Goal: Task Accomplishment & Management: Manage account settings

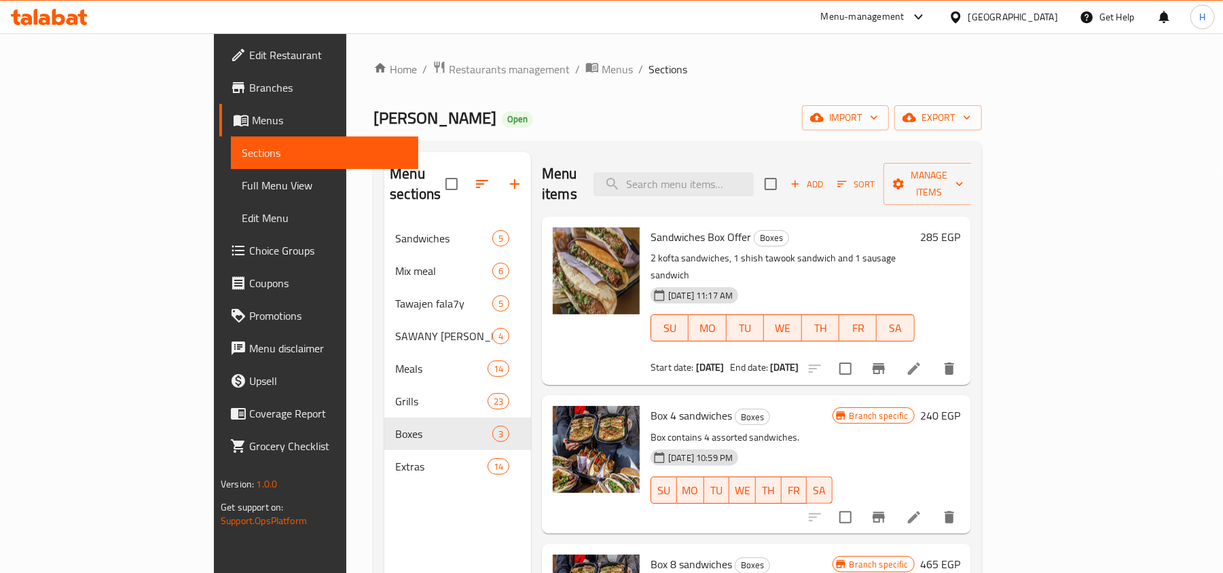
click at [71, 22] on icon at bounding box center [49, 17] width 77 height 16
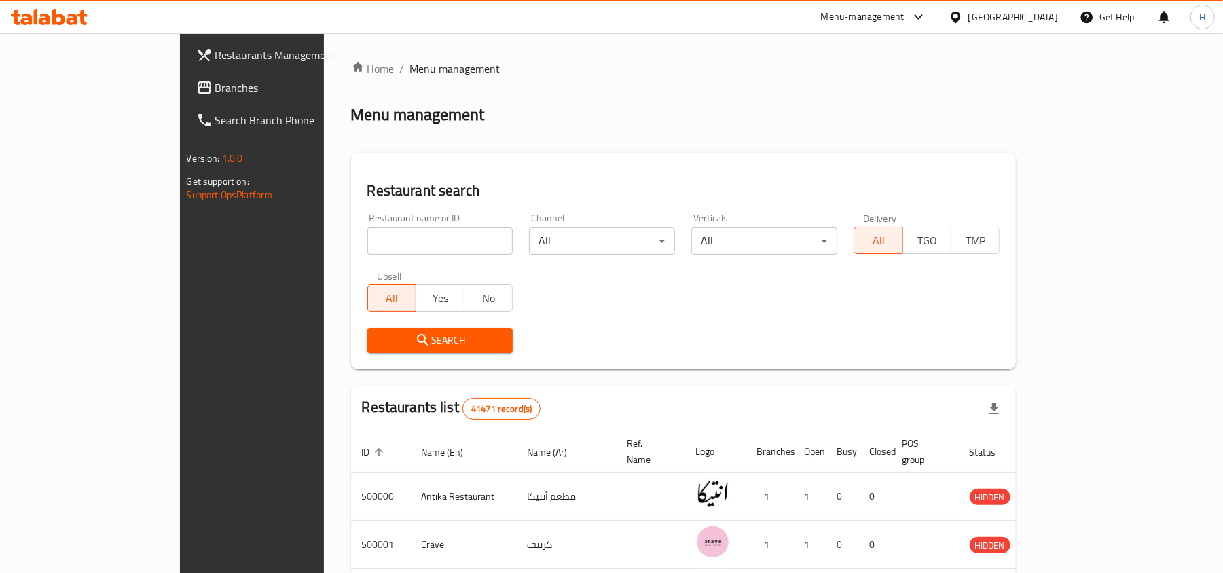
click at [215, 91] on span "Branches" at bounding box center [294, 87] width 158 height 16
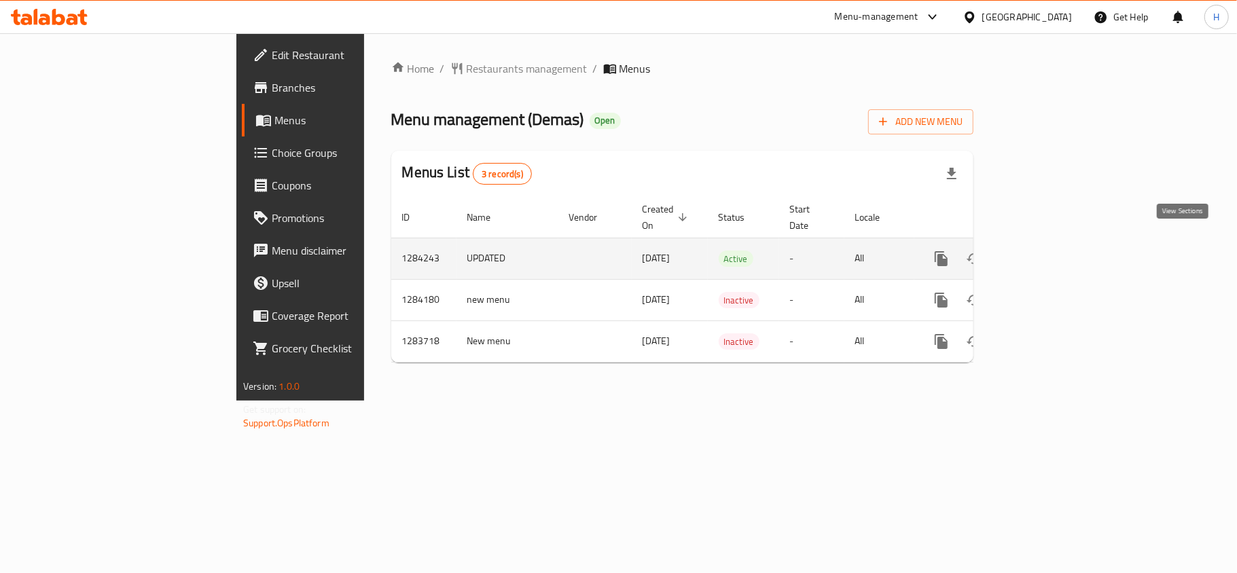
click at [1047, 251] on icon "enhanced table" at bounding box center [1039, 259] width 16 height 16
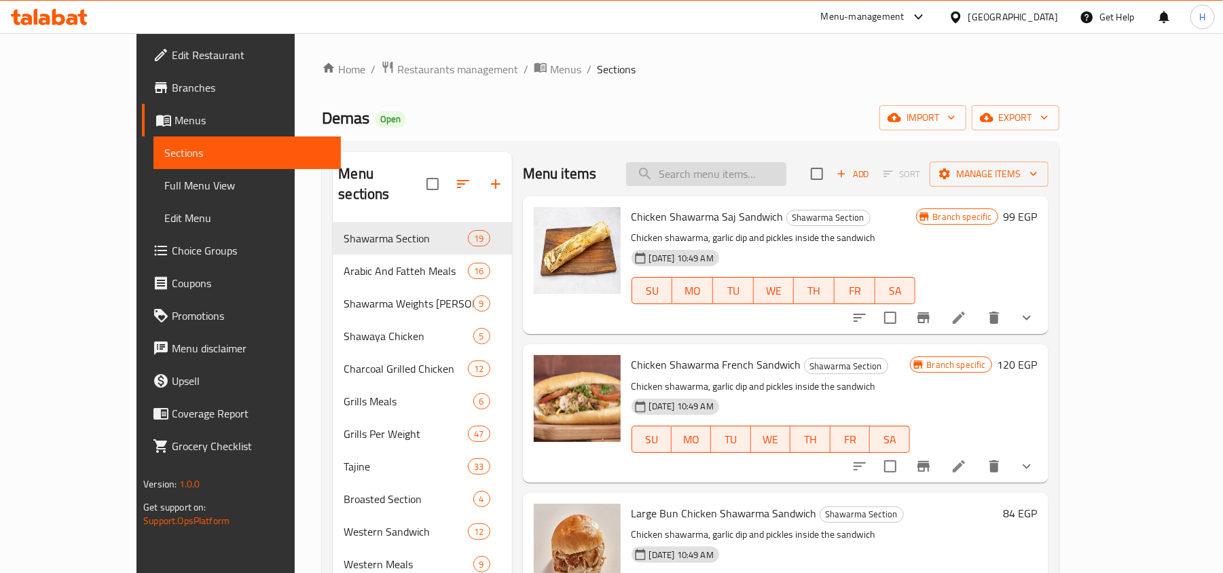
click at [729, 166] on input "search" at bounding box center [706, 174] width 160 height 24
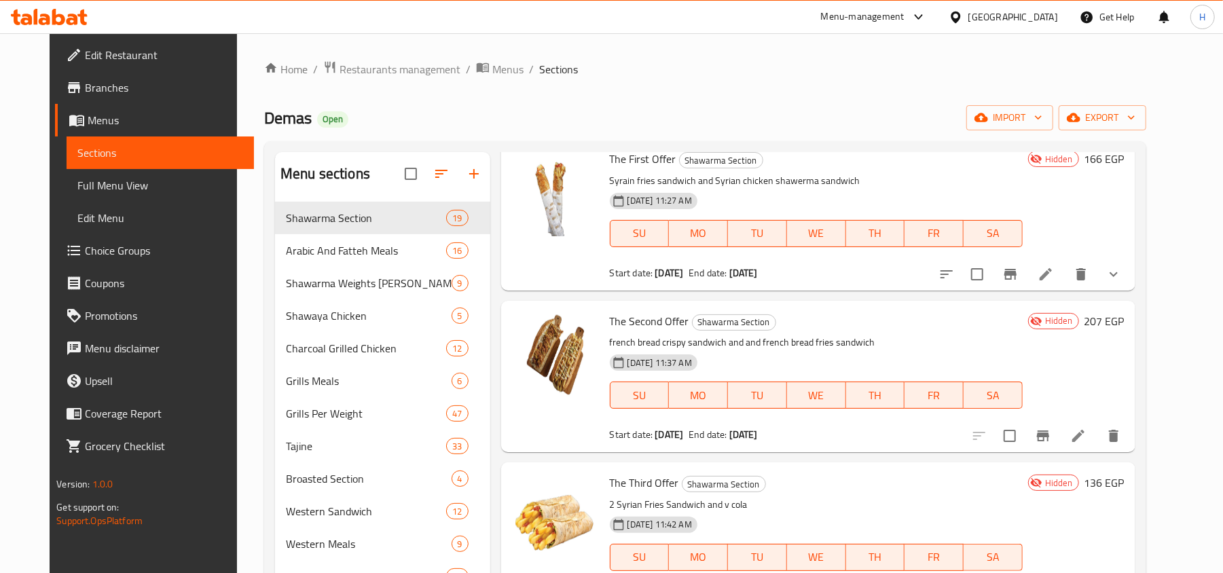
scroll to position [452, 0]
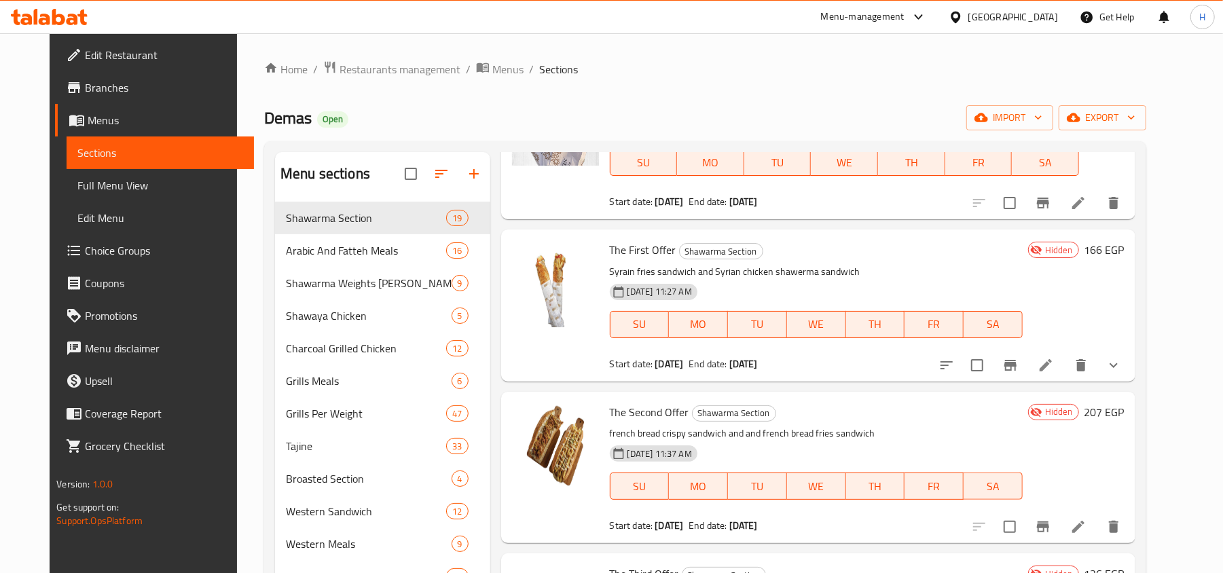
type input "offer"
click at [1122, 364] on icon "show more" at bounding box center [1114, 365] width 16 height 16
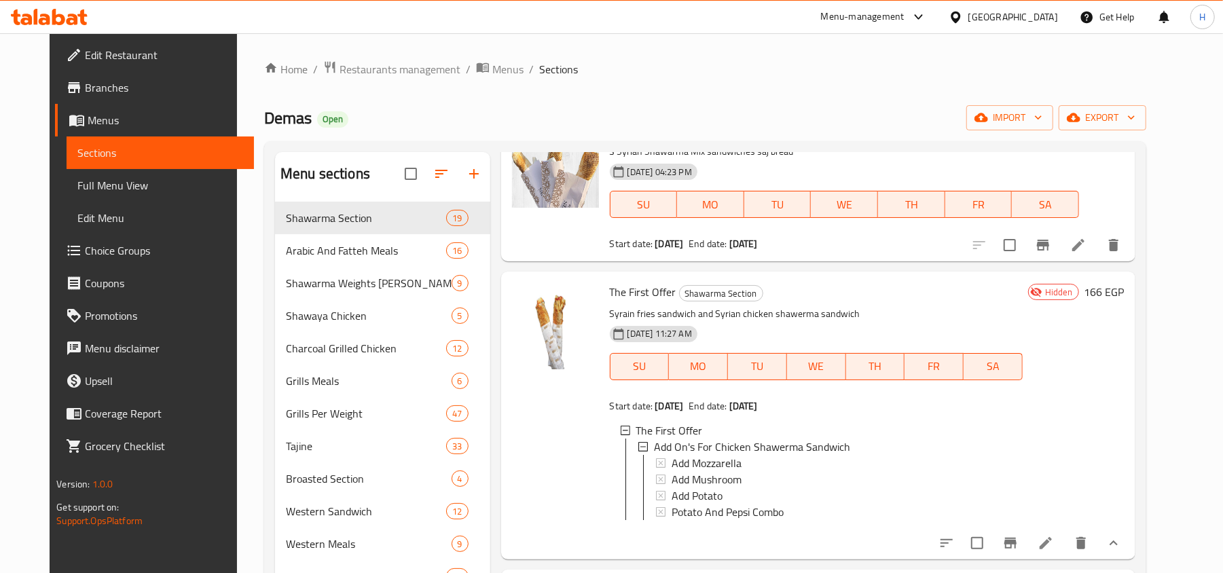
scroll to position [362, 0]
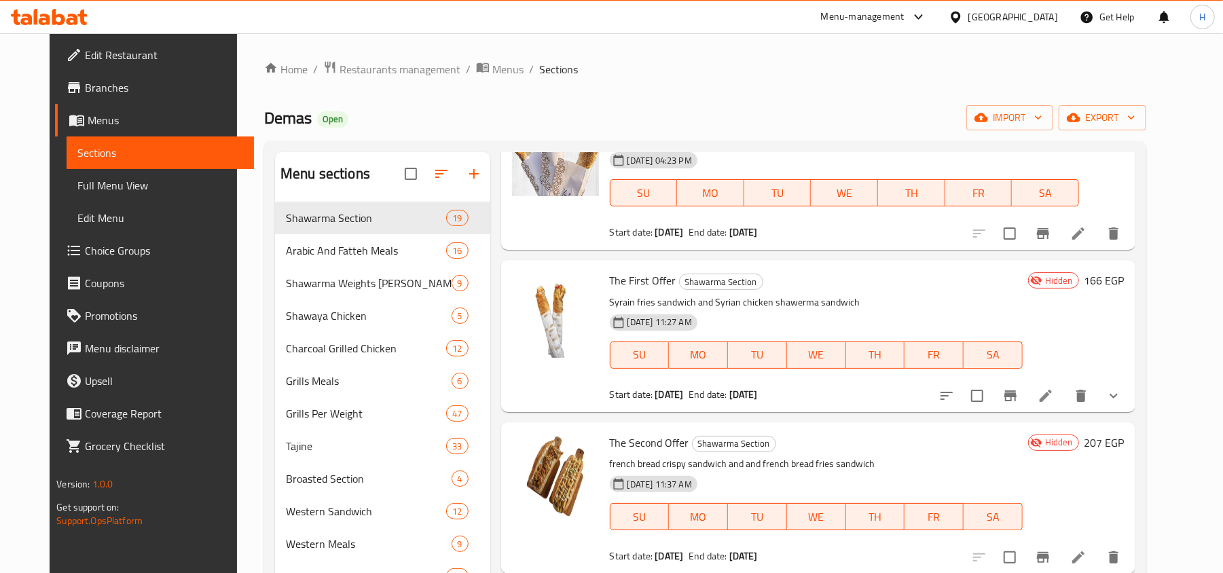
scroll to position [452, 0]
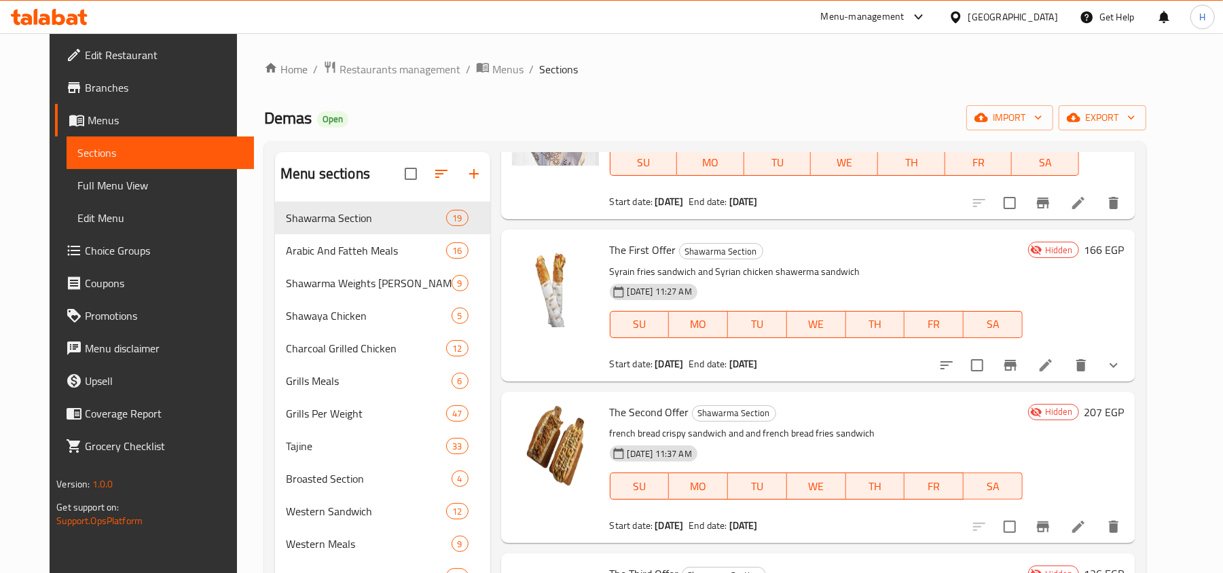
click at [98, 85] on span "Branches" at bounding box center [164, 87] width 158 height 16
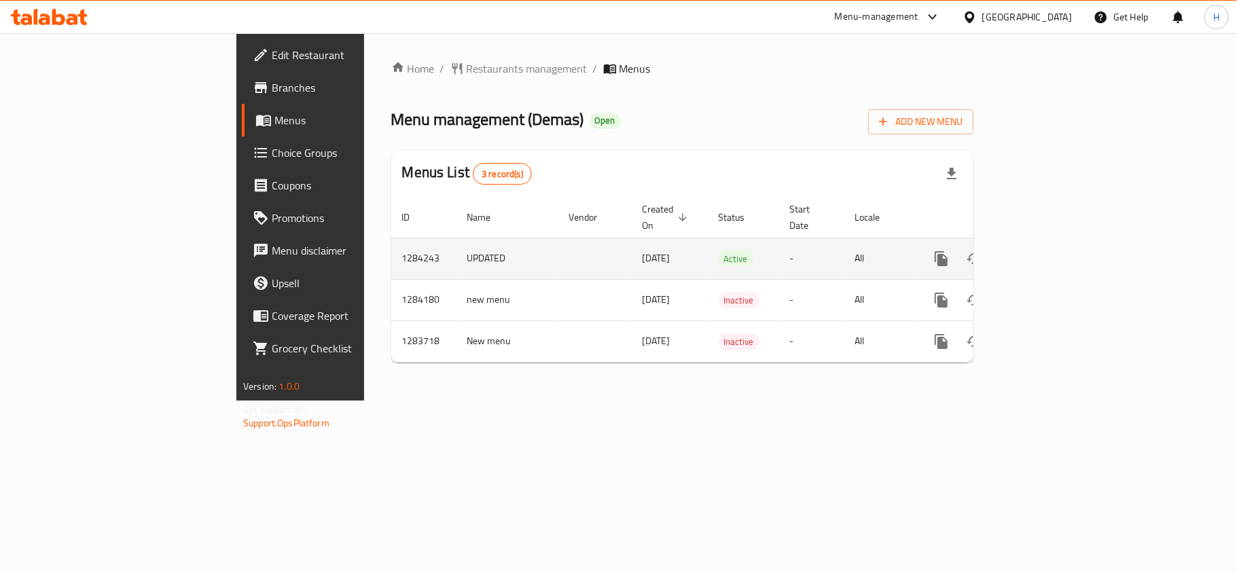
click at [1047, 251] on icon "enhanced table" at bounding box center [1039, 259] width 16 height 16
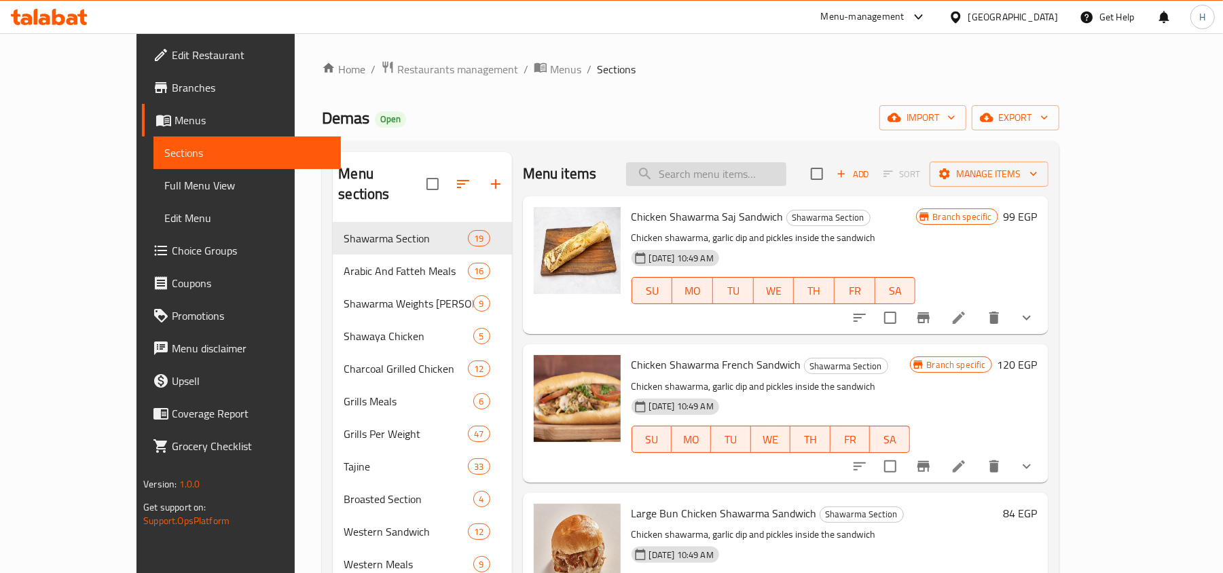
click at [777, 174] on input "search" at bounding box center [706, 174] width 160 height 24
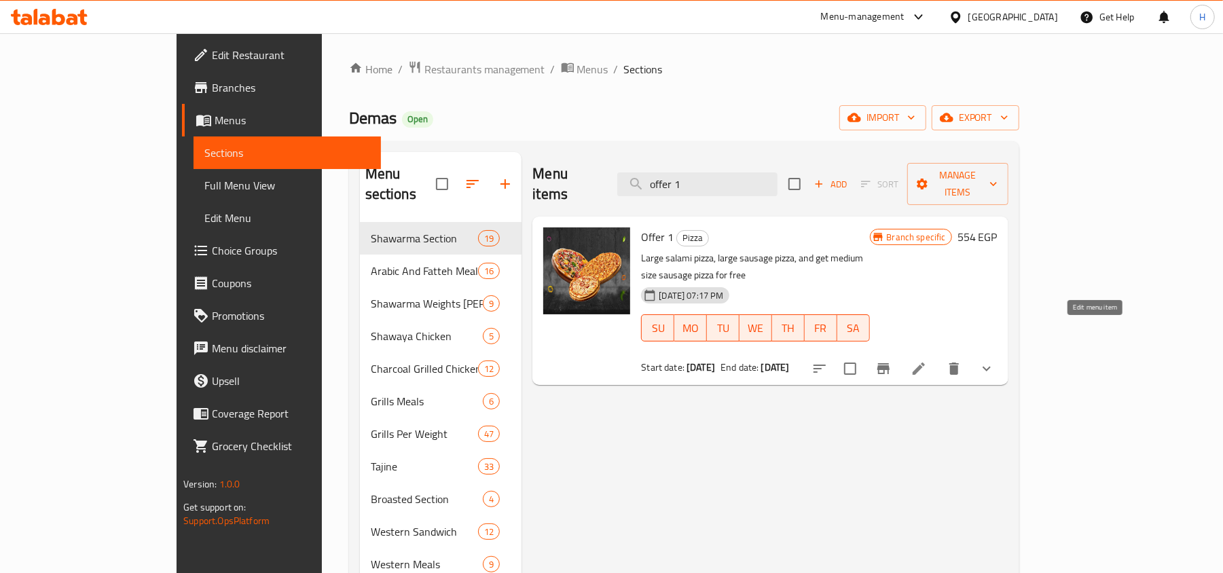
type input "offer 1"
click at [927, 361] on icon at bounding box center [919, 369] width 16 height 16
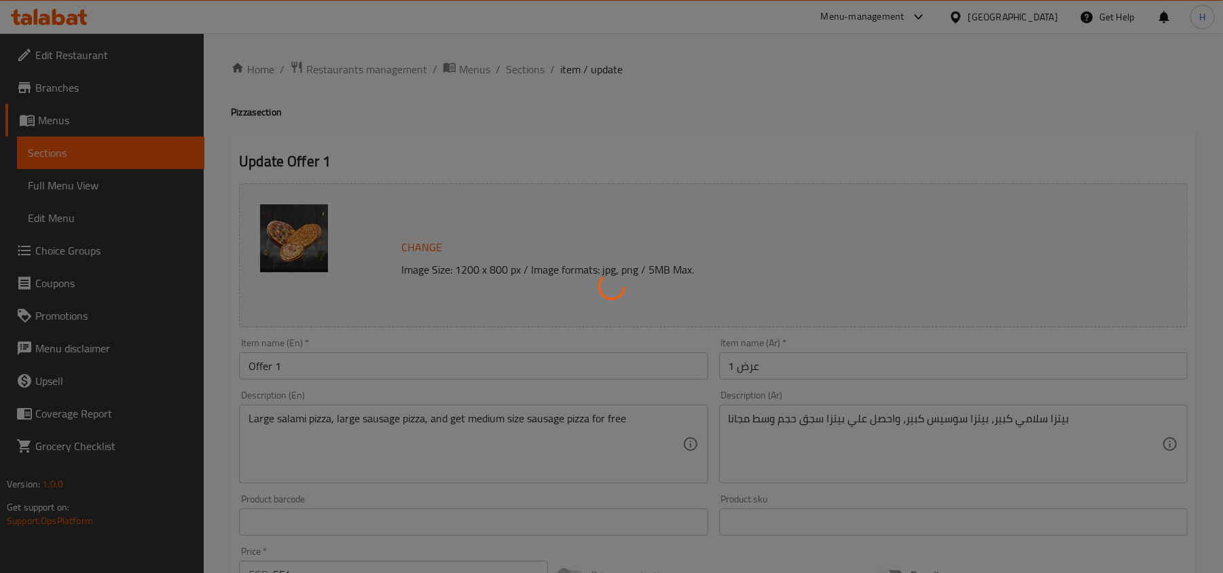
type input "إضافات لبيتزا سلامي كبيرة:"
type input "0"
type input "إضافات لبيتزا سوسيس كبيرة:"
type input "0"
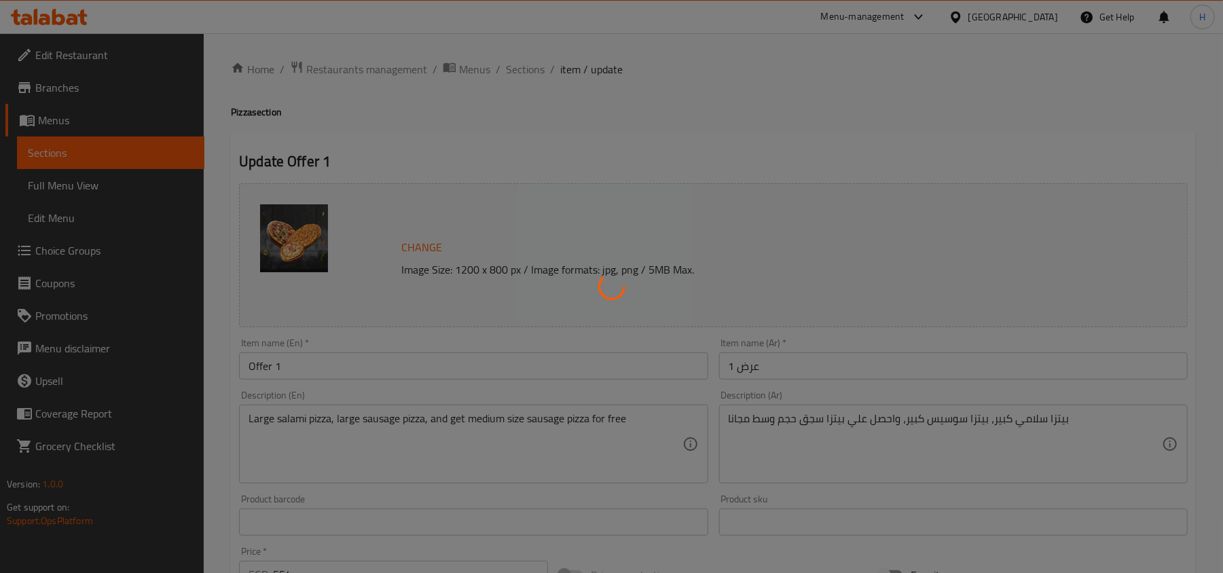
type input "0"
type input "الإضافات للبيتزا الوسط:"
type input "0"
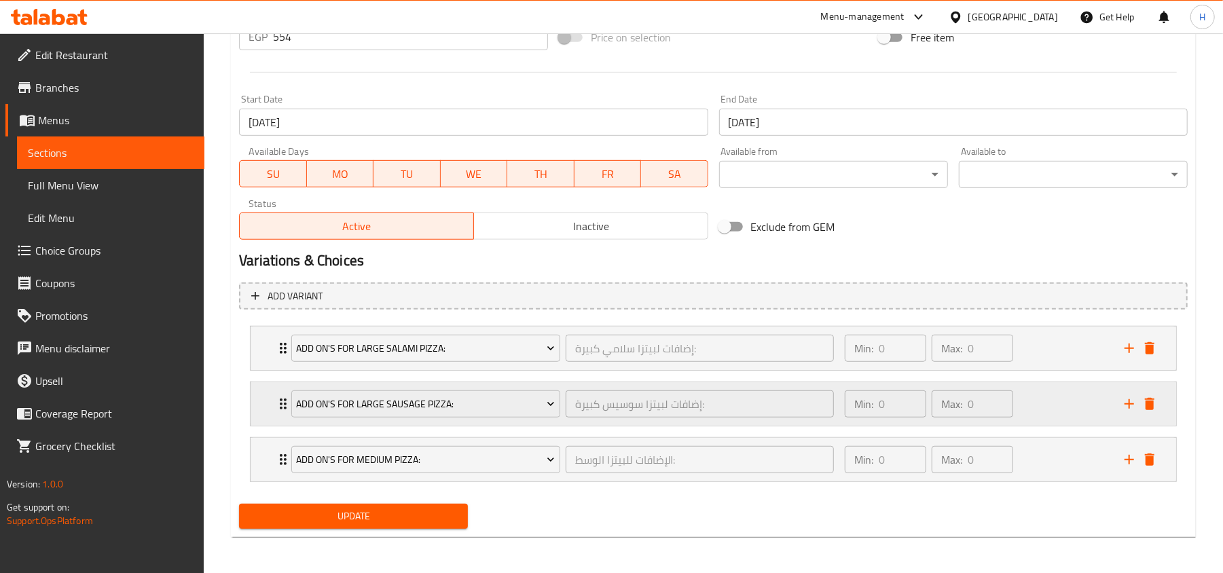
scroll to position [542, 0]
click at [611, 234] on button "Inactive" at bounding box center [590, 224] width 235 height 27
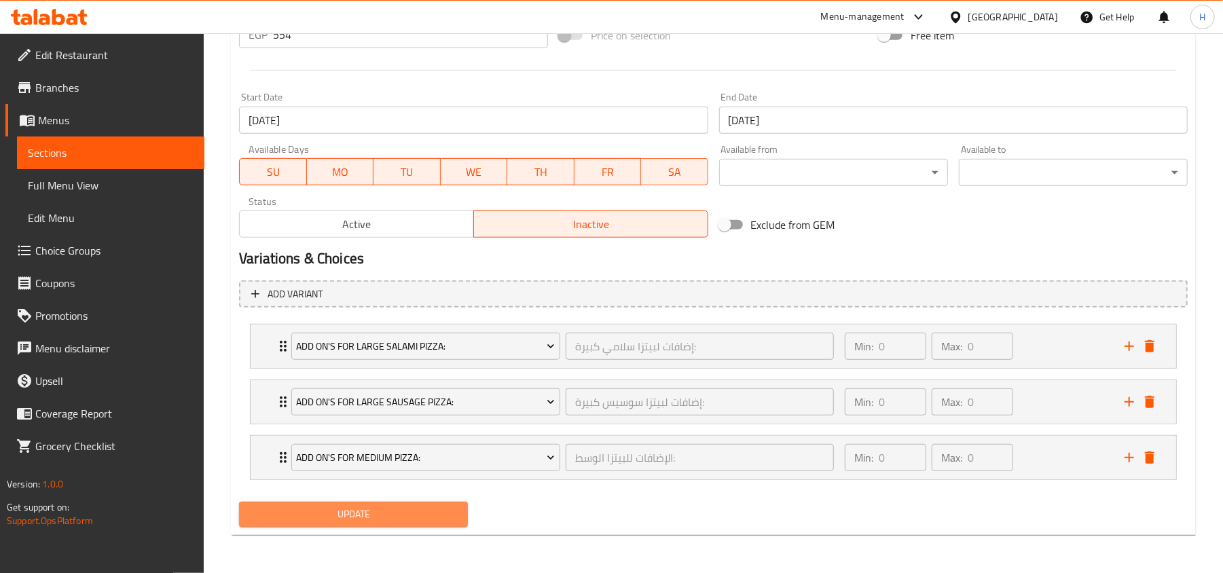
click at [446, 509] on span "Update" at bounding box center [353, 514] width 207 height 17
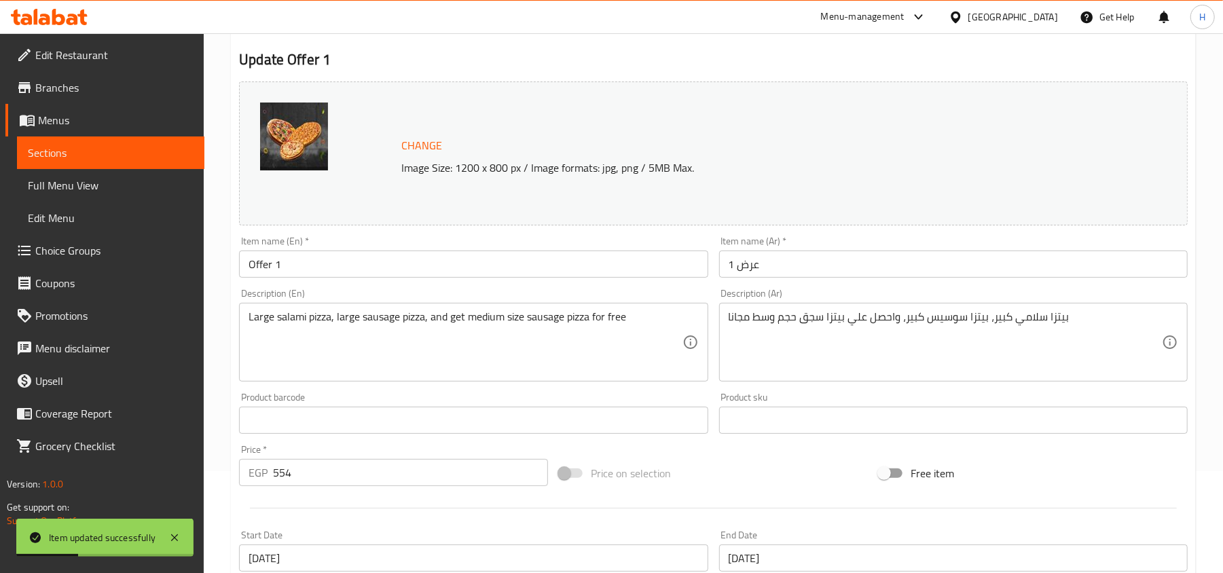
scroll to position [0, 0]
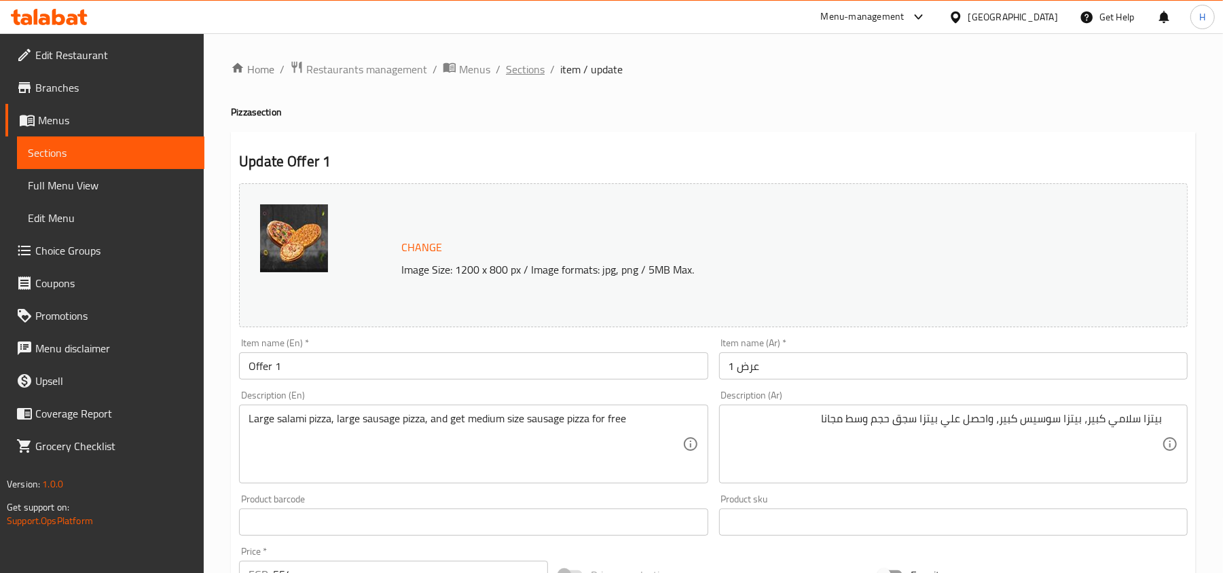
click at [539, 67] on span "Sections" at bounding box center [525, 69] width 39 height 16
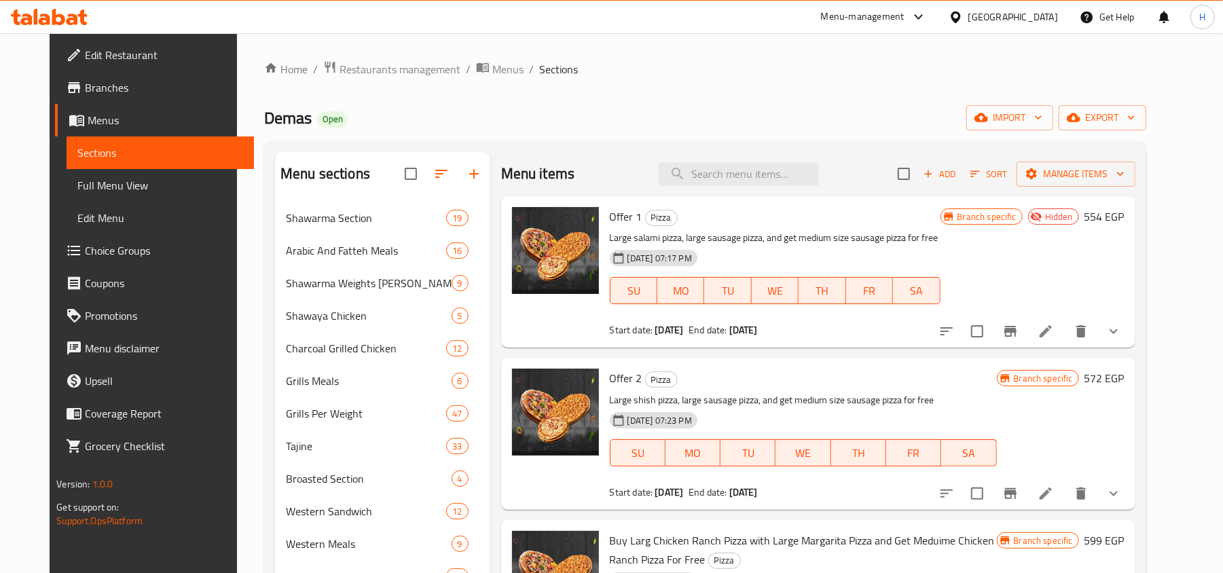
click at [1065, 335] on li at bounding box center [1046, 331] width 38 height 24
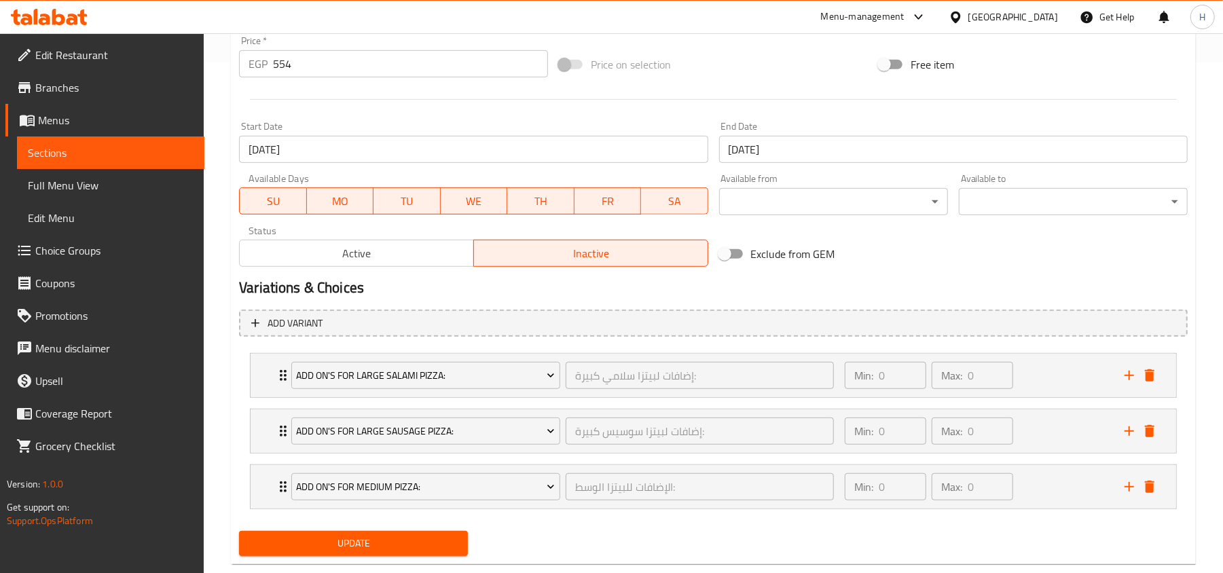
scroll to position [542, 0]
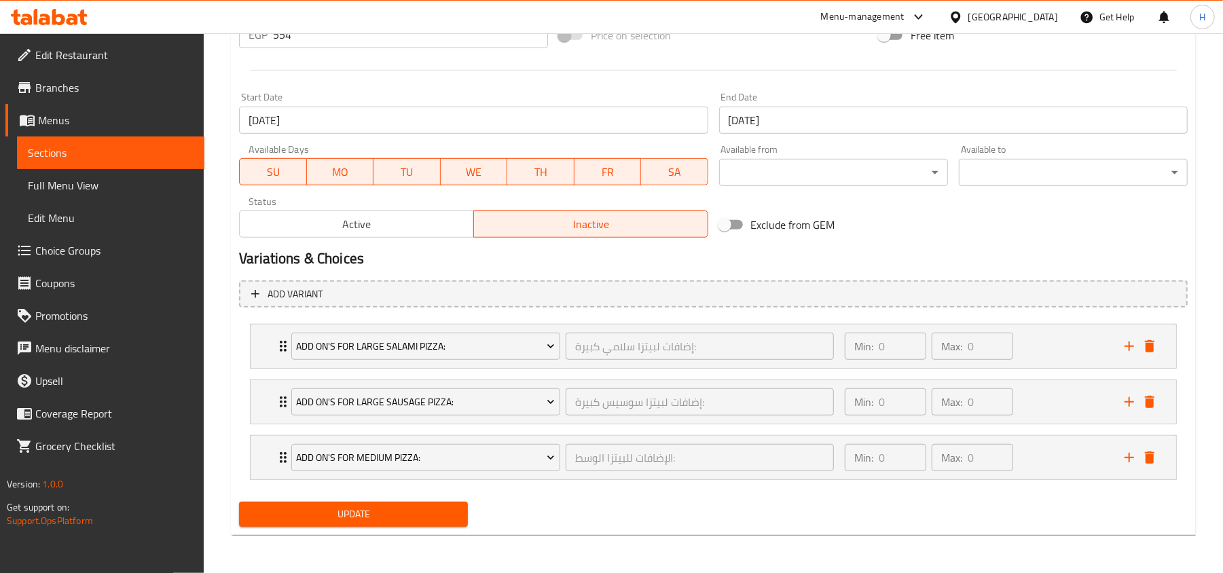
click at [411, 225] on span "Active" at bounding box center [356, 225] width 223 height 20
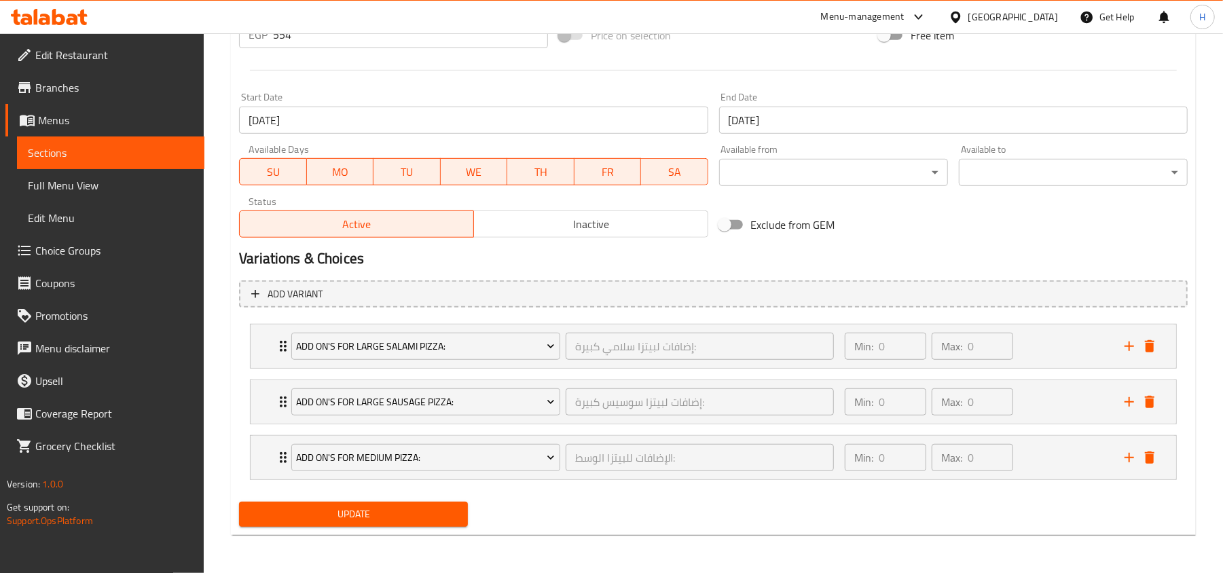
click at [448, 509] on span "Update" at bounding box center [353, 514] width 207 height 17
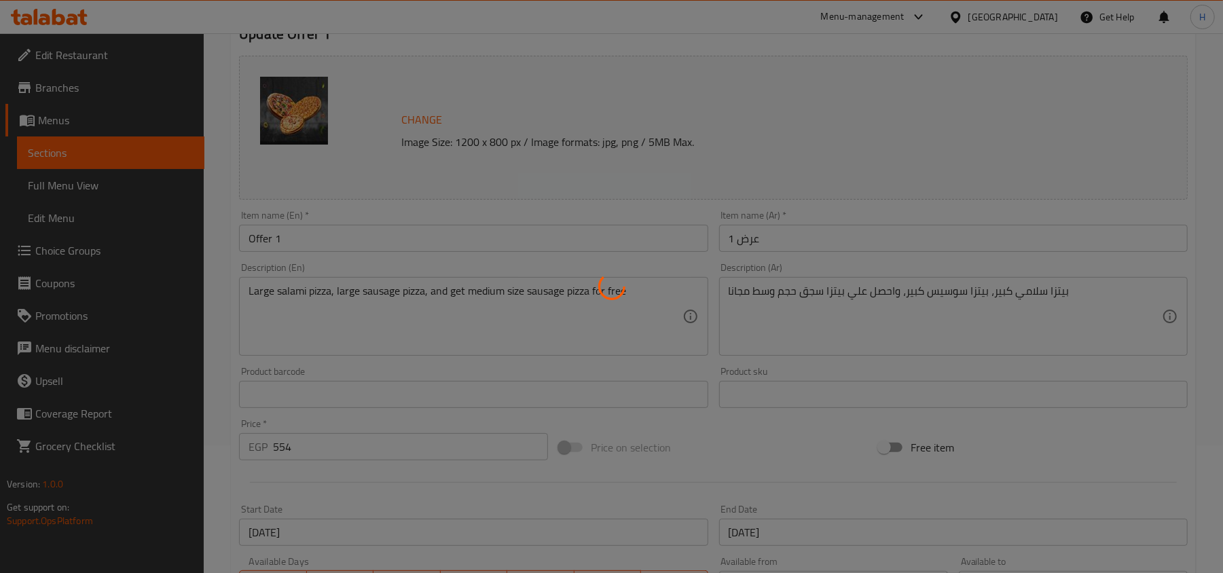
scroll to position [0, 0]
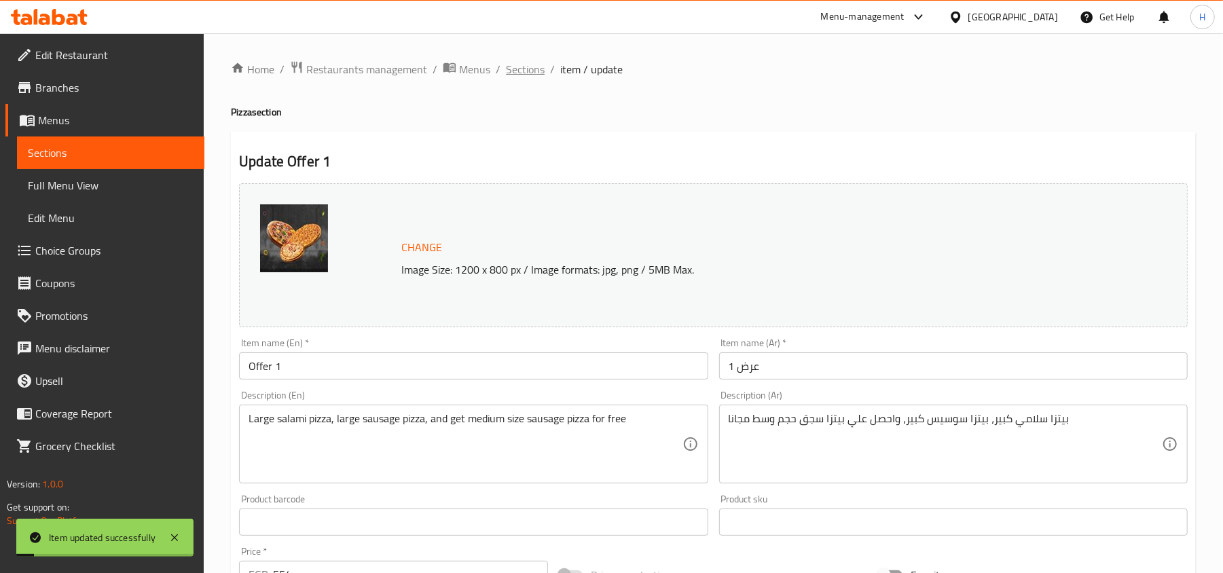
click at [524, 64] on span "Sections" at bounding box center [525, 69] width 39 height 16
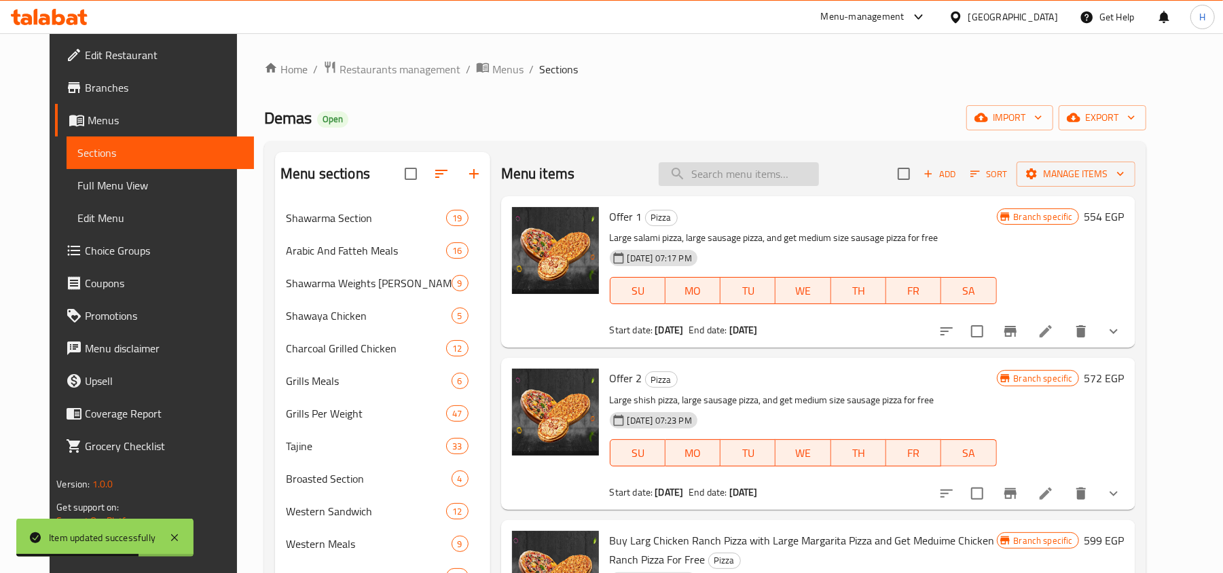
click at [797, 181] on input "search" at bounding box center [739, 174] width 160 height 24
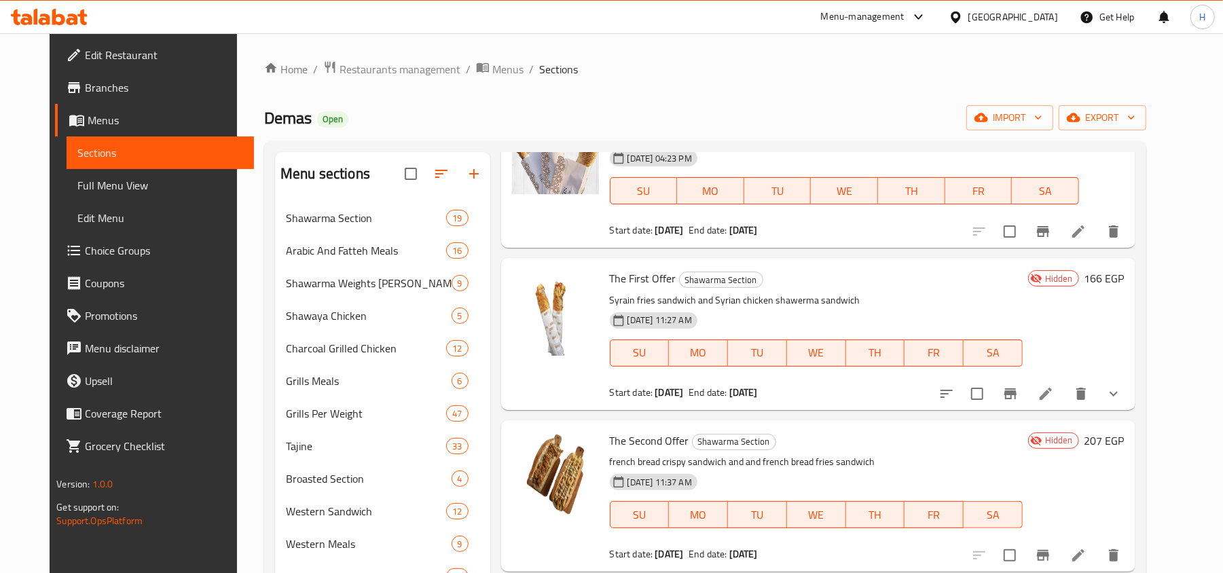
scroll to position [452, 0]
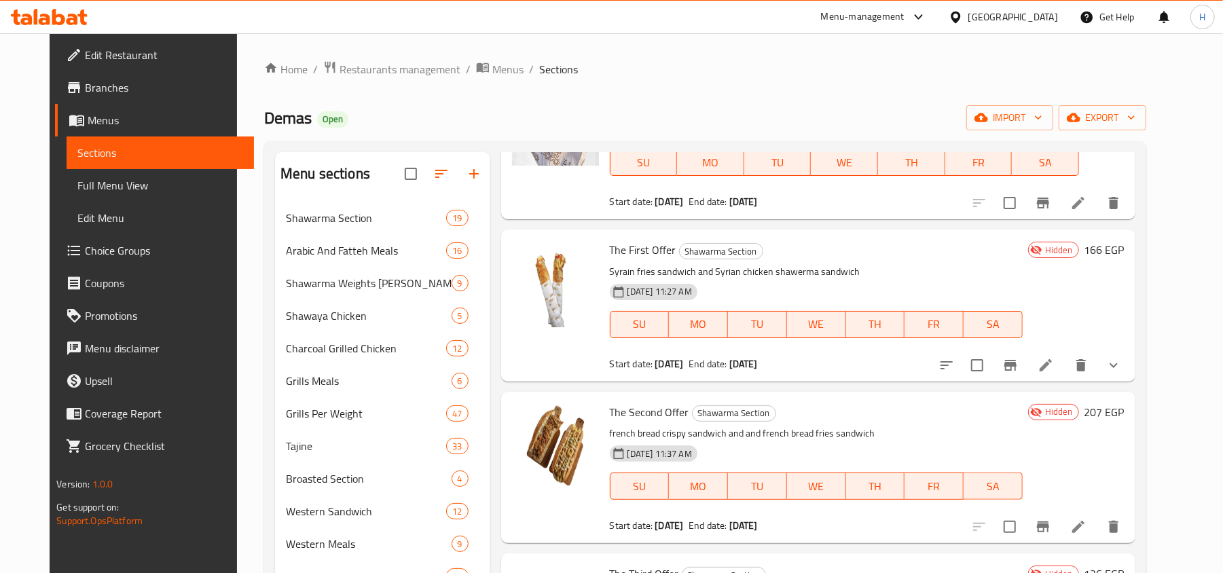
type input "offer"
click at [1054, 372] on icon at bounding box center [1046, 365] width 16 height 16
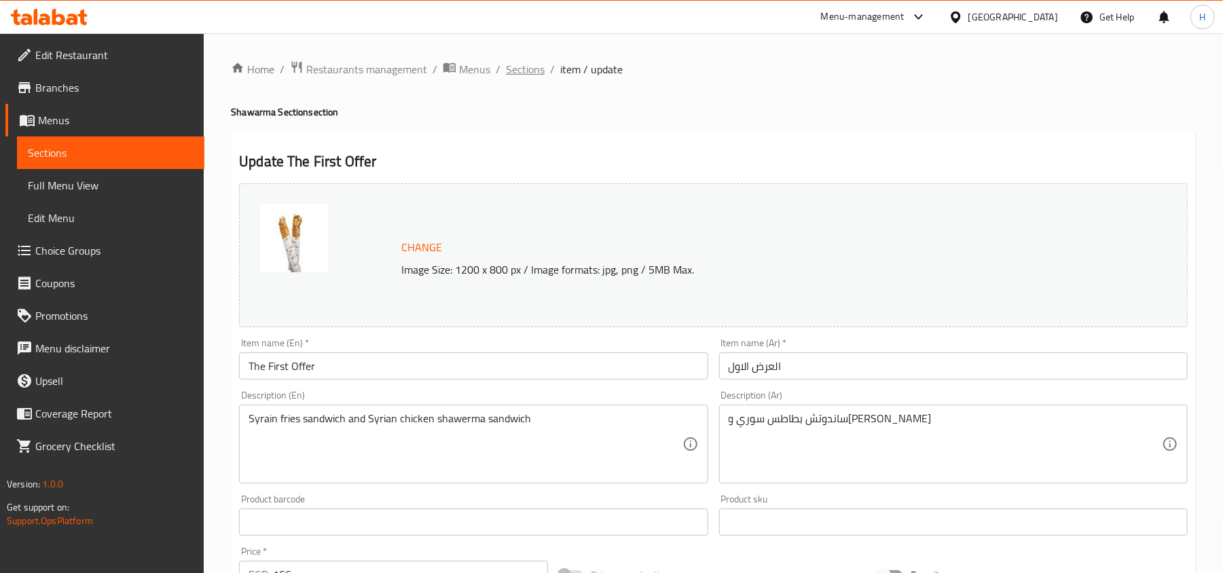
click at [518, 71] on span "Sections" at bounding box center [525, 69] width 39 height 16
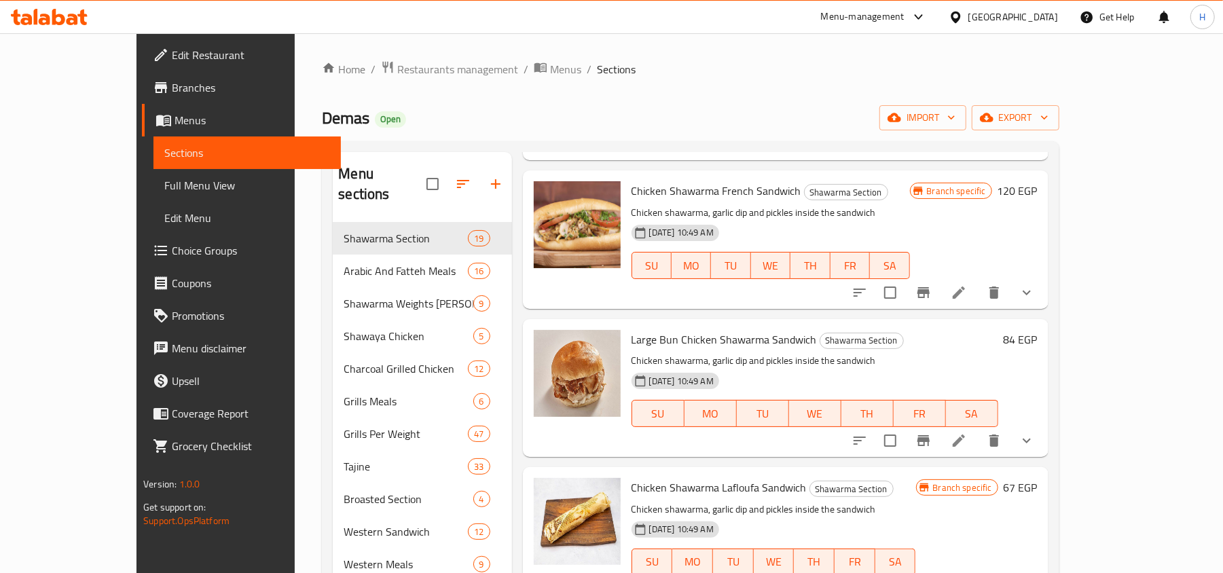
scroll to position [181, 0]
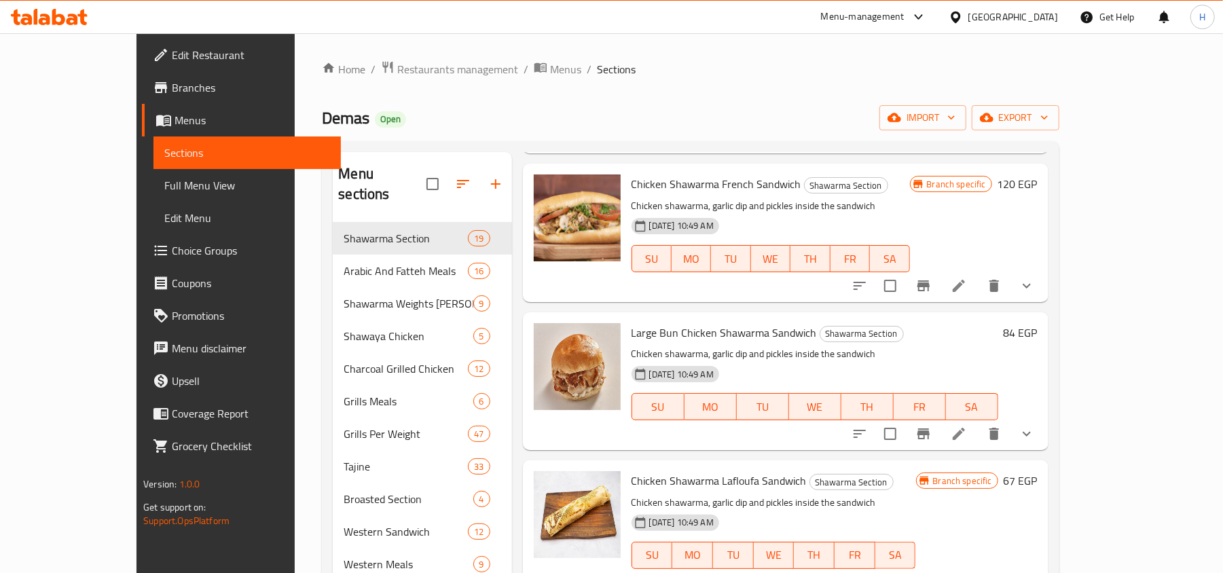
click at [164, 189] on span "Full Menu View" at bounding box center [247, 185] width 166 height 16
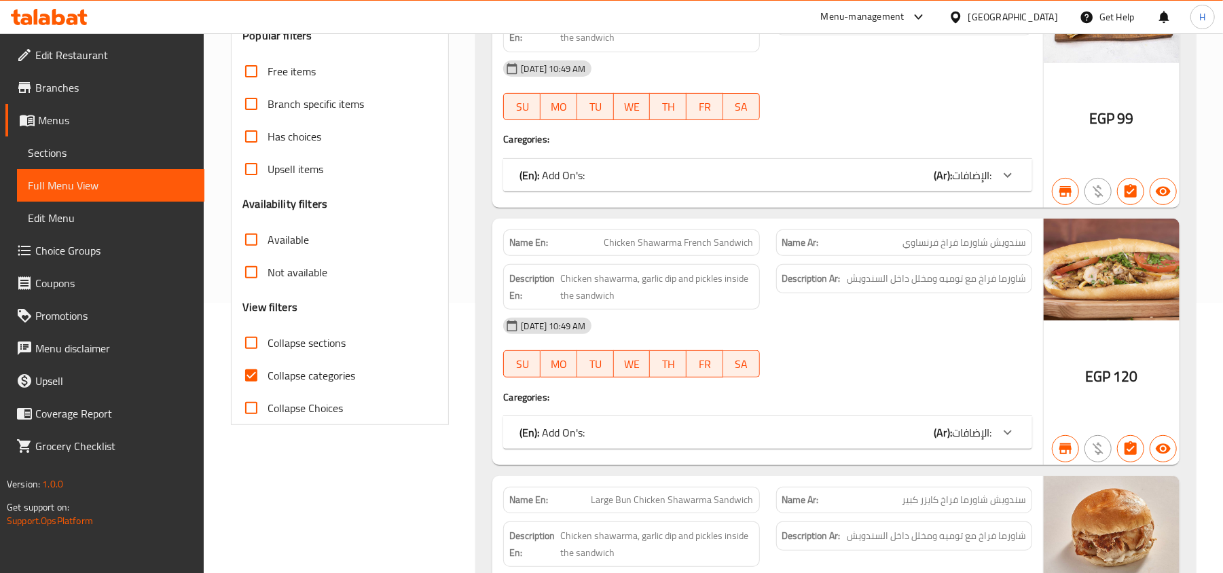
scroll to position [272, 0]
click at [259, 372] on input "Collapse categories" at bounding box center [251, 374] width 33 height 33
checkbox input "false"
click at [257, 344] on input "Collapse sections" at bounding box center [251, 341] width 33 height 33
checkbox input "true"
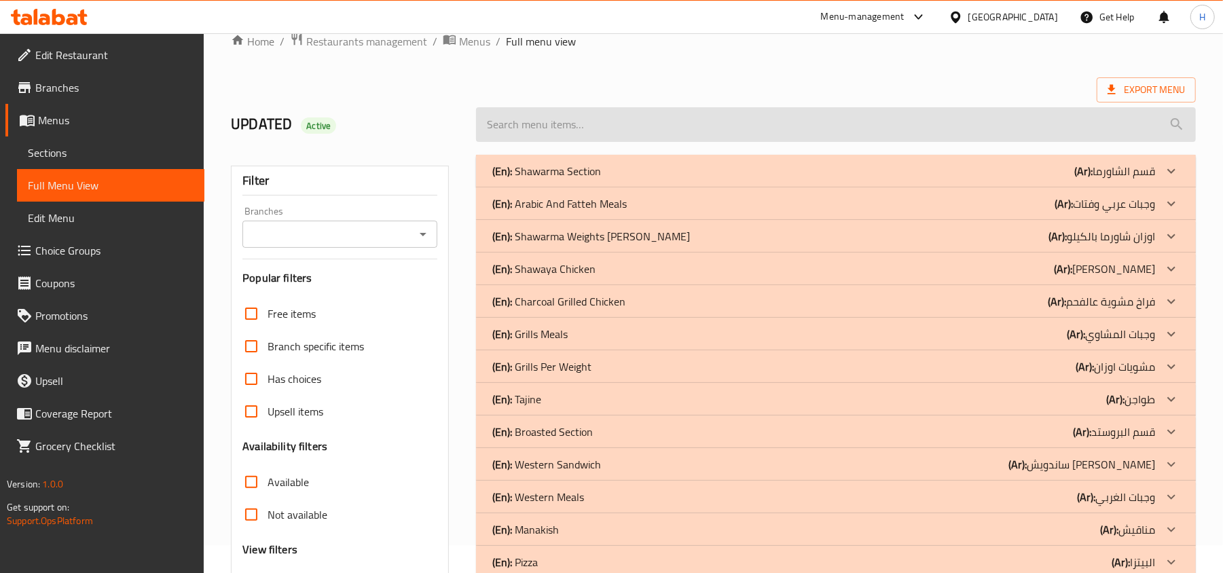
scroll to position [0, 0]
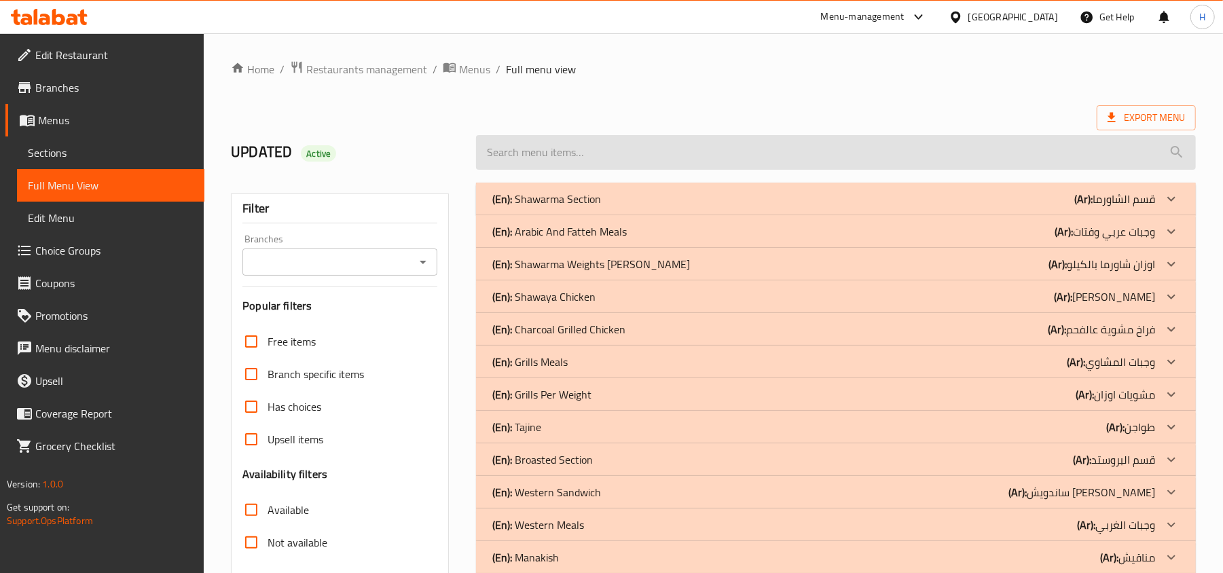
click at [618, 166] on input "search" at bounding box center [836, 152] width 720 height 35
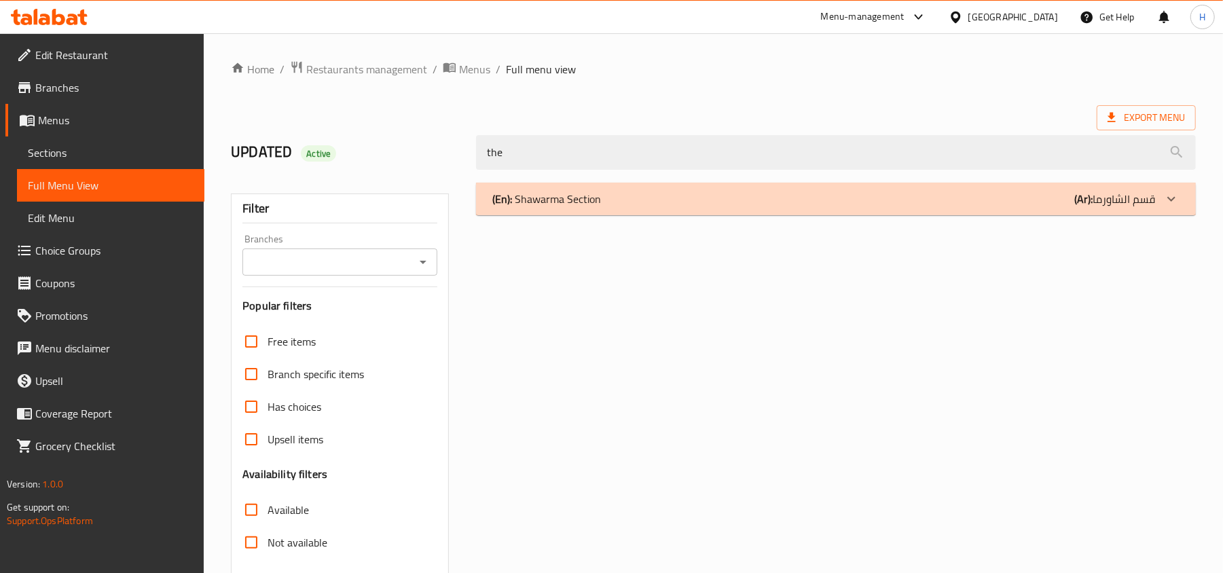
type input "the"
click at [617, 223] on div "(En): Shawarma Section (Ar): قسم الشاورما Name En: The First Offer Name Ar: الع…" at bounding box center [836, 439] width 736 height 529
click at [617, 206] on div "(En): Shawarma Section (Ar): قسم الشاورما" at bounding box center [823, 199] width 663 height 16
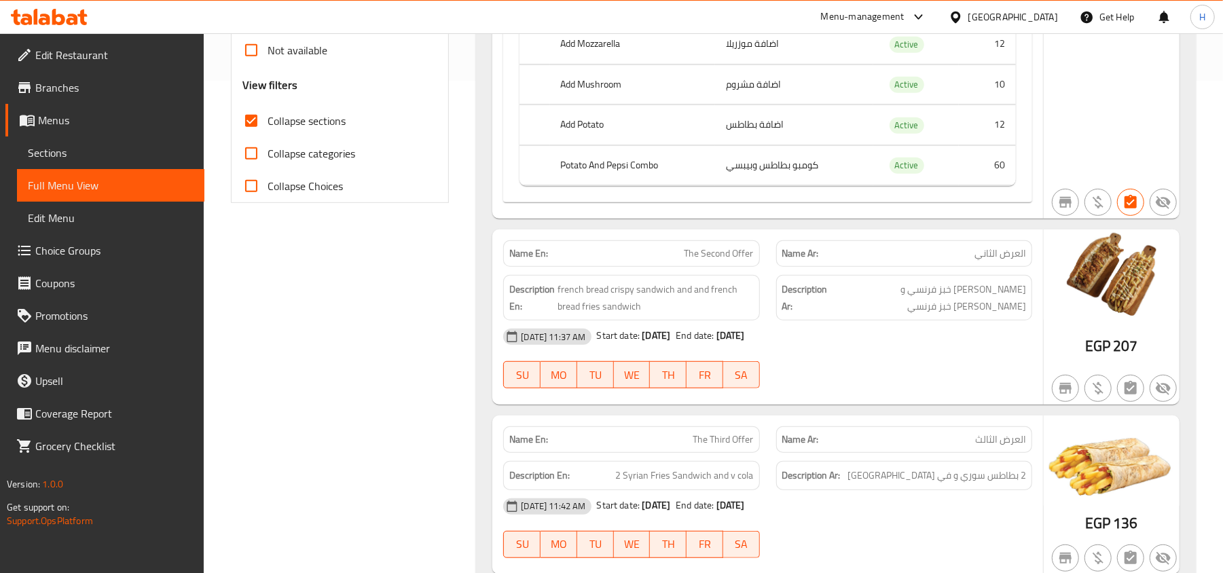
scroll to position [373, 0]
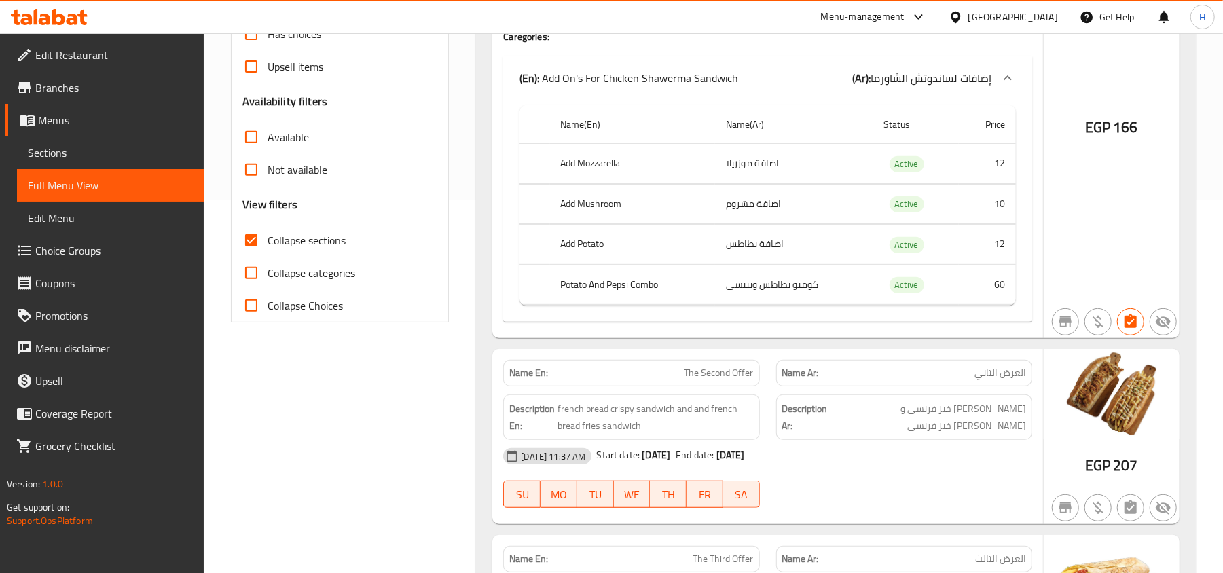
click at [155, 152] on span "Sections" at bounding box center [111, 153] width 166 height 16
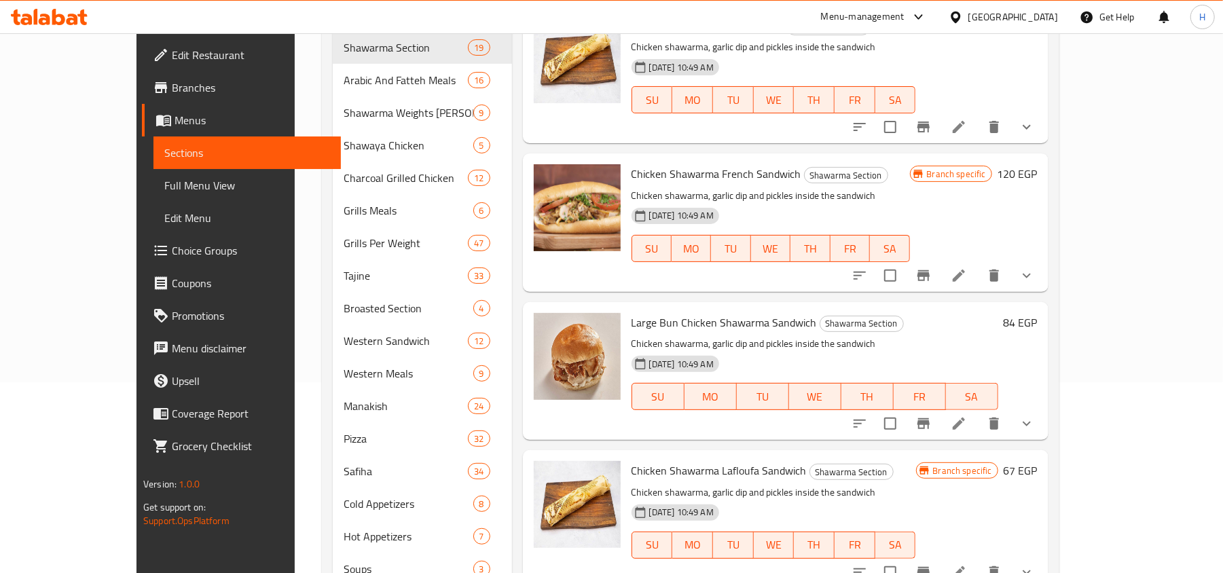
scroll to position [10, 0]
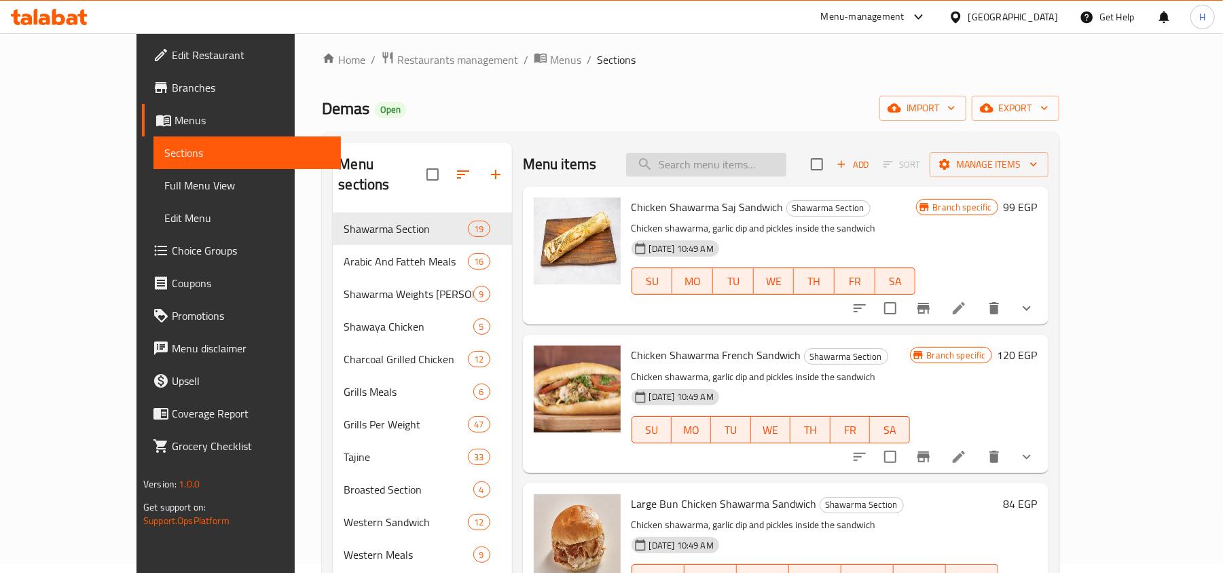
click at [714, 172] on input "search" at bounding box center [706, 165] width 160 height 24
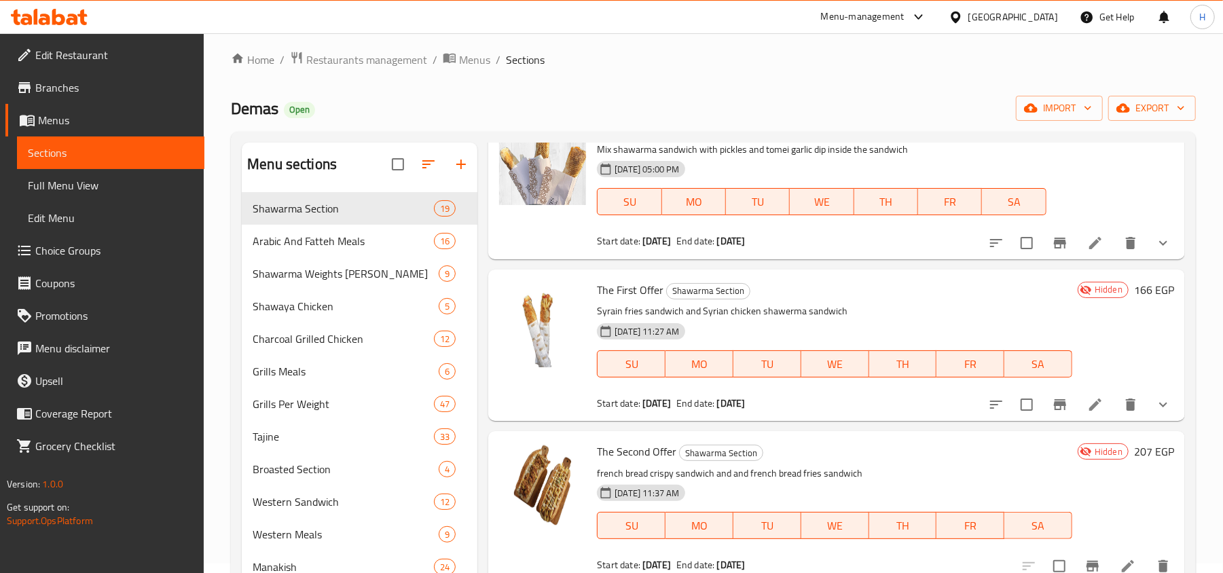
scroll to position [1811, 0]
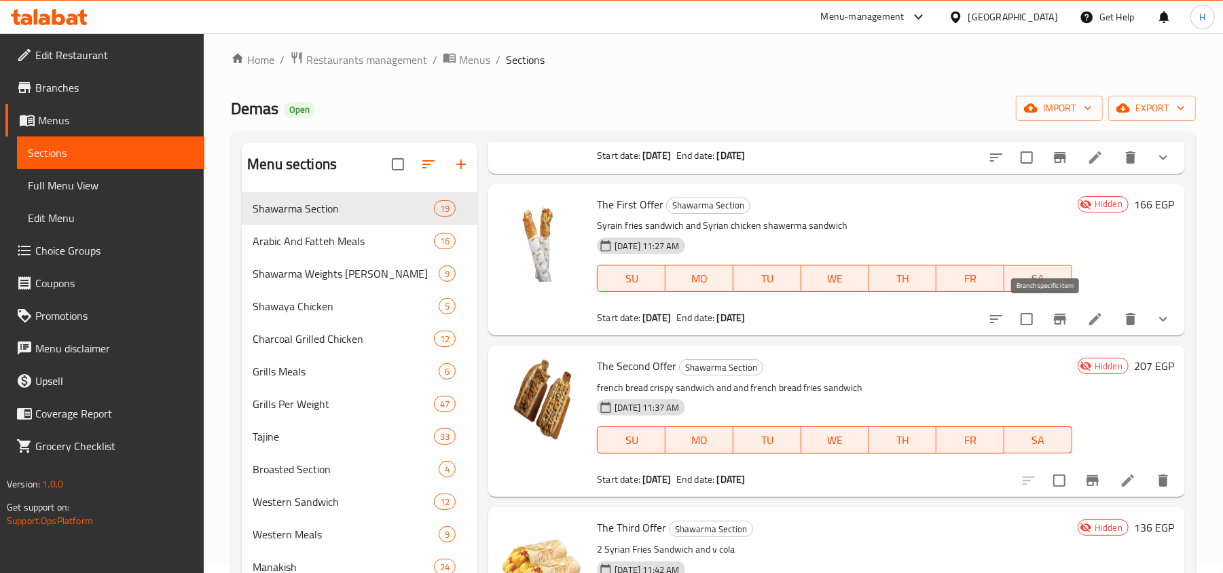
type input "the"
click at [1055, 324] on button "Branch-specific-item" at bounding box center [1060, 319] width 33 height 33
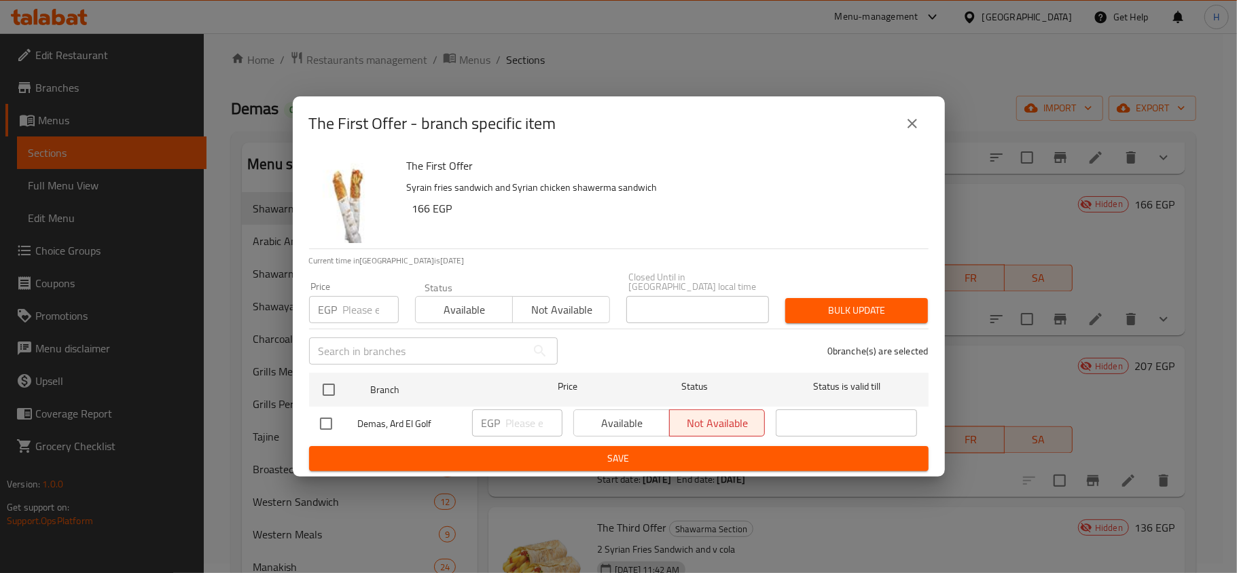
click at [922, 110] on div "The First Offer - branch specific item" at bounding box center [619, 123] width 652 height 54
click at [911, 131] on icon "close" at bounding box center [912, 123] width 16 height 16
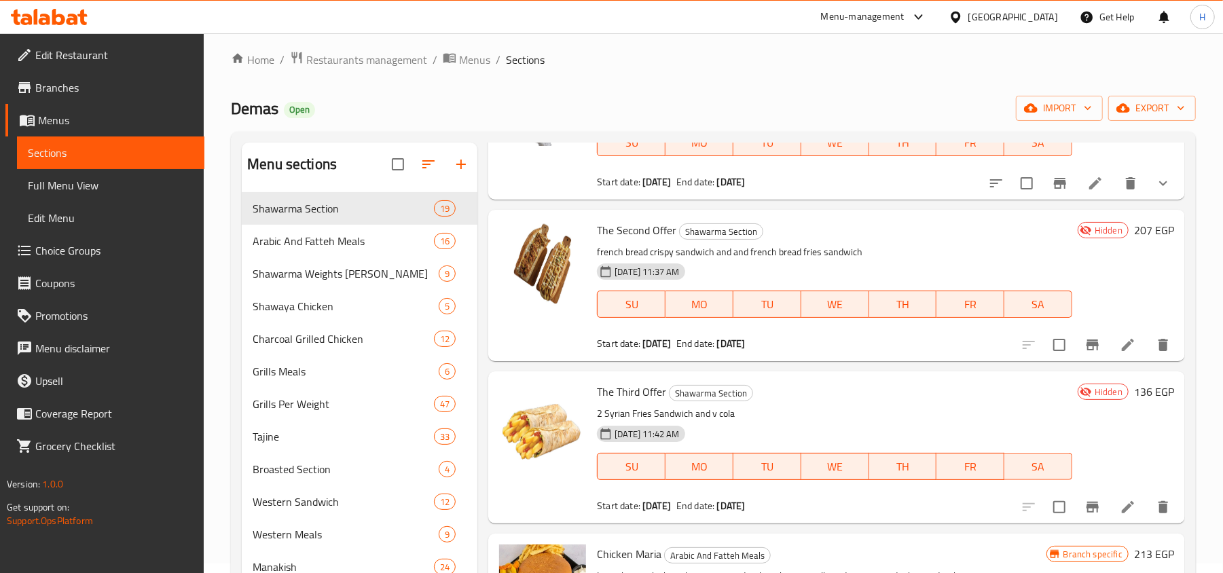
scroll to position [1992, 0]
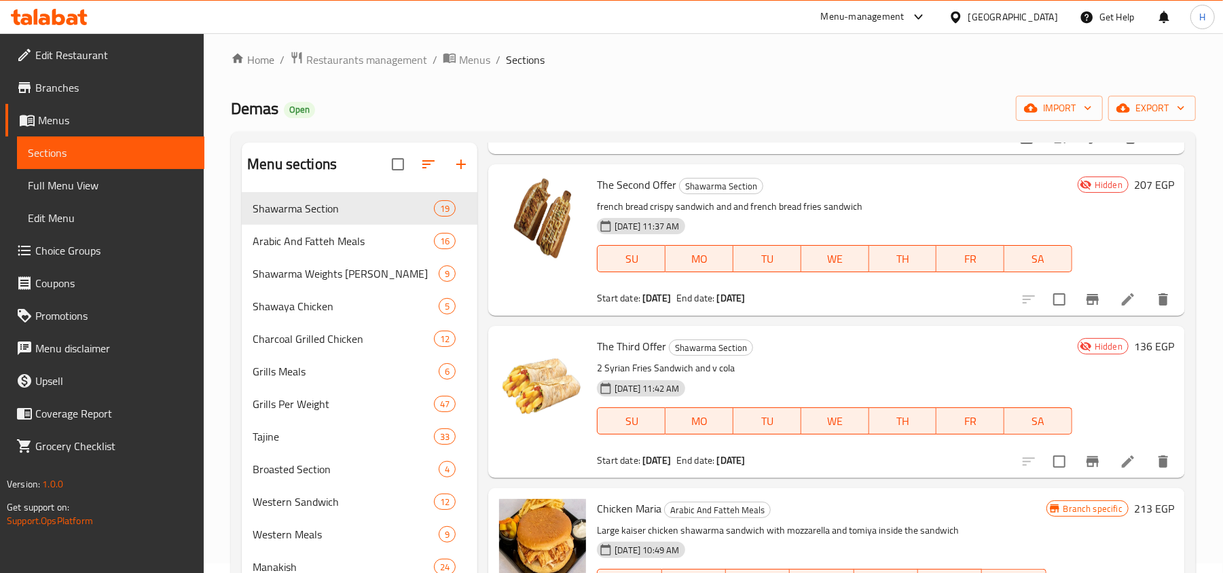
click at [1085, 302] on icon "Branch-specific-item" at bounding box center [1093, 299] width 16 height 16
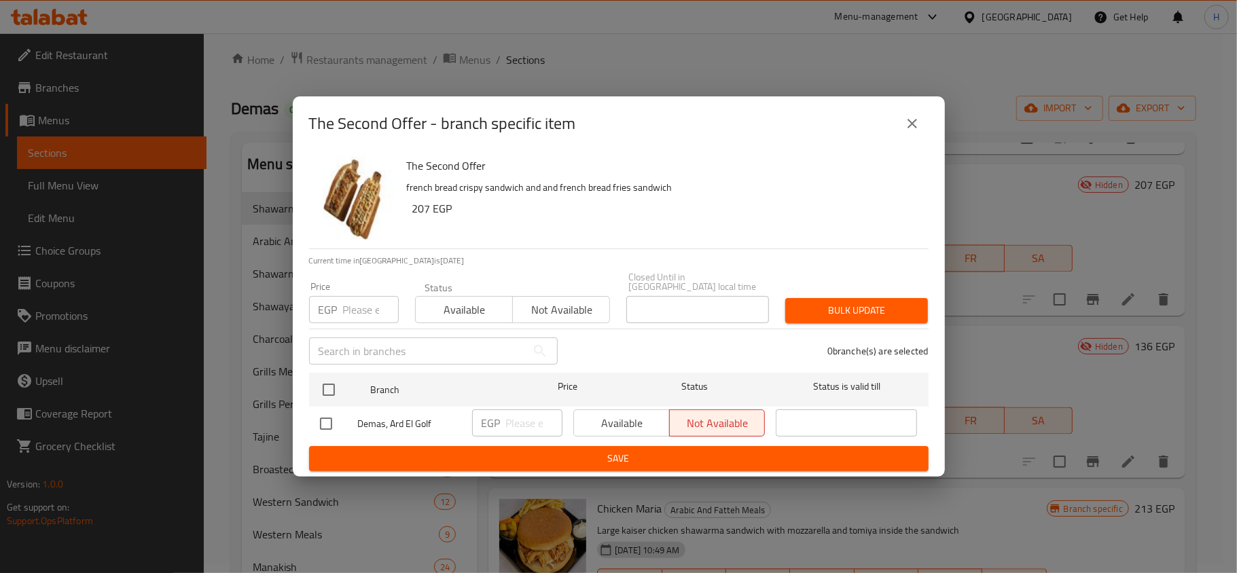
click at [913, 131] on icon "close" at bounding box center [912, 123] width 16 height 16
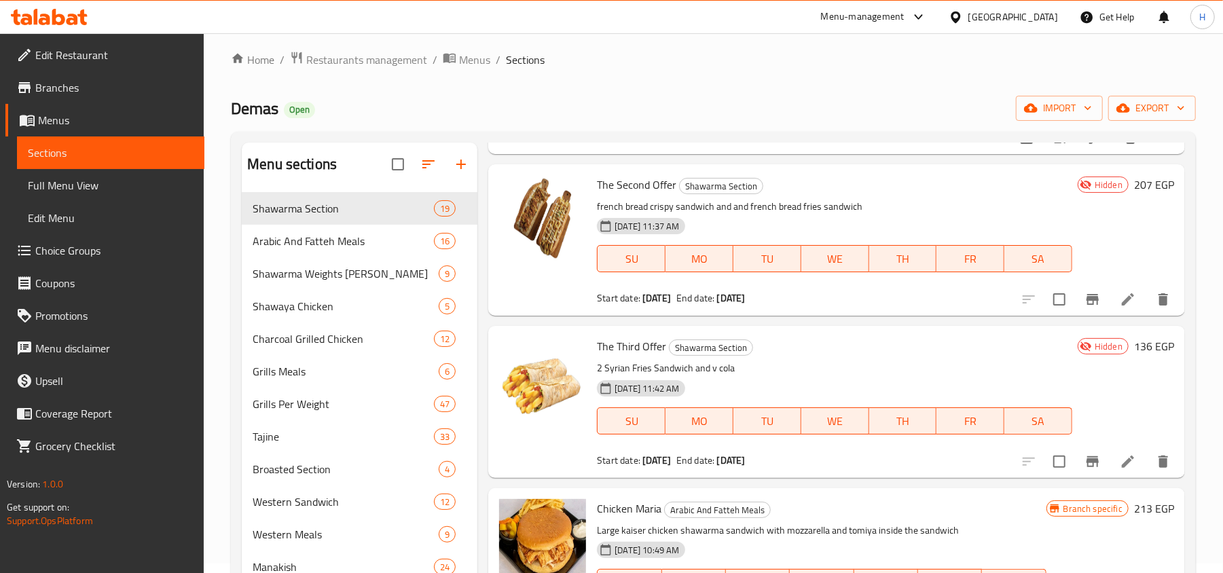
scroll to position [2082, 0]
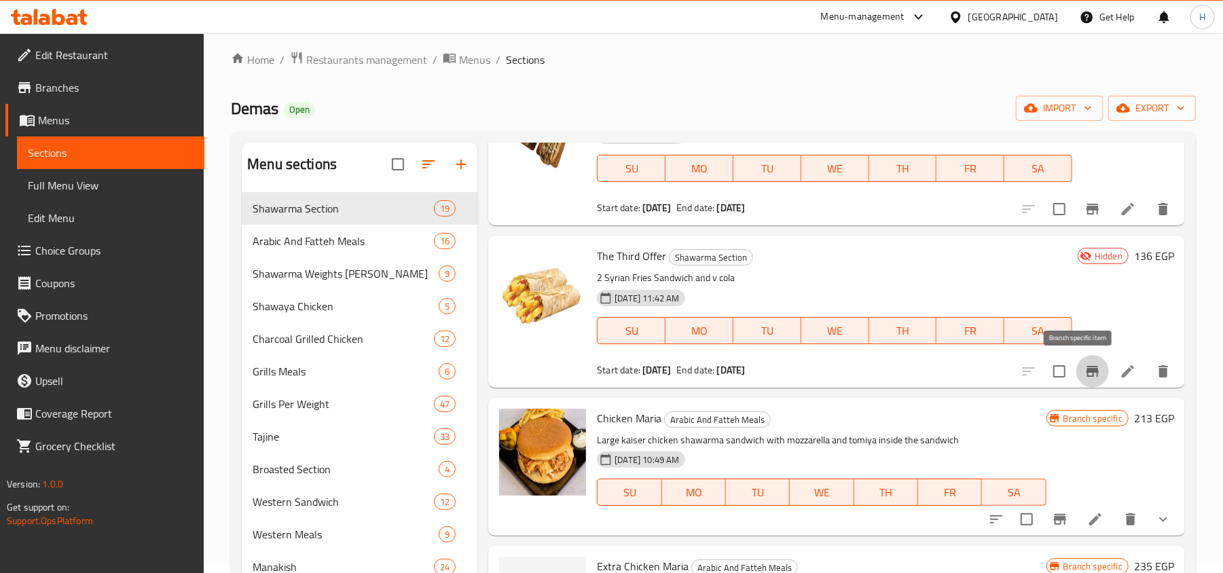
click at [1087, 368] on icon "Branch-specific-item" at bounding box center [1093, 371] width 12 height 11
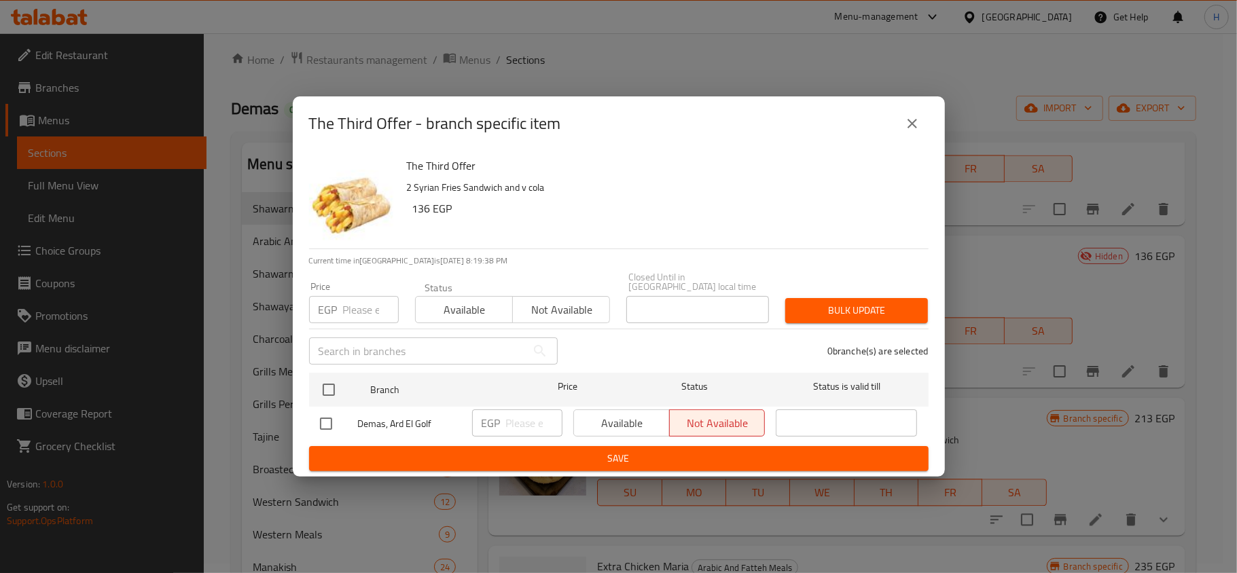
click at [925, 145] on div "The Third Offer - branch specific item" at bounding box center [619, 123] width 652 height 54
click at [918, 129] on icon "close" at bounding box center [912, 123] width 16 height 16
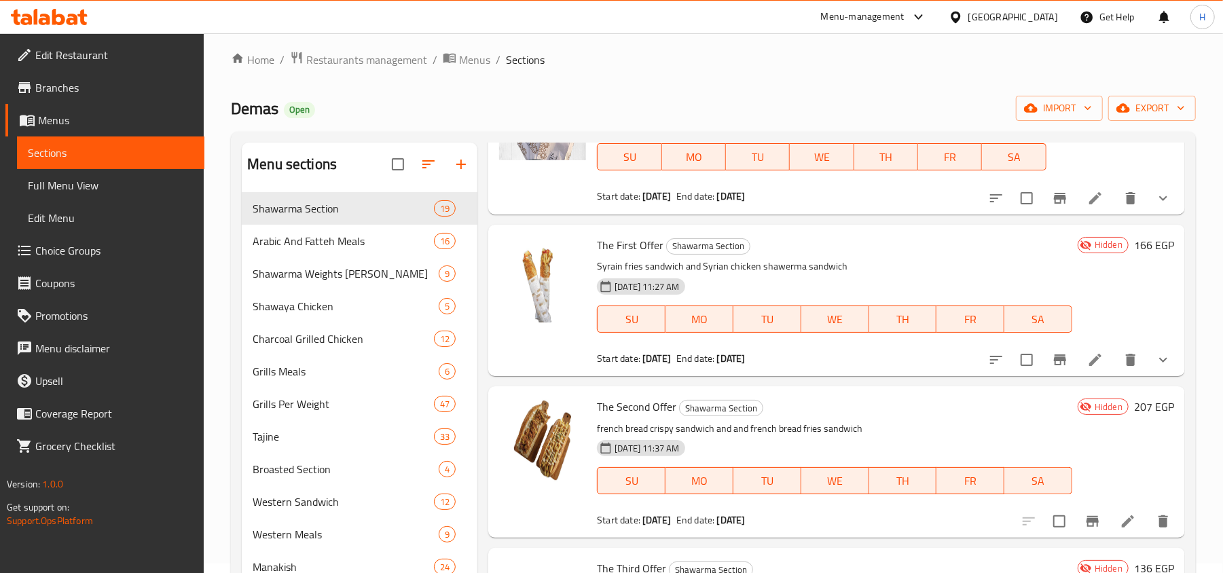
scroll to position [1720, 0]
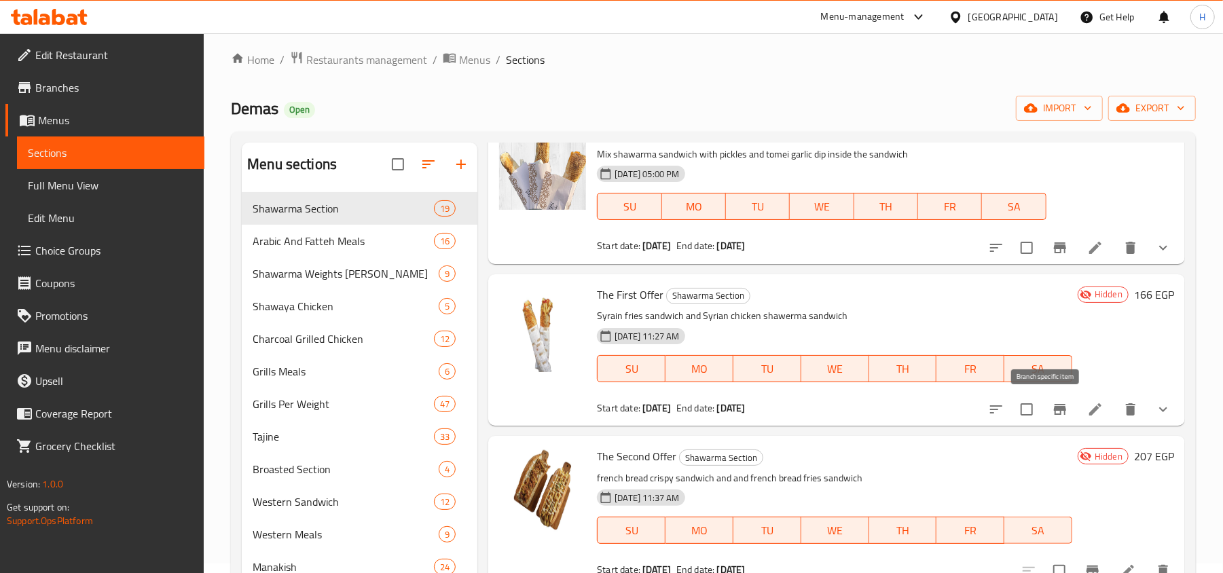
click at [1055, 408] on button "Branch-specific-item" at bounding box center [1060, 409] width 33 height 33
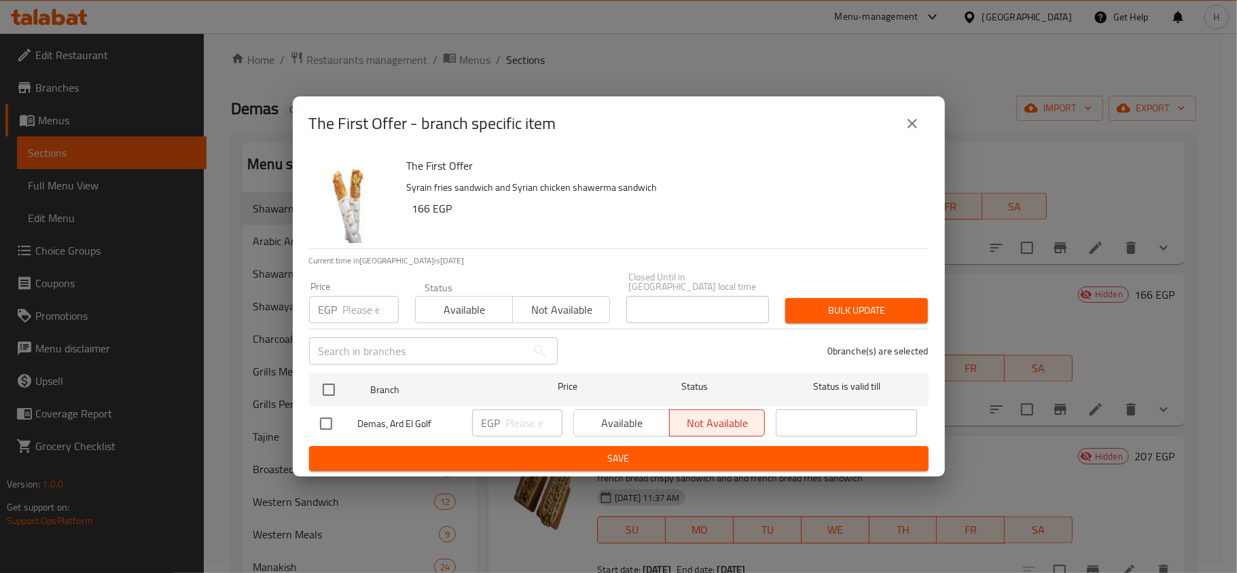
click at [918, 129] on icon "close" at bounding box center [912, 123] width 16 height 16
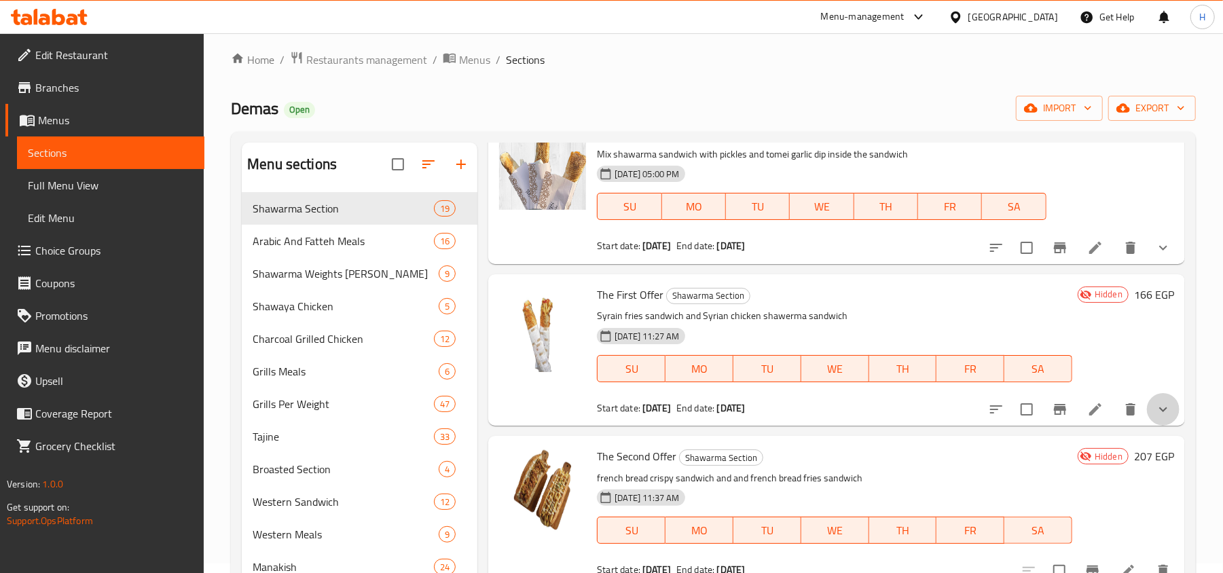
click at [1160, 405] on button "show more" at bounding box center [1163, 409] width 33 height 33
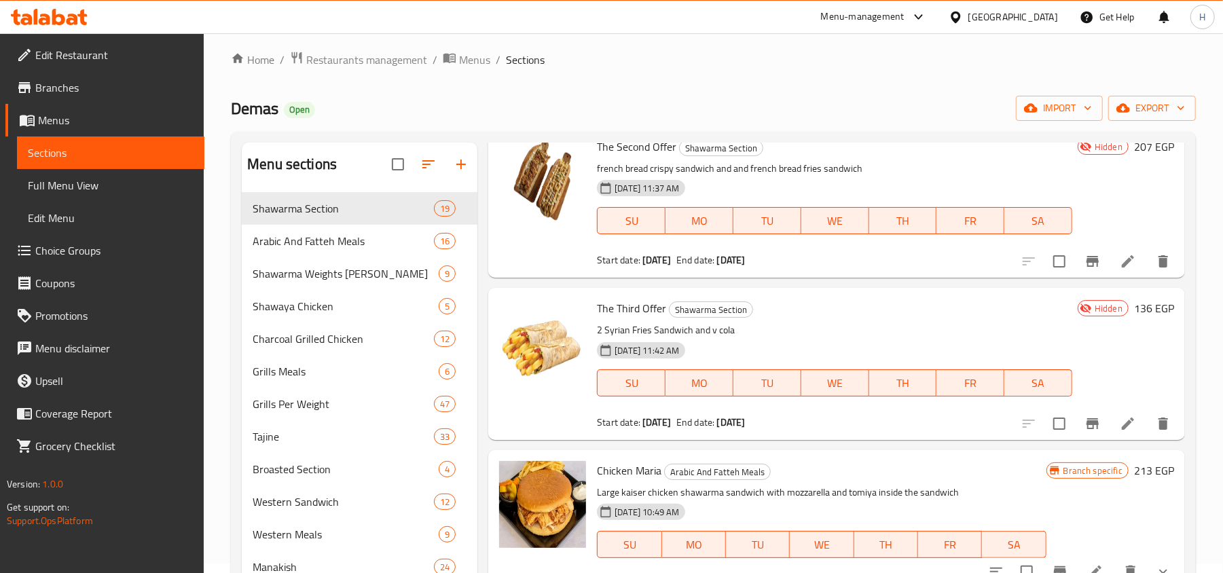
scroll to position [2173, 0]
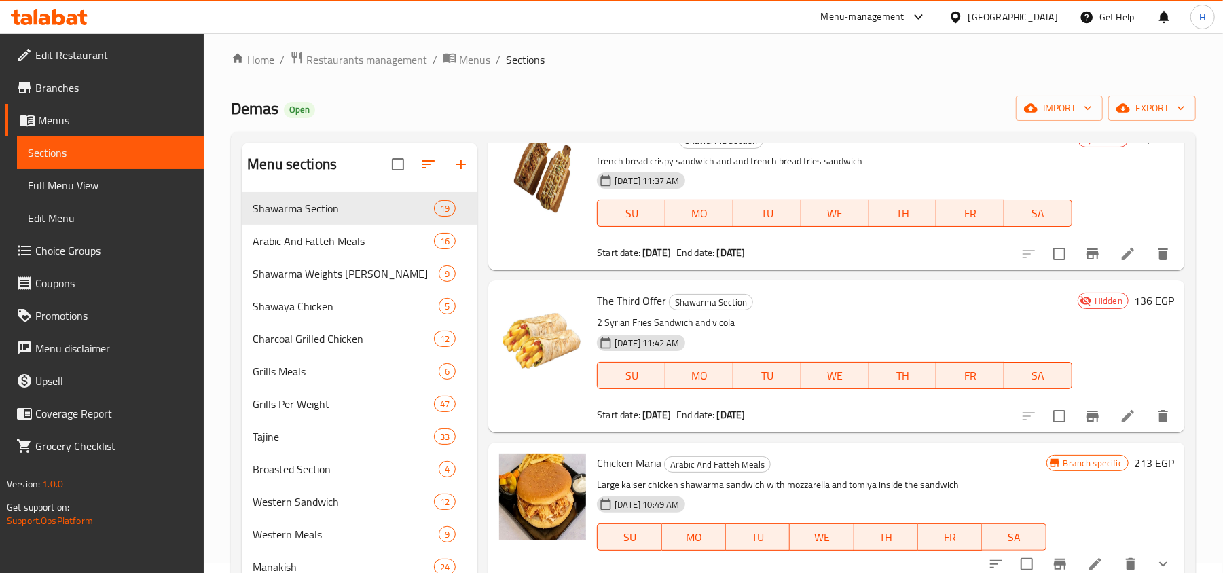
click at [111, 179] on span "Full Menu View" at bounding box center [111, 185] width 166 height 16
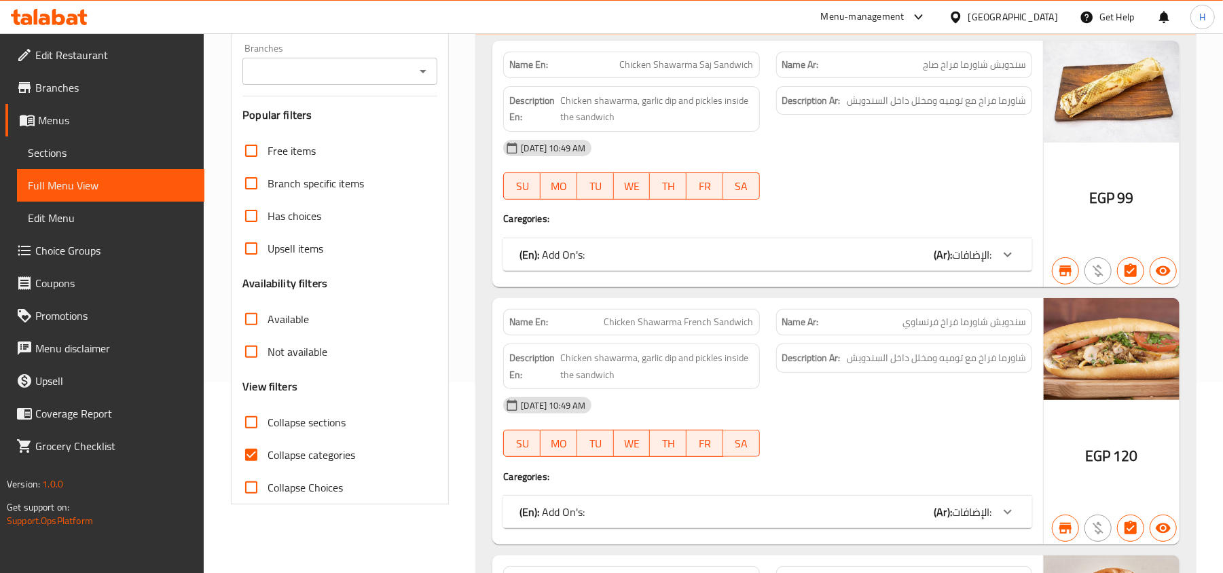
scroll to position [281, 0]
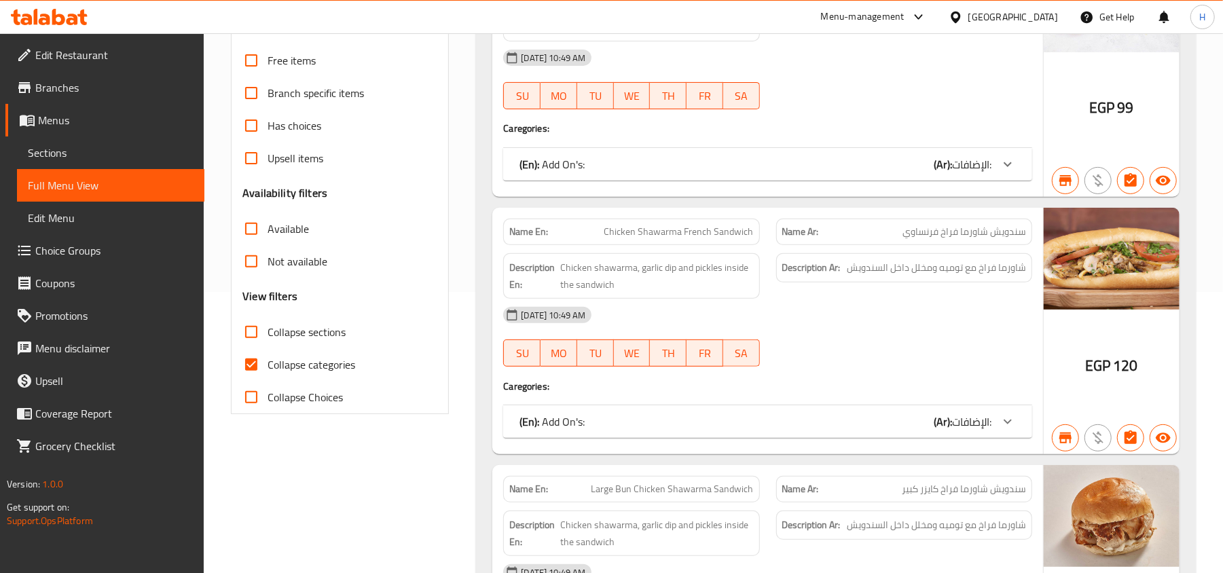
click at [272, 373] on span "Collapse categories" at bounding box center [312, 365] width 88 height 16
click at [268, 373] on input "Collapse categories" at bounding box center [251, 364] width 33 height 33
checkbox input "false"
click at [278, 340] on span "Collapse sections" at bounding box center [307, 332] width 78 height 16
click at [268, 342] on input "Collapse sections" at bounding box center [251, 332] width 33 height 33
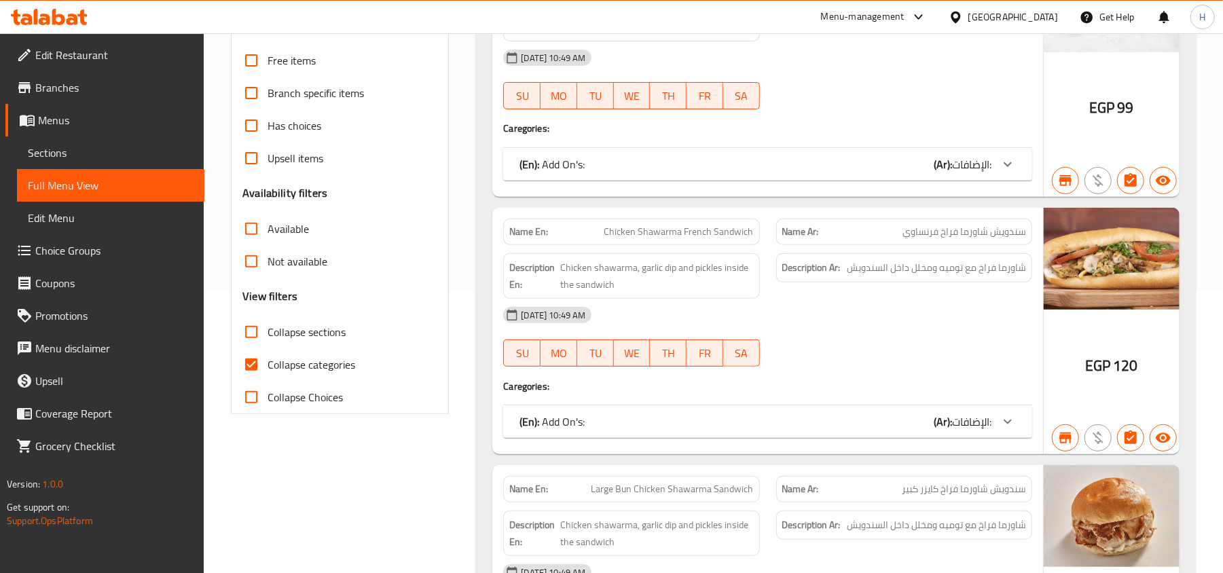
checkbox input "true"
click at [258, 365] on input "Collapse categories" at bounding box center [251, 364] width 33 height 33
checkbox input "true"
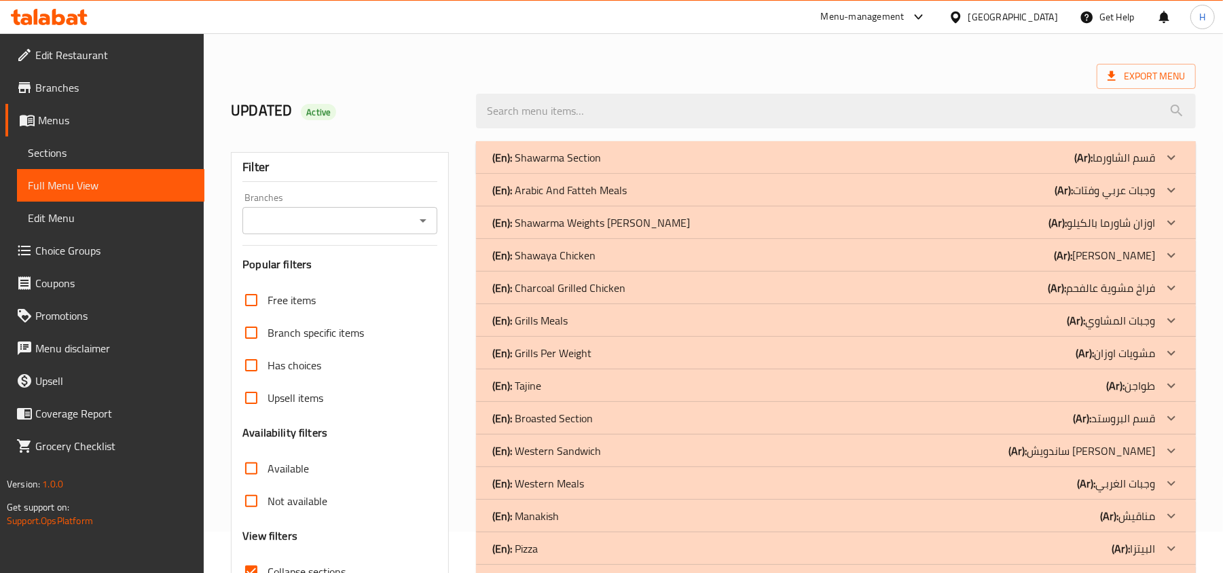
scroll to position [10, 0]
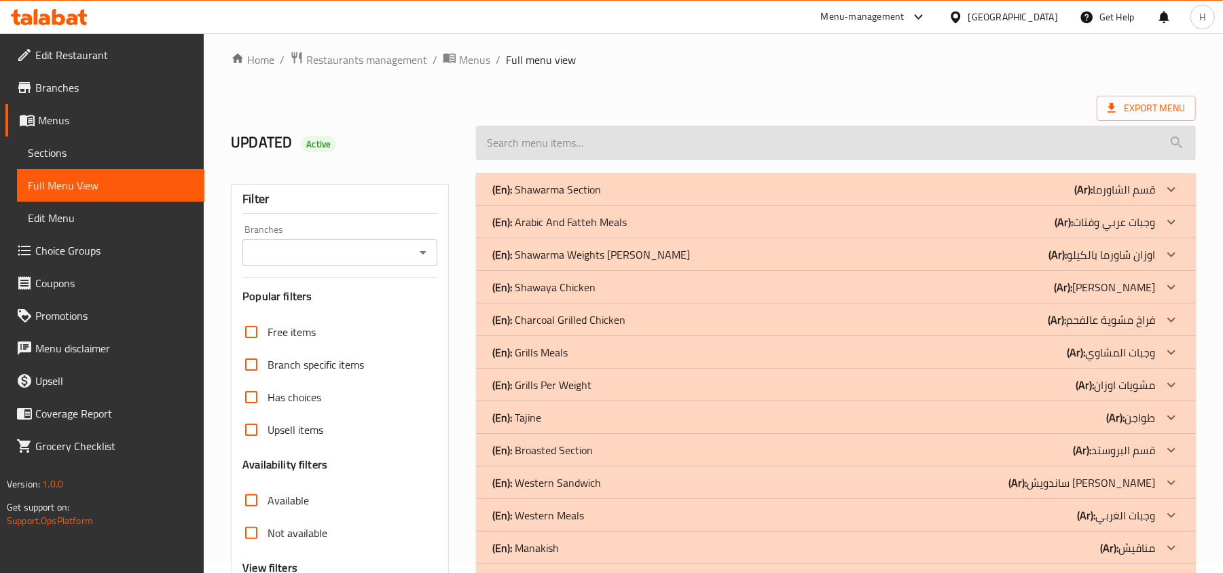
click at [570, 142] on input "search" at bounding box center [836, 143] width 720 height 35
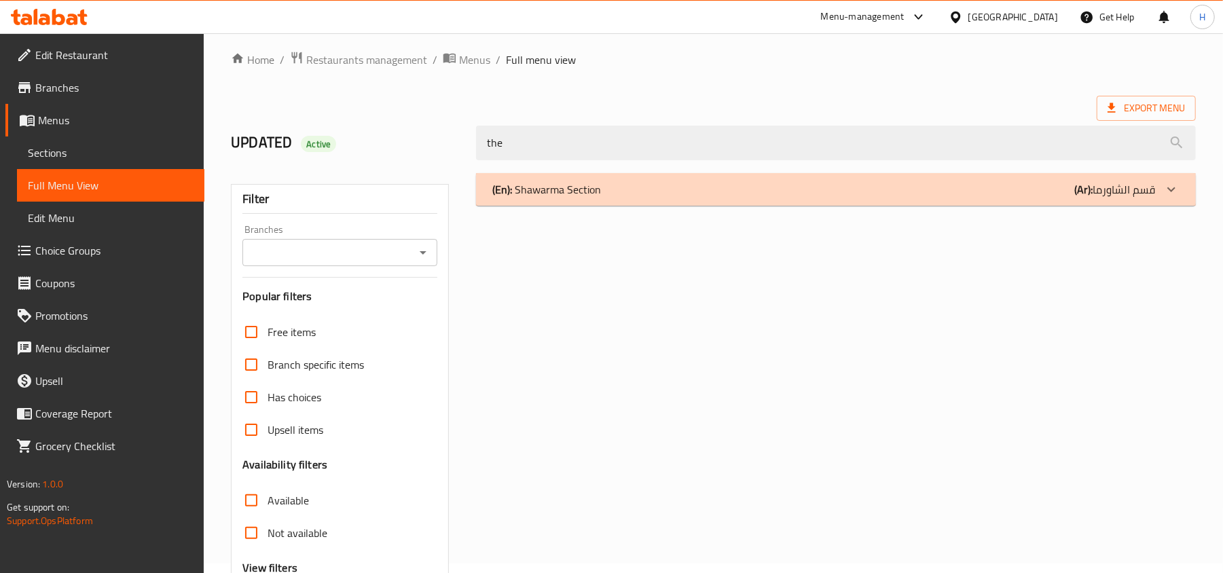
type input "the"
click at [606, 187] on div "(En): Shawarma Section (Ar): قسم الشاورما" at bounding box center [823, 189] width 663 height 16
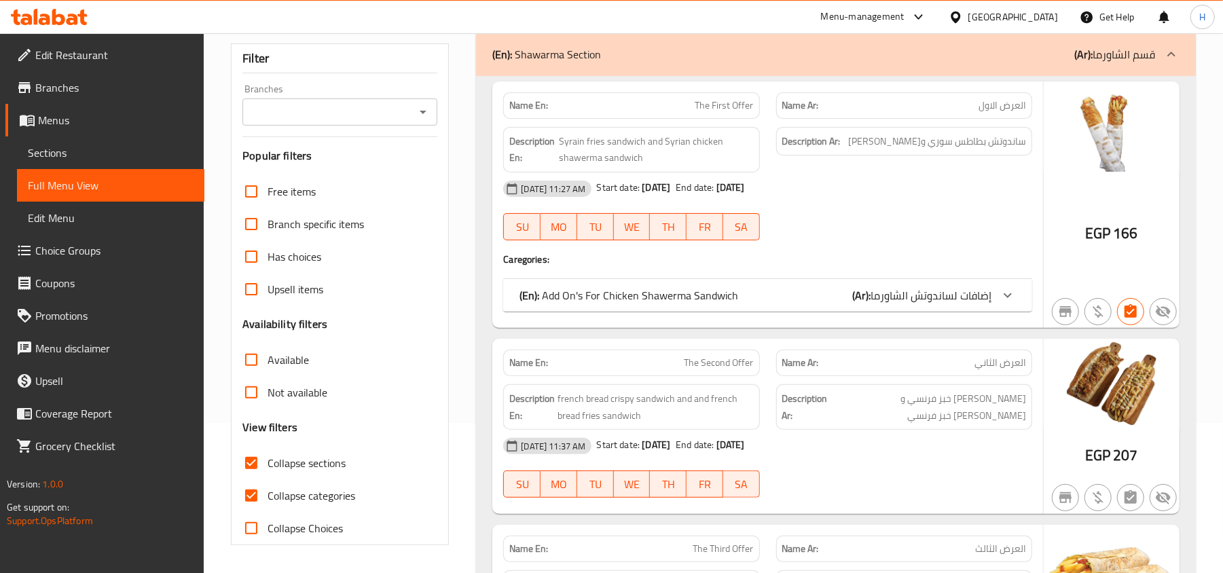
scroll to position [191, 0]
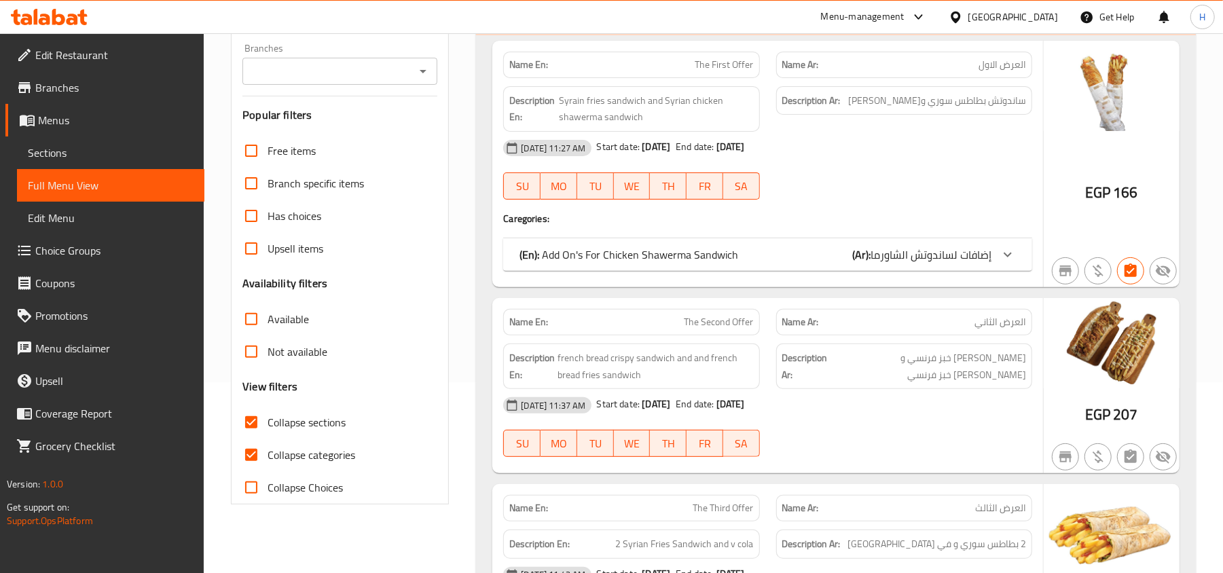
click at [954, 259] on span "إضافات لساندوتش الشاورما" at bounding box center [931, 254] width 121 height 20
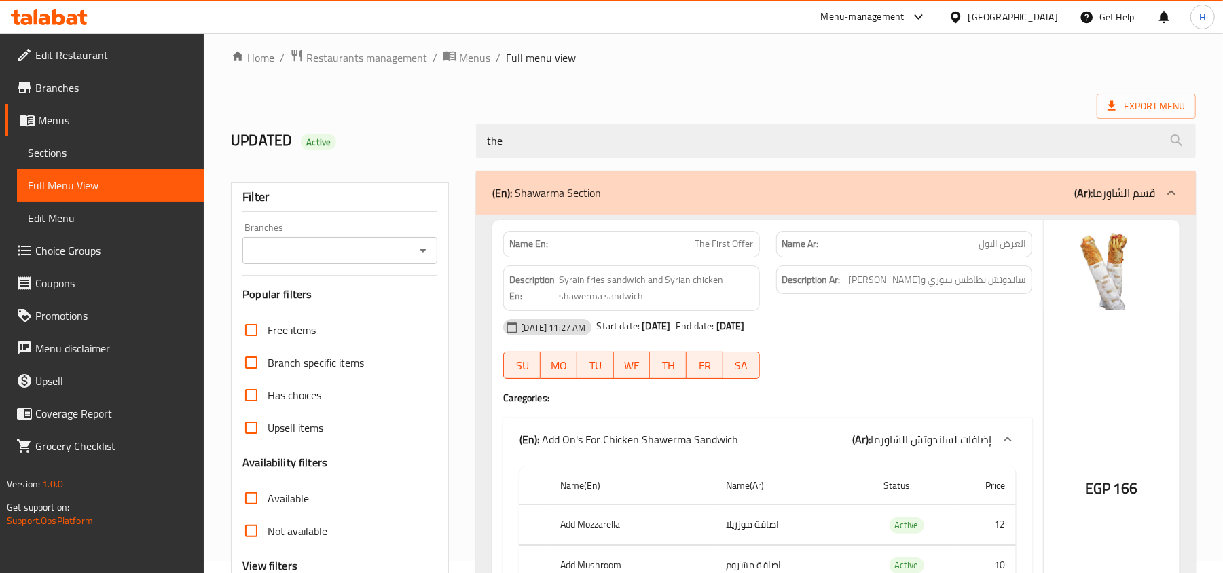
scroll to position [11, 0]
click at [350, 242] on div "Branches" at bounding box center [339, 251] width 195 height 27
click at [357, 262] on div "Branches" at bounding box center [339, 251] width 195 height 27
click at [392, 258] on input "Branches" at bounding box center [329, 251] width 164 height 19
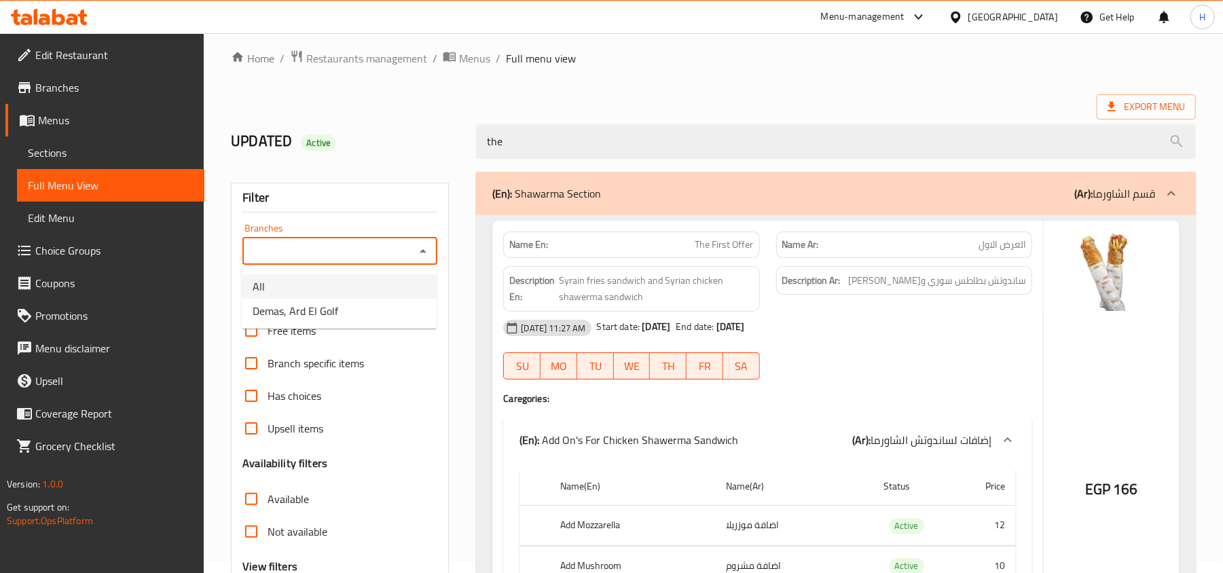
click at [365, 297] on li "All" at bounding box center [339, 286] width 195 height 24
click at [411, 253] on div "All Branches" at bounding box center [339, 251] width 195 height 27
click at [430, 250] on icon "Open" at bounding box center [423, 251] width 16 height 16
click at [376, 311] on li "Demas, Ard El Golf" at bounding box center [339, 311] width 195 height 24
type input "Demas, Ard El Golf"
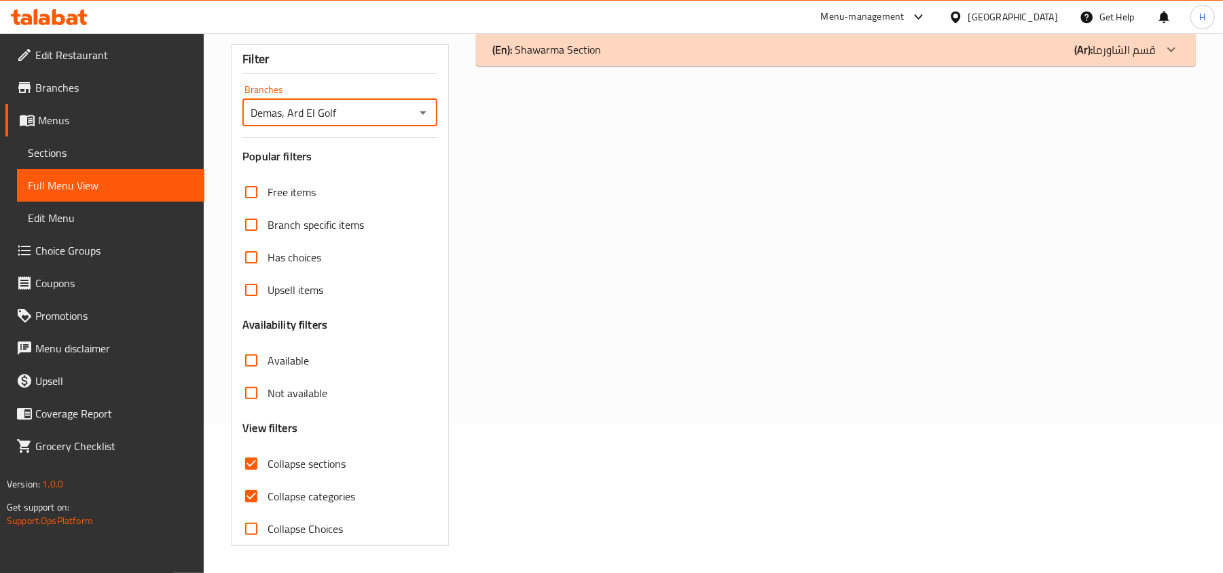
scroll to position [60, 0]
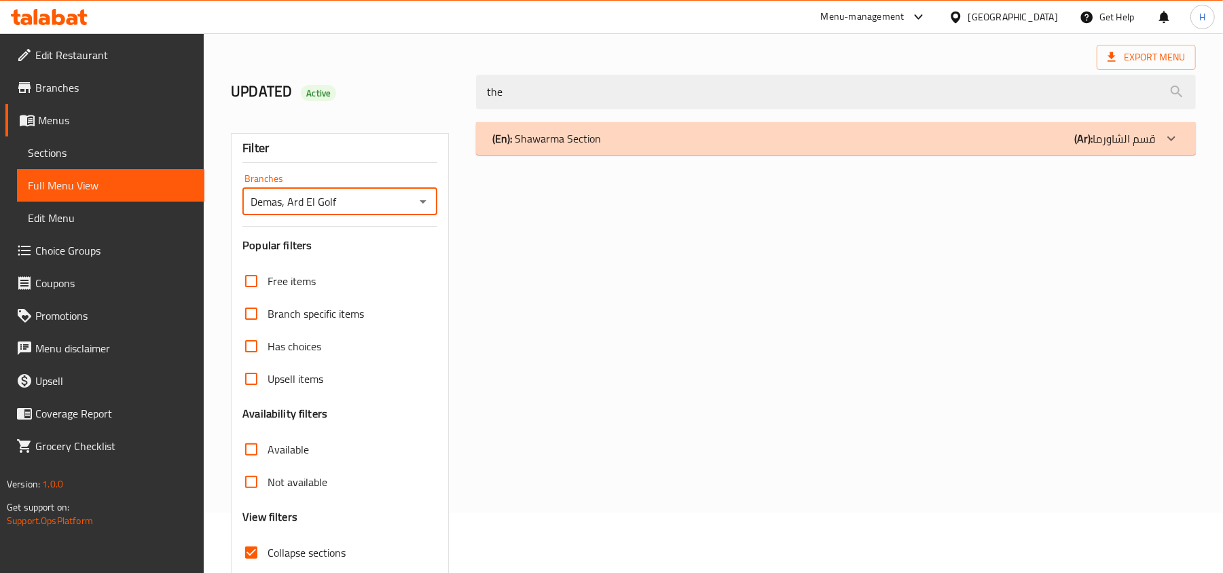
click at [634, 149] on div "(En): Shawarma Section (Ar): قسم الشاورما" at bounding box center [836, 138] width 720 height 33
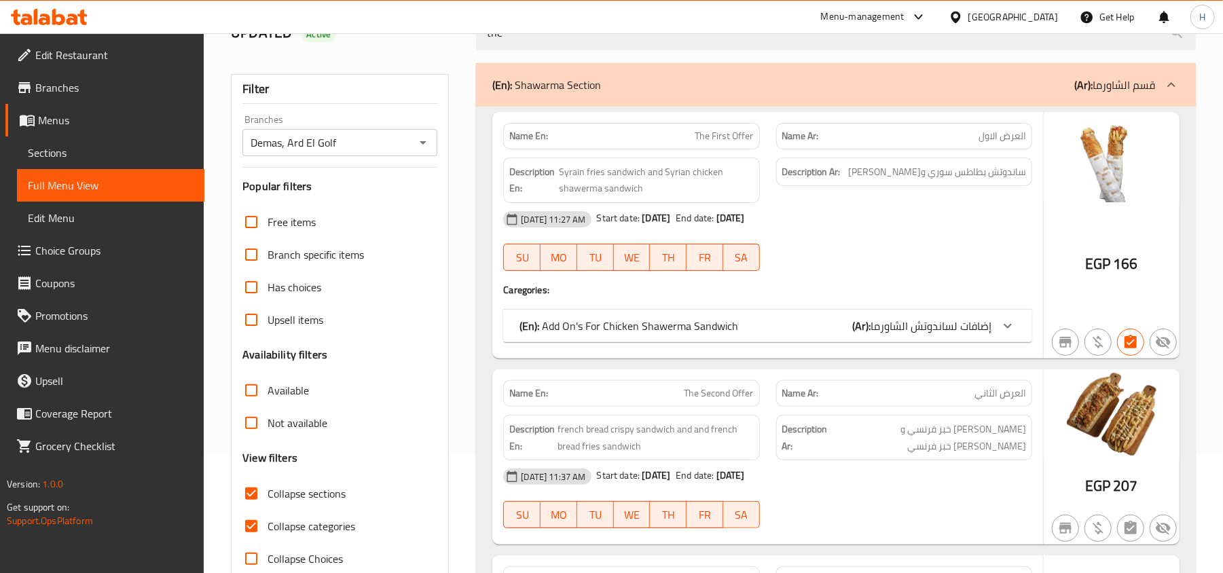
scroll to position [151, 0]
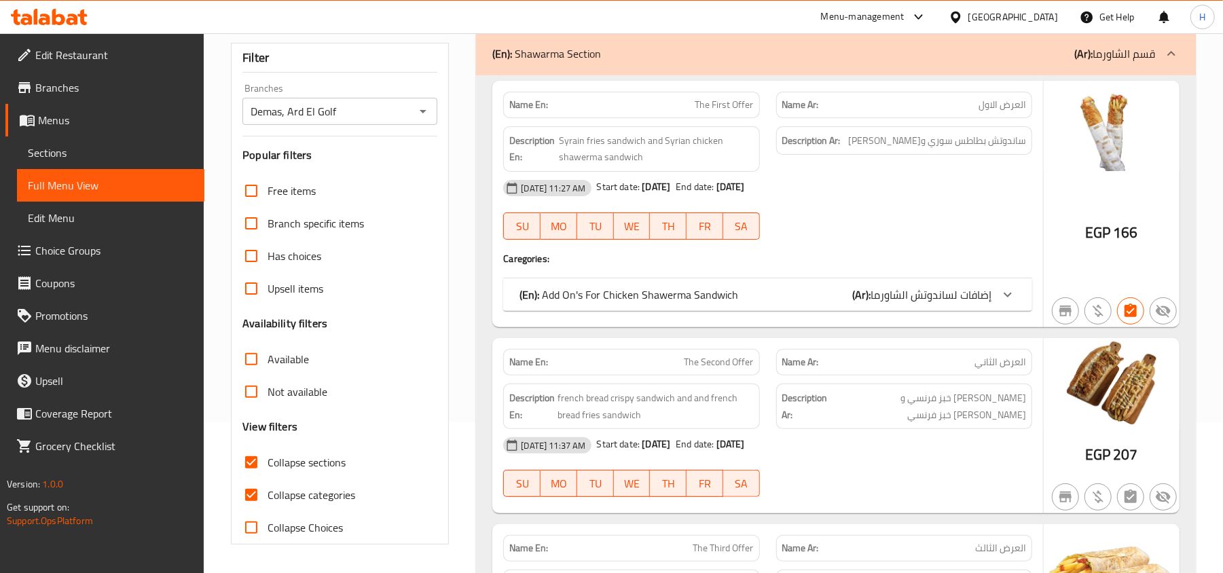
click at [623, 300] on p "(En): Add On's For Chicken Shawerma Sandwich" at bounding box center [629, 295] width 219 height 16
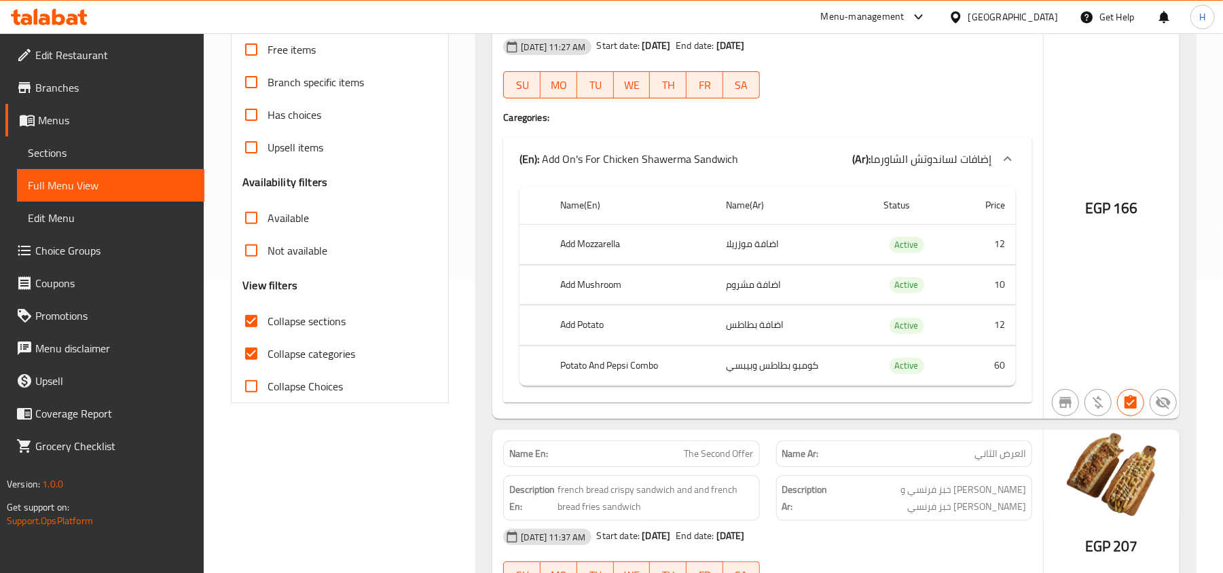
scroll to position [283, 0]
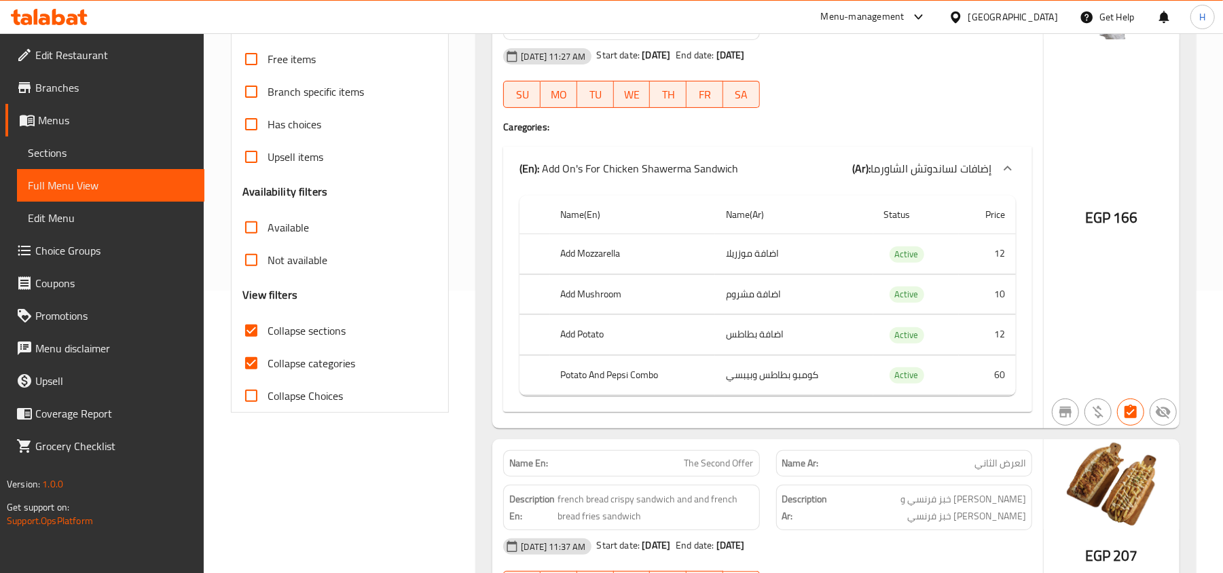
click at [129, 149] on span "Sections" at bounding box center [111, 153] width 166 height 16
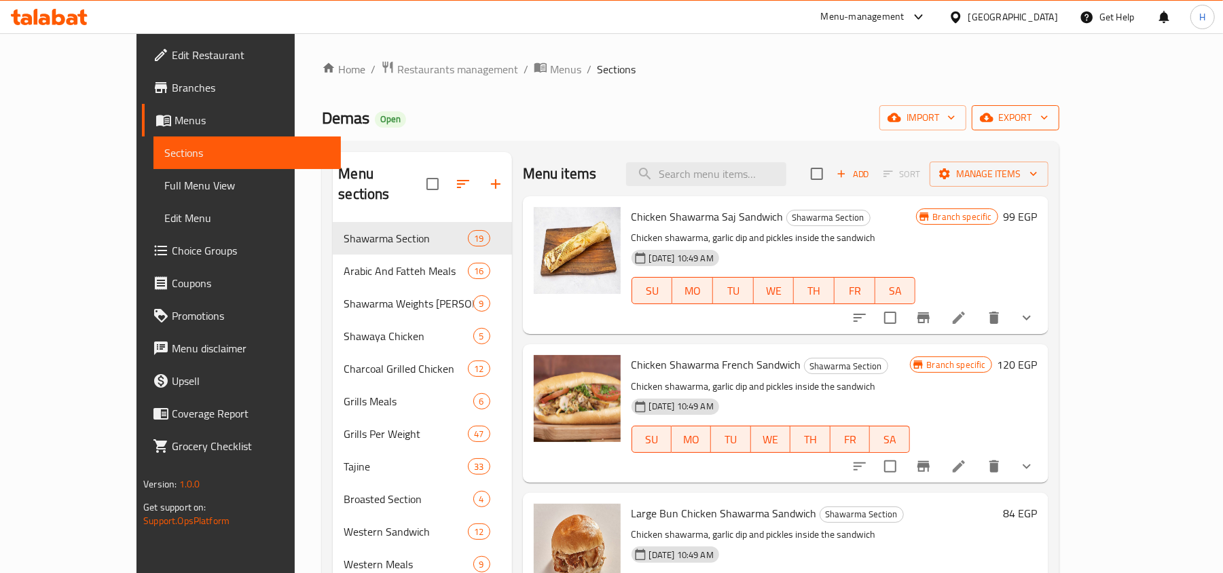
click at [994, 123] on icon "button" at bounding box center [987, 118] width 14 height 14
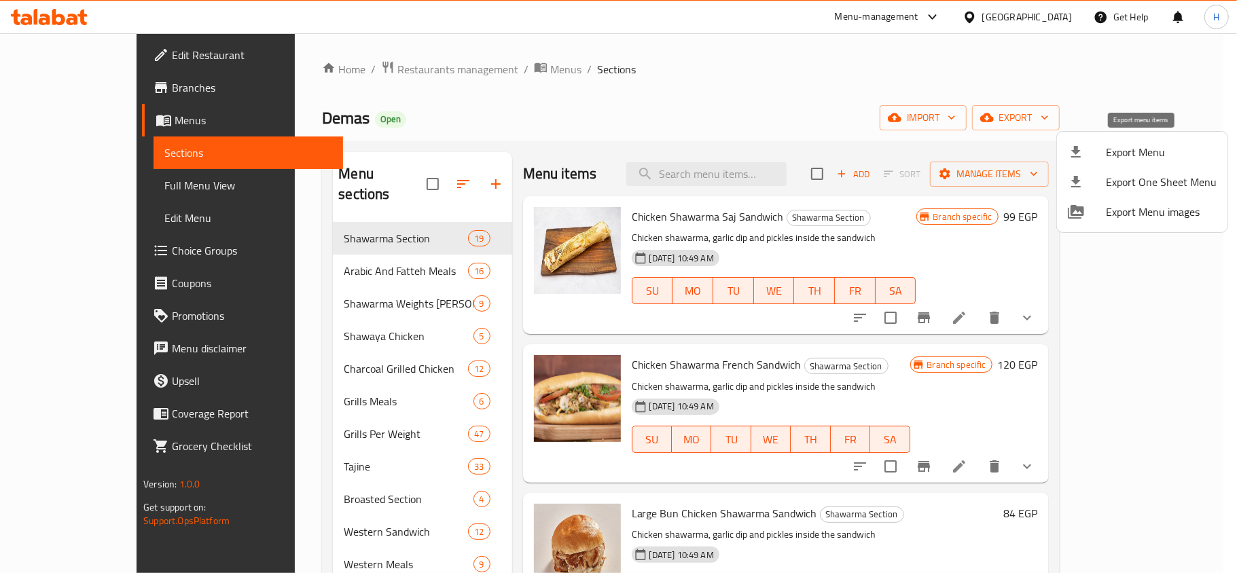
click at [1108, 164] on li "Export Menu" at bounding box center [1142, 152] width 170 height 30
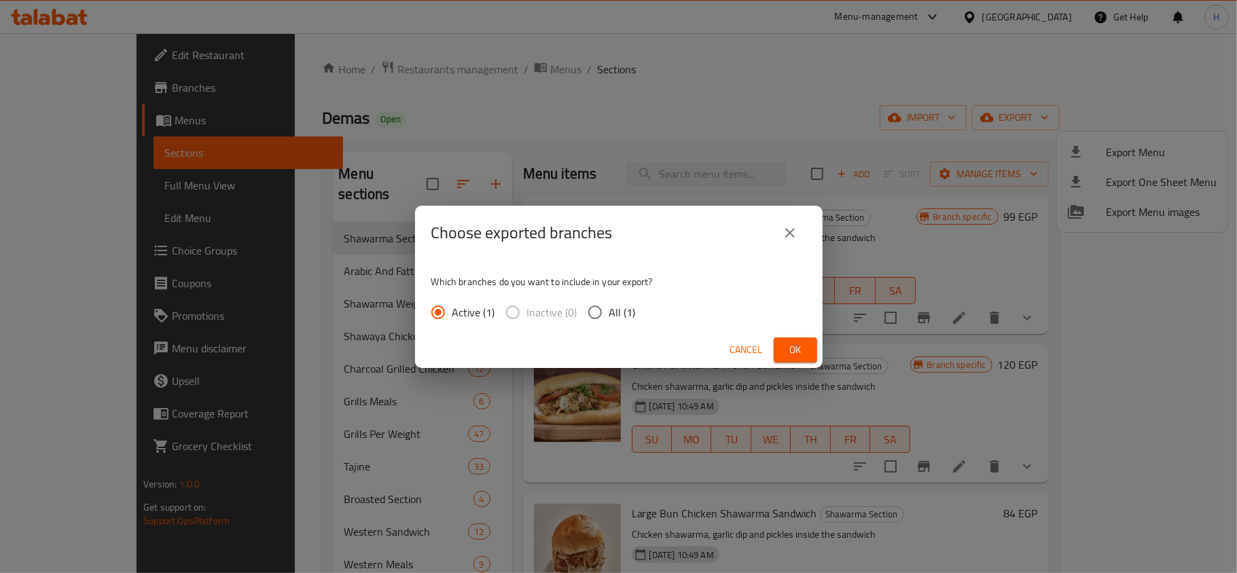
click at [609, 315] on span "All (1)" at bounding box center [622, 312] width 26 height 16
click at [609, 315] on input "All (1)" at bounding box center [595, 312] width 29 height 29
radio input "true"
click at [776, 344] on button "Ok" at bounding box center [795, 350] width 43 height 25
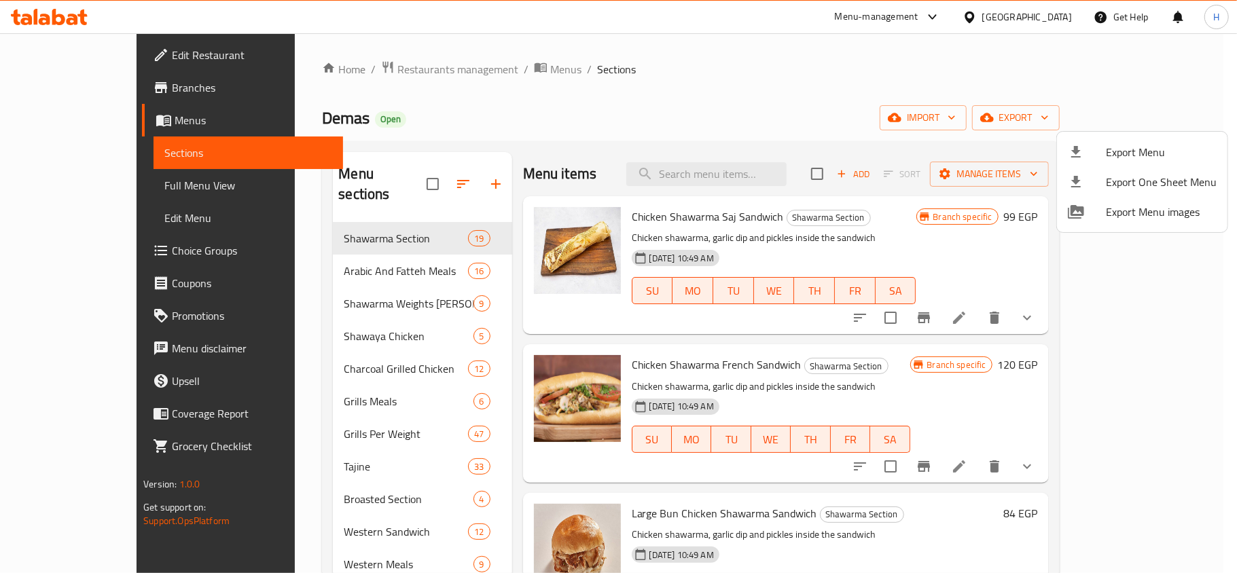
click at [77, 16] on div at bounding box center [618, 286] width 1237 height 573
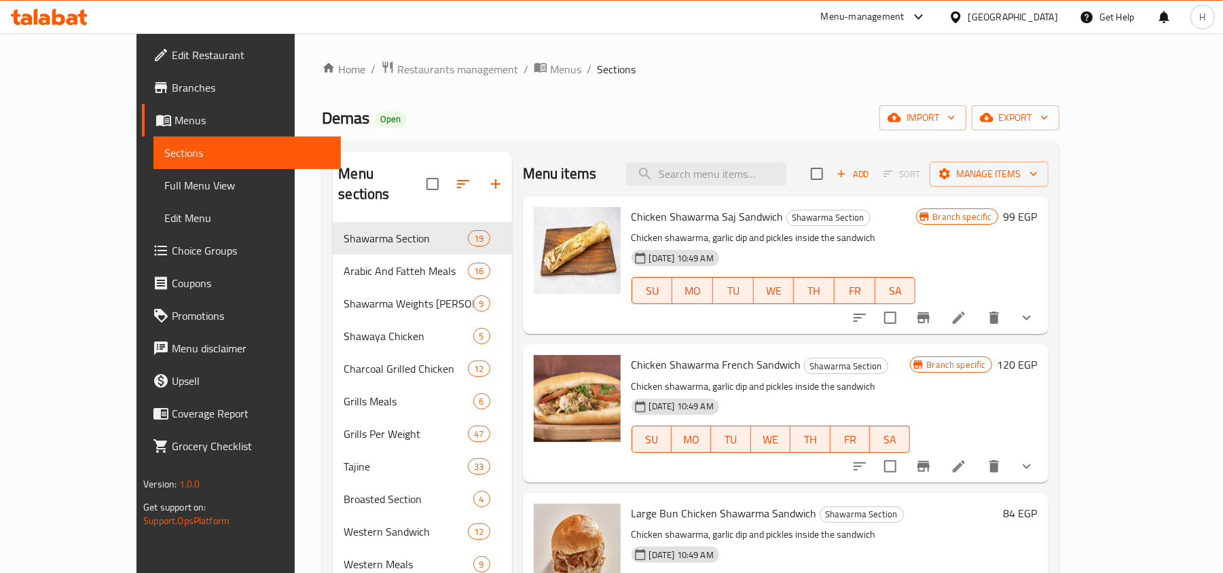
click at [77, 16] on icon at bounding box center [73, 20] width 12 height 12
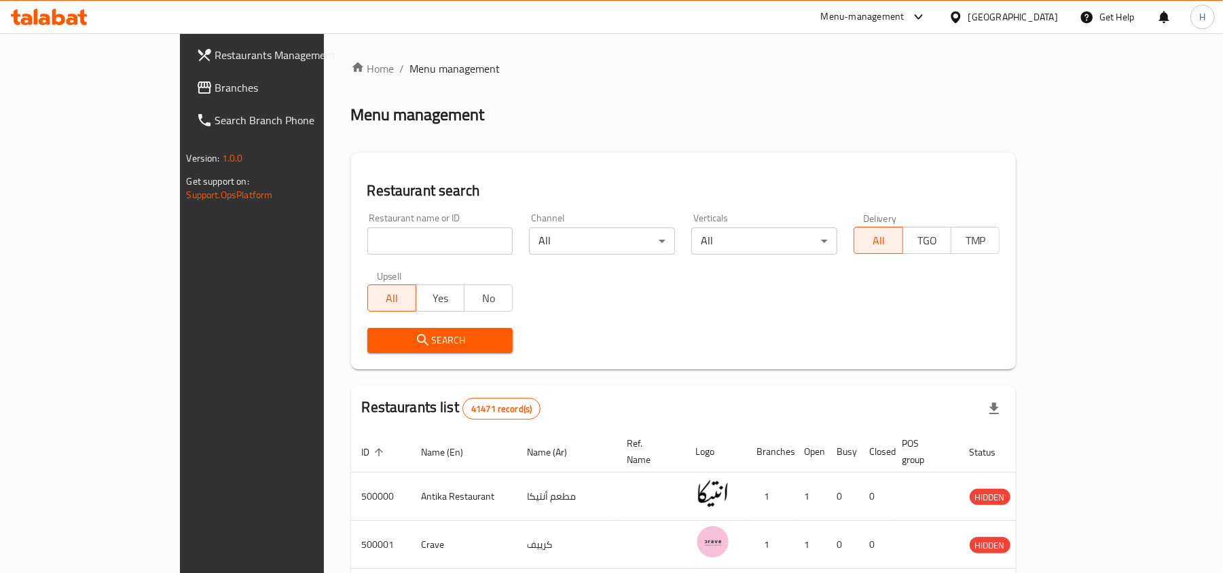
click at [367, 240] on input "search" at bounding box center [440, 241] width 146 height 27
paste input "2913"
type input "2913"
click at [415, 338] on icon "submit" at bounding box center [423, 340] width 16 height 16
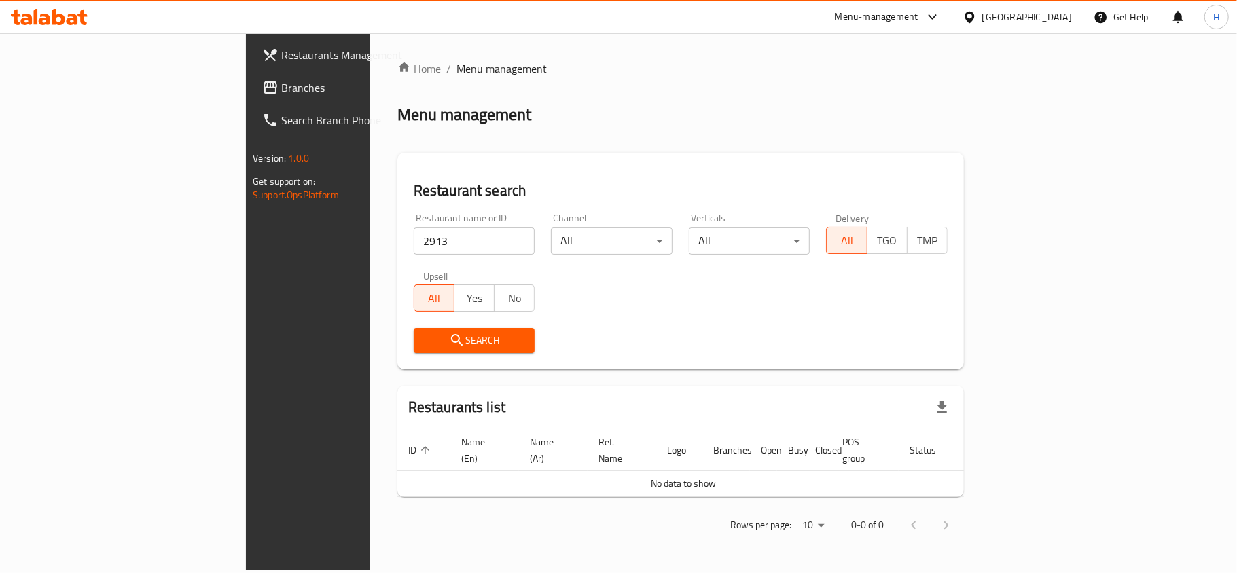
click at [974, 14] on icon at bounding box center [969, 17] width 10 height 12
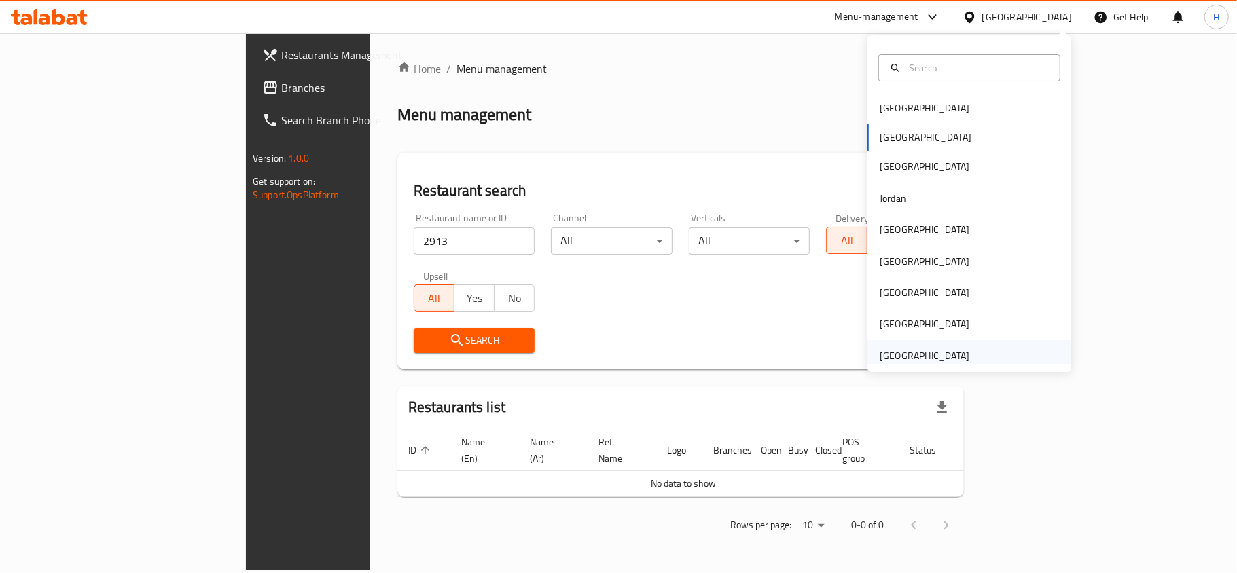
click at [918, 357] on div "[GEOGRAPHIC_DATA]" at bounding box center [925, 355] width 90 height 15
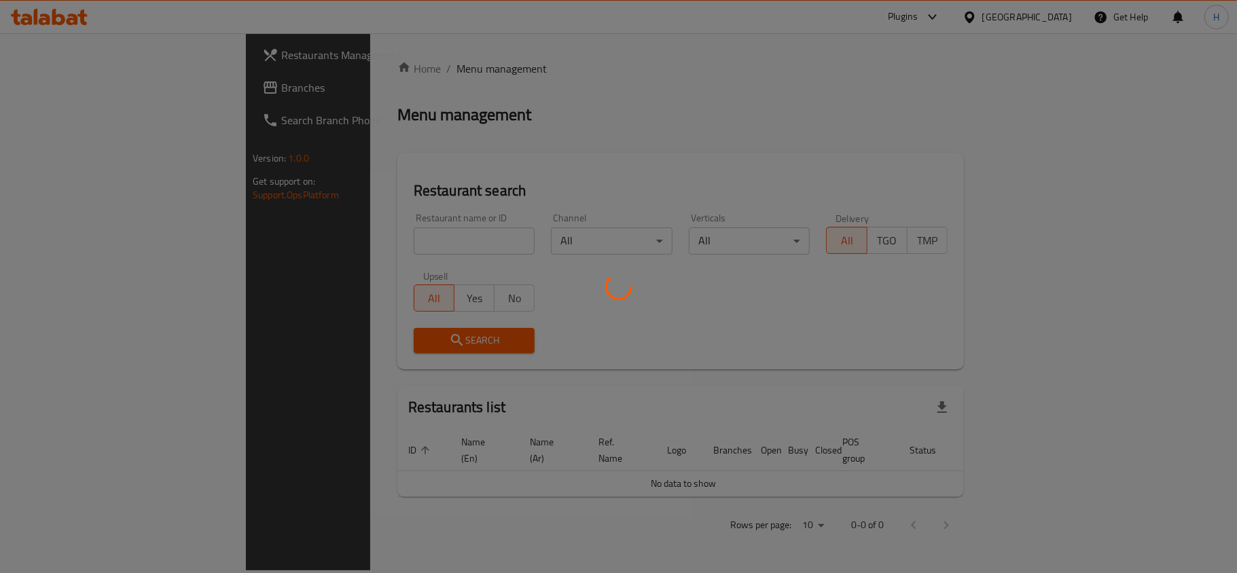
click at [427, 232] on div at bounding box center [618, 286] width 1237 height 573
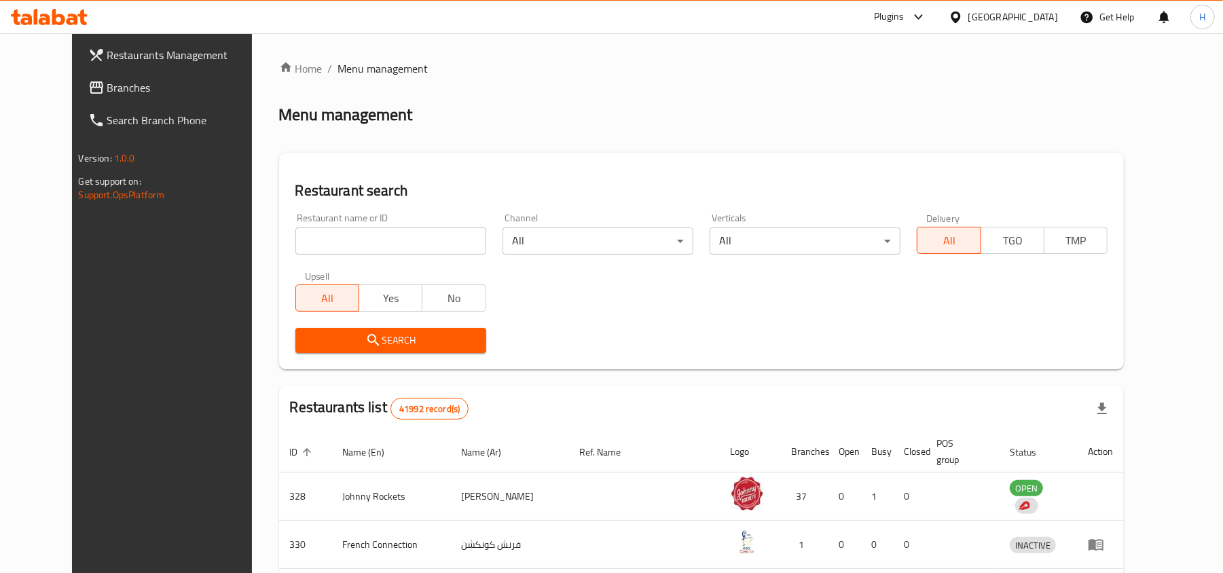
click at [305, 234] on input "search" at bounding box center [390, 241] width 191 height 27
paste input "2913"
type input "2913"
click at [433, 359] on div "Search" at bounding box center [390, 340] width 207 height 41
click at [433, 340] on span "Search" at bounding box center [390, 340] width 169 height 17
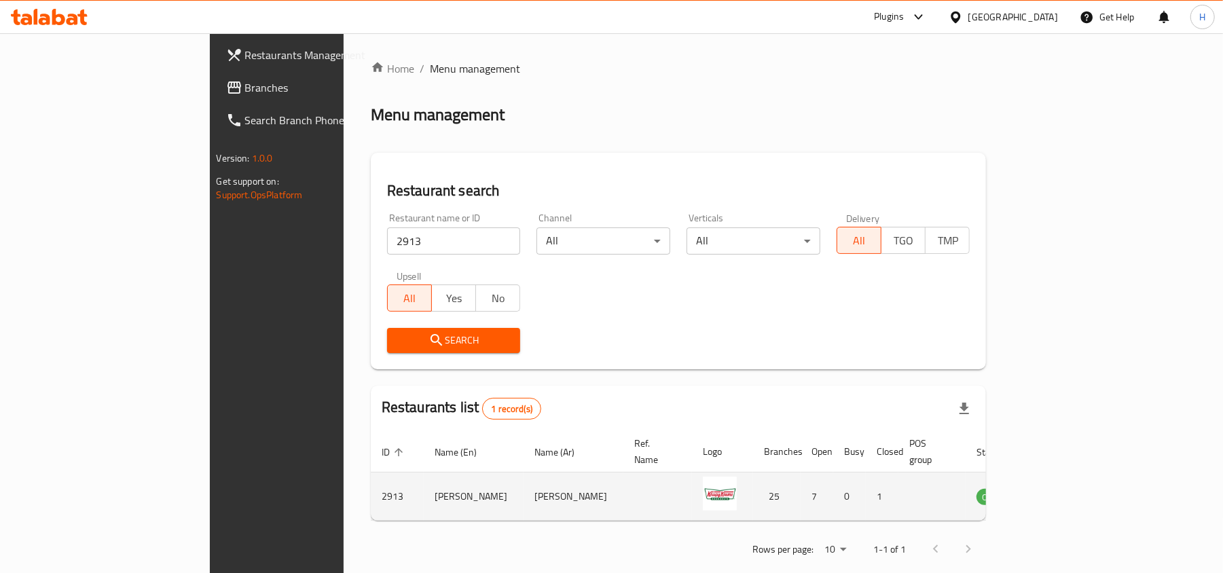
click at [1062, 494] on icon "enhanced table" at bounding box center [1059, 496] width 5 height 5
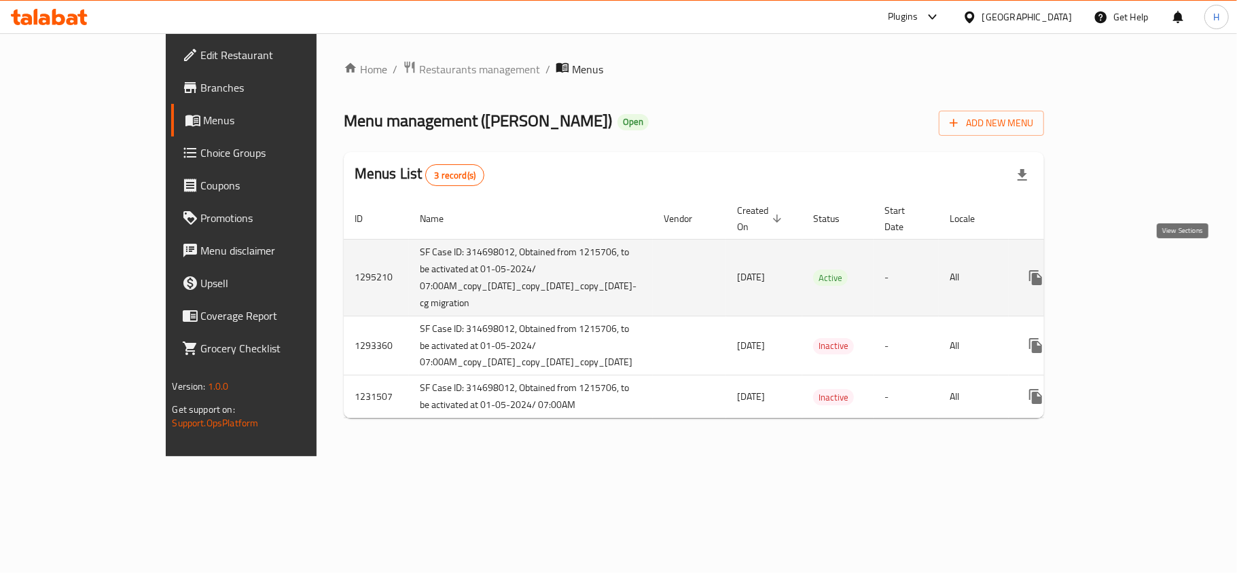
click at [1142, 270] on icon "enhanced table" at bounding box center [1133, 278] width 16 height 16
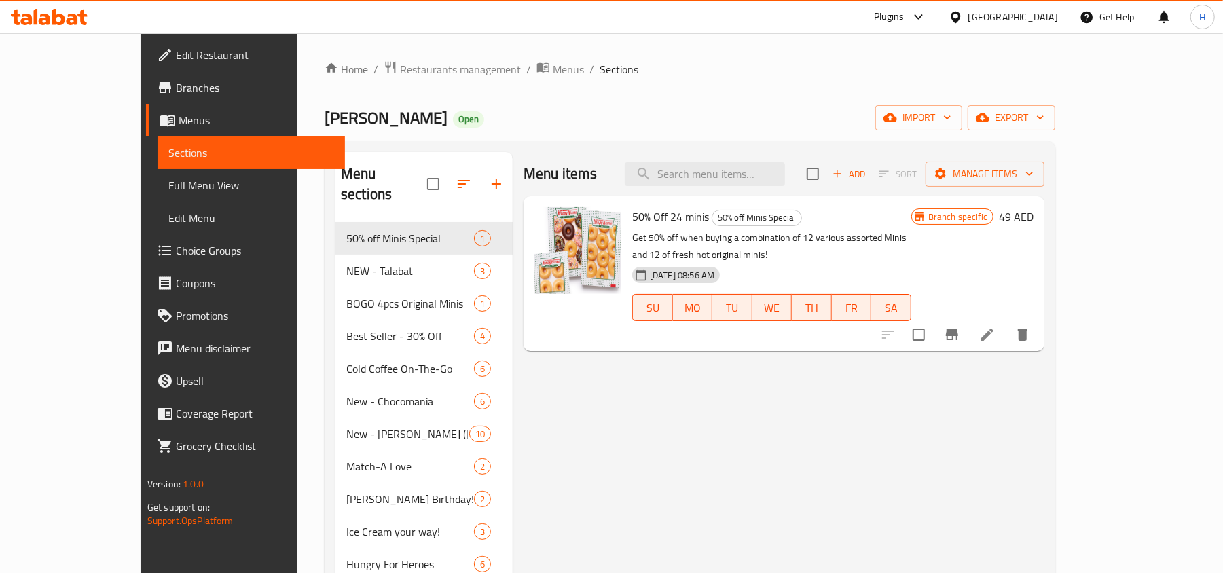
click at [146, 130] on link "Menus" at bounding box center [245, 120] width 199 height 33
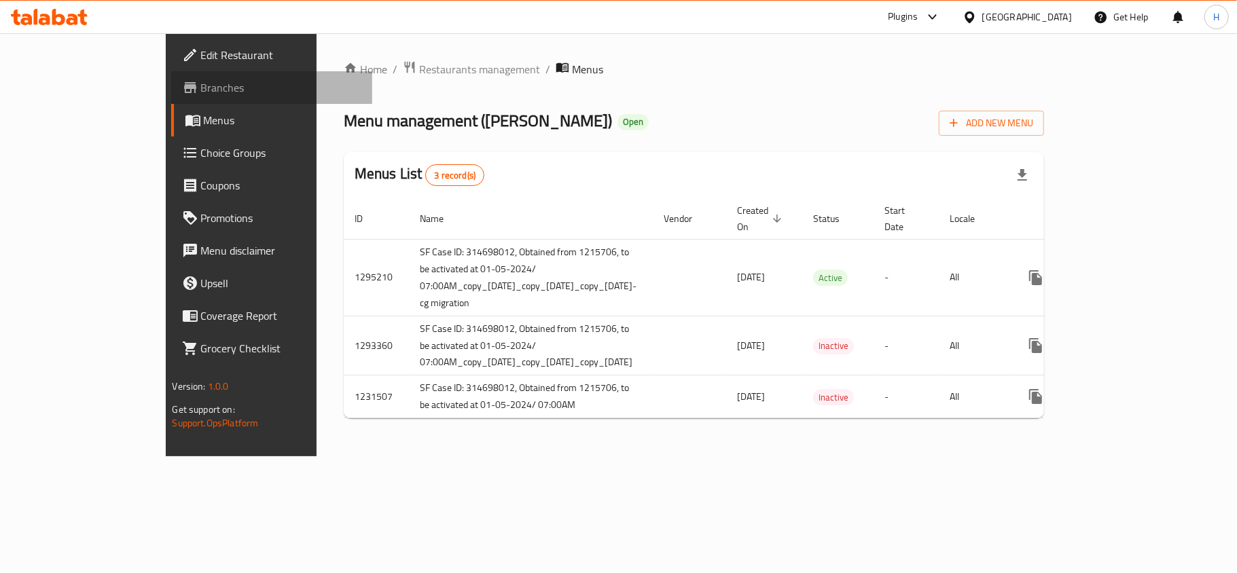
click at [201, 95] on span "Branches" at bounding box center [281, 87] width 160 height 16
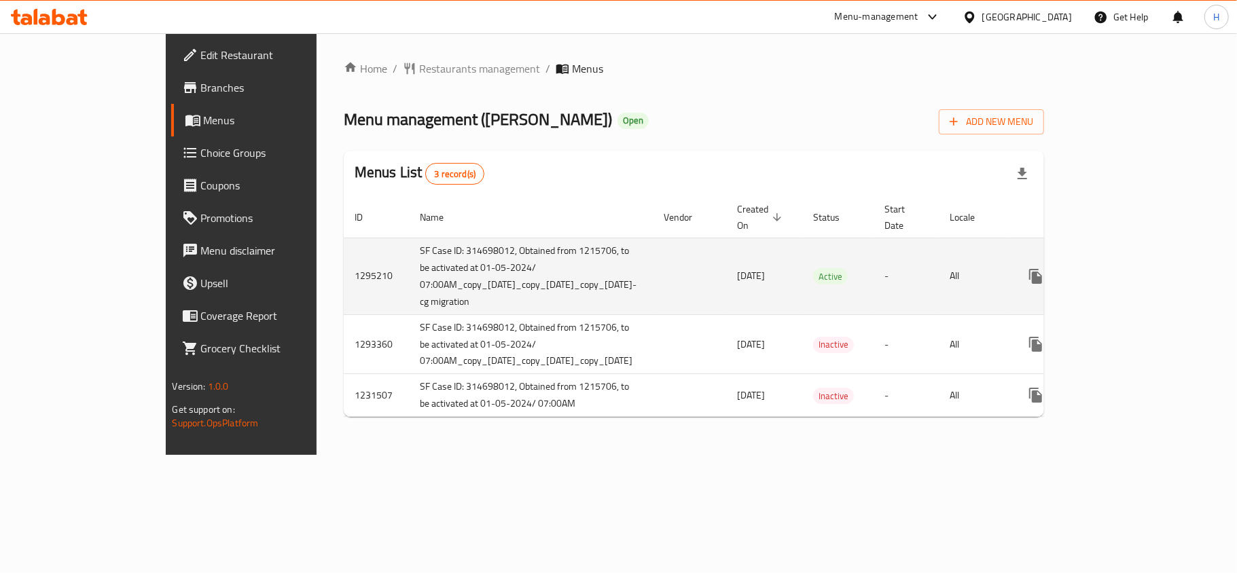
click at [1142, 268] on icon "enhanced table" at bounding box center [1133, 276] width 16 height 16
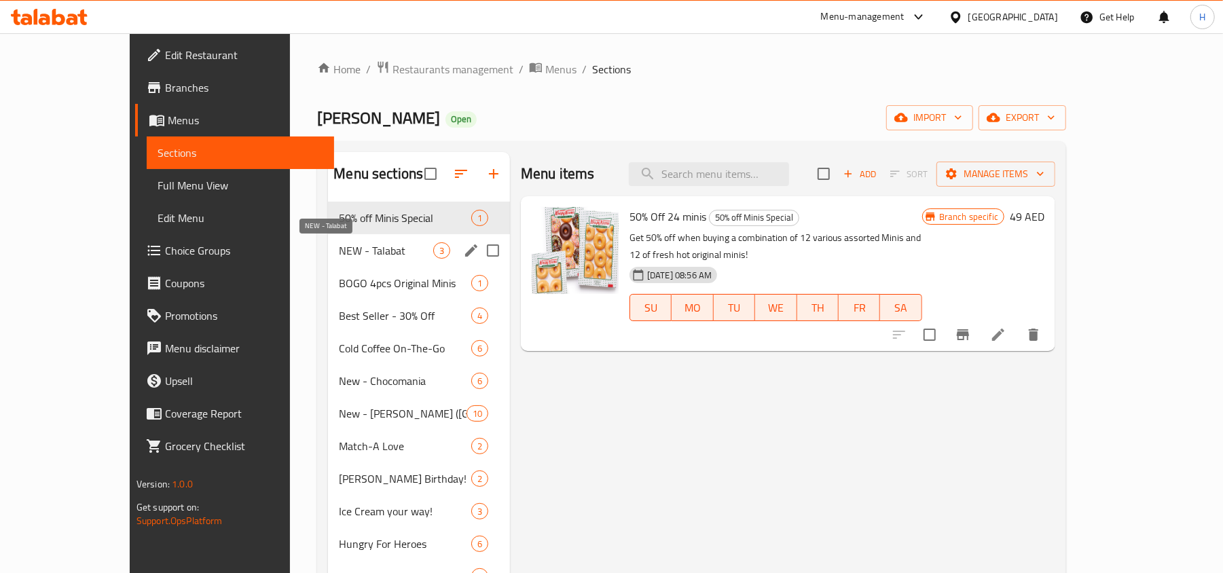
click at [340, 251] on span "NEW - Talabat" at bounding box center [386, 250] width 94 height 16
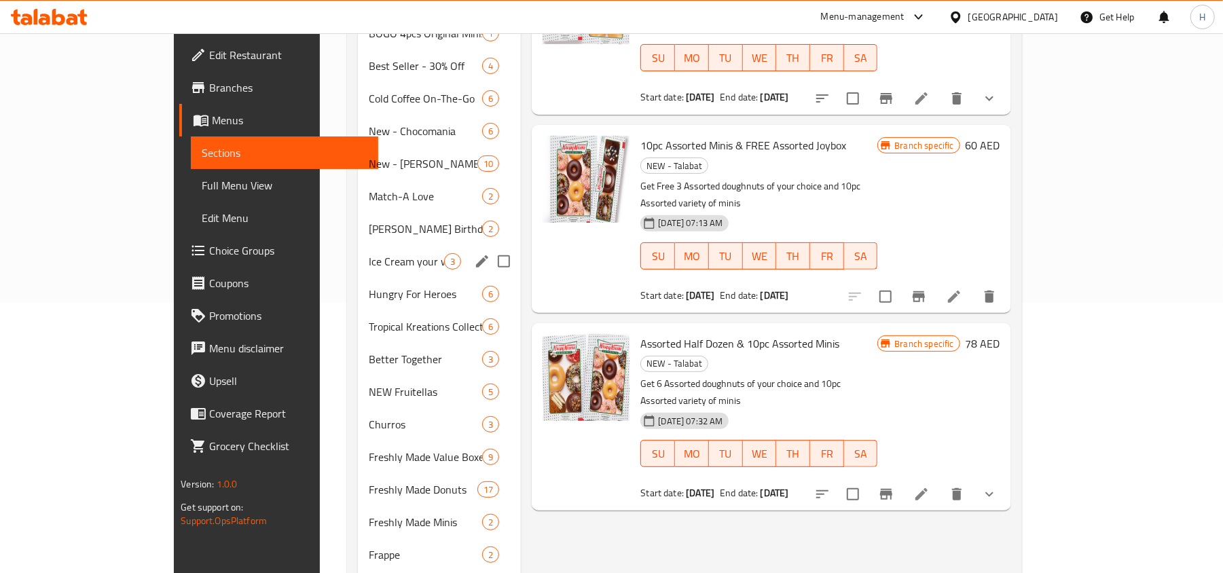
scroll to position [272, 0]
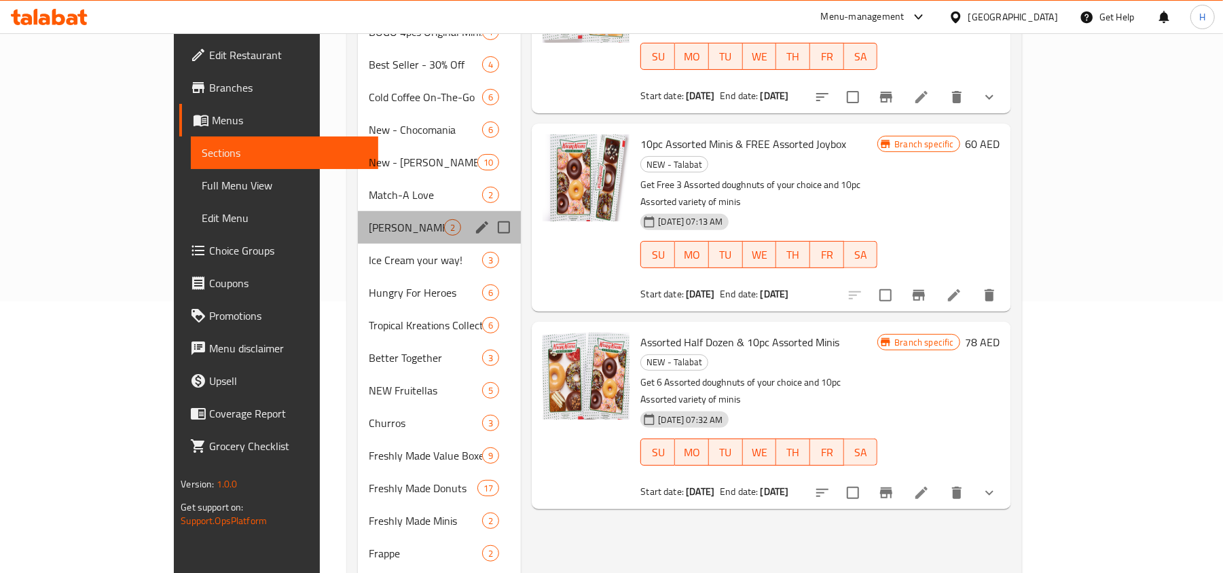
click at [358, 219] on div "[PERSON_NAME] Birthday! 2" at bounding box center [439, 227] width 163 height 33
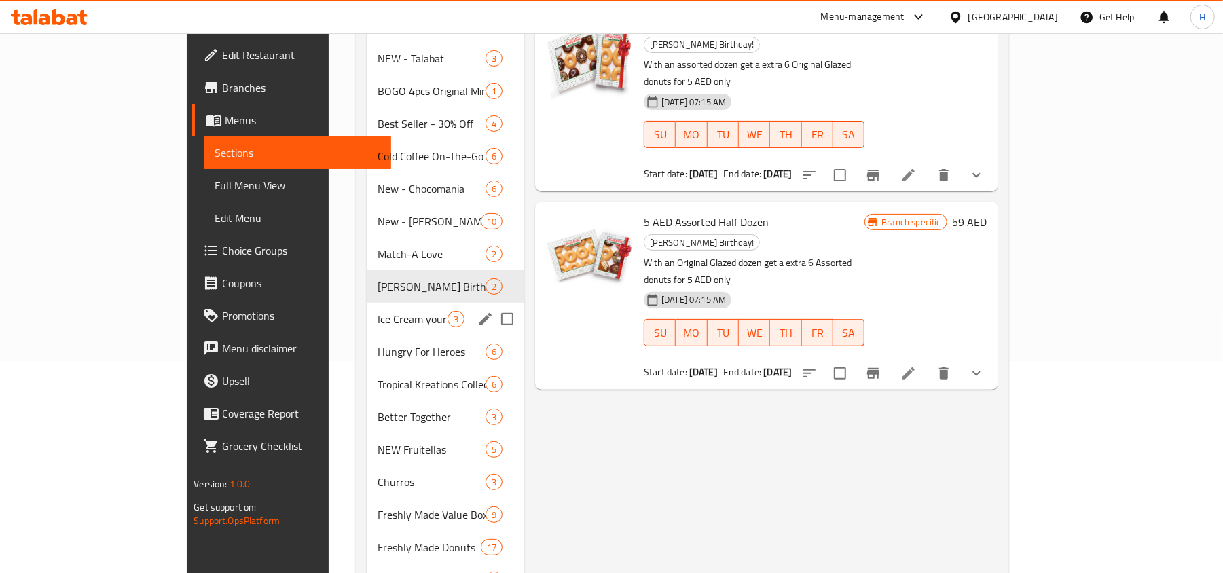
scroll to position [181, 0]
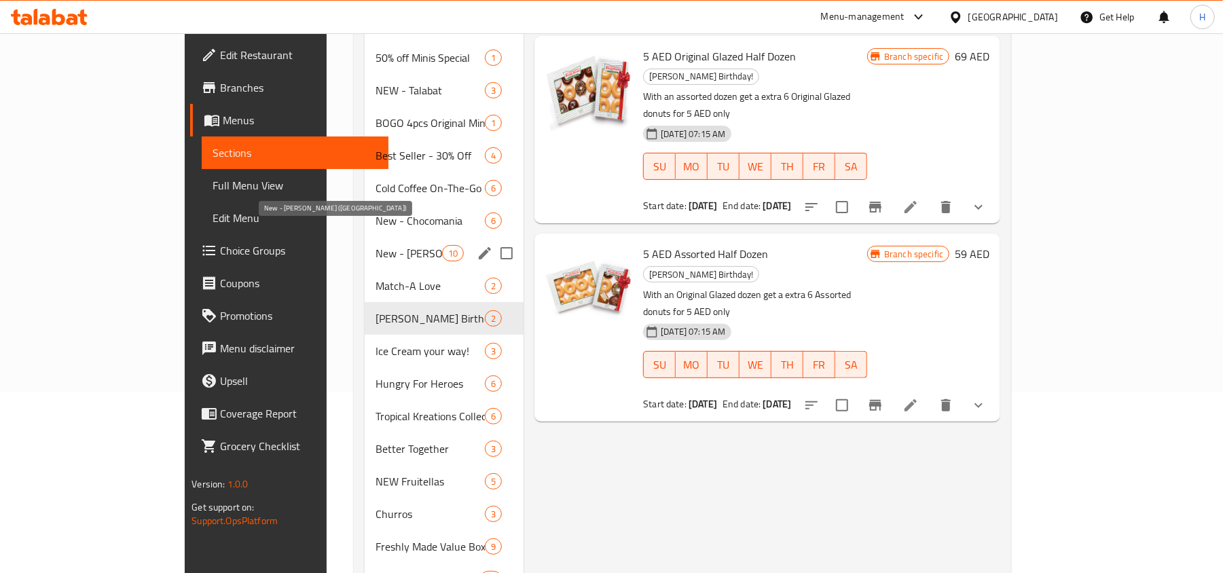
click at [376, 245] on span "New - [PERSON_NAME] ([GEOGRAPHIC_DATA])" at bounding box center [409, 253] width 67 height 16
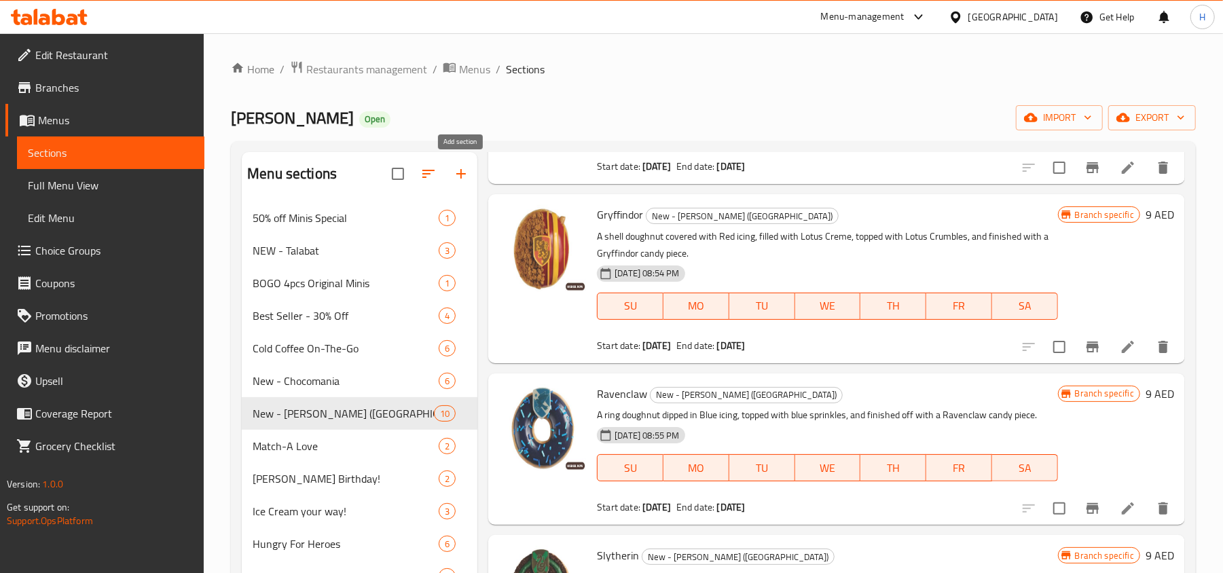
click at [463, 166] on button "button" at bounding box center [461, 174] width 33 height 33
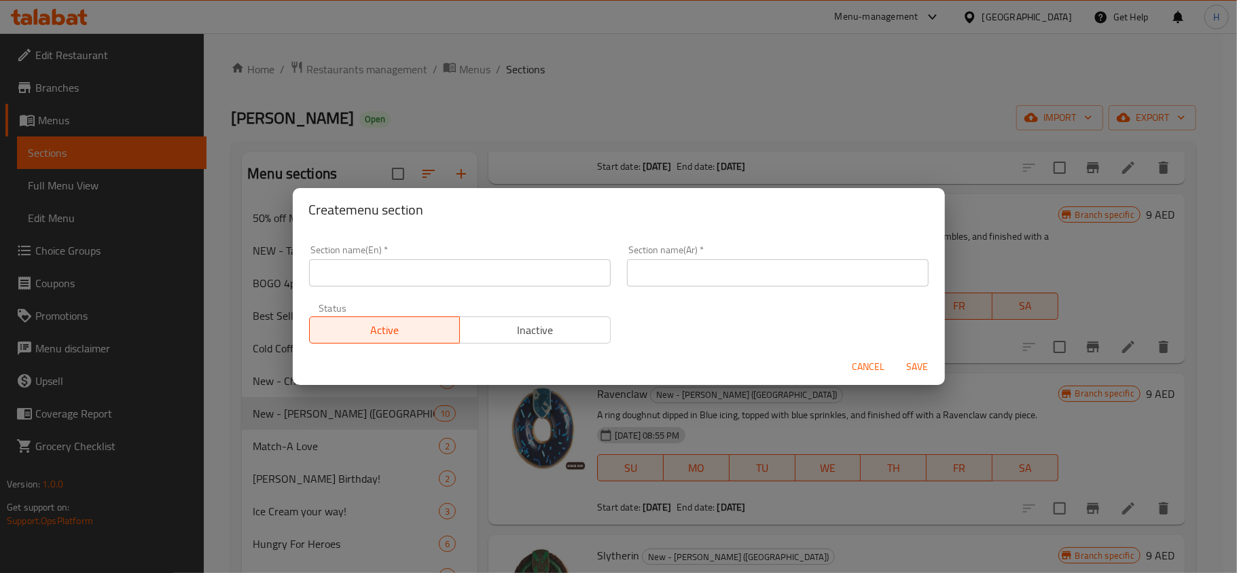
click at [488, 348] on div "Status Active Inactive" at bounding box center [460, 323] width 318 height 57
click at [488, 340] on span "Inactive" at bounding box center [535, 331] width 140 height 20
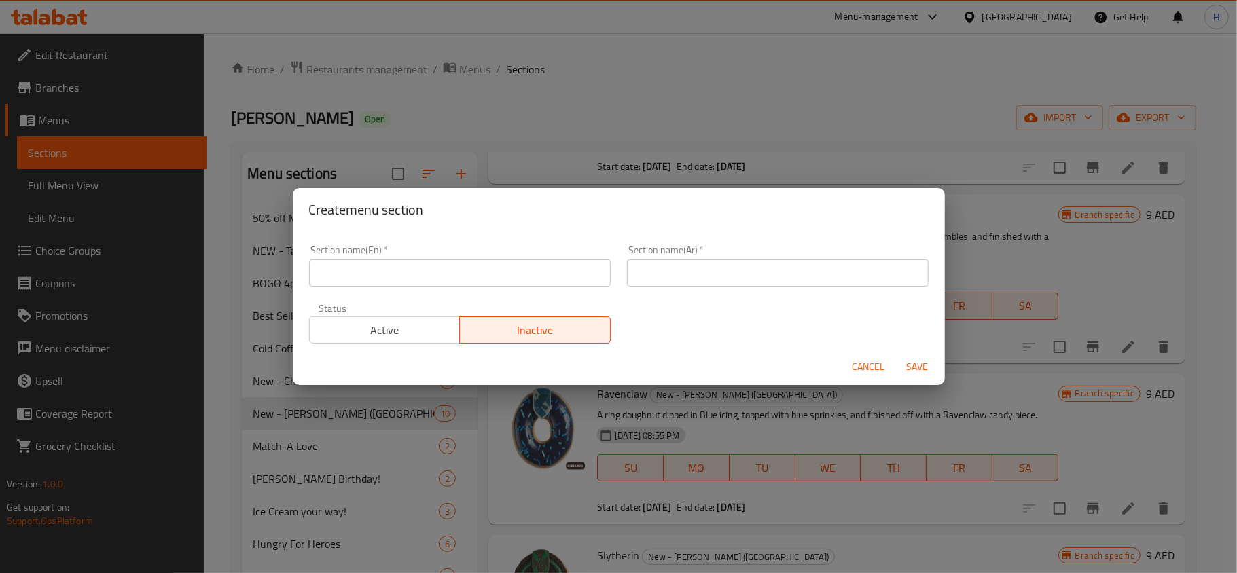
click at [475, 256] on div "Section name(En)   * Section name(En) *" at bounding box center [460, 265] width 302 height 41
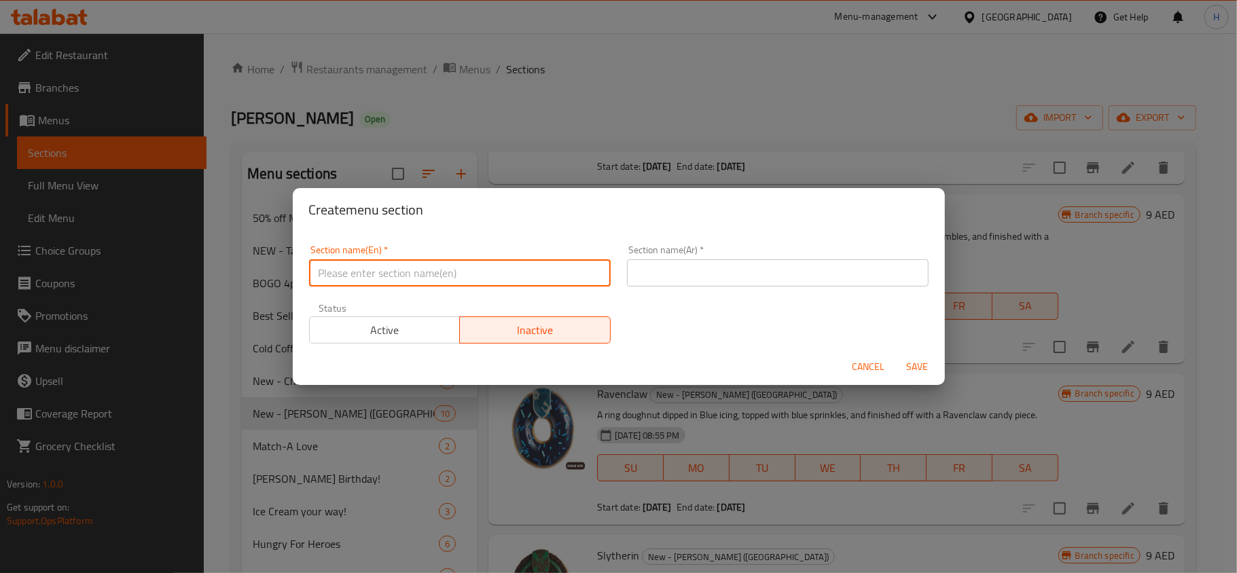
click at [424, 266] on input "text" at bounding box center [460, 272] width 302 height 27
paste input "NEW - [DATE] - Trick or Treat!"
type input "NEW - [DATE] - Trick or Treat!"
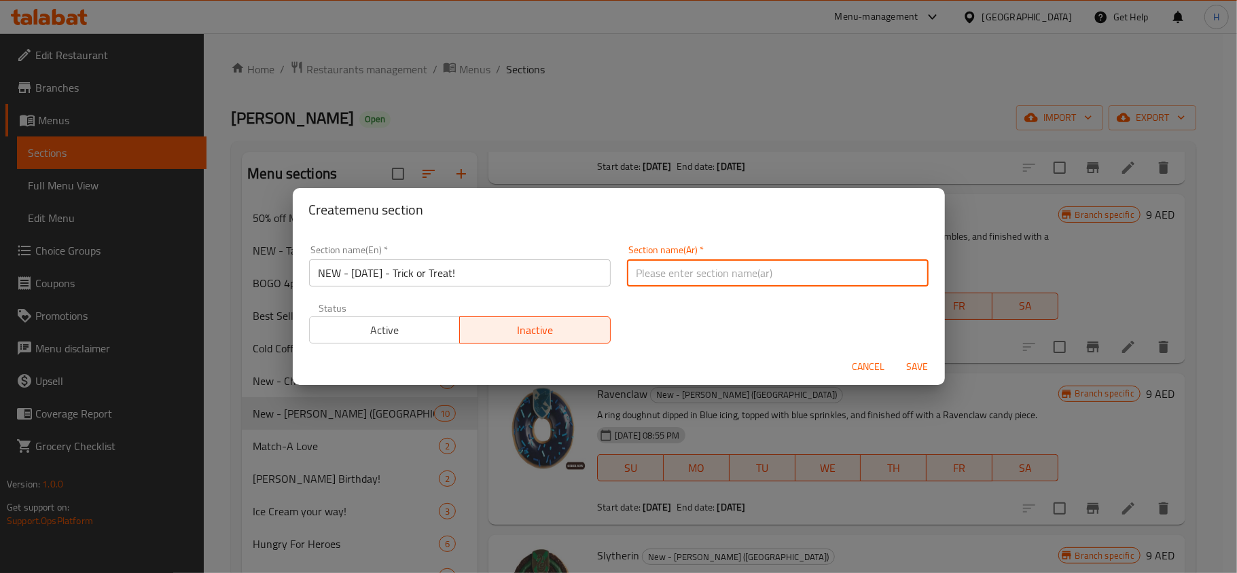
click at [697, 270] on input "text" at bounding box center [778, 272] width 302 height 27
paste input "جديد - خدعة ولا دونات!"
click at [880, 274] on input "جديد - خدعة ولا دونات!" at bounding box center [778, 272] width 302 height 27
click at [873, 275] on input "جديد - خدعة ولا دونات!" at bounding box center [778, 272] width 302 height 27
type input "جديد - هالوين - خدعة ولا دونات!"
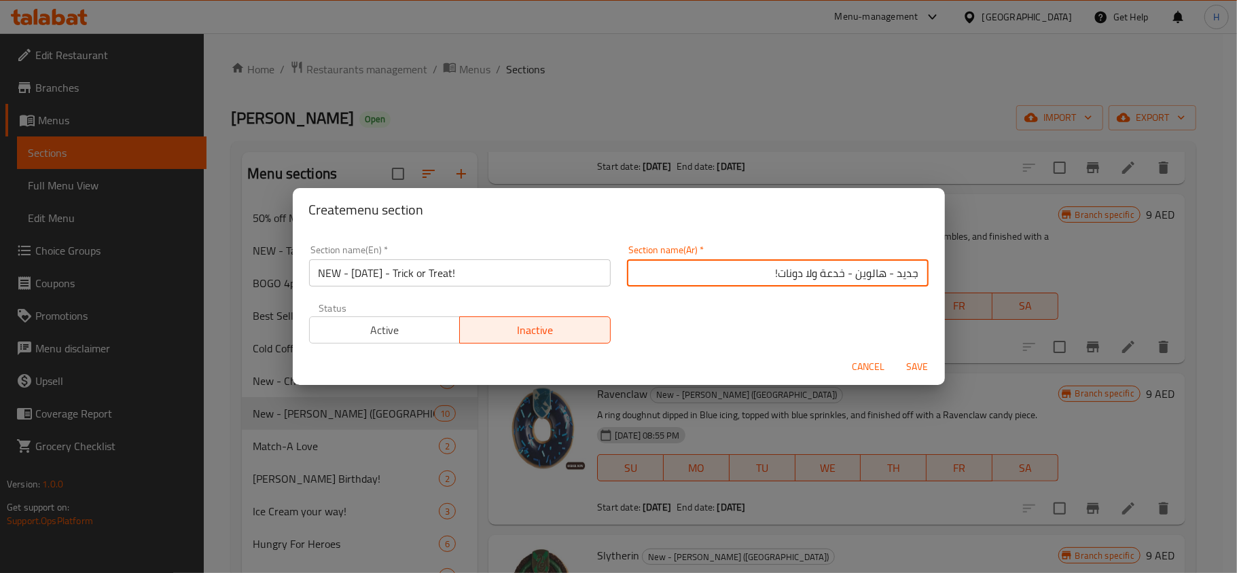
click at [454, 275] on input "NEW - [DATE] - Trick or Treat!" at bounding box center [460, 272] width 302 height 27
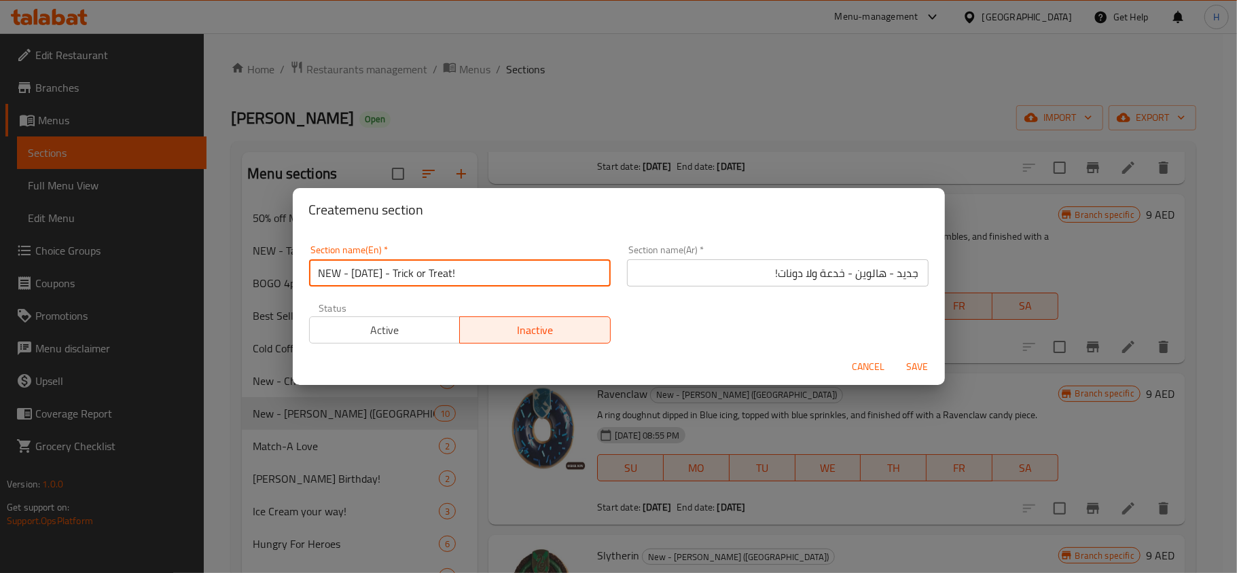
click at [454, 275] on input "NEW - [DATE] - Trick or Treat!" at bounding box center [460, 272] width 302 height 27
click at [781, 276] on input "جديد - هالوين - خدعة ولا دونات!" at bounding box center [778, 272] width 302 height 27
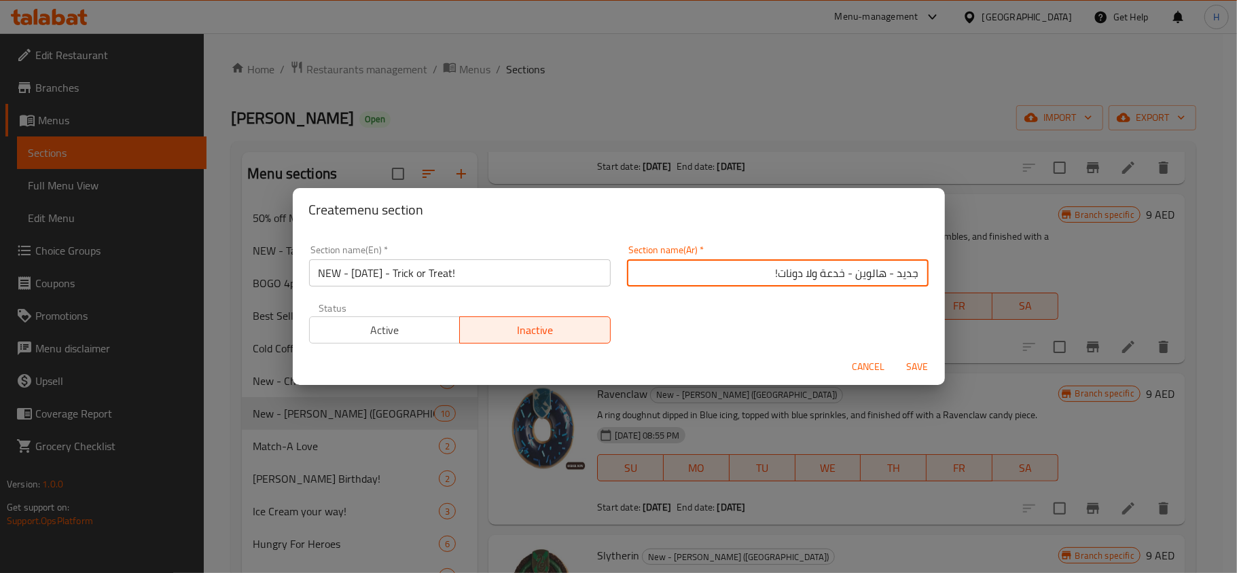
click at [781, 276] on input "جديد - هالوين - خدعة ولا دونات!" at bounding box center [778, 272] width 302 height 27
click at [726, 283] on input "جديد - هالوين - خدعة ولا دونات!" at bounding box center [778, 272] width 302 height 27
drag, startPoint x: 726, startPoint y: 283, endPoint x: 913, endPoint y: 275, distance: 186.9
click at [913, 275] on input "جديد - هالوين - خدعة ولا دونات!" at bounding box center [778, 272] width 302 height 27
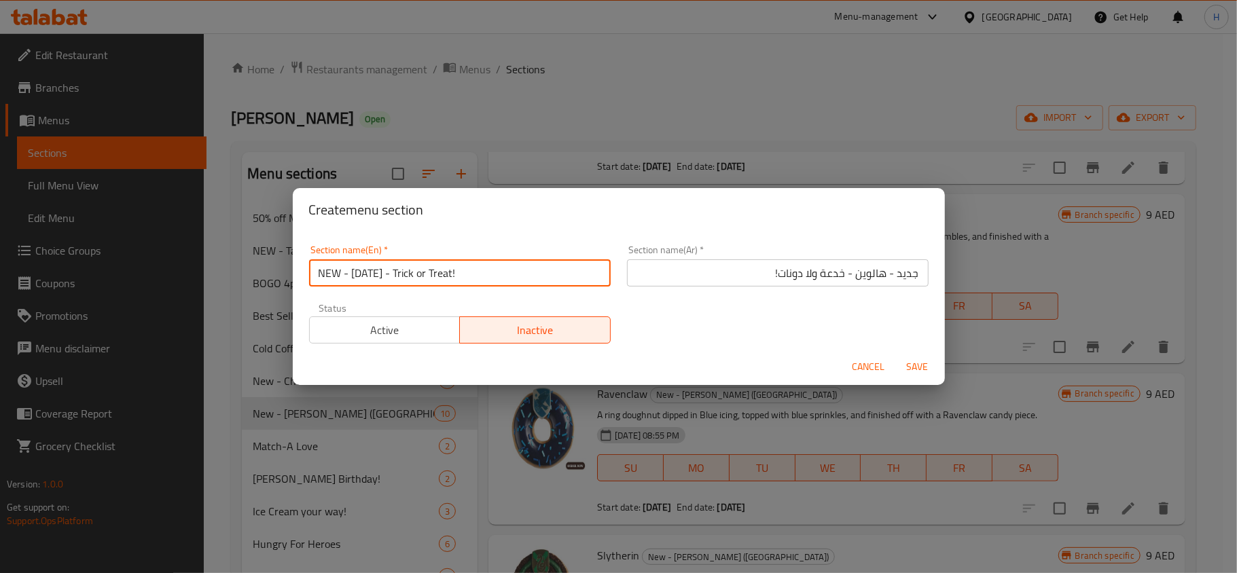
drag, startPoint x: 476, startPoint y: 272, endPoint x: 312, endPoint y: 270, distance: 163.7
click at [312, 270] on input "NEW - [DATE] - Trick or Treat!" at bounding box center [460, 272] width 302 height 27
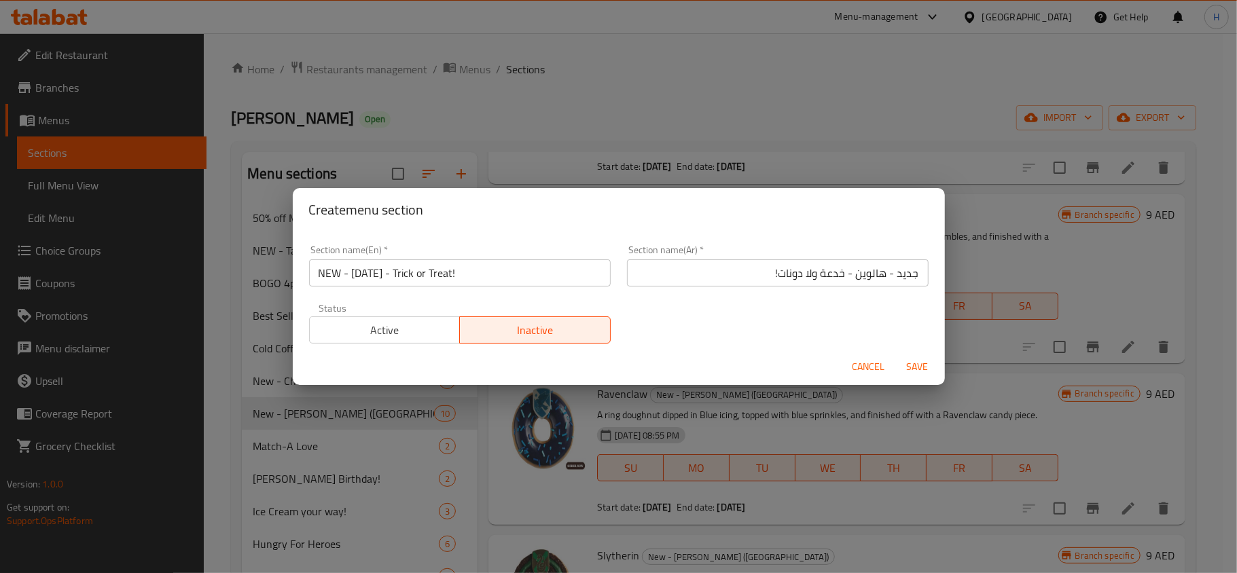
click at [782, 278] on input "جديد - هالوين - خدعة ولا دونات!" at bounding box center [778, 272] width 302 height 27
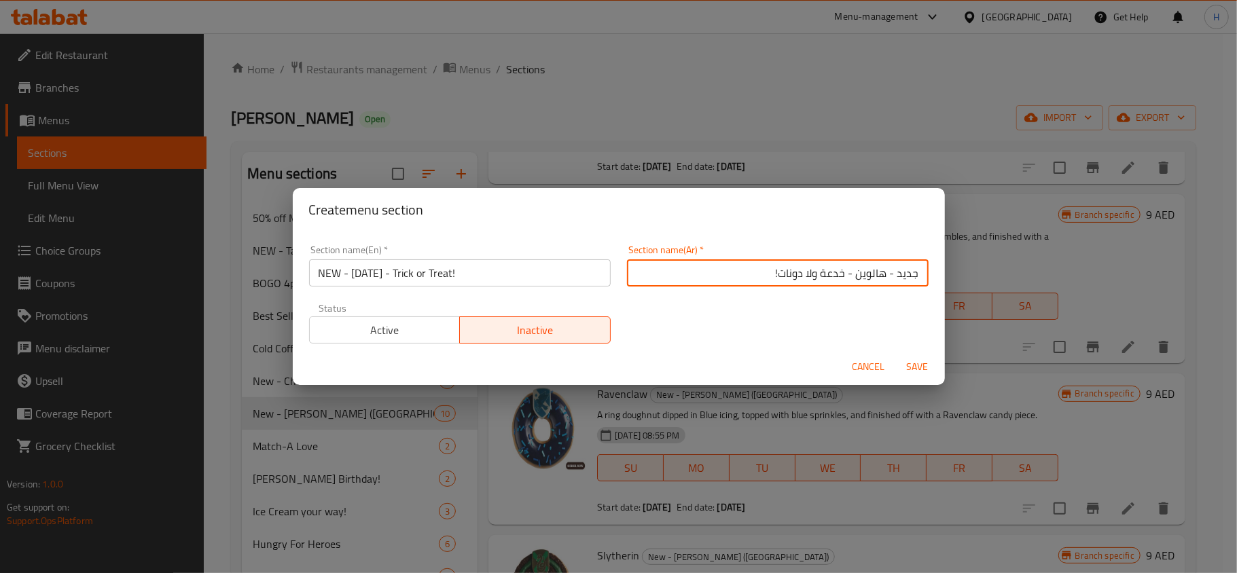
click at [782, 278] on input "جديد - هالوين - خدعة ولا دونات!" at bounding box center [778, 272] width 302 height 27
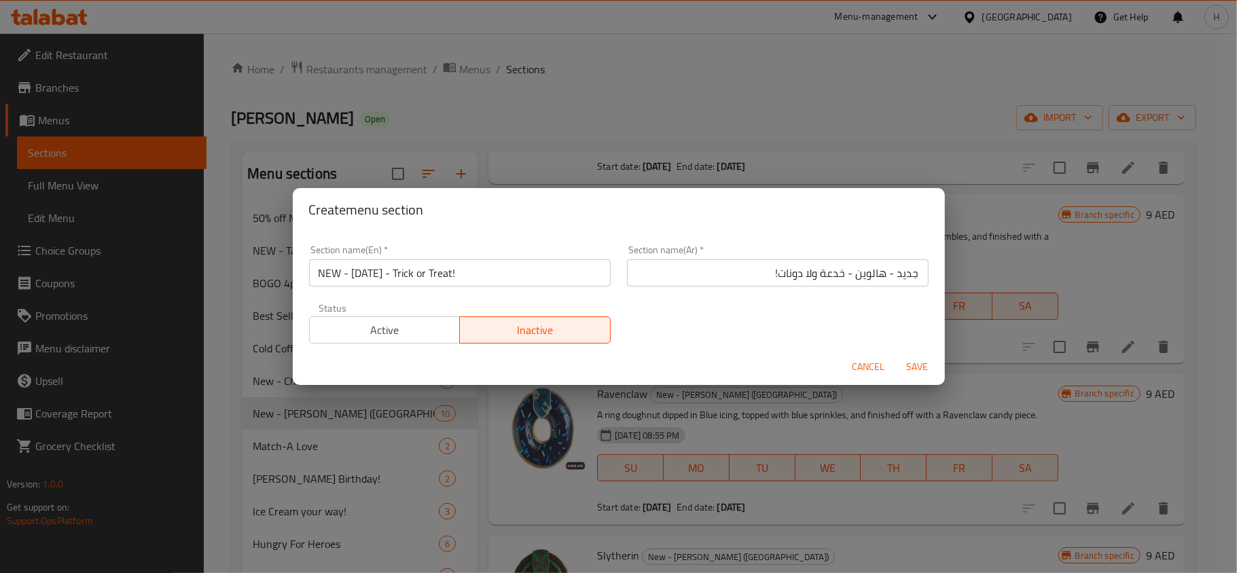
click at [932, 365] on span "Save" at bounding box center [917, 367] width 33 height 17
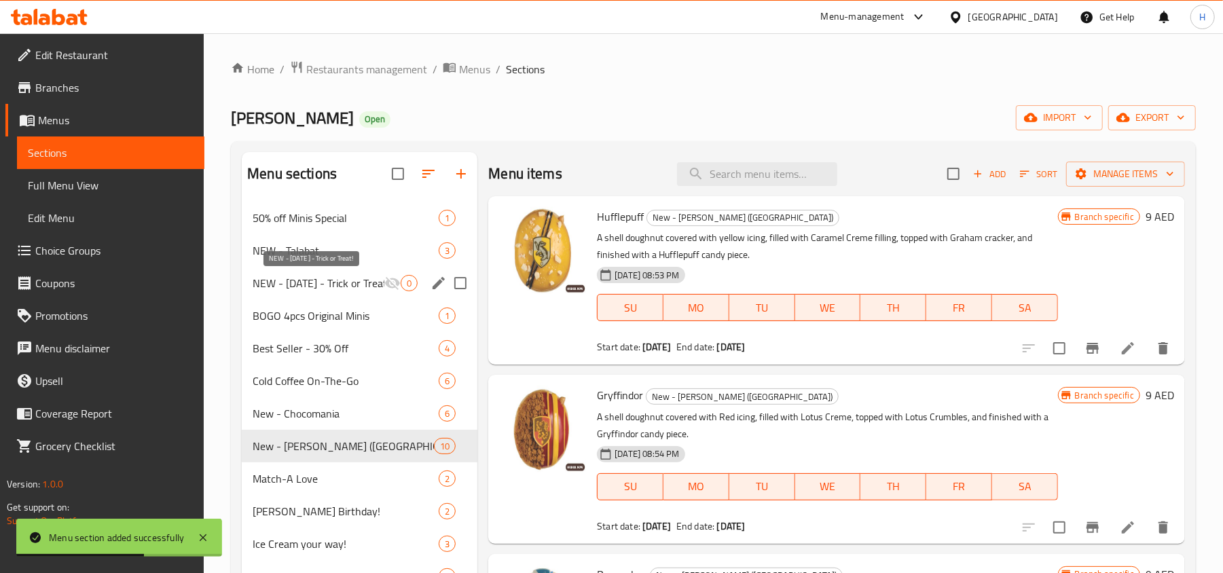
click at [344, 280] on span "NEW - [DATE] - Trick or Treat!" at bounding box center [319, 283] width 132 height 16
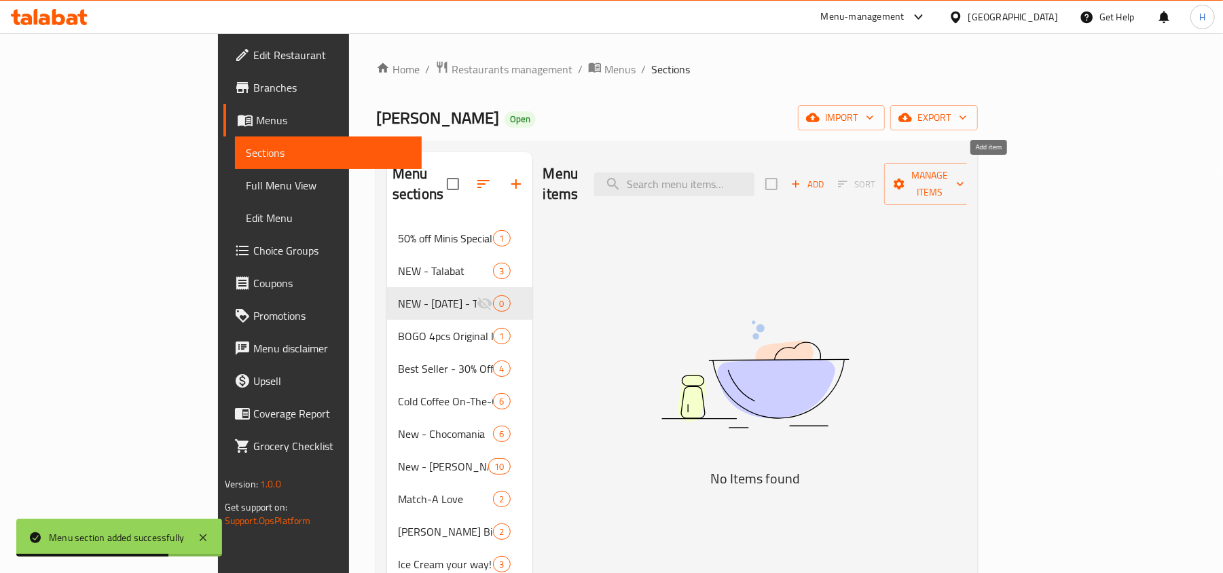
click at [802, 178] on icon "button" at bounding box center [796, 184] width 12 height 12
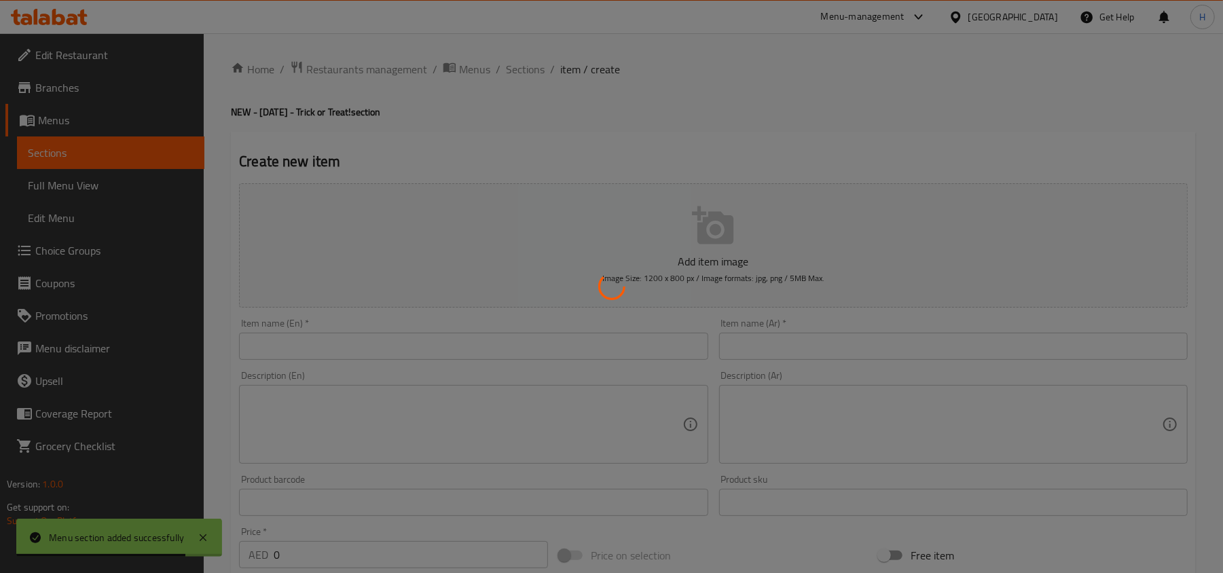
click at [484, 333] on div at bounding box center [611, 286] width 1223 height 573
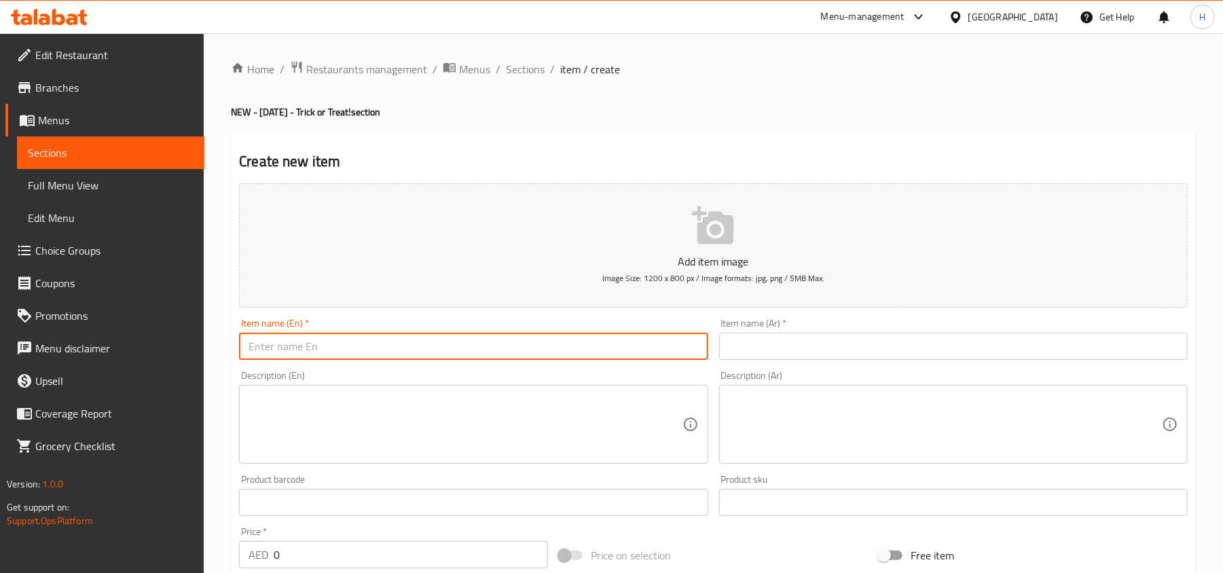
click at [501, 360] on input "text" at bounding box center [473, 346] width 469 height 27
paste input "Candy Bag"
type input "Candy Bag"
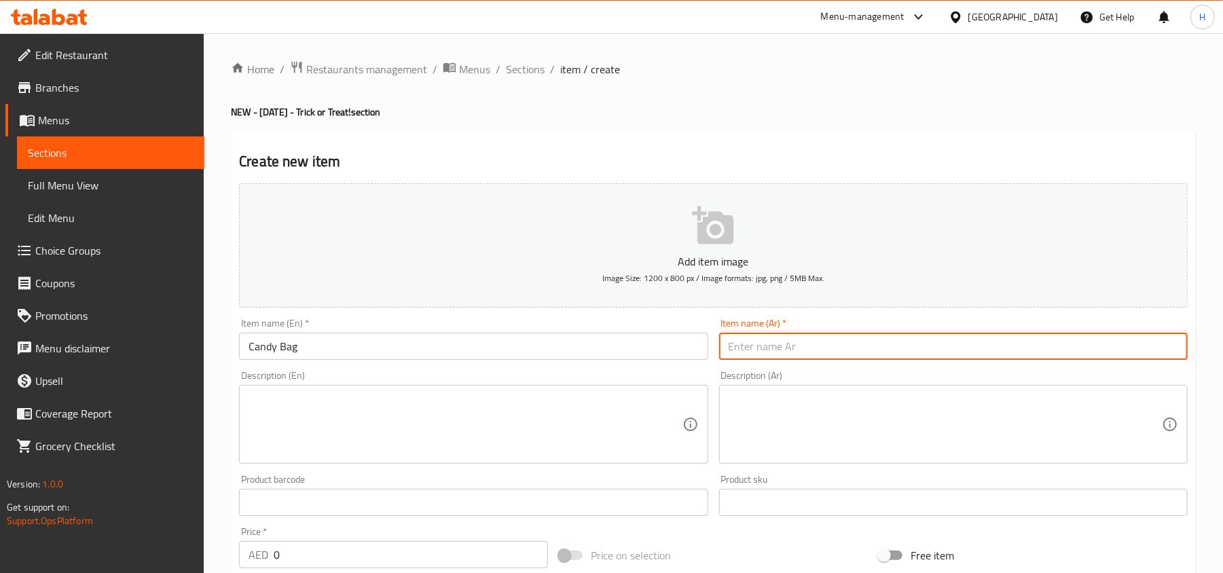
click at [872, 359] on input "text" at bounding box center [953, 346] width 469 height 27
paste input "كاندى بوكس"
click at [1131, 344] on input "كاندى بوكس" at bounding box center [953, 346] width 469 height 27
type input "كاندى باج"
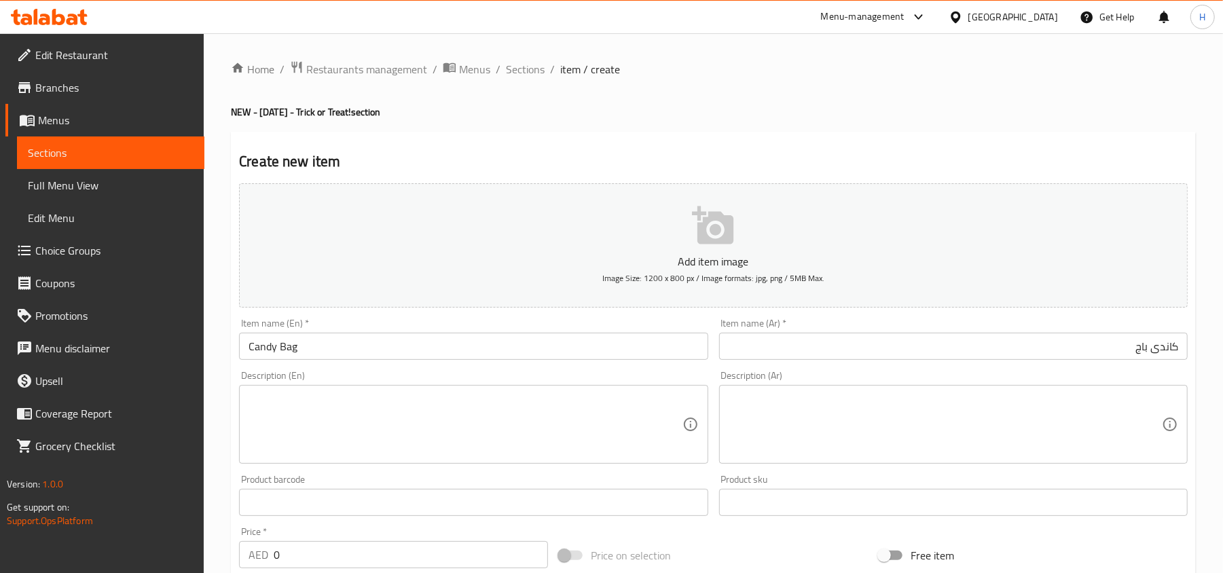
click at [418, 395] on textarea at bounding box center [465, 425] width 433 height 65
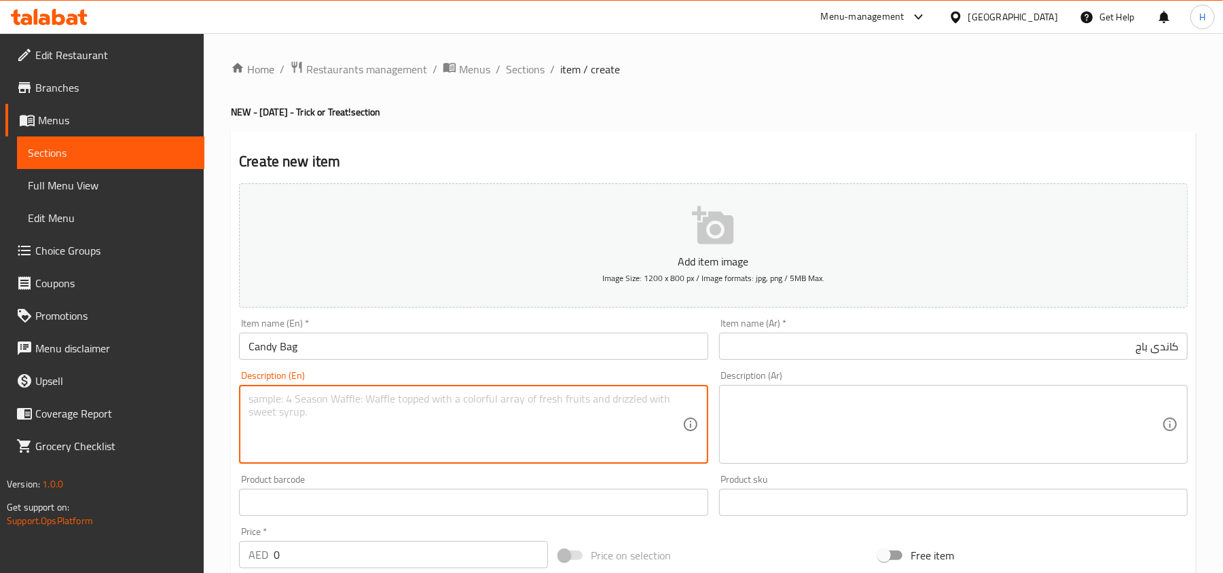
paste textarea ""Original Glazed doughnut piped with chocolate buttercream, sprinkled with tric…"
click at [253, 405] on textarea ""Original Glazed doughnut piped with chocolate buttercream, sprinkled with tric…" at bounding box center [465, 425] width 433 height 65
click at [255, 405] on textarea ""Original Glazed doughnut piped with chocolate buttercream, sprinkled with tric…" at bounding box center [465, 425] width 433 height 65
click at [253, 397] on textarea ""Original Glazed doughnut piped with chocolate buttercream, sprinkled with tric…" at bounding box center [465, 425] width 433 height 65
click at [250, 416] on textarea "Original Glazed doughnut piped with chocolate buttercream, sprinkled with trick…" at bounding box center [465, 425] width 433 height 65
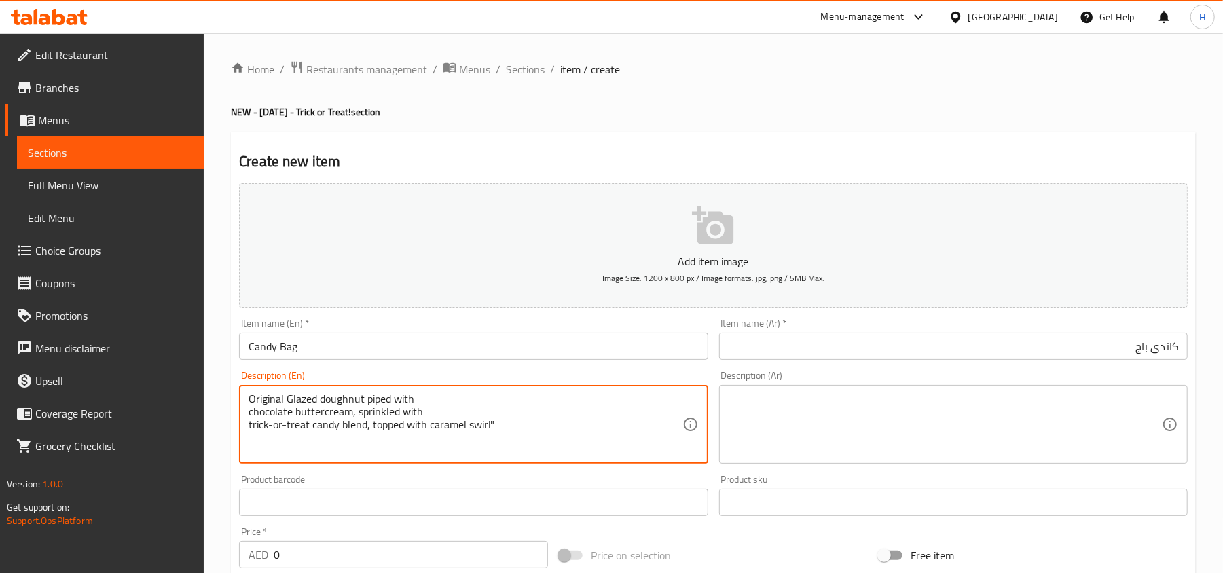
click at [251, 412] on textarea "Original Glazed doughnut piped with chocolate buttercream, sprinkled with trick…" at bounding box center [465, 425] width 433 height 65
click at [249, 414] on textarea "Original Glazed doughnut piped with chocolate buttercream, sprinkled with trick…" at bounding box center [465, 425] width 433 height 65
click at [418, 418] on textarea "Original Glazed doughnut piped with chocolate buttercream, sprinkled with trick…" at bounding box center [465, 425] width 433 height 65
type textarea "Original Glazed doughnut piped with chocolate buttercream, sprinkled with trick…"
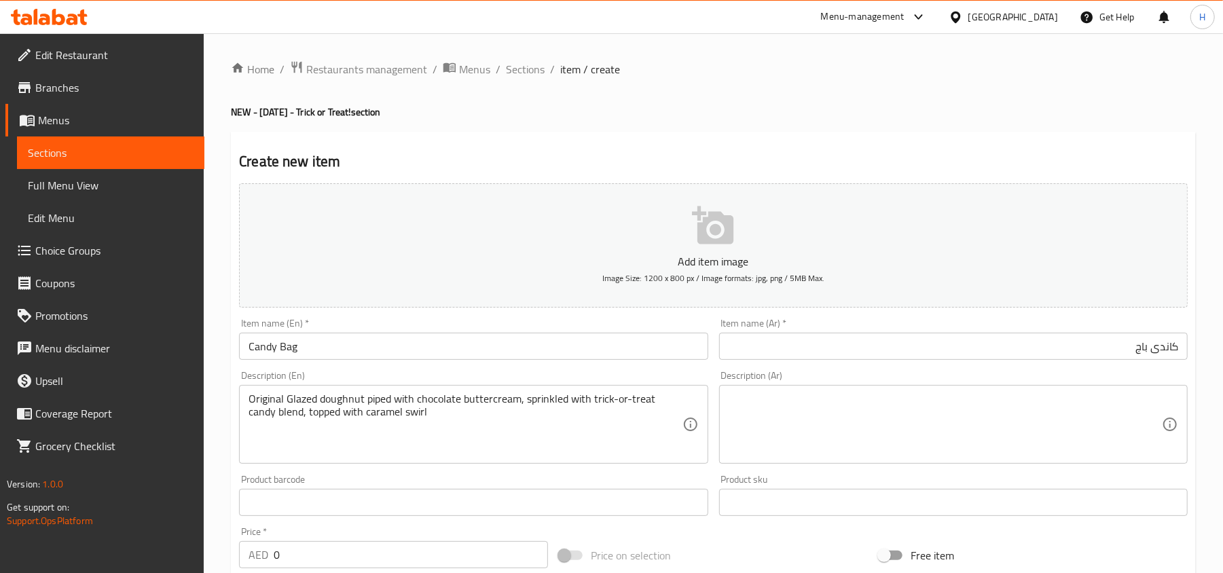
click at [884, 422] on textarea at bounding box center [945, 425] width 433 height 65
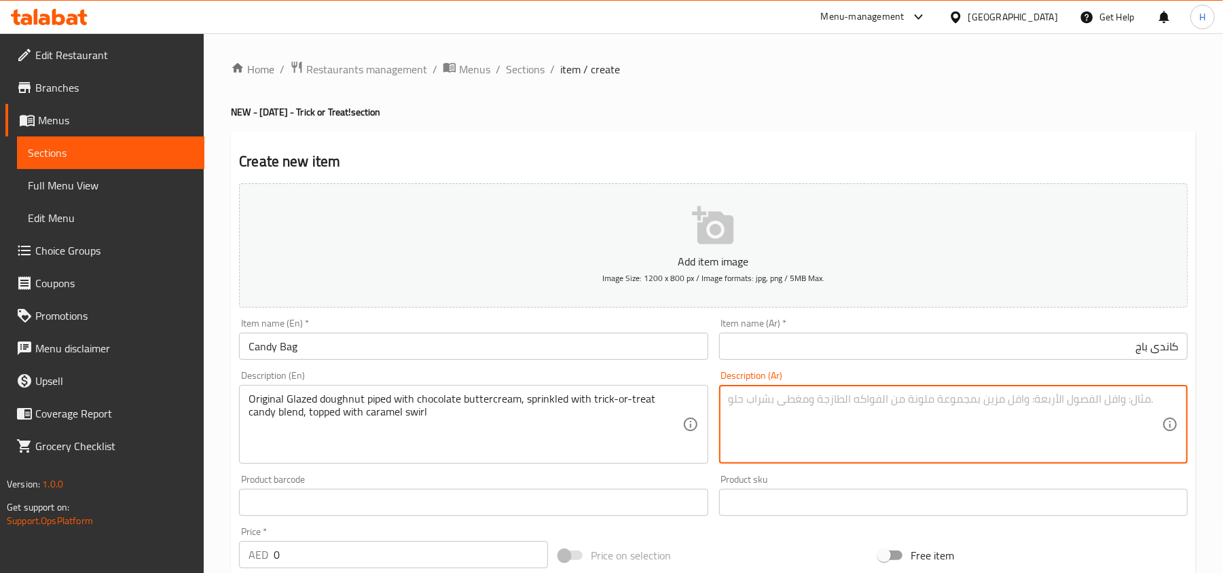
paste textarea "دونات اوريجنال جليزد مغطاة بالشوكولاتة وقطع الشوكولاتة ويعلوها تشكيلة من حلويات…"
click at [493, 398] on textarea "Original Glazed doughnut piped with chocolate buttercream, sprinkled with trick…" at bounding box center [465, 425] width 433 height 65
click at [968, 403] on textarea "دونات اوريجنال جليزد مغطاة بالشوكولاتة وقطع الشوكولاتة ويعلوها تشكيلة من حلويات…" at bounding box center [945, 425] width 433 height 65
paste textarea "كريمة الزبدة"
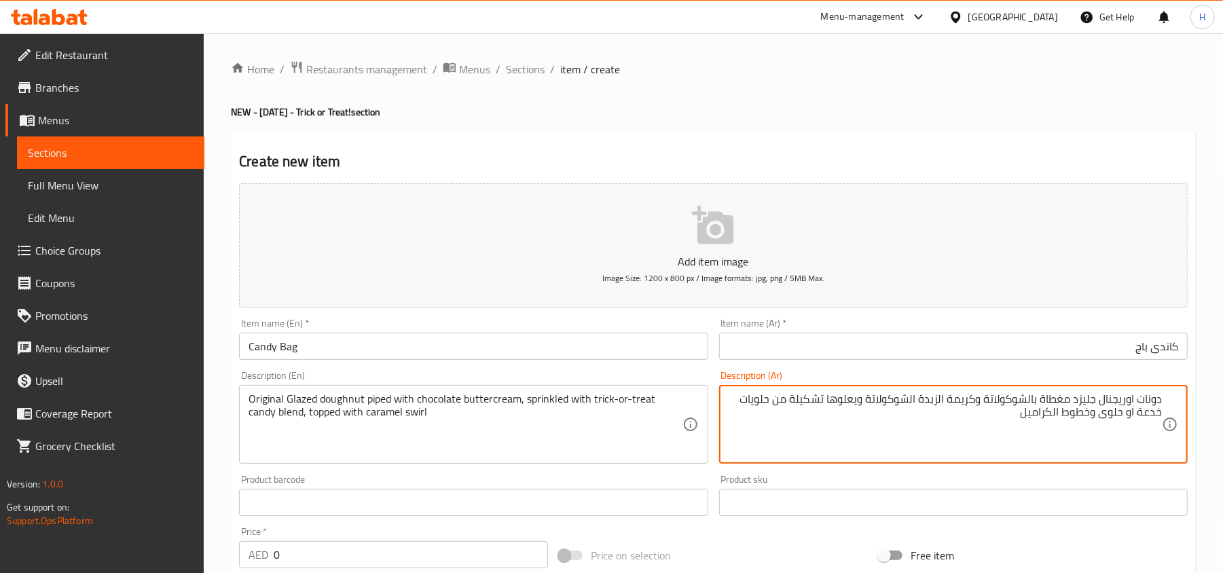
click at [913, 405] on textarea "دونات اوريجنال جليزد مغطاة بالشوكولاتة وكريمة الزبدة الشوكولاتة ويعلوها تشكيلة …" at bounding box center [945, 425] width 433 height 65
click at [911, 405] on textarea "دونات اوريجنال جليزد مغطاة بالشوكولاتة وكريمة الزبدة الشوكولاتة ويعلوها تشكيلة …" at bounding box center [945, 425] width 433 height 65
click at [1066, 424] on textarea "دونات اوريجنال جليزد مغطاة بالشوكولاتة وكريمة الزبدة شوكولاتة ويعلوها تشكيلة من…" at bounding box center [945, 425] width 433 height 65
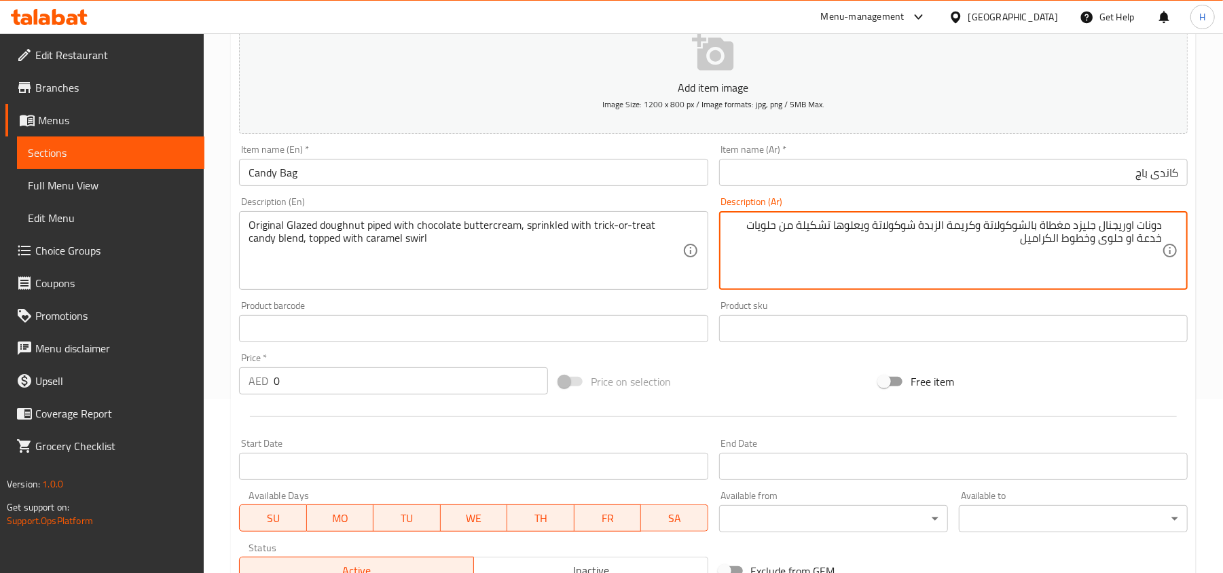
scroll to position [181, 0]
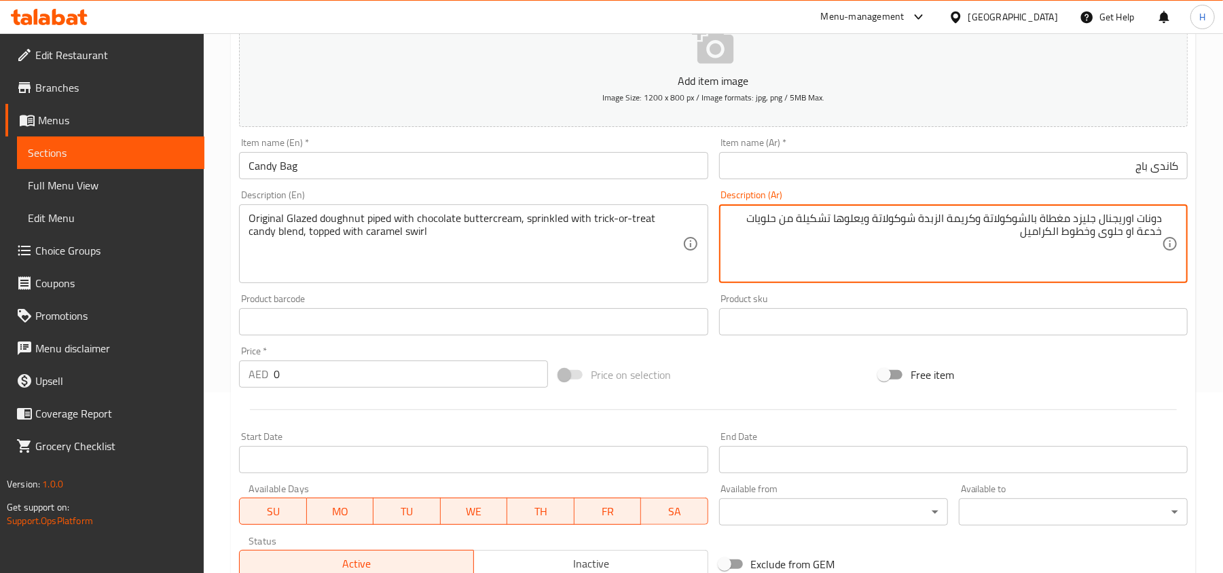
type textarea "دونات اوريجنال جليزد مغطاة بالشوكولاتة وكريمة الزبدة شوكولاتة ويعلوها تشكيلة من…"
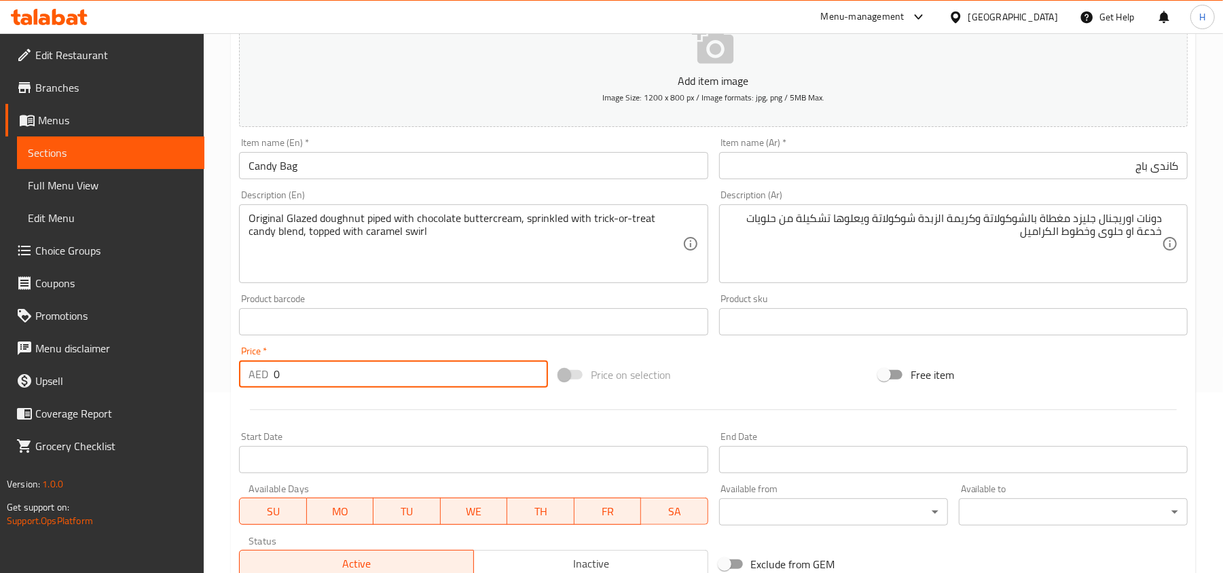
click at [308, 376] on input "0" at bounding box center [411, 374] width 274 height 27
paste input "9."
type input "9.0"
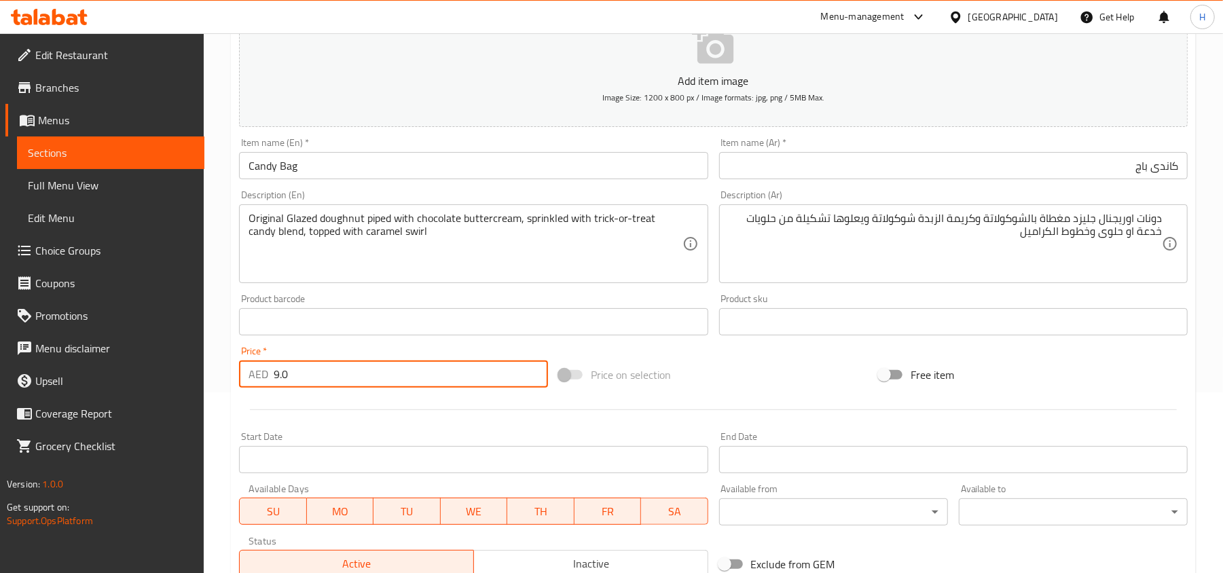
click at [359, 416] on div at bounding box center [714, 409] width 960 height 33
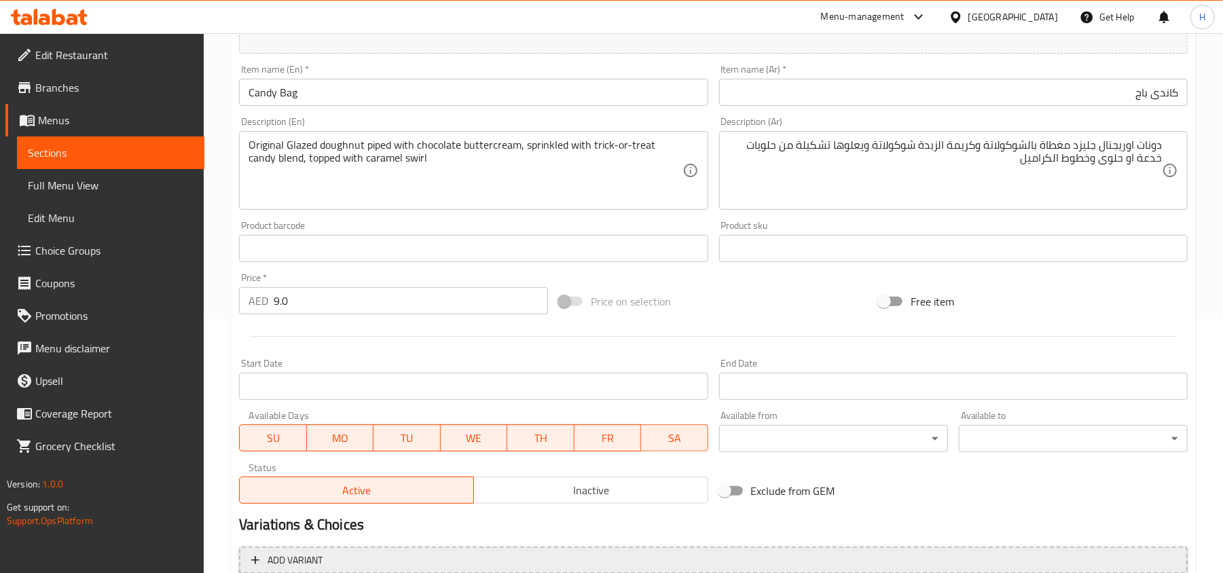
scroll to position [362, 0]
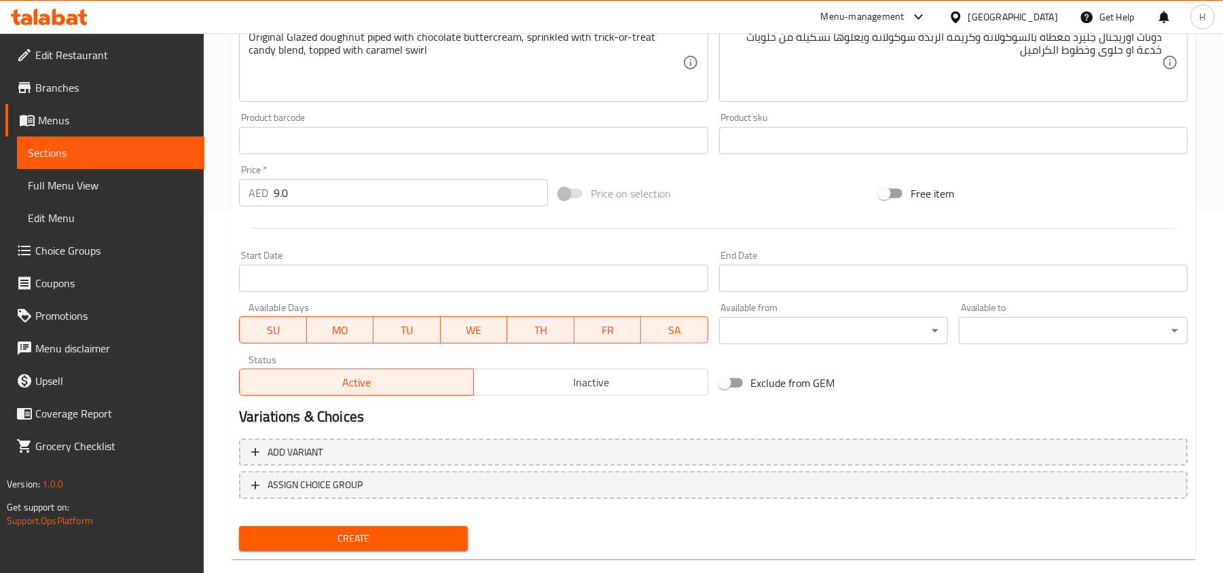
click at [568, 401] on div "Status Active Inactive" at bounding box center [473, 376] width 479 height 52
click at [568, 392] on span "Inactive" at bounding box center [590, 383] width 223 height 20
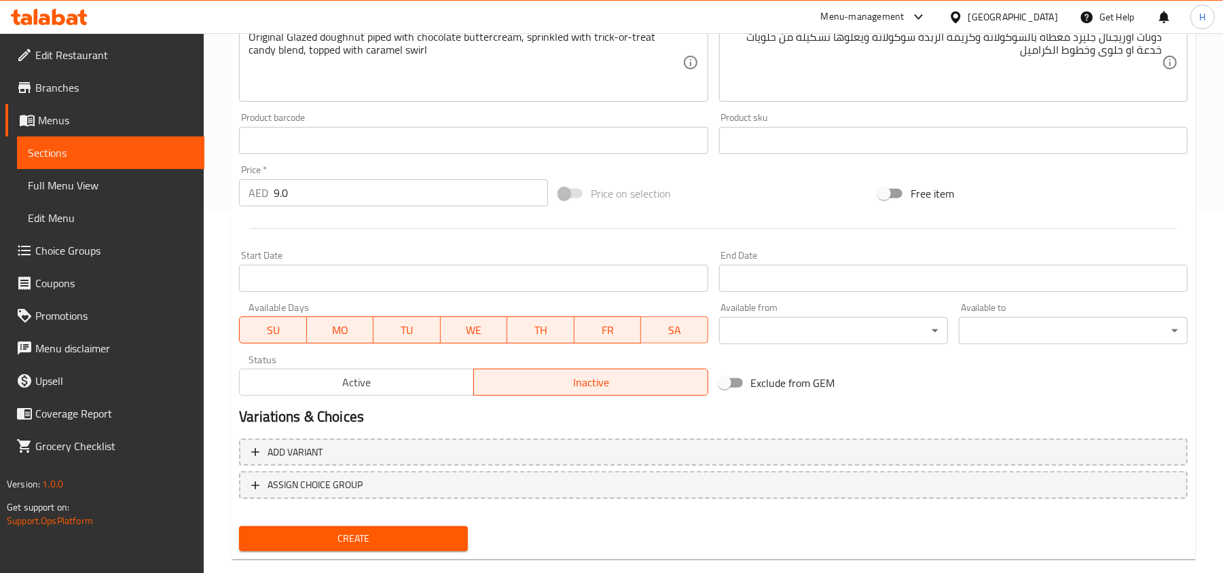
click at [435, 544] on span "Create" at bounding box center [353, 538] width 207 height 17
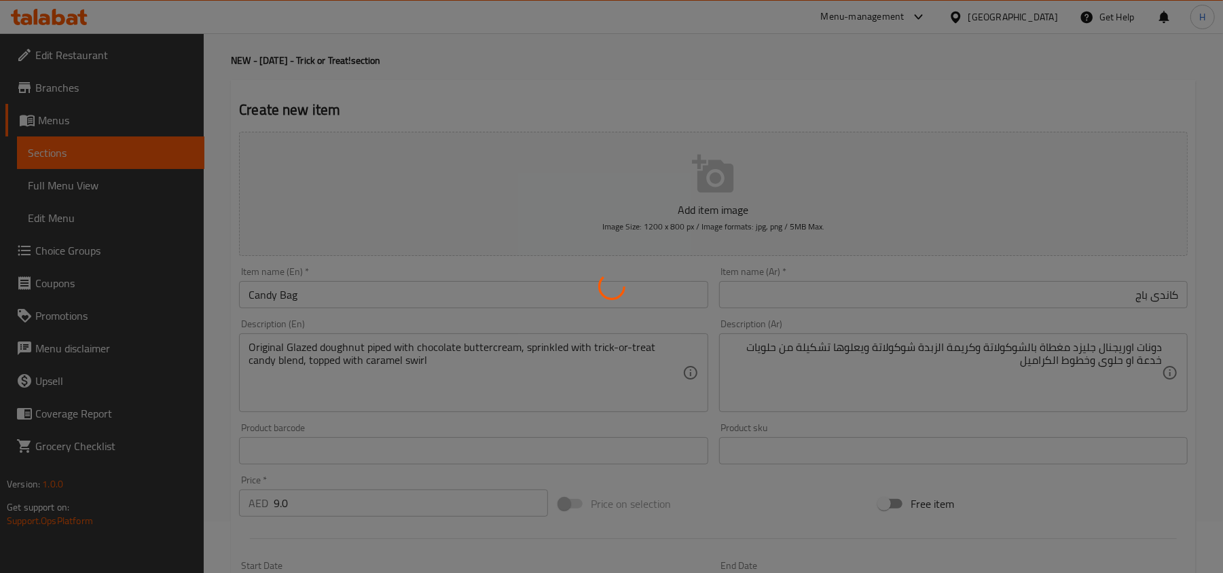
scroll to position [0, 0]
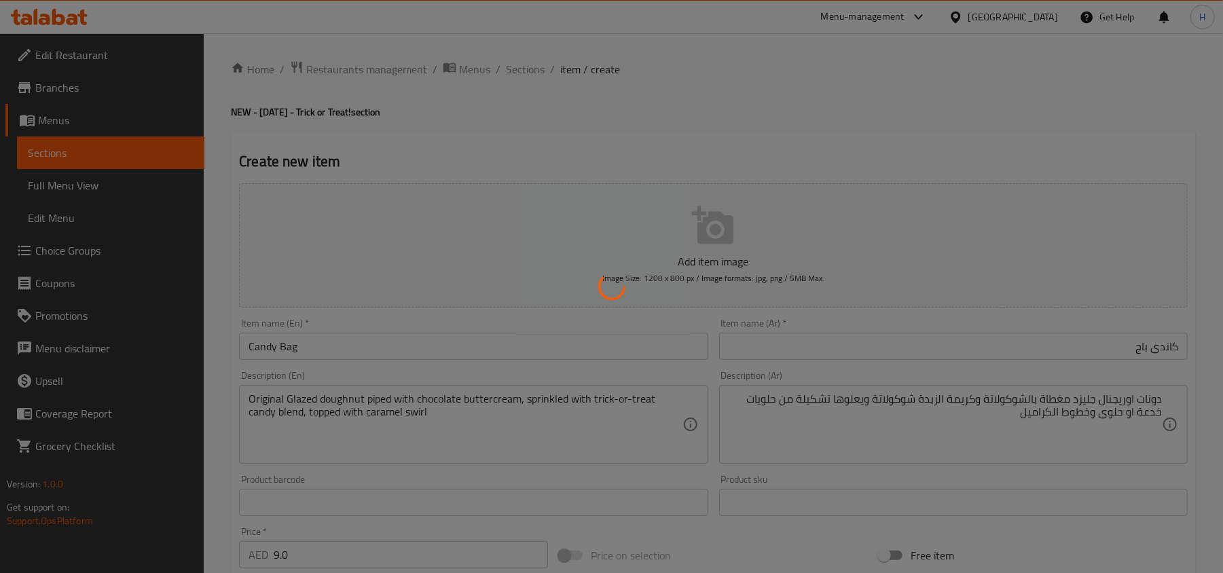
type input "0"
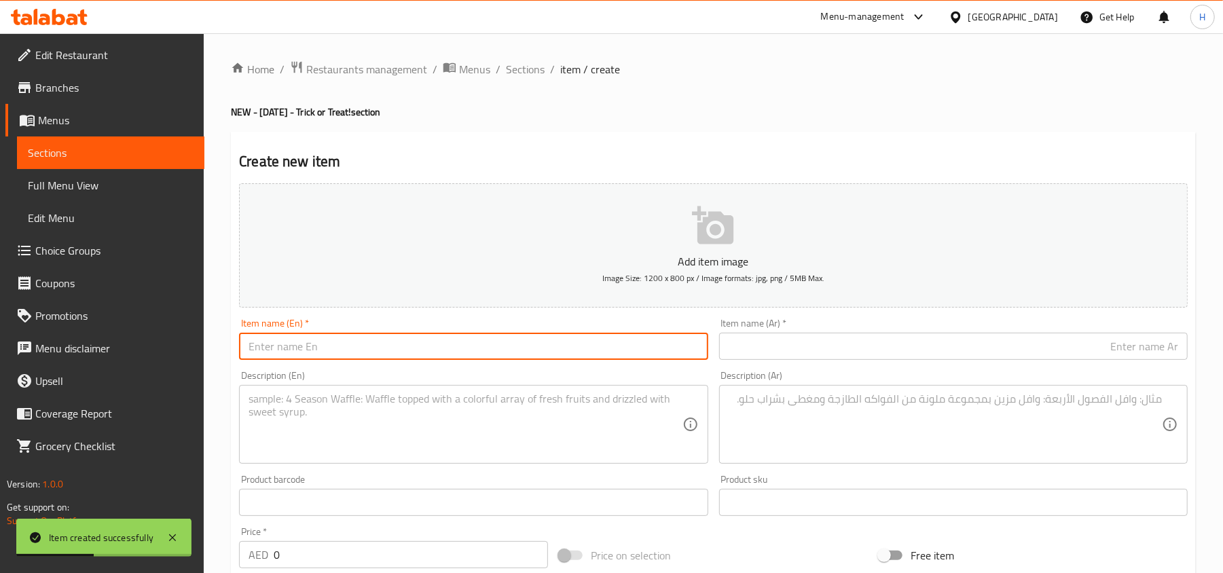
click at [500, 338] on input "text" at bounding box center [473, 346] width 469 height 27
paste input "Jack-o-lantern"
type input "Jack-o-lantern"
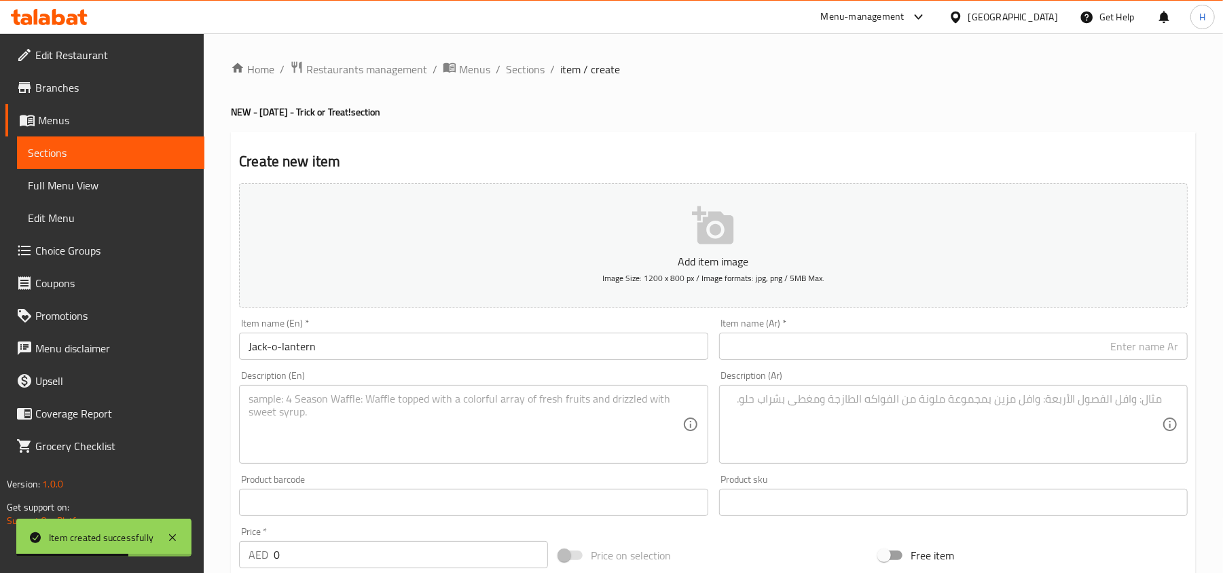
click at [971, 354] on input "text" at bounding box center [953, 346] width 469 height 27
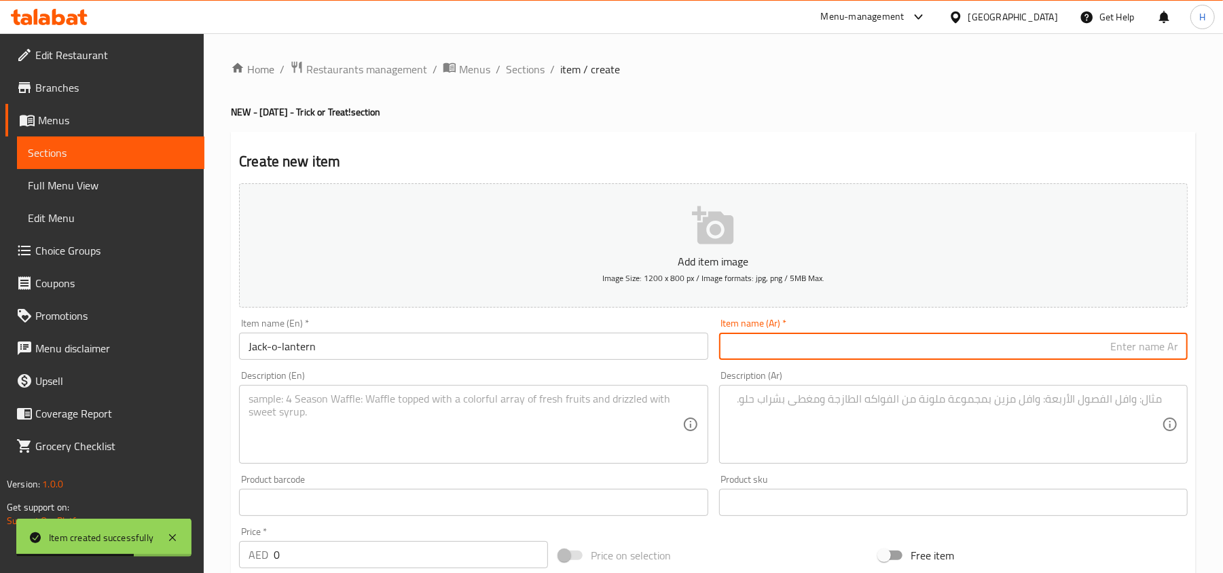
paste input "جاك-او-لانترن"
type input "جاك-او-لانترن"
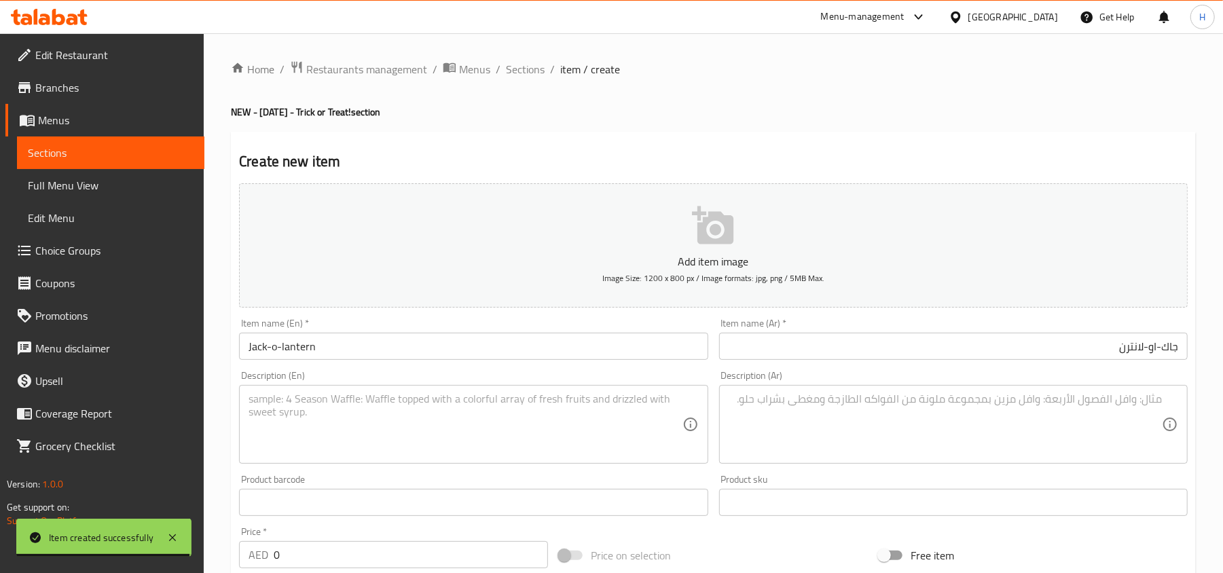
click at [498, 432] on textarea at bounding box center [465, 425] width 433 height 65
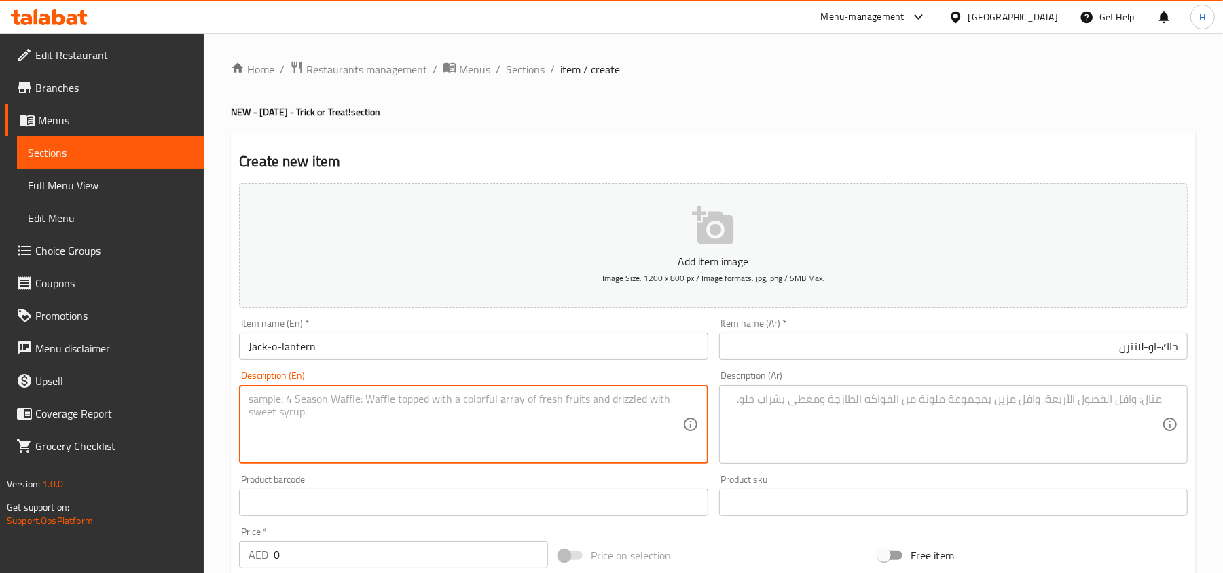
paste textarea "Shell Doughnut filled with custard, piped with orange icing and green buttercre…"
type textarea "Shell Doughnut filled with custard, piped with orange icing and green buttercre…"
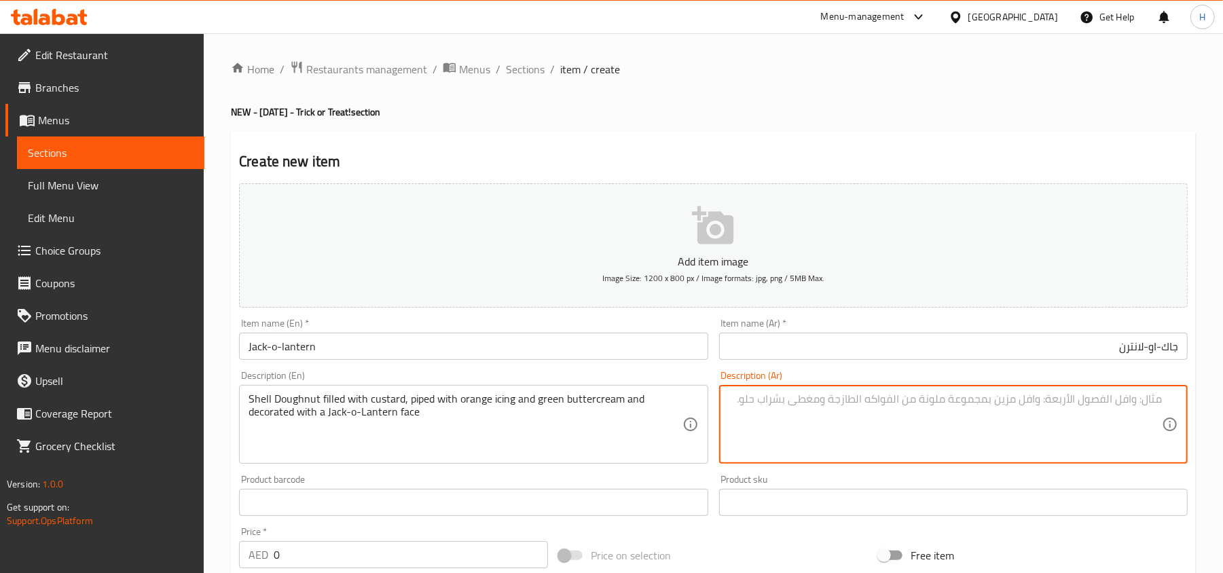
click at [796, 447] on textarea at bounding box center [945, 425] width 433 height 65
paste textarea "دونات محشوة بالكاسترد ومغطاة بايسنج باللون البرتقالى ومزينة بوجة جاك-او-لانترن"
click at [1137, 405] on textarea "دونات محشوة بالكاسترد ومغطاة بايسنج باللون البرتقالى ومزينة بوجة جاك-او-لانترن" at bounding box center [945, 425] width 433 height 65
type textarea "دونات شيل محشوة بالكاسترد ومغطاة بايسنج باللون البرتقالى ومزينة بوجة جاك-او-لان…"
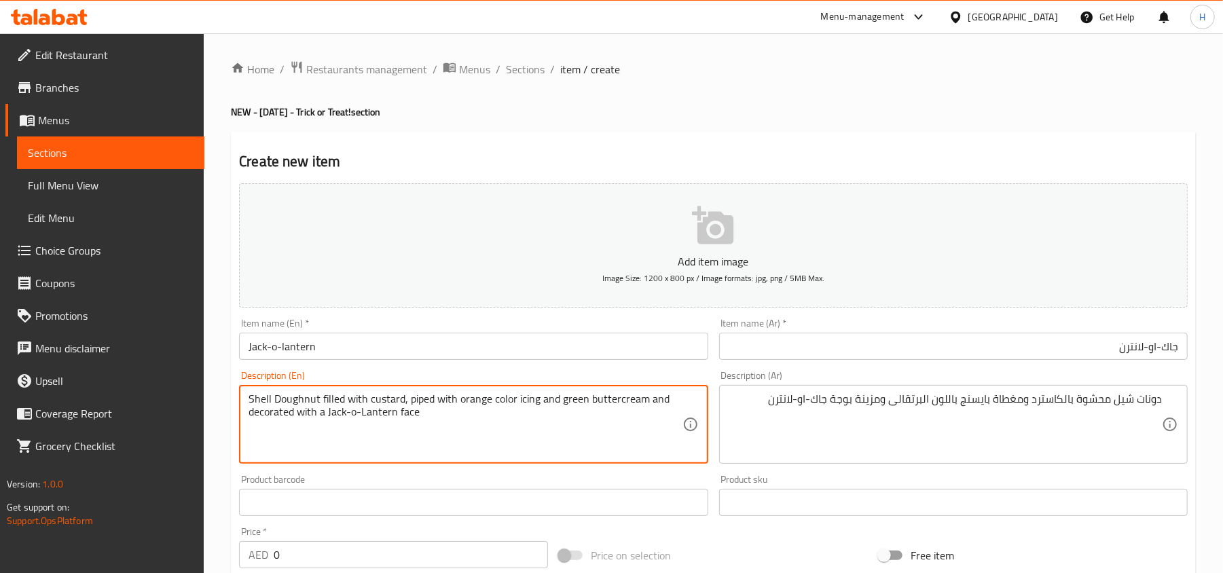
drag, startPoint x: 557, startPoint y: 403, endPoint x: 640, endPoint y: 405, distance: 82.9
click at [640, 405] on textarea "Shell Doughnut filled with custard, piped with orange color icing and green but…" at bounding box center [465, 425] width 433 height 65
type textarea "Shell Doughnut filled with custard, piped with orange color icing and green but…"
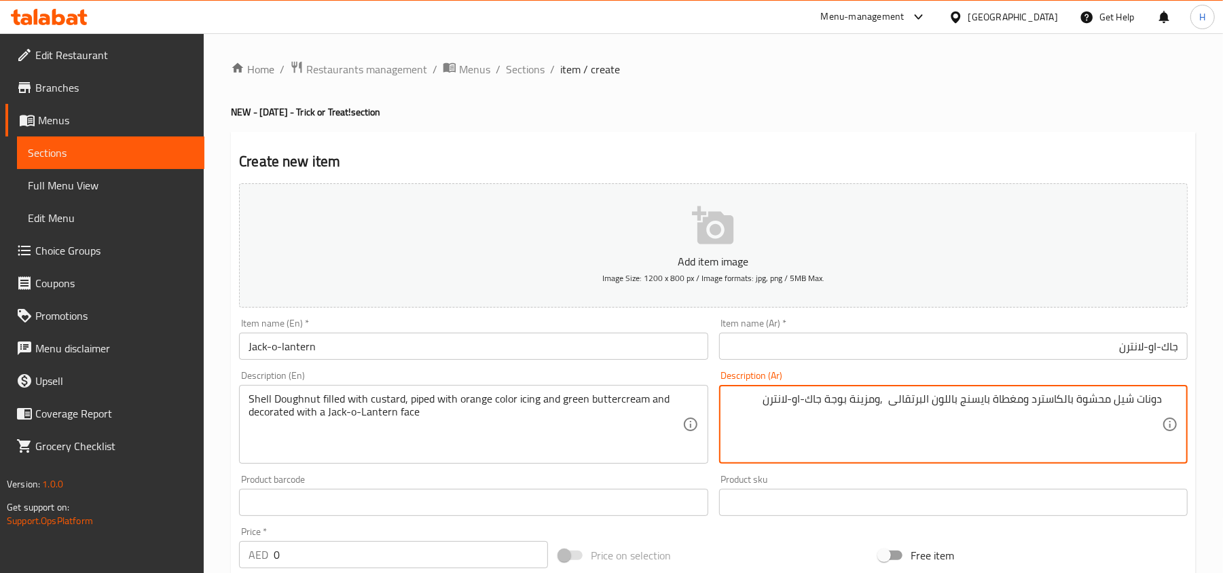
paste textarea "ريمة الزبدة الخضراء"
click at [886, 405] on textarea "دونات شيل محشوة بالكاسترد ومغطاة بايسنج باللون البرتقالى ,كريمة الزبدة الخضراء …" at bounding box center [945, 425] width 433 height 65
click at [881, 405] on textarea "دونات شيل محشوة بالكاسترد ومغطاة بايسنج باللون البرتقالى ,كريمة الزبدة الخضراء …" at bounding box center [945, 425] width 433 height 65
click at [842, 406] on textarea "دونات شيل محشوة بالكاسترد ومغطاة بايسنج باللون البرتقالى وكريمة الزبدة الخضراء …" at bounding box center [945, 425] width 433 height 65
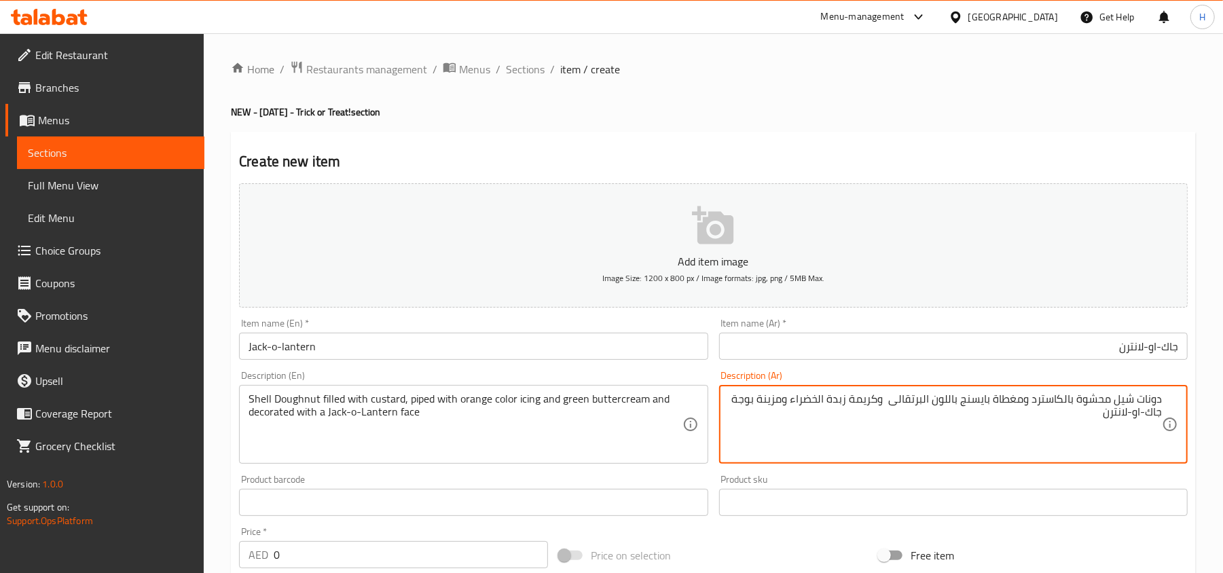
click at [826, 401] on textarea "دونات شيل محشوة بالكاسترد ومغطاة بايسنج باللون البرتقالى وكريمة زبدة الخضراء وم…" at bounding box center [945, 425] width 433 height 65
click at [824, 402] on textarea "دونات شيل محشوة بالكاسترد ومغطاة بايسنج باللون البرتقالى وكريمة زبدة الخضراء وم…" at bounding box center [945, 425] width 433 height 65
click at [821, 403] on textarea "دونات شيل محشوة بالكاسترد ومغطاة بايسنج باللون البرتقالى وكريمة زبدة الخضراء وم…" at bounding box center [945, 425] width 433 height 65
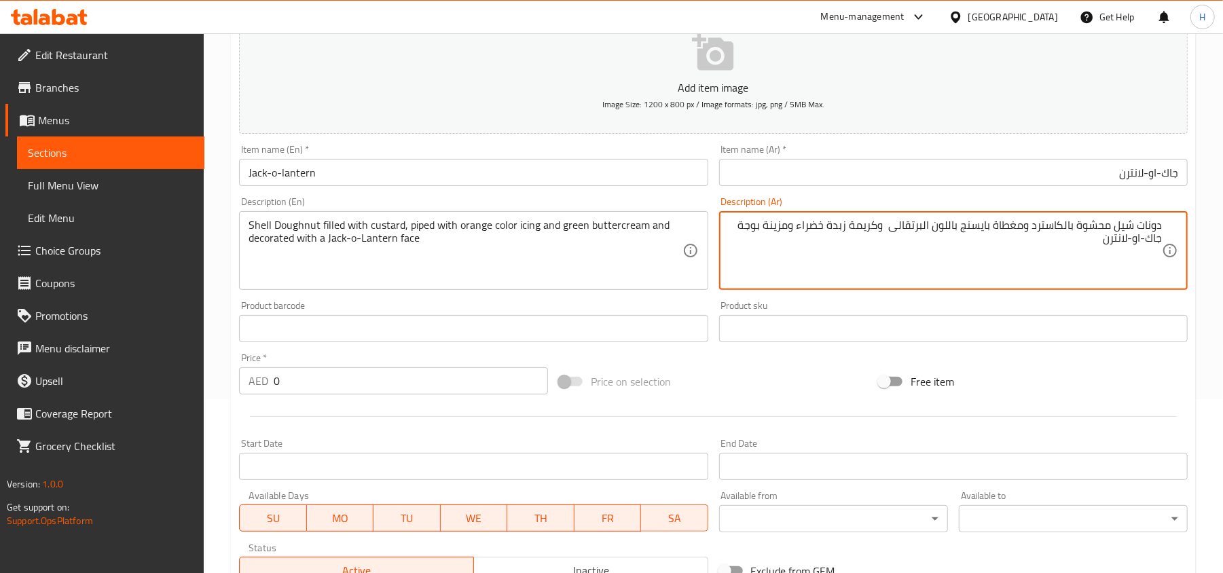
scroll to position [181, 0]
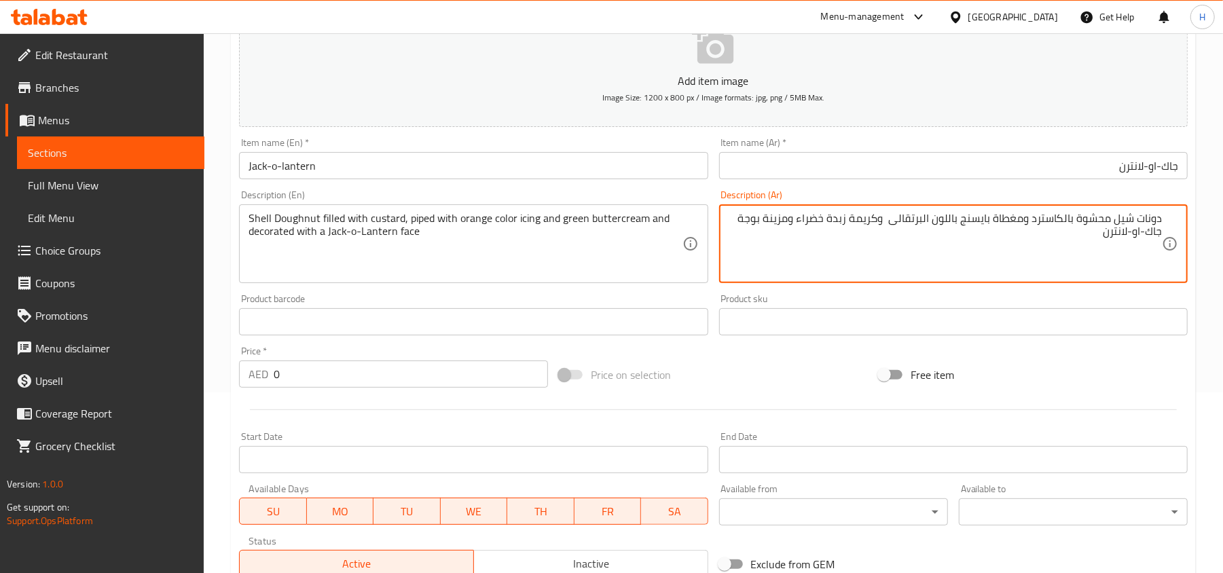
type textarea "دونات شيل محشوة بالكاسترد ومغطاة بايسنج باللون البرتقالى وكريمة زبدة خضراء ومزي…"
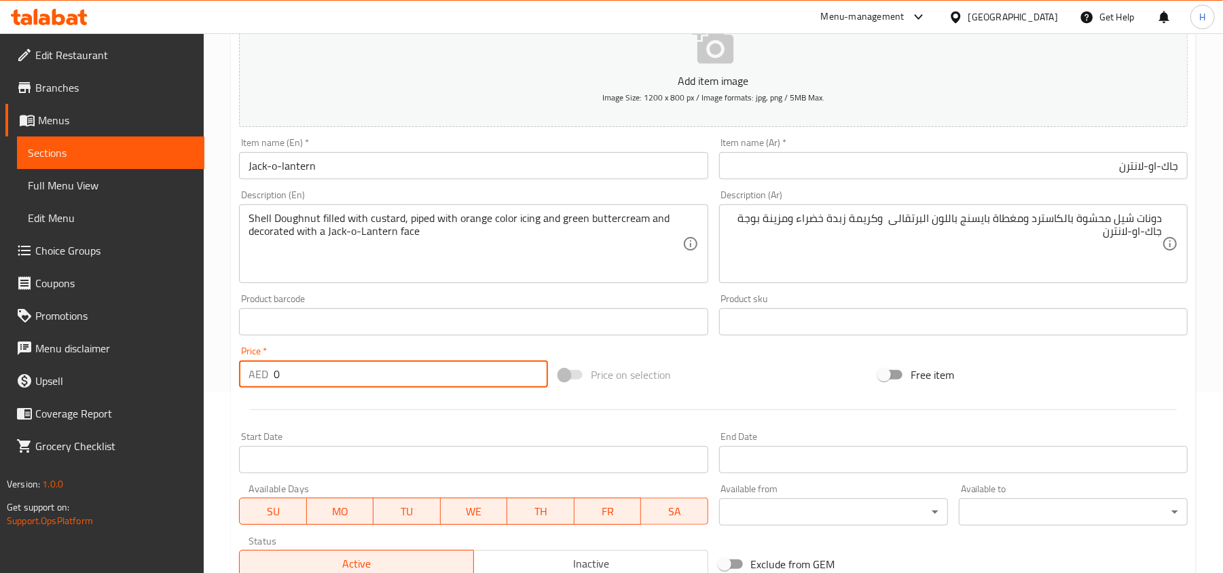
drag, startPoint x: 316, startPoint y: 379, endPoint x: 242, endPoint y: 386, distance: 73.7
click at [243, 384] on div "AED 0 Price *" at bounding box center [393, 374] width 309 height 27
paste input "9."
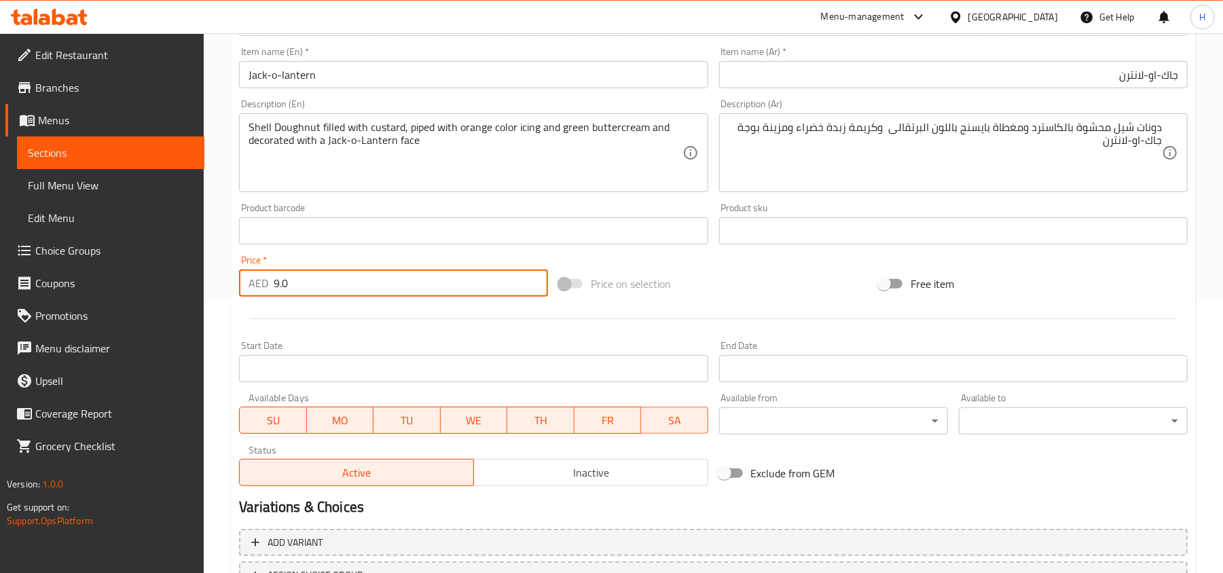
type input "9.0"
click at [560, 469] on span "Inactive" at bounding box center [590, 473] width 223 height 20
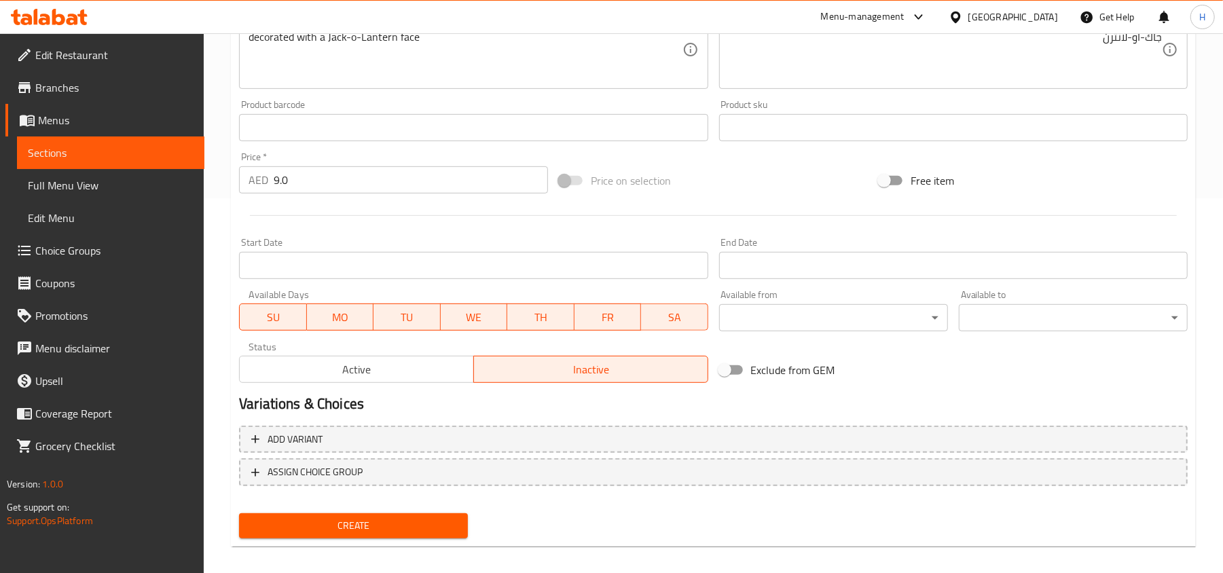
scroll to position [386, 0]
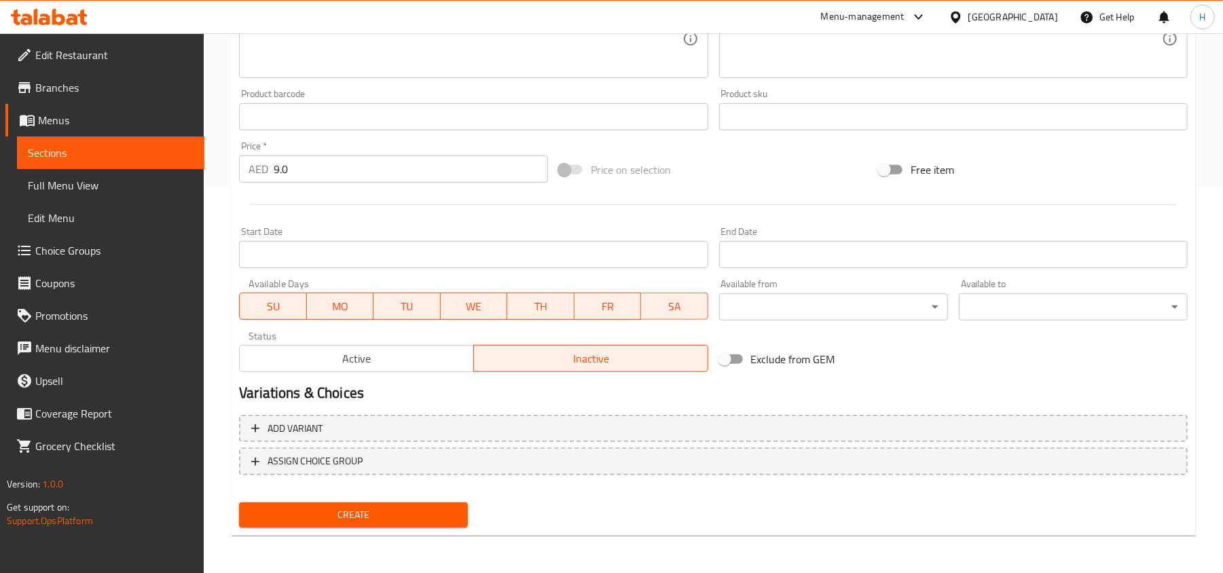
click at [452, 508] on span "Create" at bounding box center [353, 515] width 207 height 17
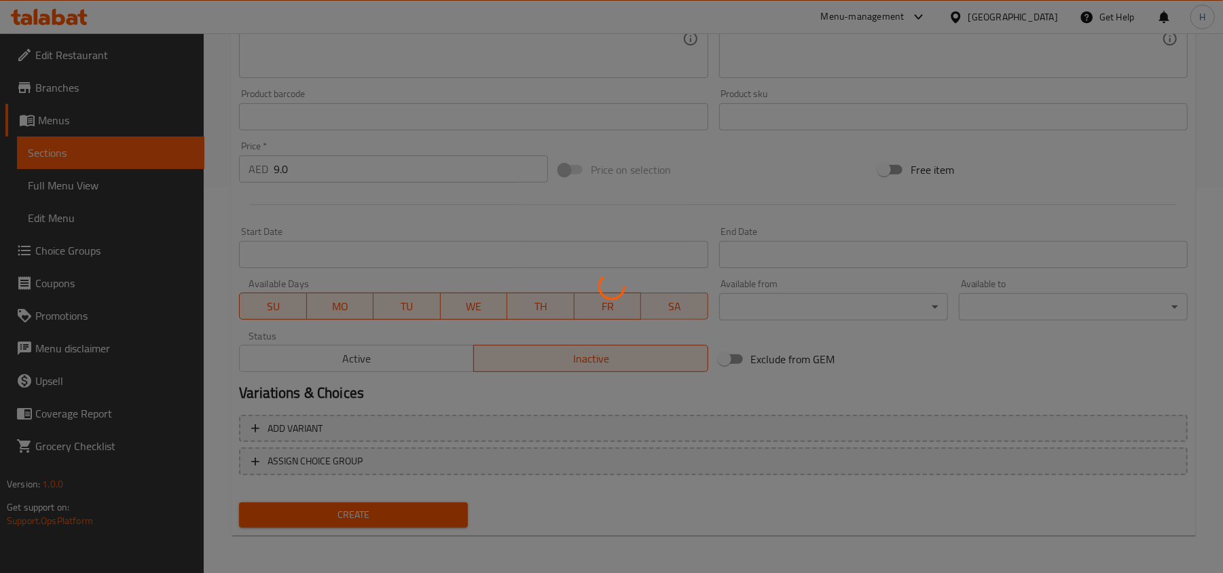
type input "0"
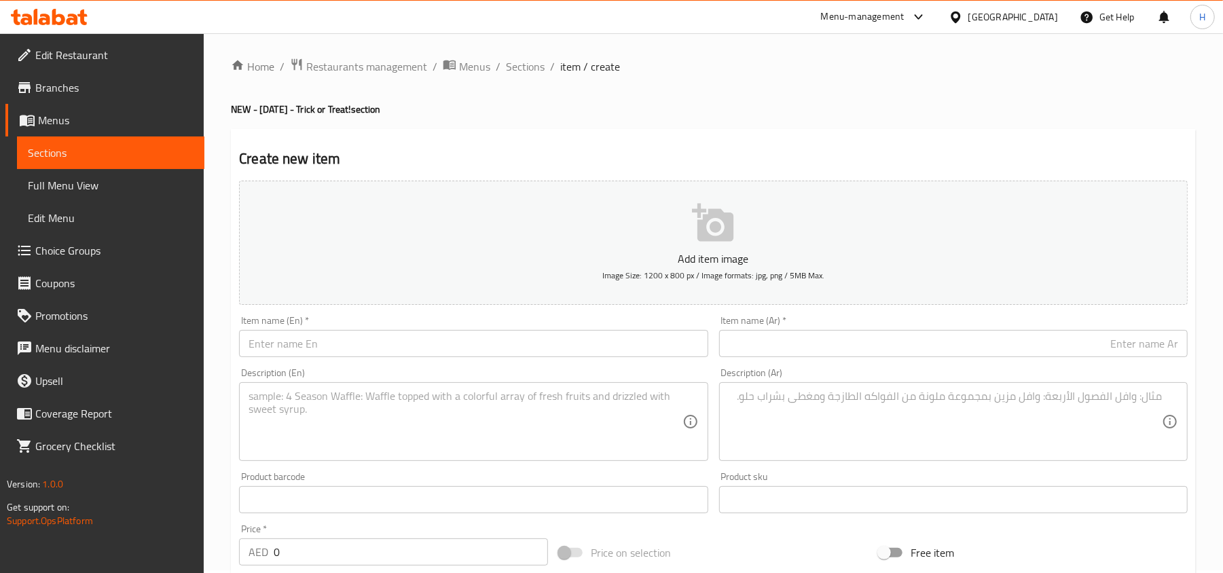
scroll to position [0, 0]
click at [427, 343] on input "text" at bounding box center [473, 346] width 469 height 27
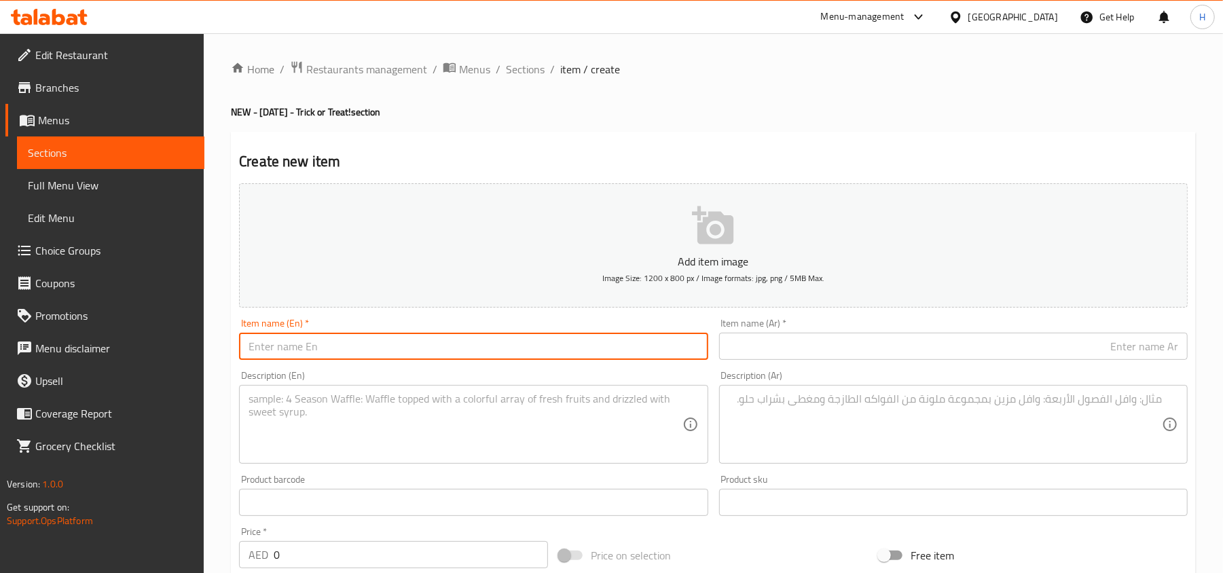
paste input "Cookies & Skreme house"
type input "Cookies & Skreme house"
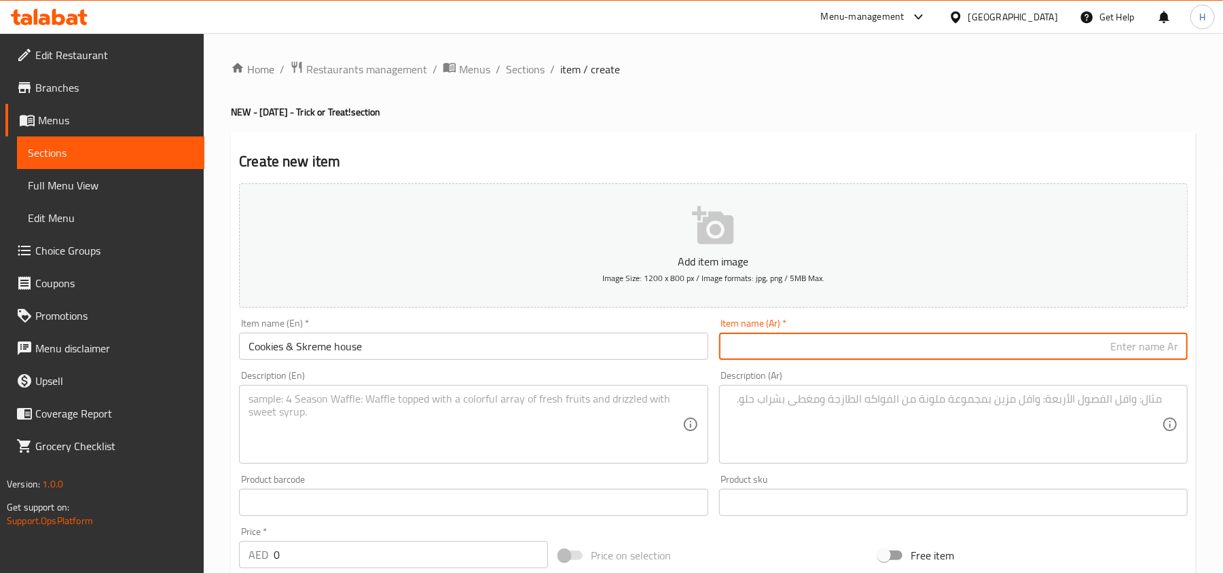
click at [780, 360] on input "text" at bounding box center [953, 346] width 469 height 27
paste input "كوكيز وسكريم"
type input "كوكيز وسكريم هاوس"
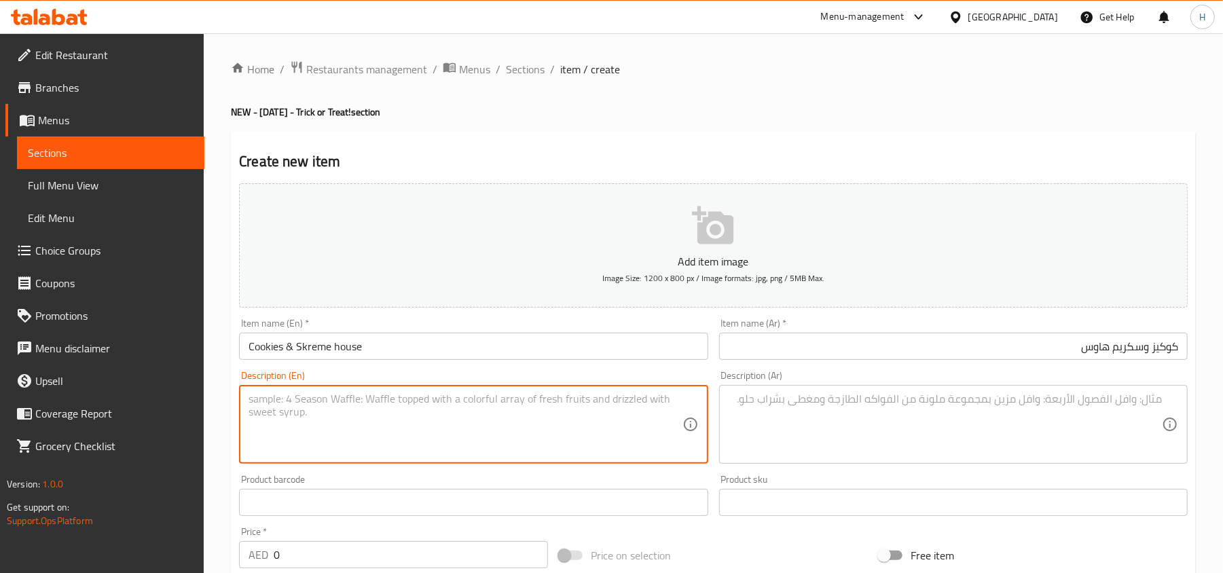
click at [321, 432] on textarea at bounding box center [465, 425] width 433 height 65
paste textarea "Shell doughnut with Cookies & KREME, dipped in chocolate icing and silver choco…"
type textarea "Shell doughnut with Cookies & KREME, dipped in chocolate icing and silver choco…"
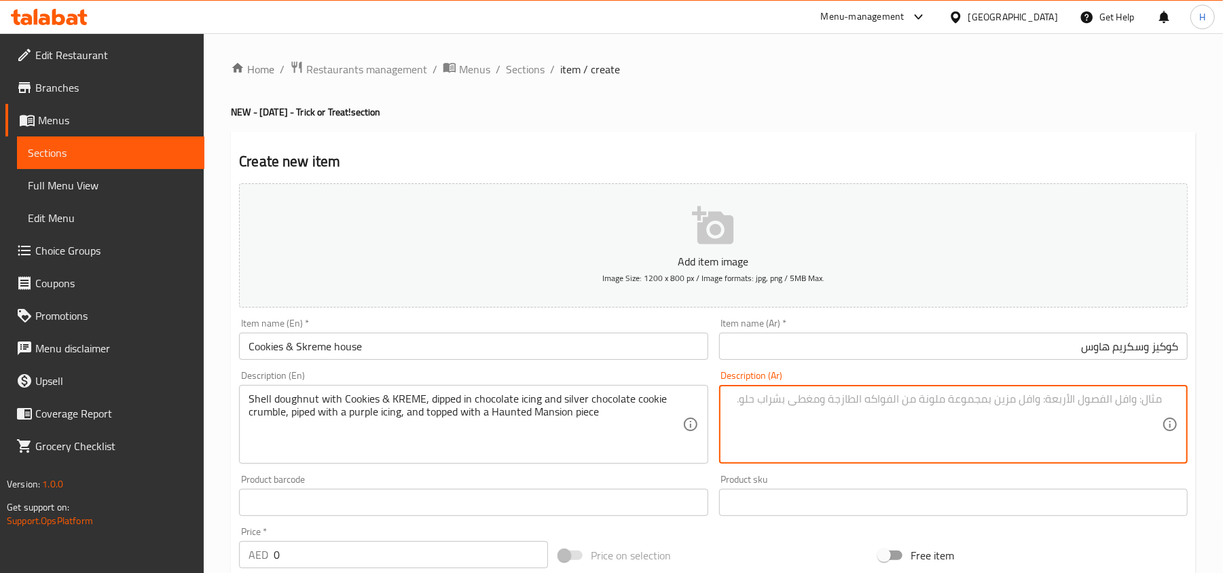
click at [916, 433] on textarea at bounding box center [945, 425] width 433 height 65
paste textarea "دونات محشوة بالكريمة الخفيفة ومغطاة بايسنج الشوكولاتة وقطع كوكيز الشوكولاتة وخط…"
click at [1133, 403] on textarea "دونات محشوة بالكريمة الخفيفة ومغطاة بايسنج الشوكولاتة وقطع كوكيز الشوكولاتة وخط…" at bounding box center [945, 425] width 433 height 65
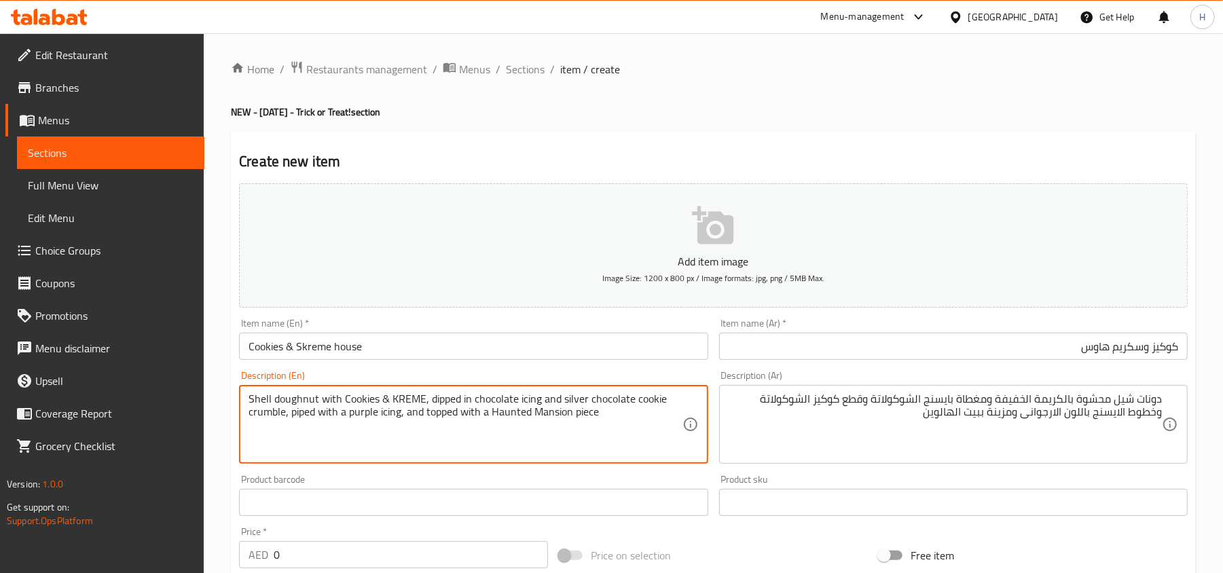
click at [394, 401] on textarea "Shell doughnut with Cookies & KREME, dipped in chocolate icing and silver choco…" at bounding box center [465, 425] width 433 height 65
click at [388, 403] on textarea "Shell doughnut with Cookies & KREME, dipped in chocolate icing and silver choco…" at bounding box center [465, 425] width 433 height 65
click at [490, 419] on textarea "Shell doughnut with Cookies & KREME, dipped in chocolate icing and silver choco…" at bounding box center [465, 425] width 433 height 65
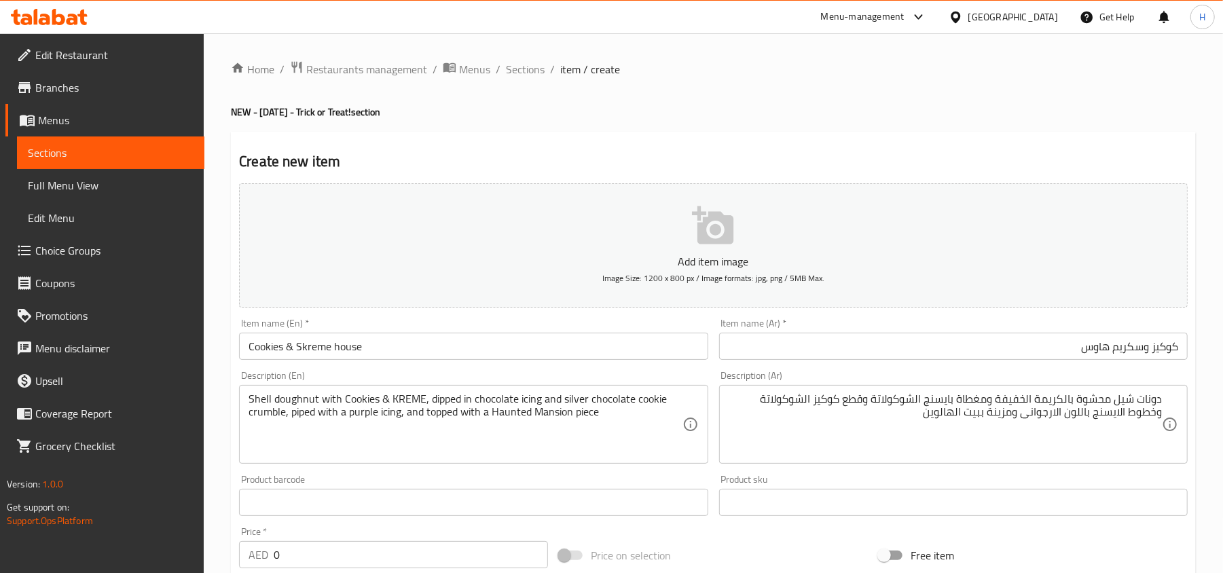
click at [1036, 390] on div "دونات شيل محشوة بالكريمة الخفيفة ومغطاة بايسنج الشوكولاتة وقطع كوكيز الشوكولاتة…" at bounding box center [953, 424] width 469 height 79
paste textarea "دونات صدفية مع كوكيز وكريم، مغموسة في كريمة الشوكولاتة وفتات بسكويت الشوكولاتة …"
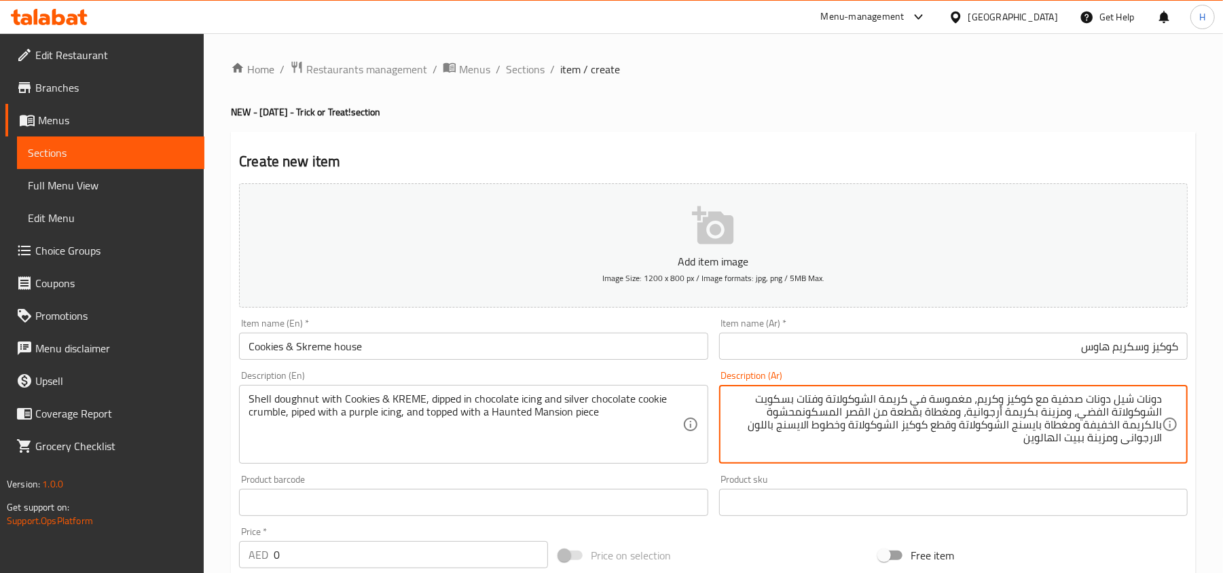
click at [1047, 401] on textarea "دونات شيل دونات صدفية مع كوكيز وكريم، مغموسة في كريمة الشوكولاتة وفتات بسكويت ا…" at bounding box center [945, 425] width 433 height 65
click at [1047, 402] on textarea "دونات شيل دونات صدفية مع كوكيز وكريم، مغموسة في كريمة الشوكولاتة وفتات بسكويت ا…" at bounding box center [945, 425] width 433 height 65
paste textarea "دفية مع كوكيز وكريم، مغموسة في كريمة الشوكولاتة وفتات بسكويت الشوكولاتة الفضي، …"
click at [1123, 397] on textarea "دونات صدفية مع كوكيز وكريم، مغموسة في كريمة الشوكولاتة وفتات بسكويت الشوكولاتة …" at bounding box center [945, 425] width 433 height 65
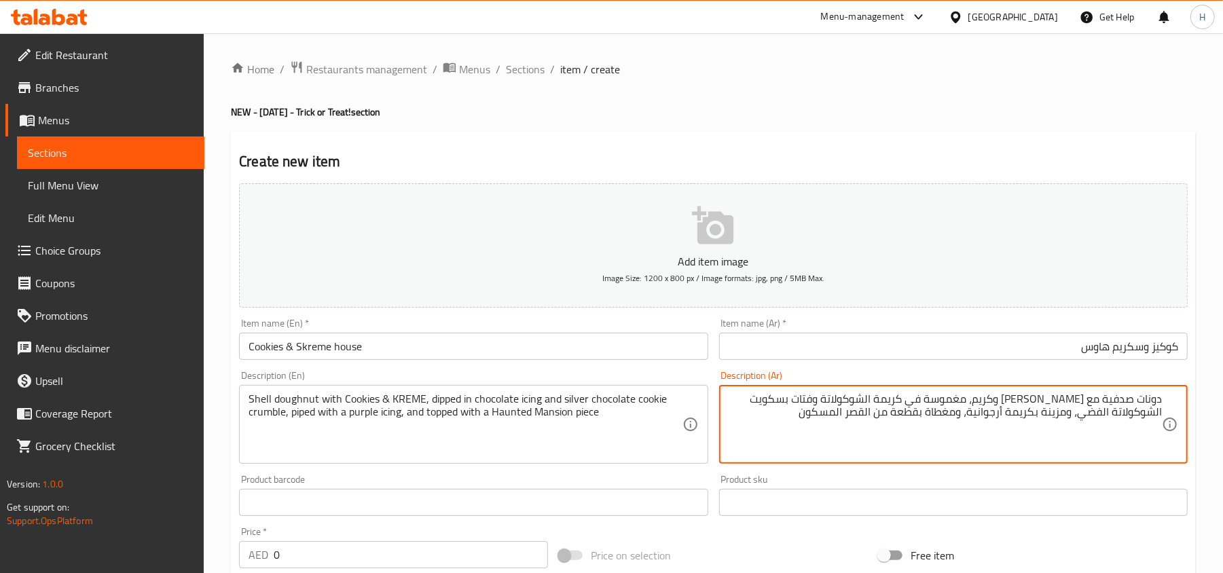
click at [1123, 397] on textarea "دونات صدفية مع كوكيز وكريم، مغموسة في كريمة الشوكولاتة وفتات بسكويت الشوكولاتة …" at bounding box center [945, 425] width 433 height 65
click at [954, 403] on textarea "دونات شيل مع كوكيز وكريم، مغموسة في كريمة الشوكولاتة وفتات بسكويت الشوكولاتة ال…" at bounding box center [945, 425] width 433 height 65
click at [830, 405] on textarea "دونات شيل مع كوكيز وكريم، مغموسة في ايسينج الشوكولاتة وفتات بسكويت الشوكولاتة ا…" at bounding box center [945, 425] width 433 height 65
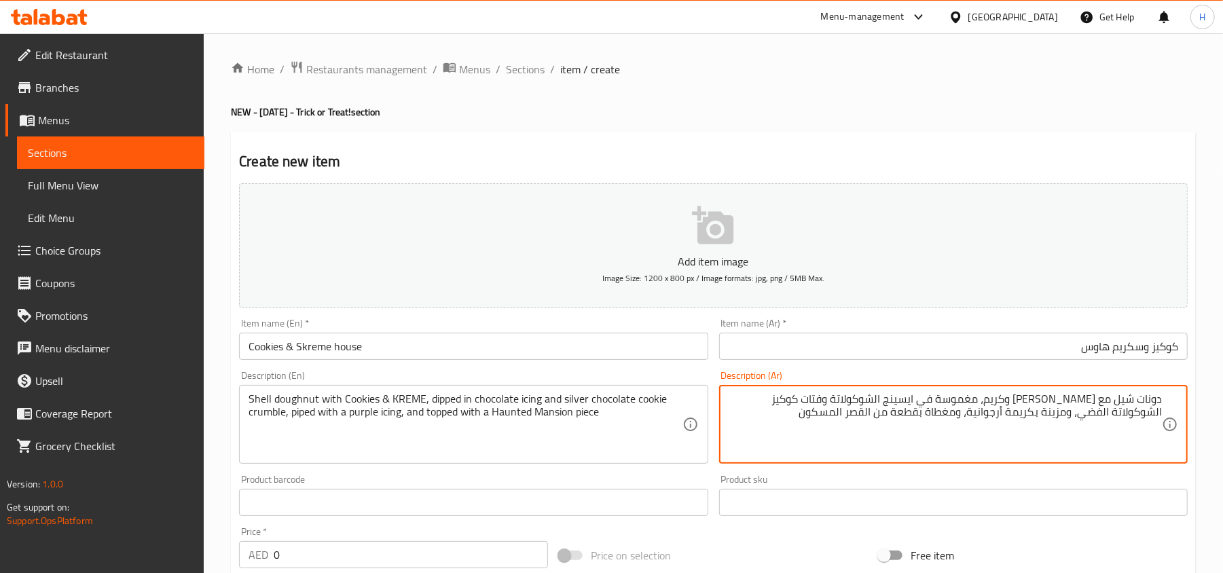
click at [1118, 420] on textarea "دونات شيل مع كوكيز وكريم، مغموسة في ايسينج الشوكولاتة وفتات كوكيز الشوكولاتة ال…" at bounding box center [945, 425] width 433 height 65
click at [1062, 422] on textarea "دونات شيل مع كوكيز وكريم، مغموسة في ايسينج الشوكولاتة وفتات كوكيز الشوكولاتة ال…" at bounding box center [945, 425] width 433 height 65
click at [1057, 419] on textarea "دونات شيل مع كوكيز وكريم، مغموسة في ايسينج الشوكولاتة وفتات كوكيز الشوكولاتة ال…" at bounding box center [945, 425] width 433 height 65
drag, startPoint x: 886, startPoint y: 419, endPoint x: 1015, endPoint y: 421, distance: 128.4
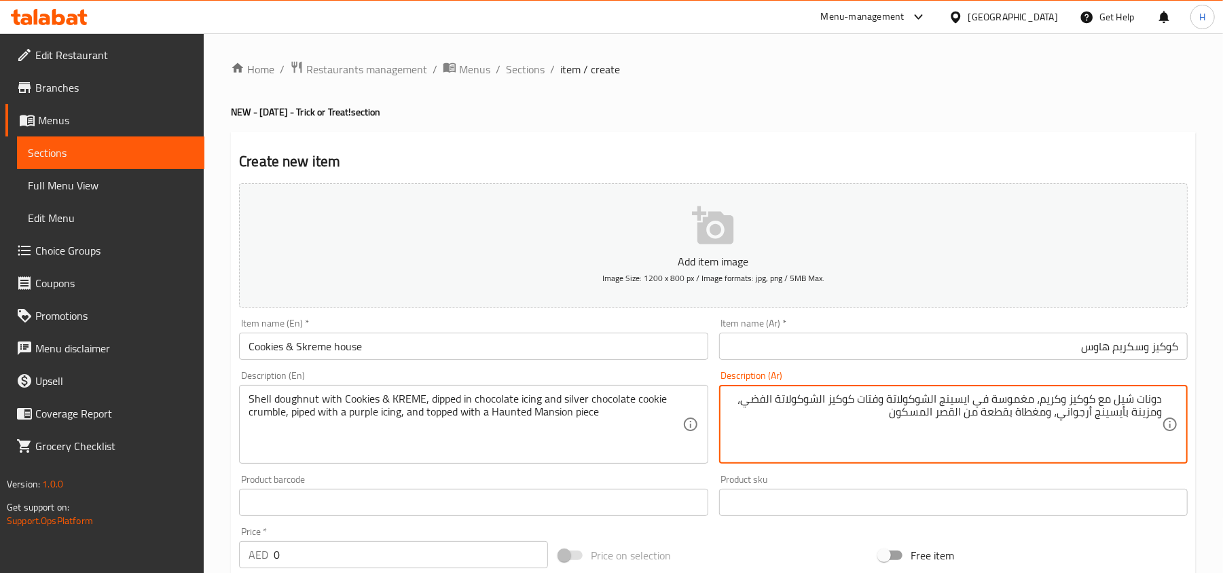
click at [1015, 421] on textarea "دونات شيل مع كوكيز وكريم، مغموسة في ايسينج الشوكولاتة وفتات كوكيز الشوكولاتة ال…" at bounding box center [945, 425] width 433 height 65
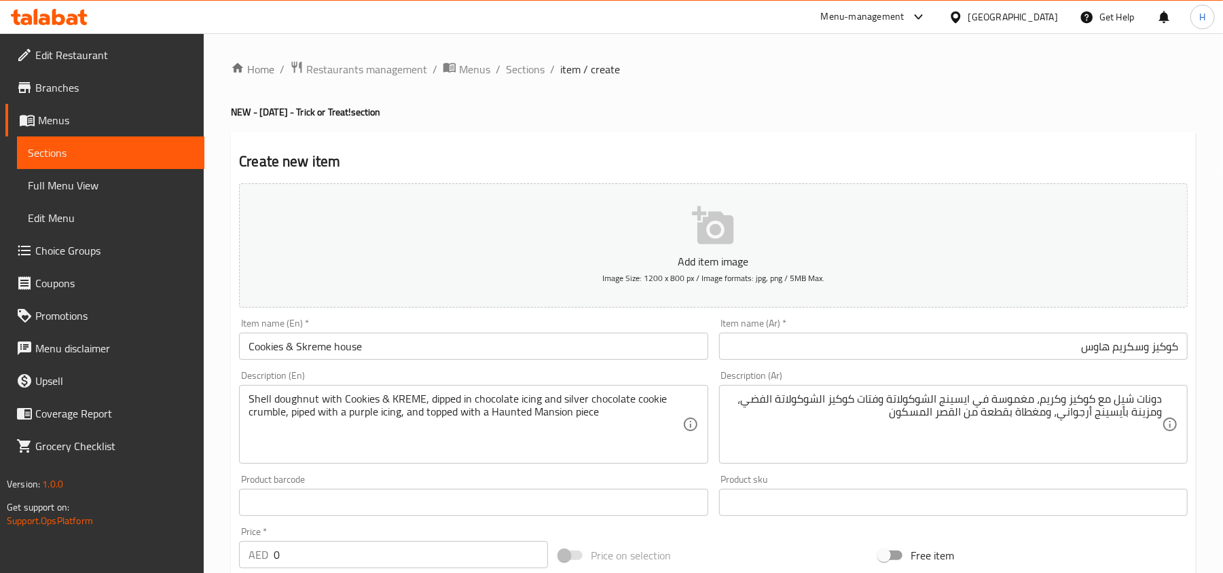
click at [750, 446] on textarea "دونات شيل مع كوكيز وكريم، مغموسة في ايسينج الشوكولاتة وفتات كوكيز الشوكولاتة ال…" at bounding box center [945, 425] width 433 height 65
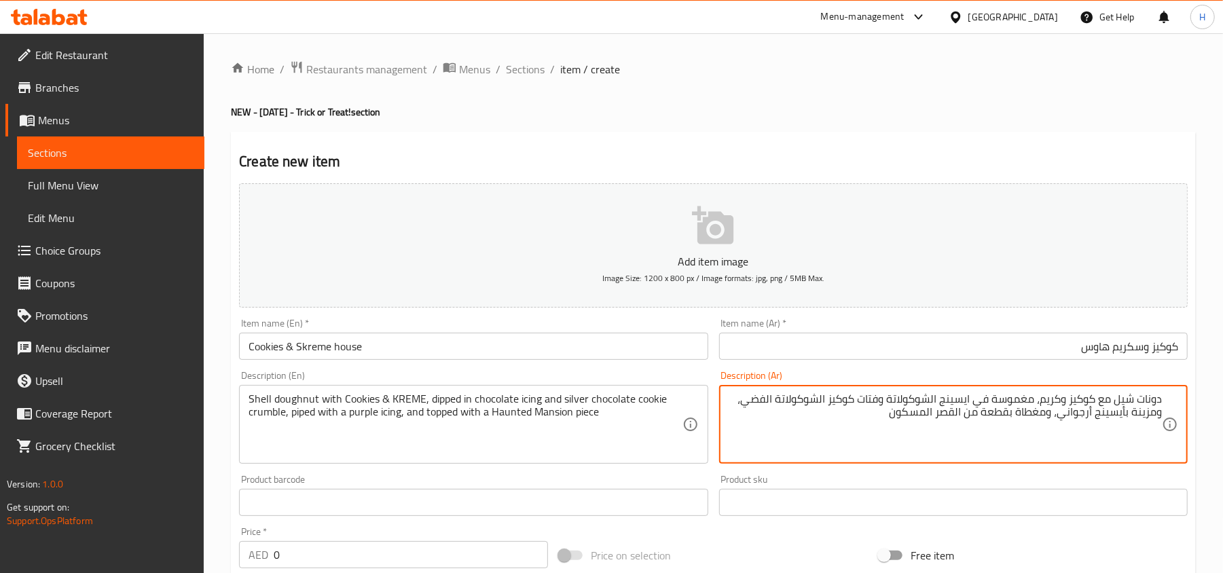
click at [886, 422] on textarea "دونات شيل مع كوكيز وكريم، مغموسة في ايسينج الشوكولاتة وفتات كوكيز الشوكولاتة ال…" at bounding box center [945, 425] width 433 height 65
click at [959, 416] on textarea "دونات شيل مع كوكيز وكريم، مغموسة في ايسينج الشوكولاتة وفتات كوكيز الشوكولاتة ال…" at bounding box center [945, 425] width 433 height 65
click at [935, 414] on textarea "دونات شيل مع كوكيز وكريم، مغموسة في ايسينج الشوكولاتة وفتات كوكيز الشوكولاتة ال…" at bounding box center [945, 425] width 433 height 65
type textarea "دونات شيل مع كوكيز وكريم، مغموسة في ايسينج الشوكولاتة وفتات كوكيز الشوكولاتة ال…"
click at [558, 416] on textarea "Shell doughnut with Cookies & KREME, dipped in chocolate icing and silver choco…" at bounding box center [465, 425] width 433 height 65
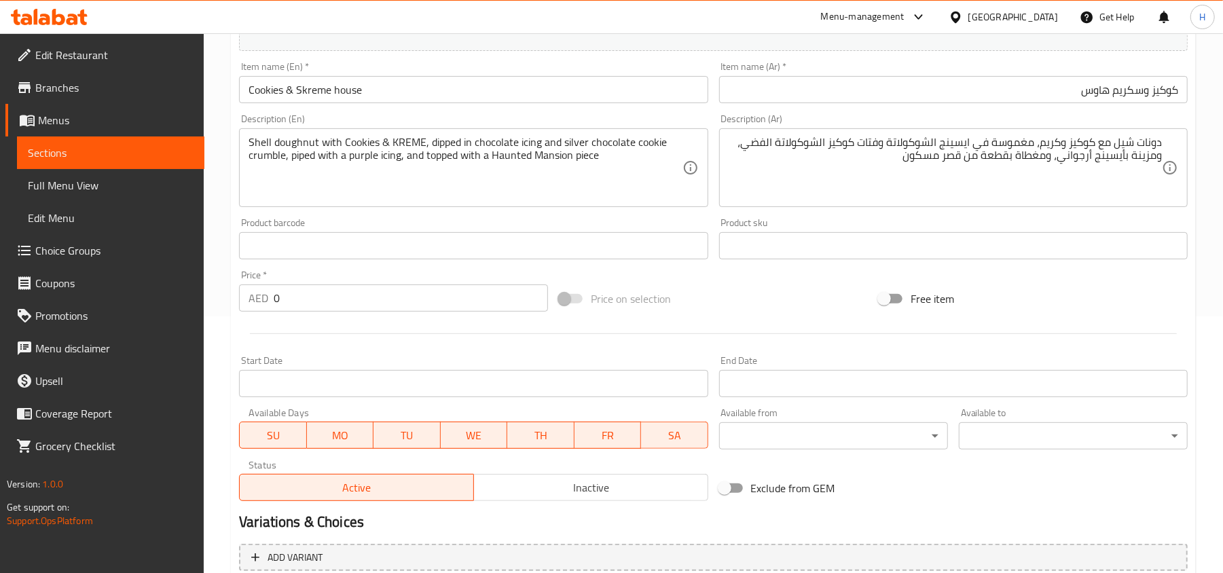
scroll to position [272, 0]
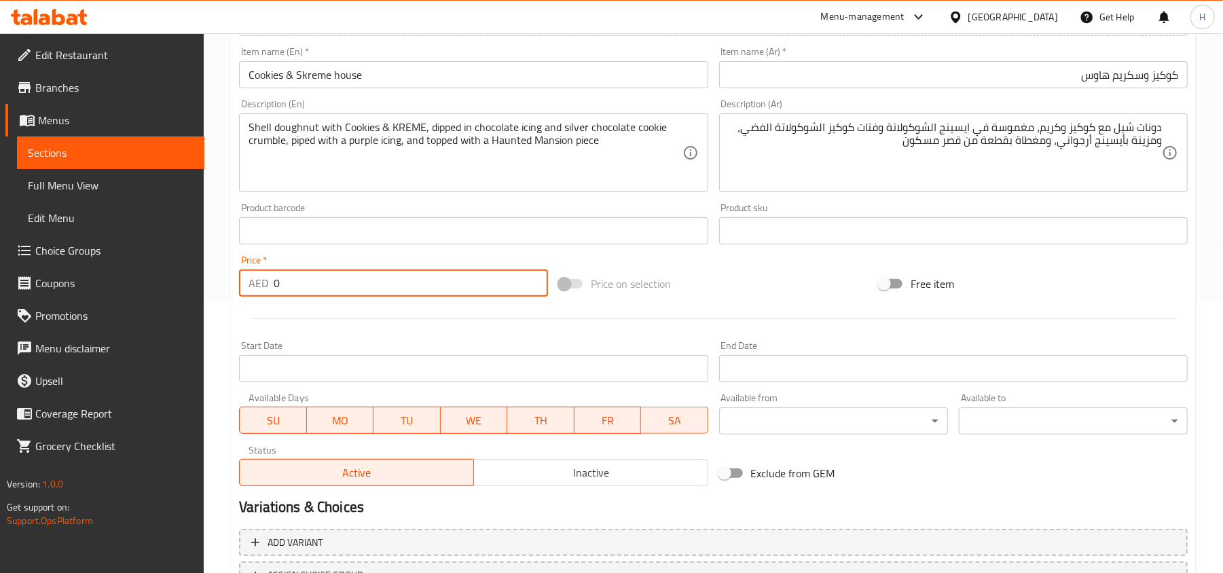
drag, startPoint x: 329, startPoint y: 291, endPoint x: 208, endPoint y: 296, distance: 121.0
click at [208, 296] on div "Home / Restaurants management / Menus / Sections / item / create NEW - Hallowee…" at bounding box center [713, 225] width 1019 height 926
paste input "9."
type input "9.0"
click at [512, 477] on span "Inactive" at bounding box center [590, 473] width 223 height 20
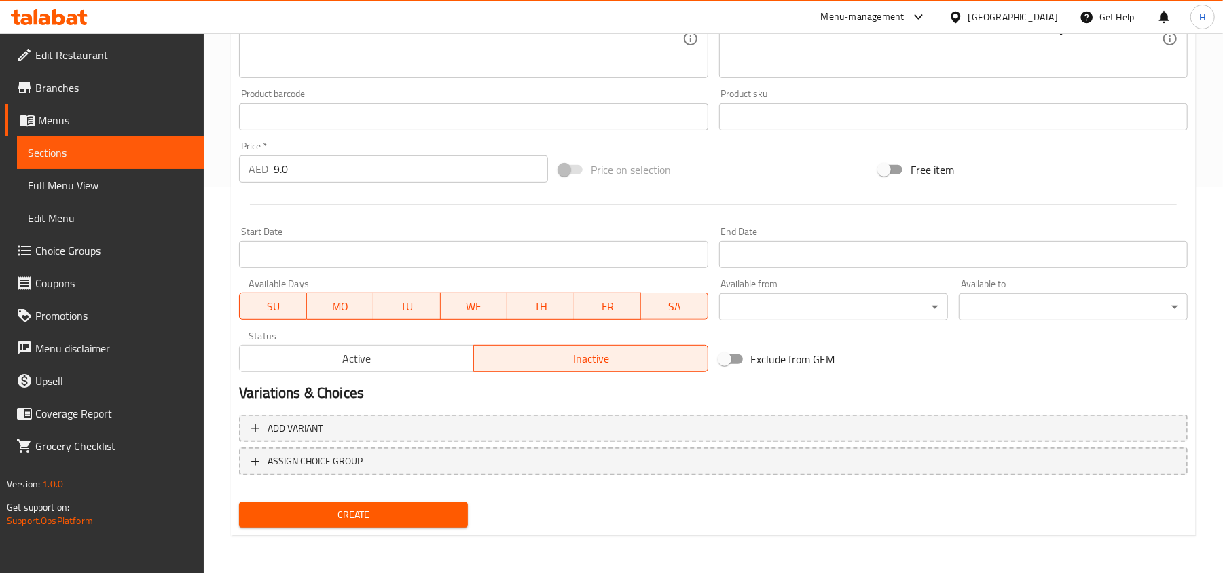
click at [389, 511] on span "Create" at bounding box center [353, 515] width 207 height 17
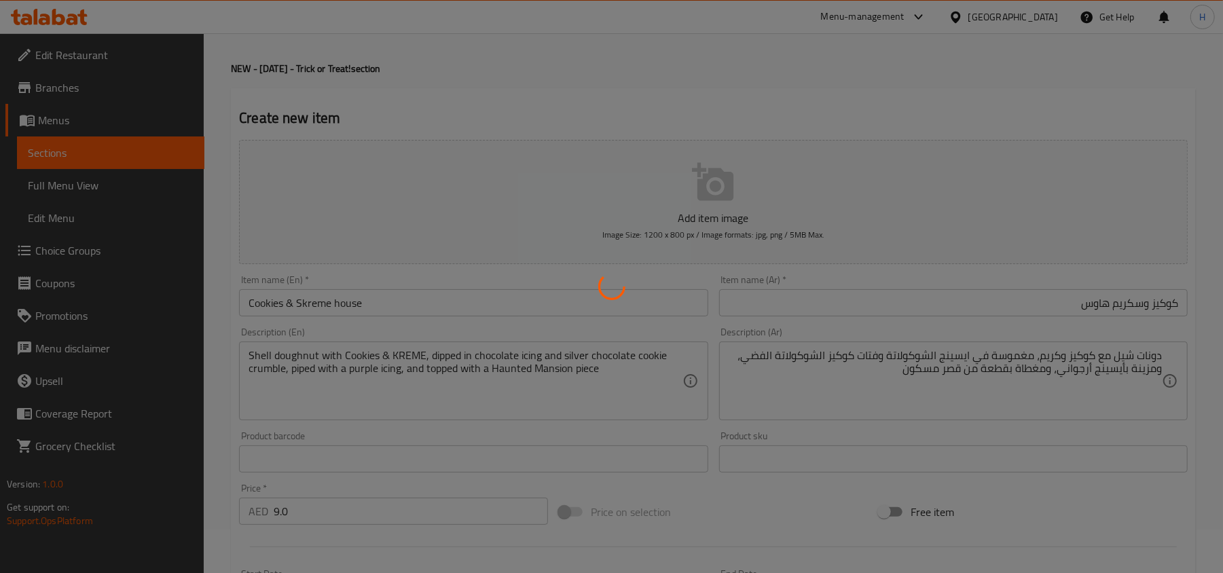
scroll to position [0, 0]
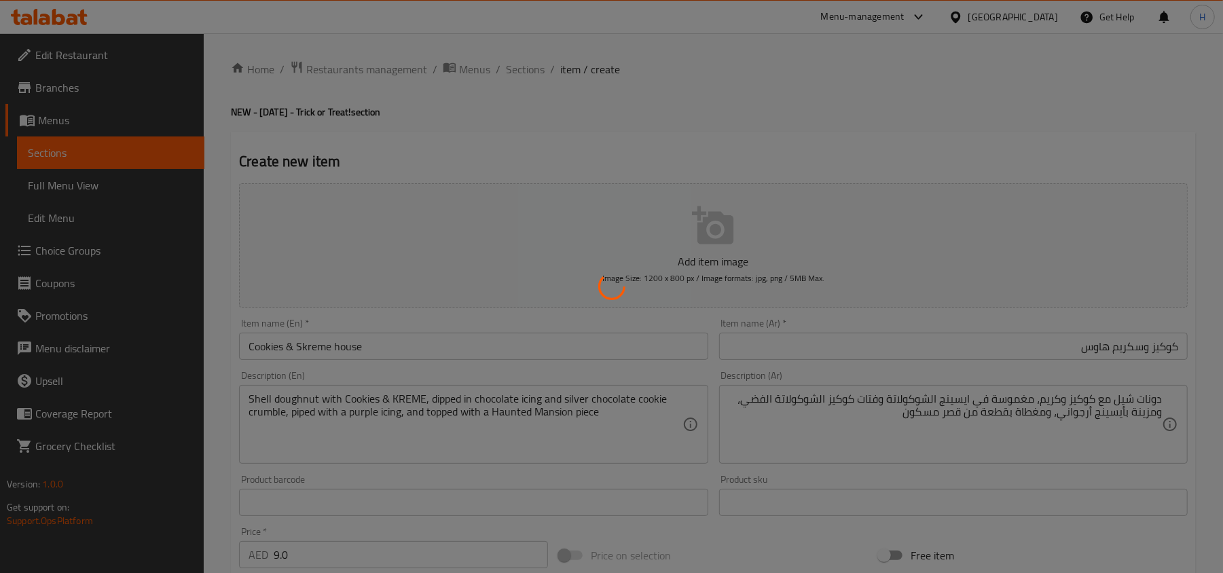
type input "0"
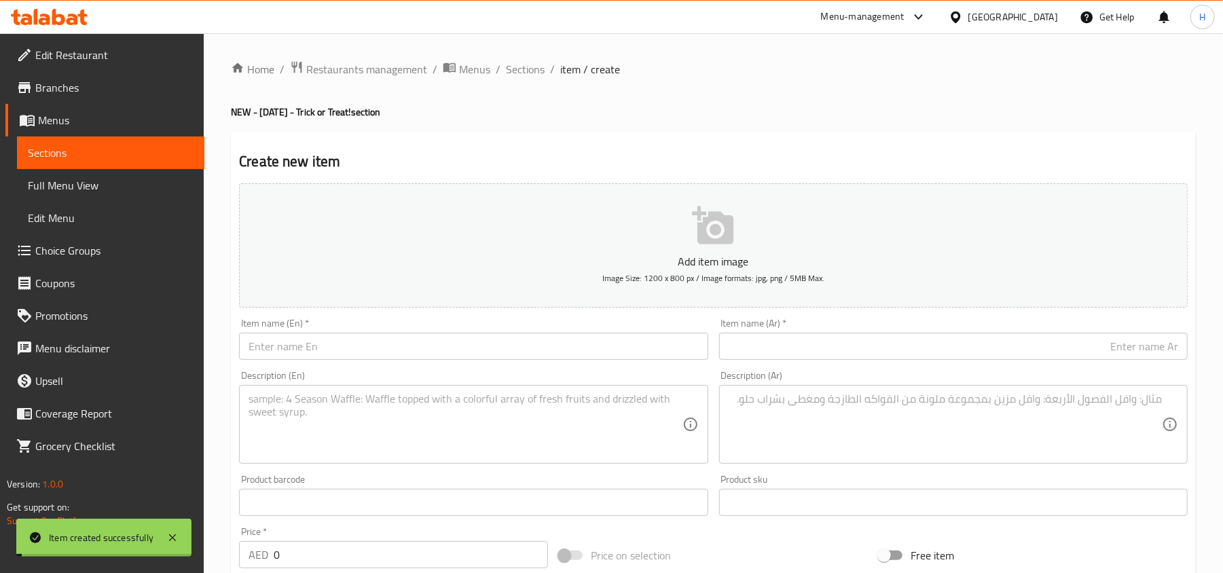
click at [518, 72] on span "Sections" at bounding box center [525, 69] width 39 height 16
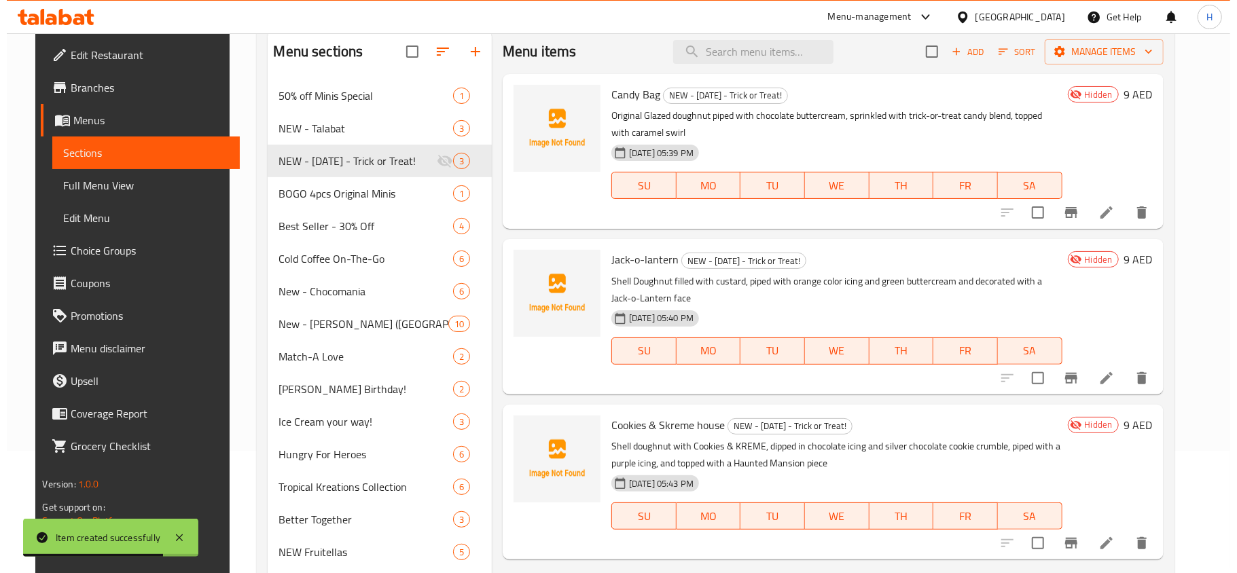
scroll to position [90, 0]
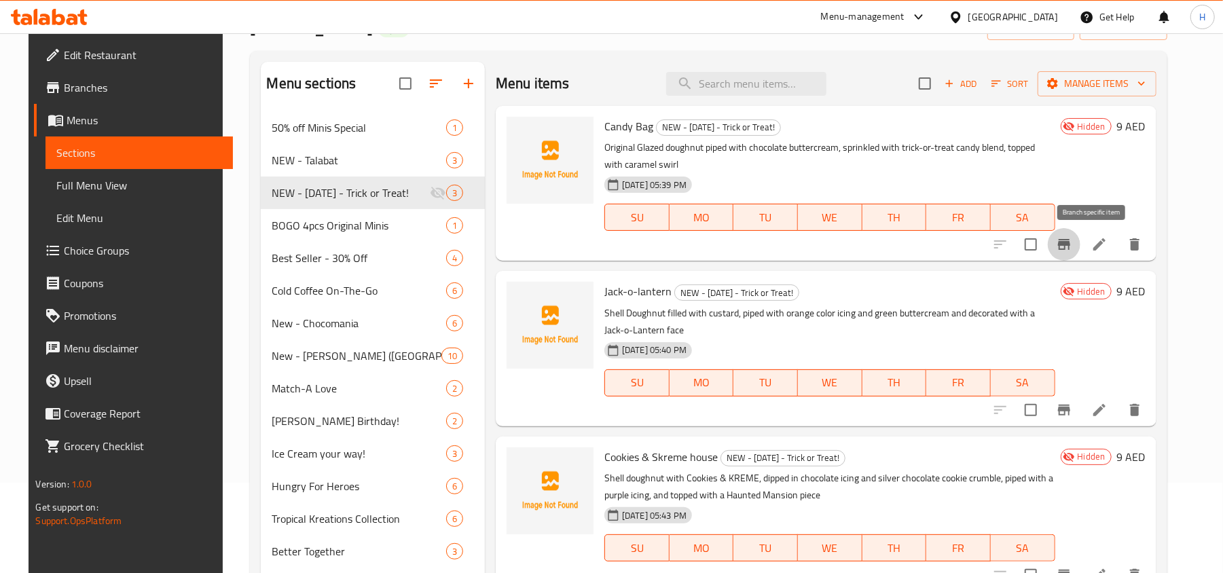
click at [1070, 240] on icon "Branch-specific-item" at bounding box center [1064, 244] width 12 height 11
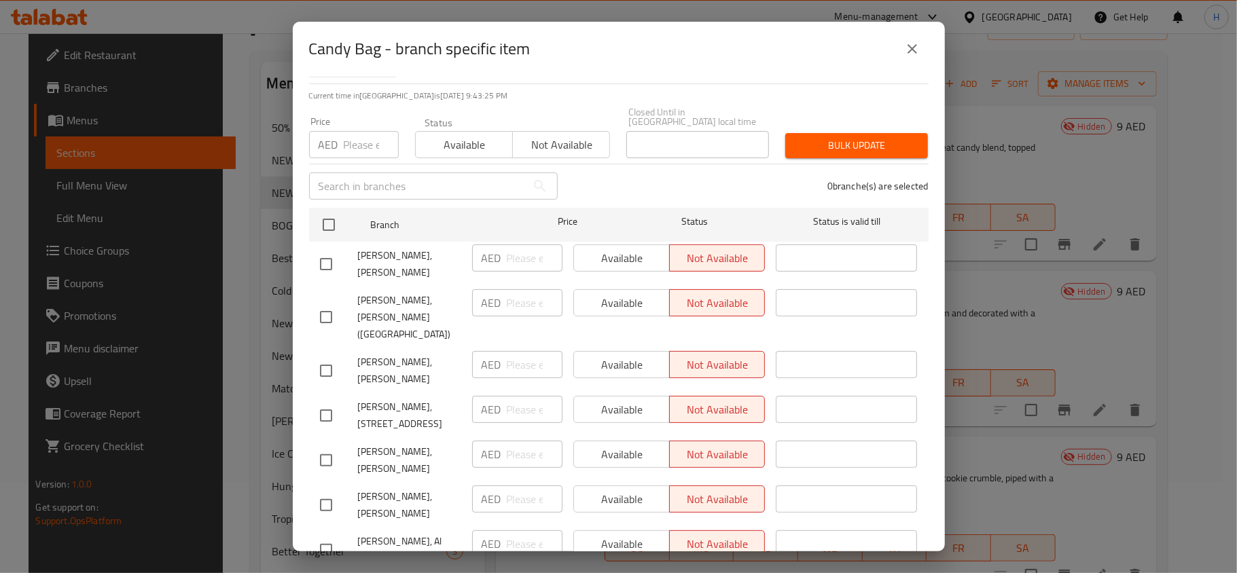
scroll to position [0, 0]
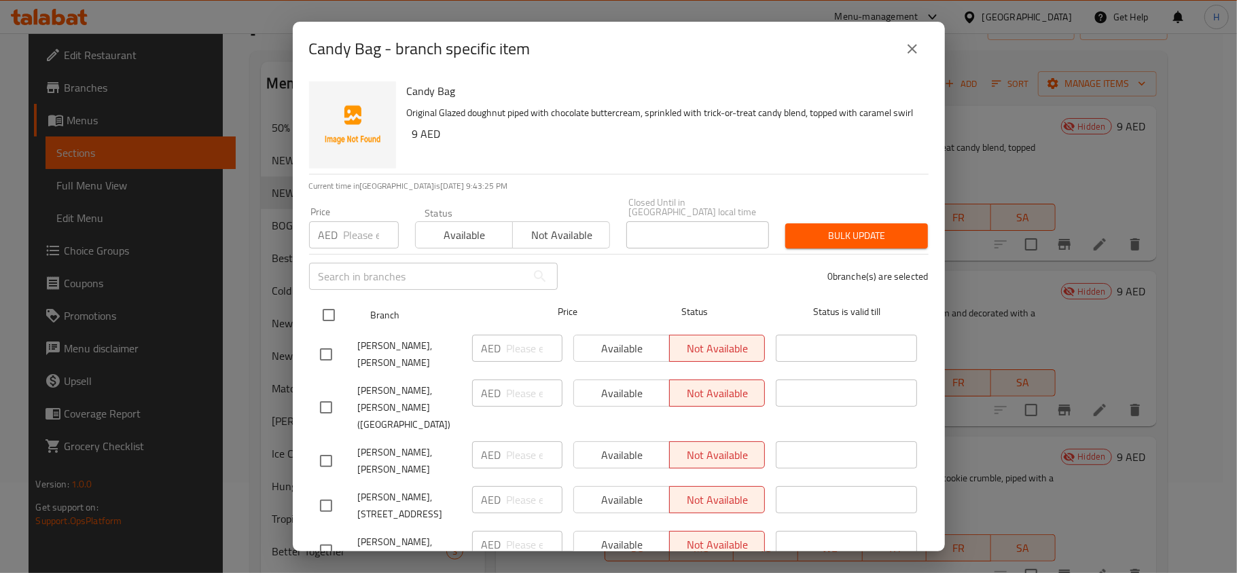
click at [323, 319] on input "checkbox" at bounding box center [328, 315] width 29 height 29
checkbox input "true"
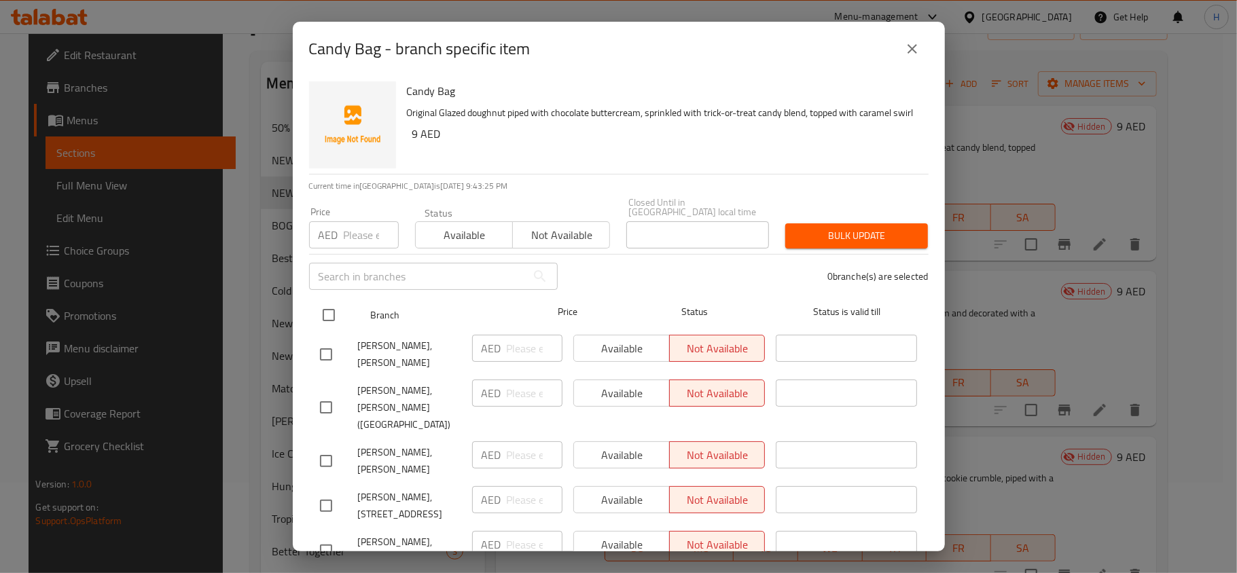
checkbox input "true"
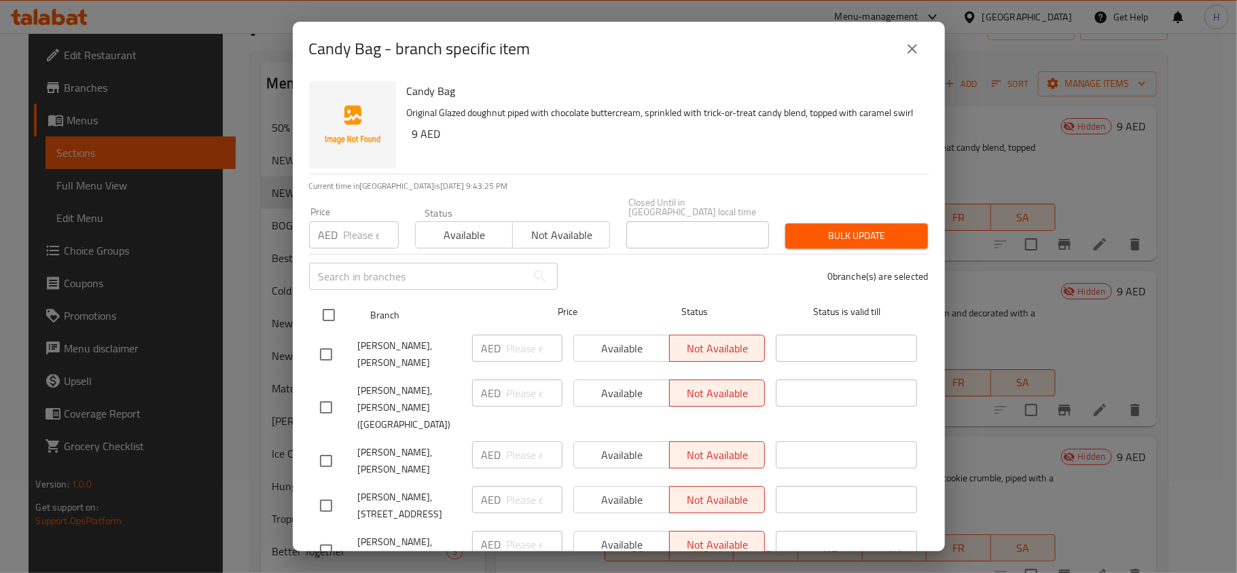
checkbox input "true"
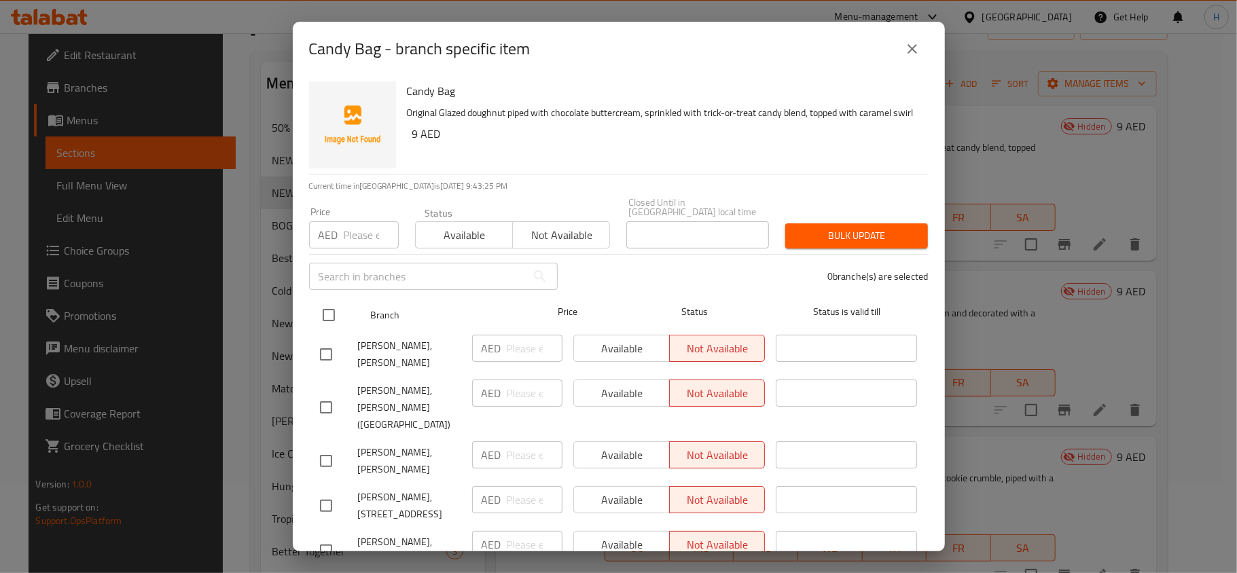
checkbox input "true"
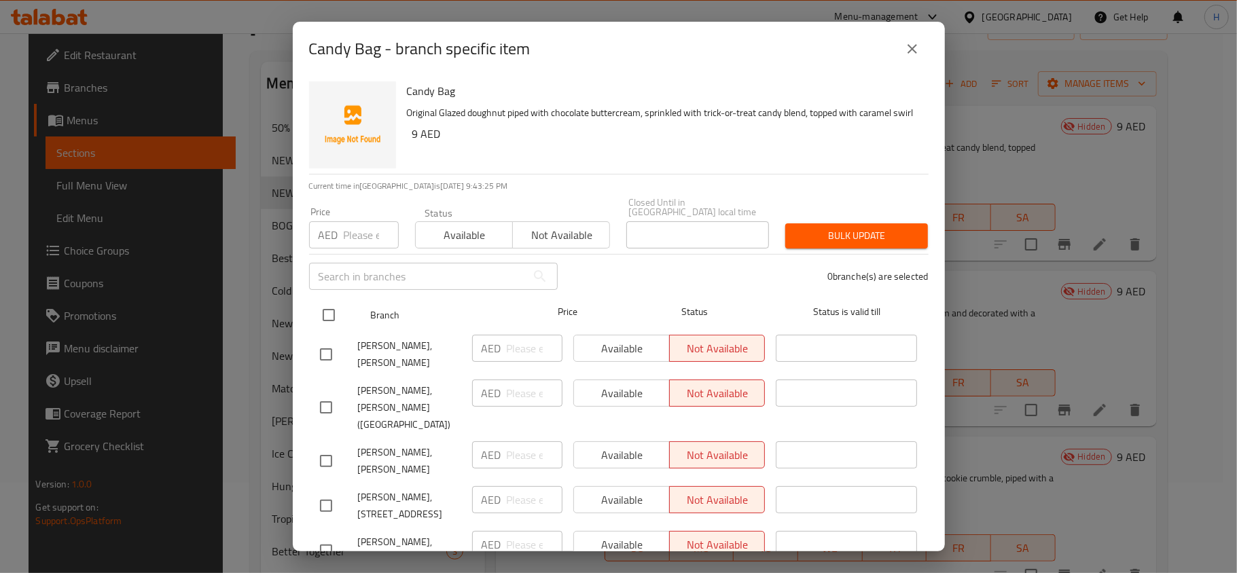
checkbox input "true"
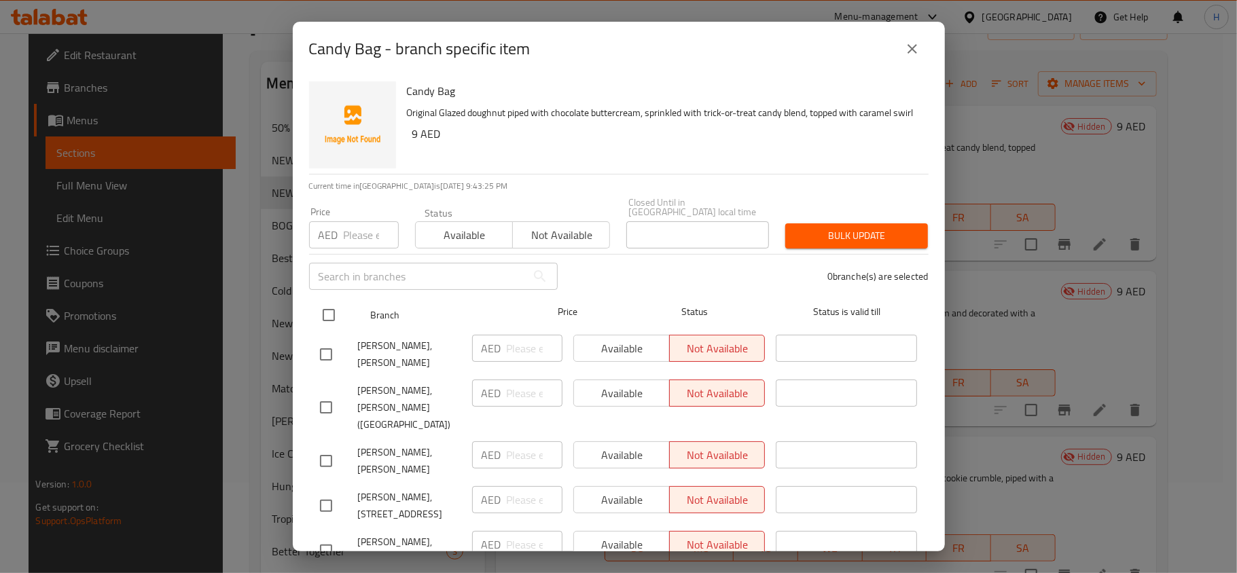
checkbox input "true"
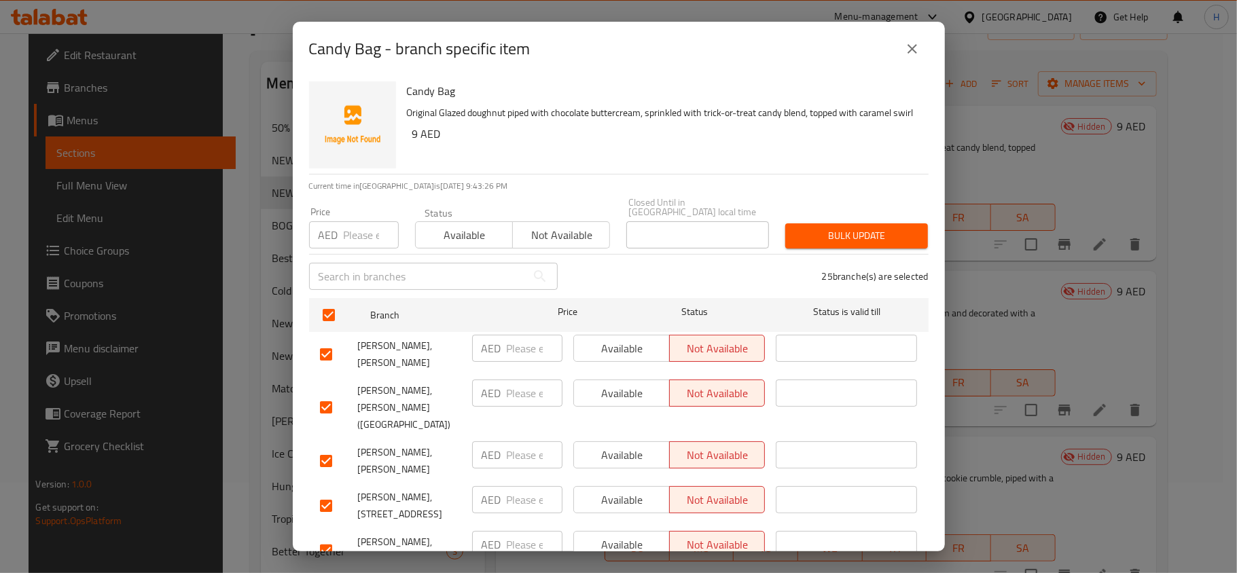
click at [357, 218] on div "Price AED Price" at bounding box center [354, 227] width 90 height 41
click at [354, 251] on div "Price AED Price" at bounding box center [354, 228] width 106 height 58
click at [348, 239] on input "number" at bounding box center [371, 234] width 55 height 27
type input "9"
click at [547, 234] on span "Not available" at bounding box center [561, 235] width 86 height 20
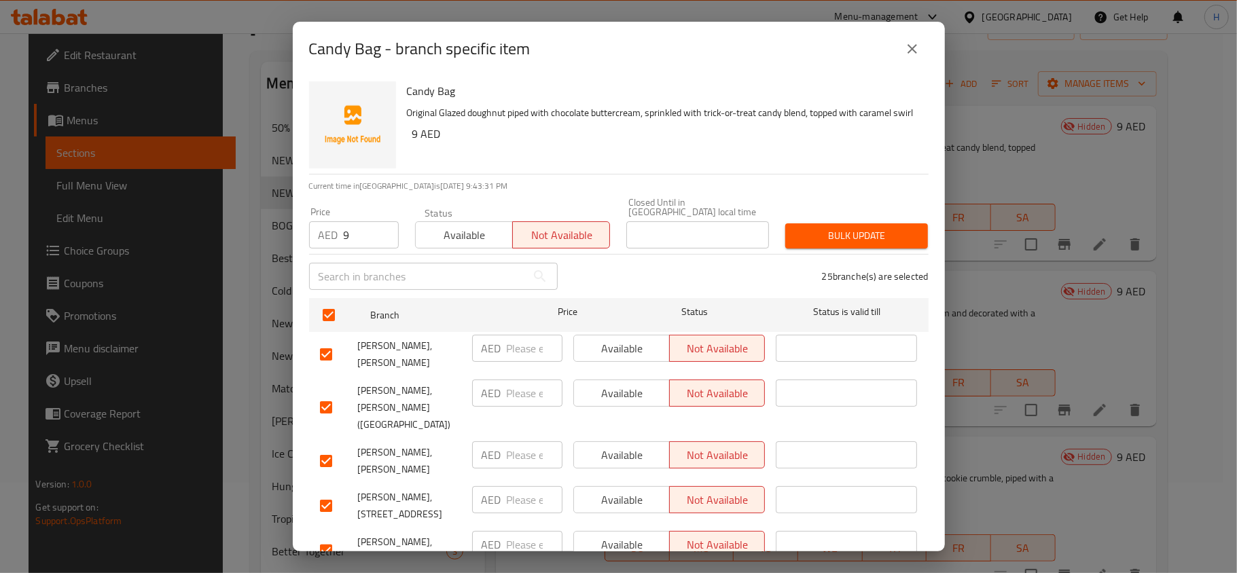
click at [846, 230] on span "Bulk update" at bounding box center [856, 236] width 121 height 17
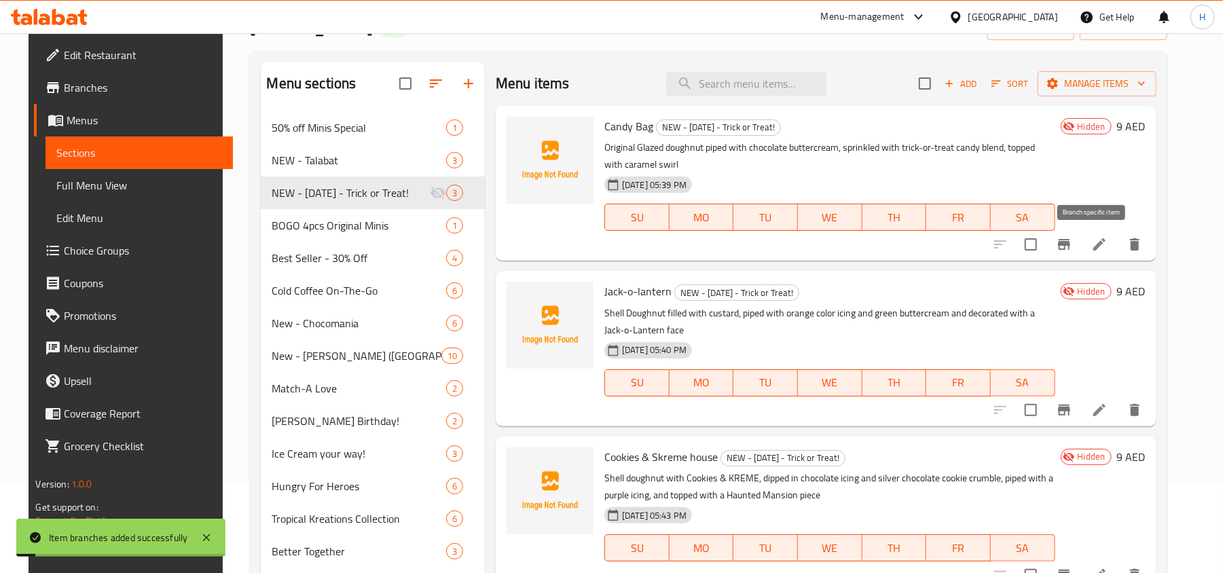
click at [1072, 242] on icon "Branch-specific-item" at bounding box center [1064, 244] width 16 height 16
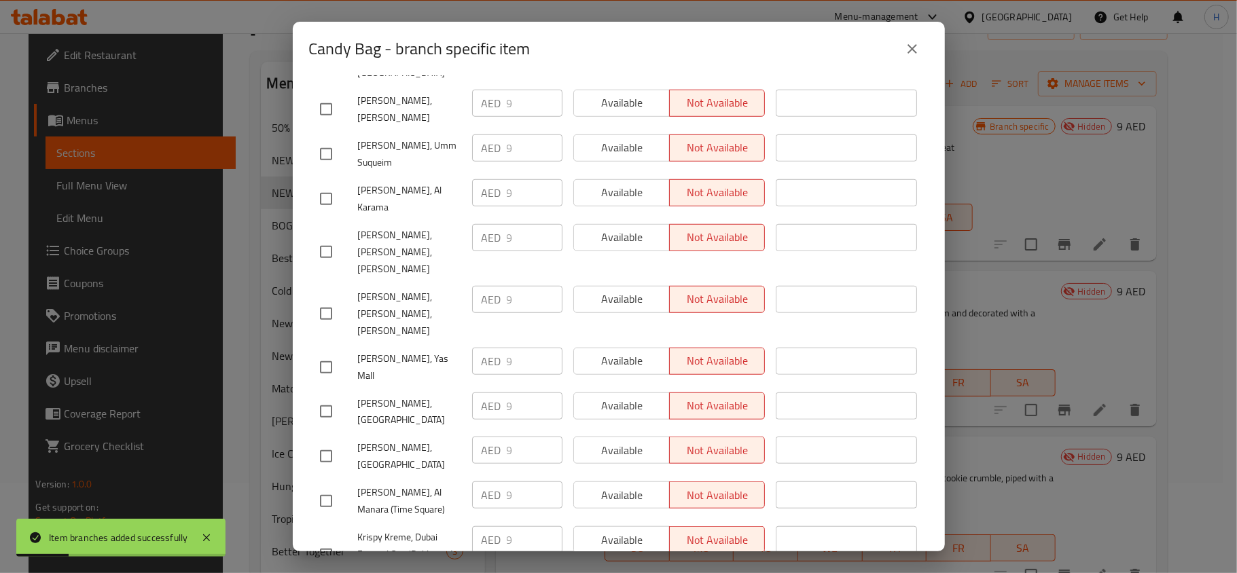
scroll to position [905, 0]
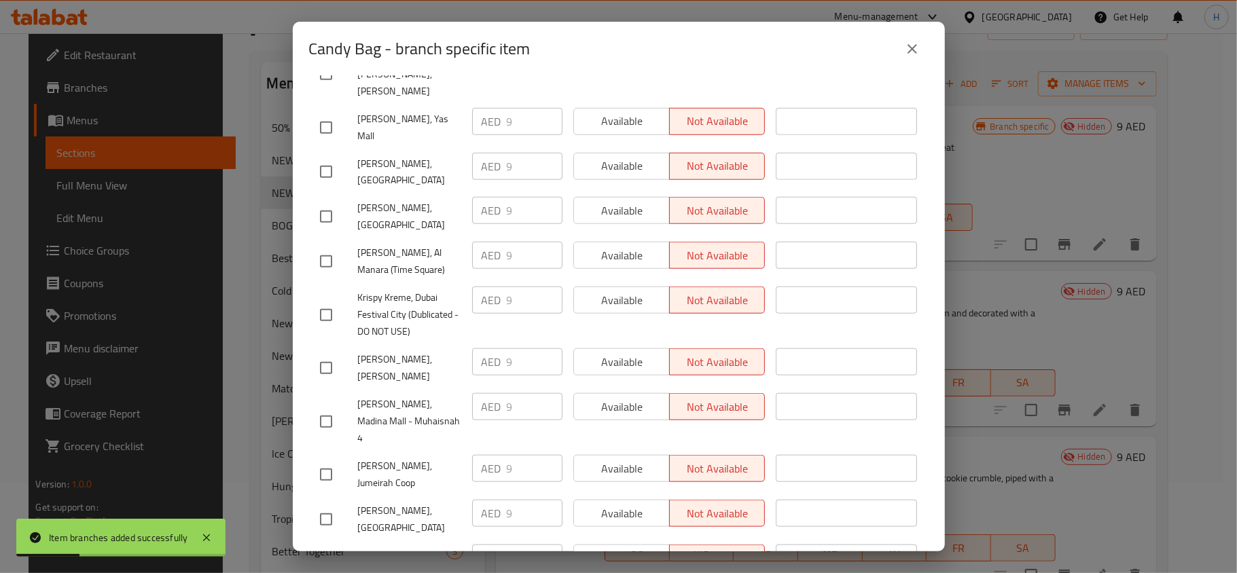
click at [903, 50] on button "close" at bounding box center [912, 49] width 33 height 33
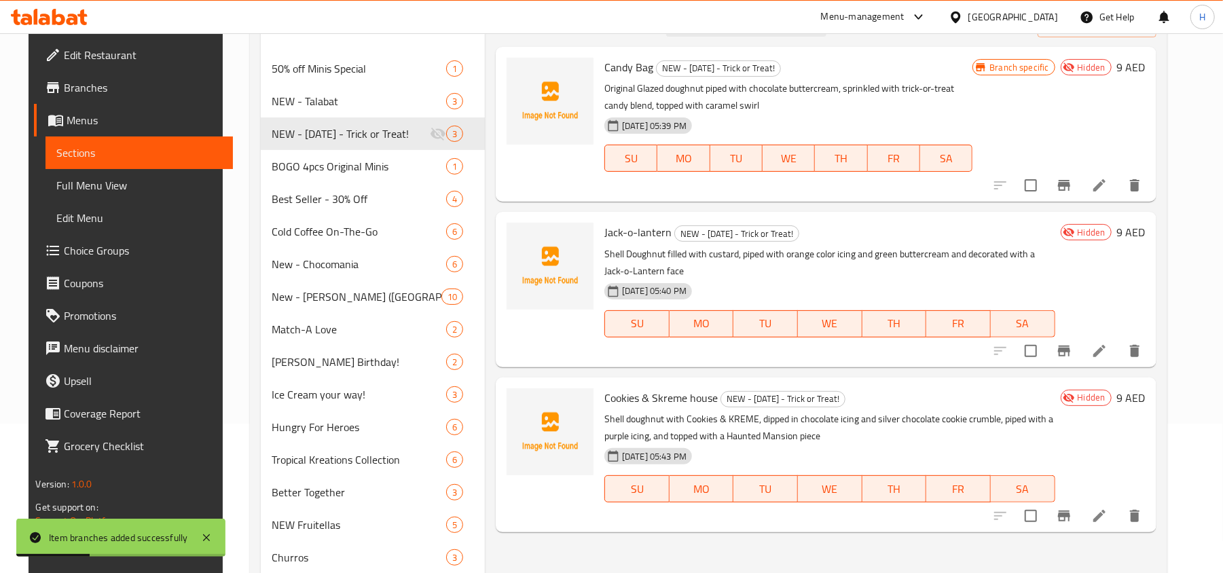
scroll to position [181, 0]
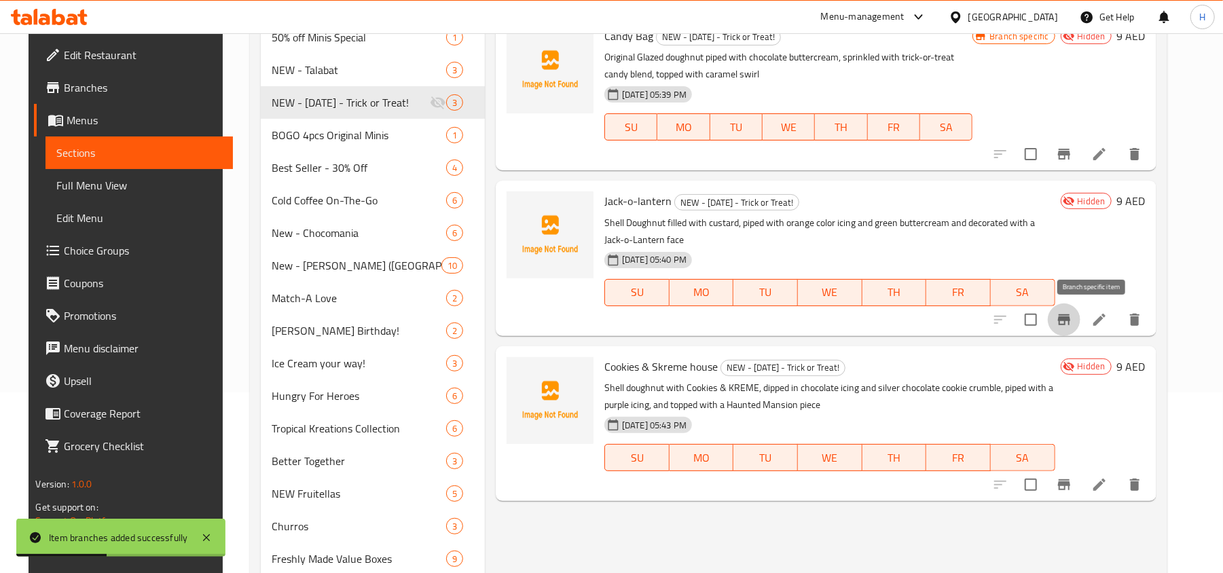
click at [1081, 319] on button "Branch-specific-item" at bounding box center [1064, 320] width 33 height 33
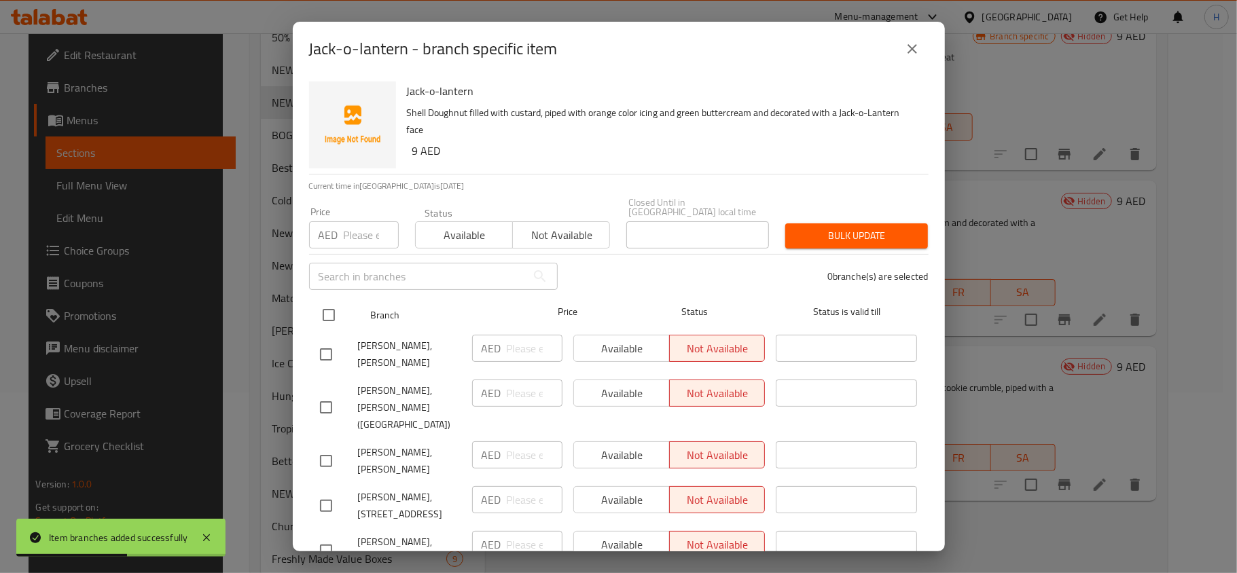
click at [319, 312] on input "checkbox" at bounding box center [328, 315] width 29 height 29
checkbox input "true"
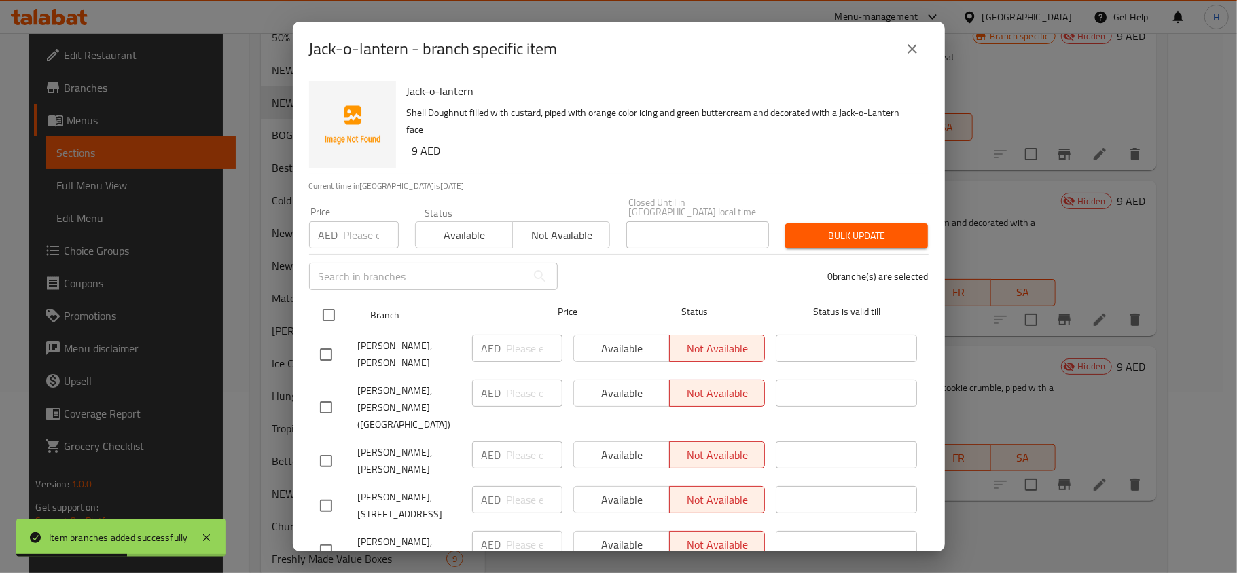
checkbox input "true"
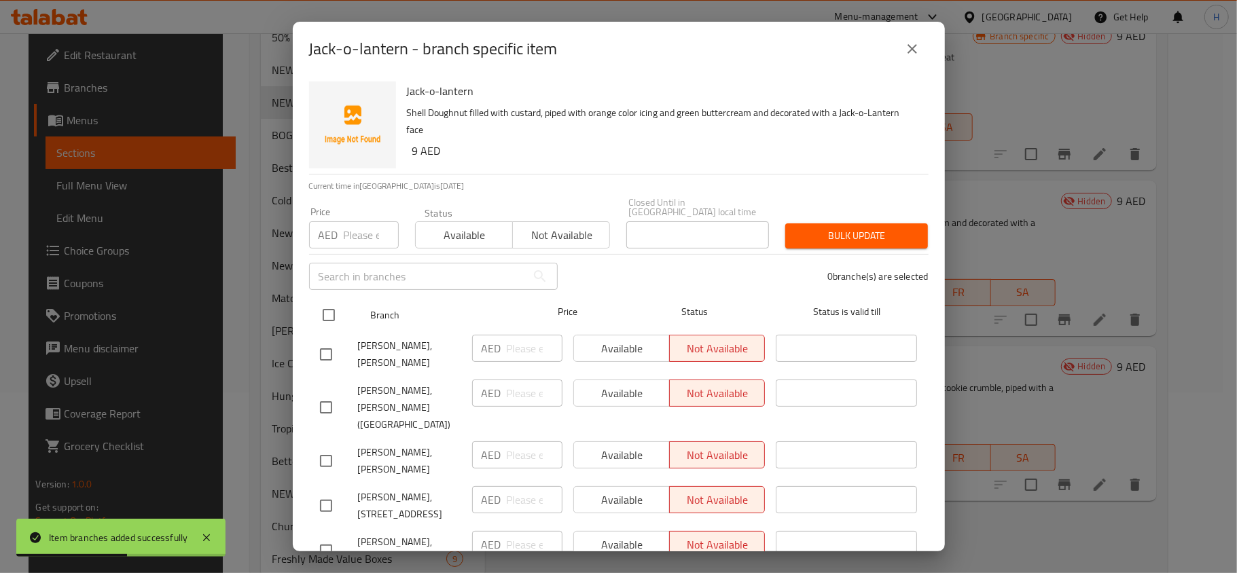
checkbox input "true"
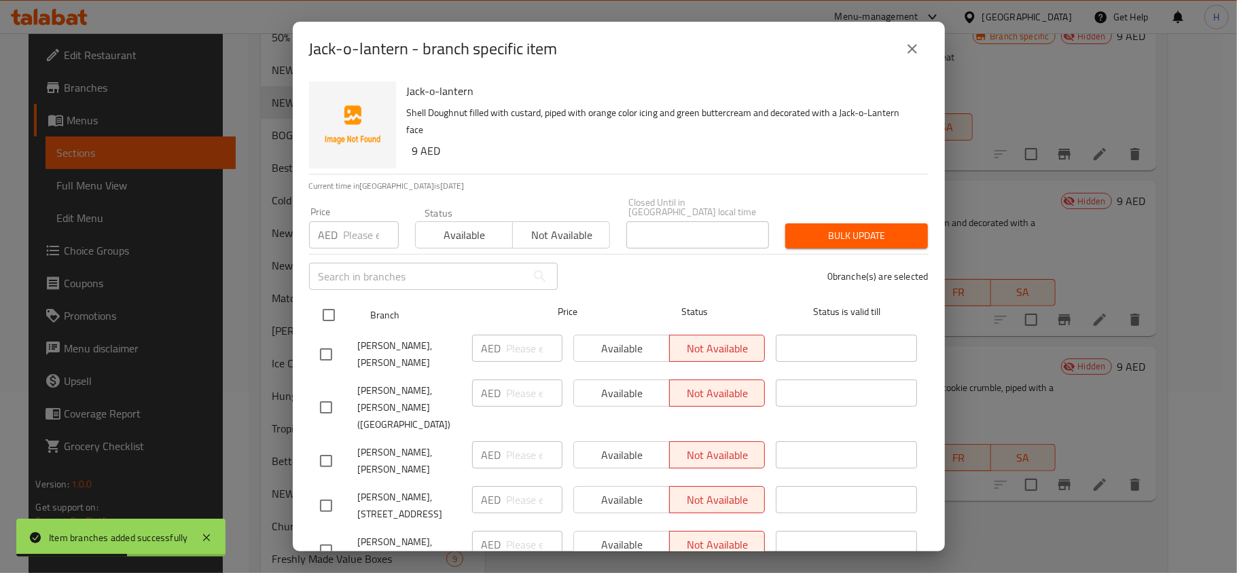
checkbox input "true"
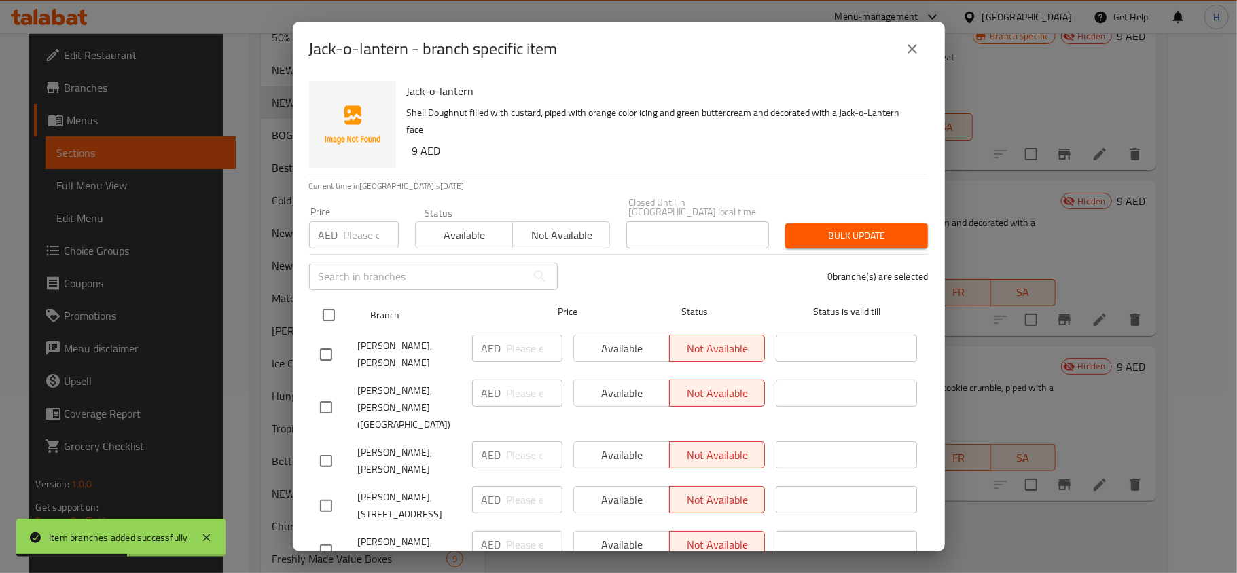
checkbox input "true"
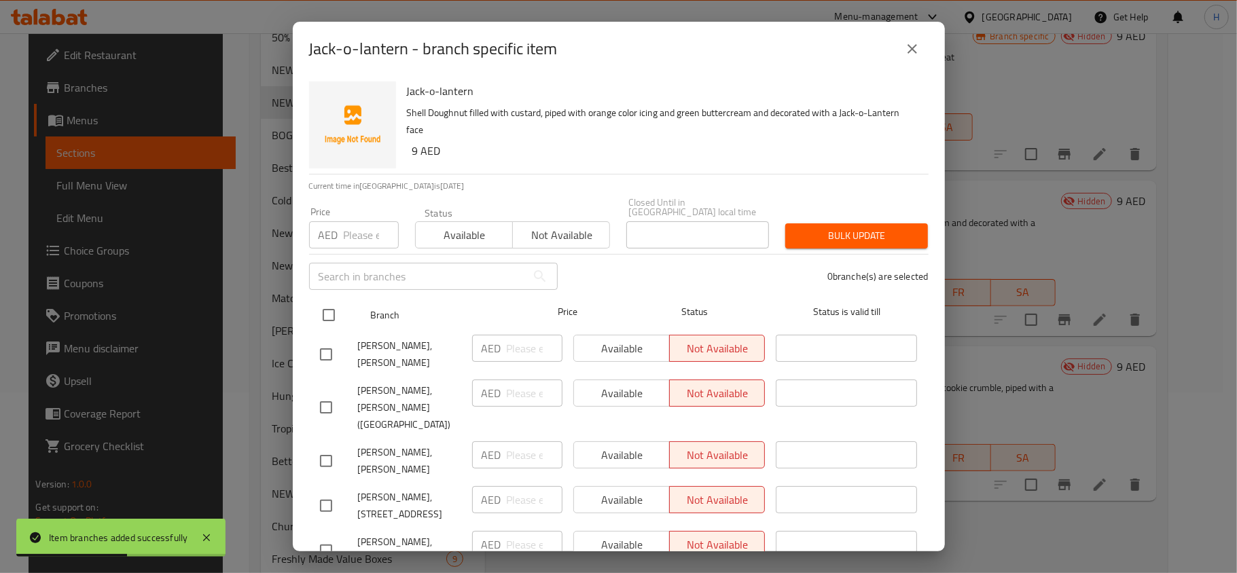
checkbox input "true"
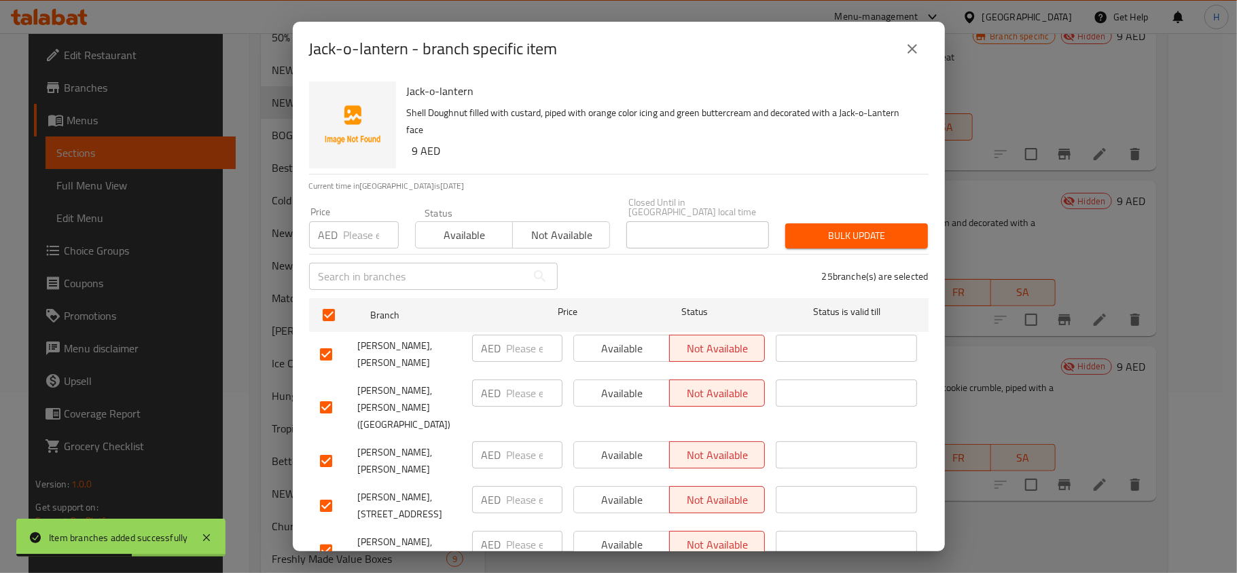
click at [353, 245] on input "number" at bounding box center [371, 234] width 55 height 27
type input "9"
click at [528, 234] on span "Not available" at bounding box center [561, 235] width 86 height 20
click at [886, 231] on span "Bulk update" at bounding box center [856, 236] width 121 height 17
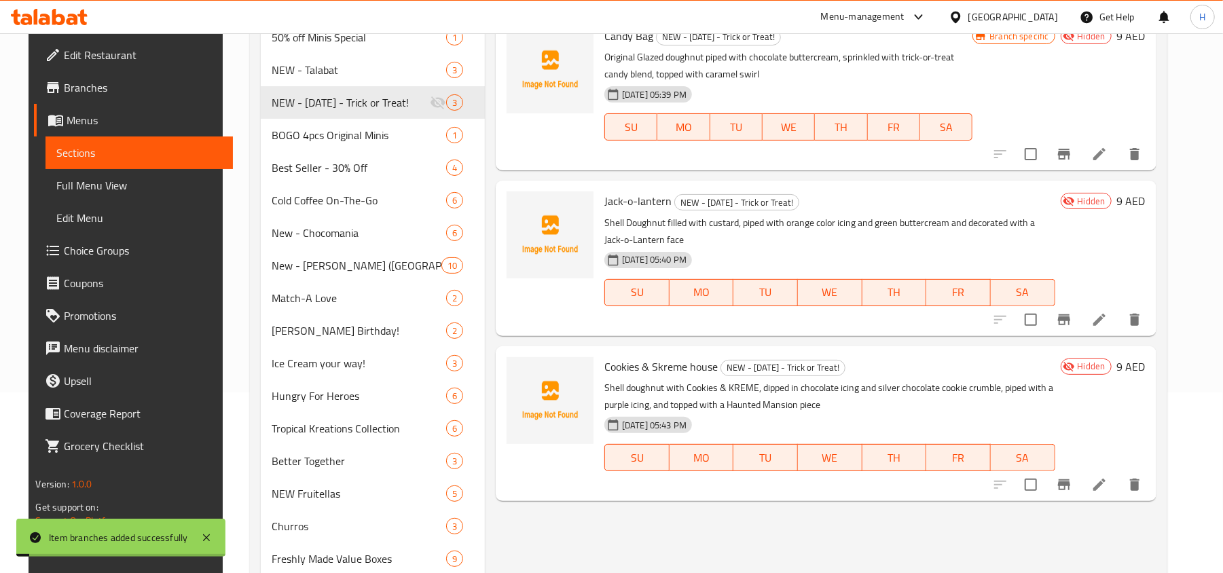
click at [1072, 484] on icon "Branch-specific-item" at bounding box center [1064, 485] width 16 height 16
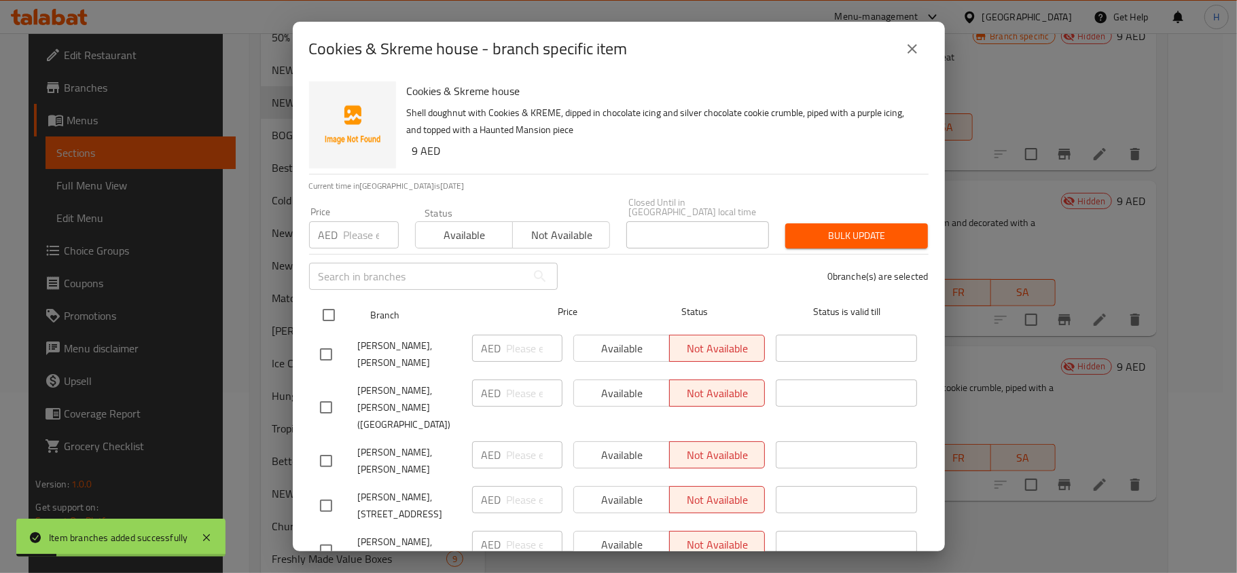
click at [327, 319] on input "checkbox" at bounding box center [328, 315] width 29 height 29
checkbox input "true"
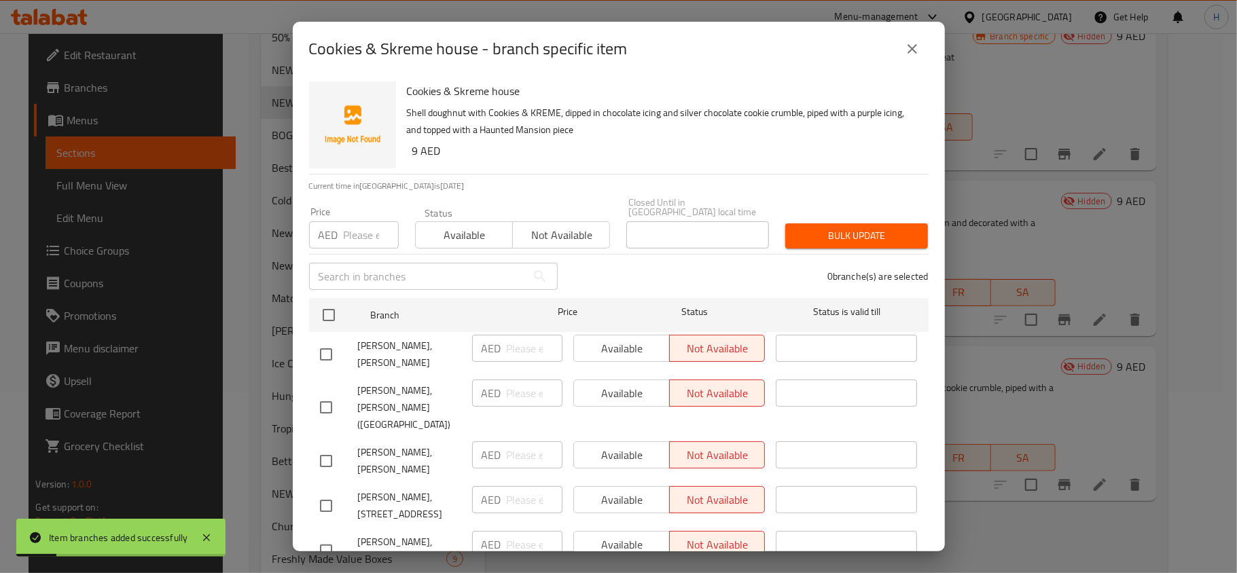
checkbox input "true"
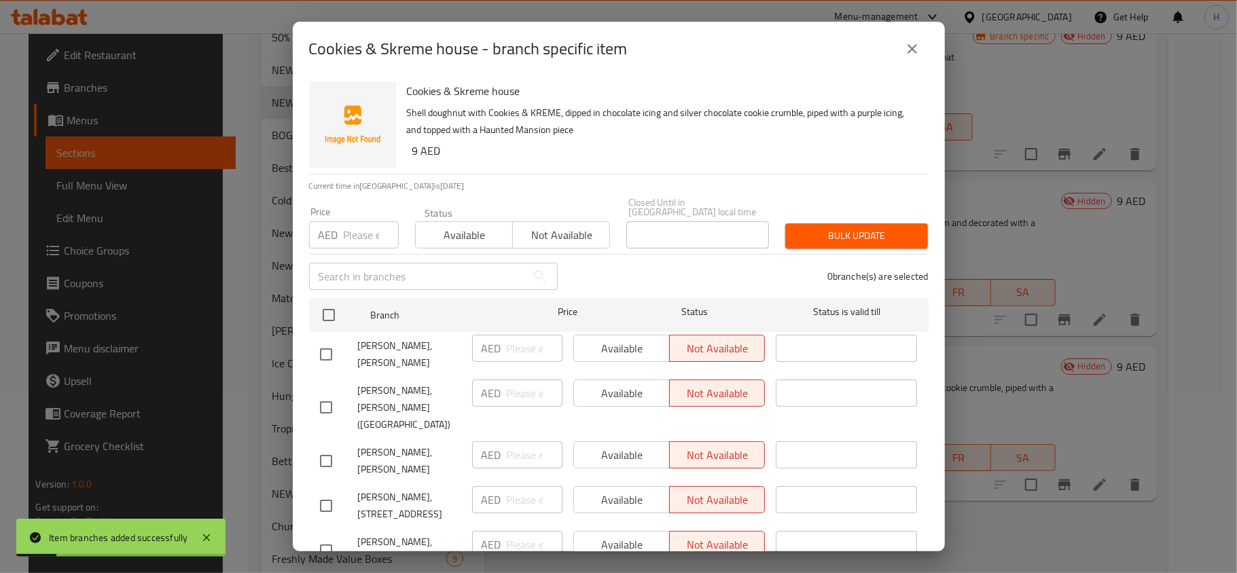
checkbox input "true"
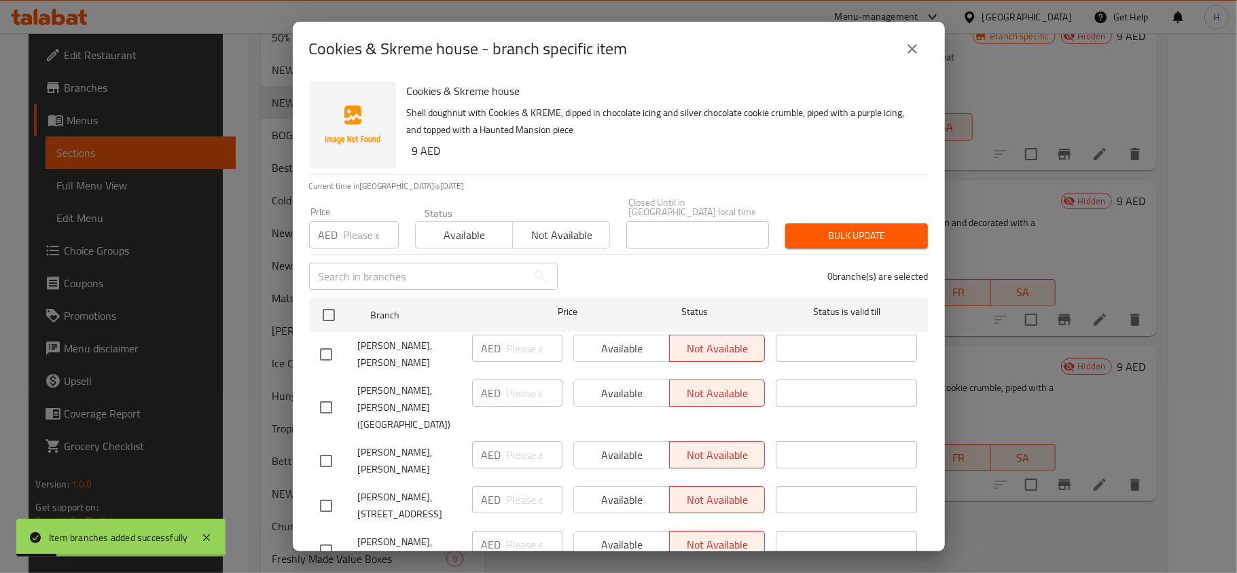
checkbox input "true"
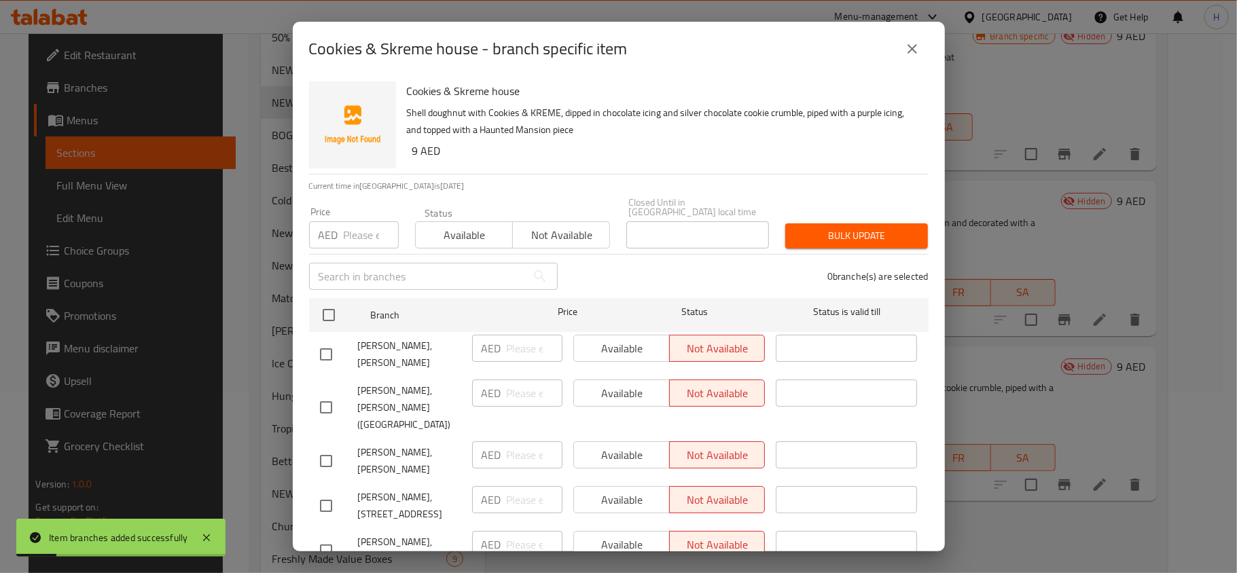
checkbox input "true"
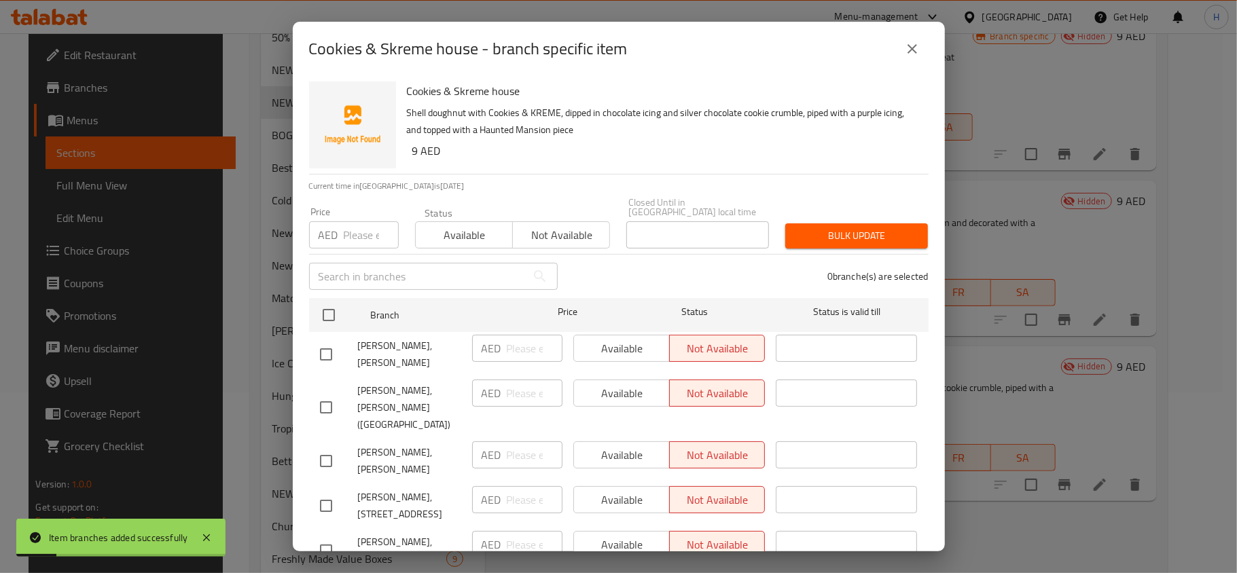
checkbox input "true"
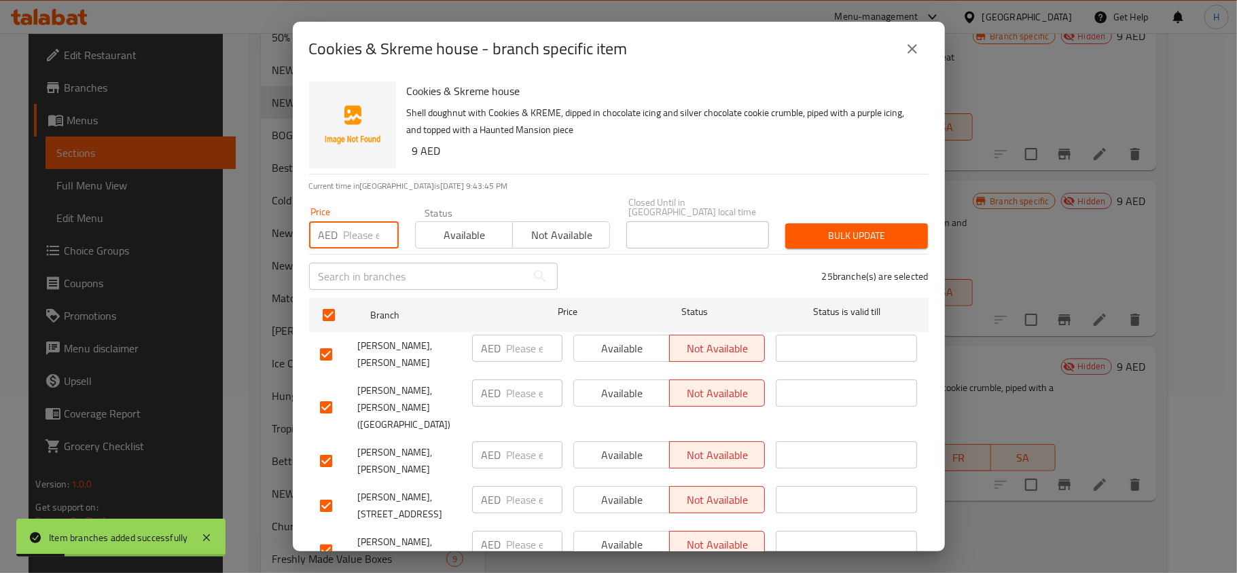
click at [353, 234] on input "number" at bounding box center [371, 234] width 55 height 27
type input "9"
drag, startPoint x: 566, startPoint y: 216, endPoint x: 564, endPoint y: 229, distance: 13.1
click at [566, 223] on div "Available Not available" at bounding box center [513, 228] width 196 height 41
click at [564, 229] on span "Not available" at bounding box center [561, 235] width 86 height 20
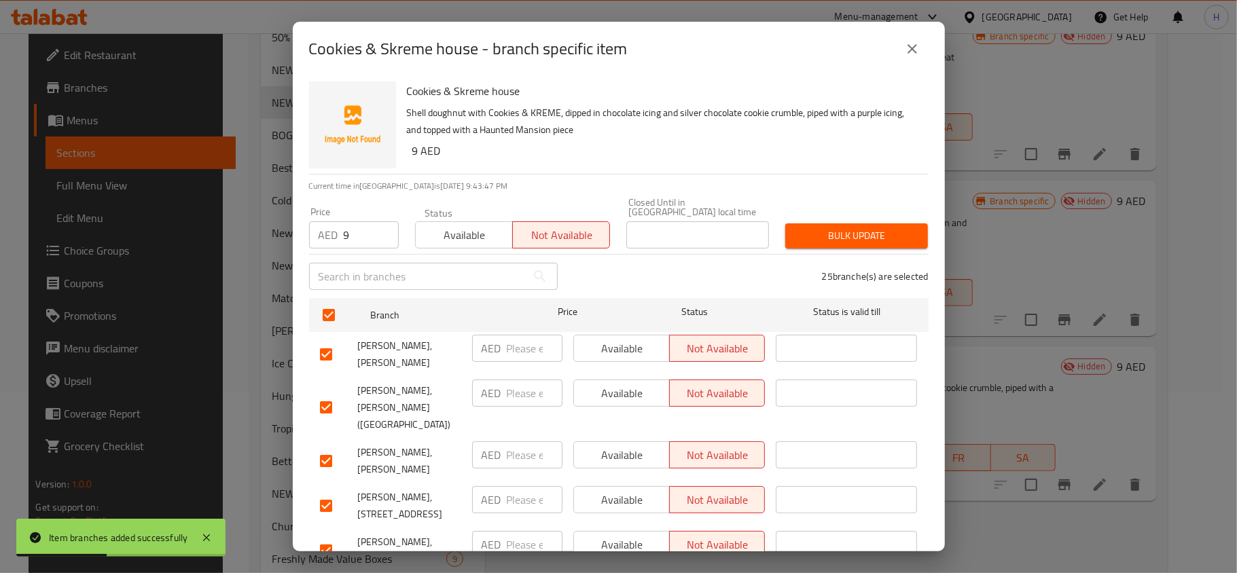
click at [864, 232] on span "Bulk update" at bounding box center [856, 236] width 121 height 17
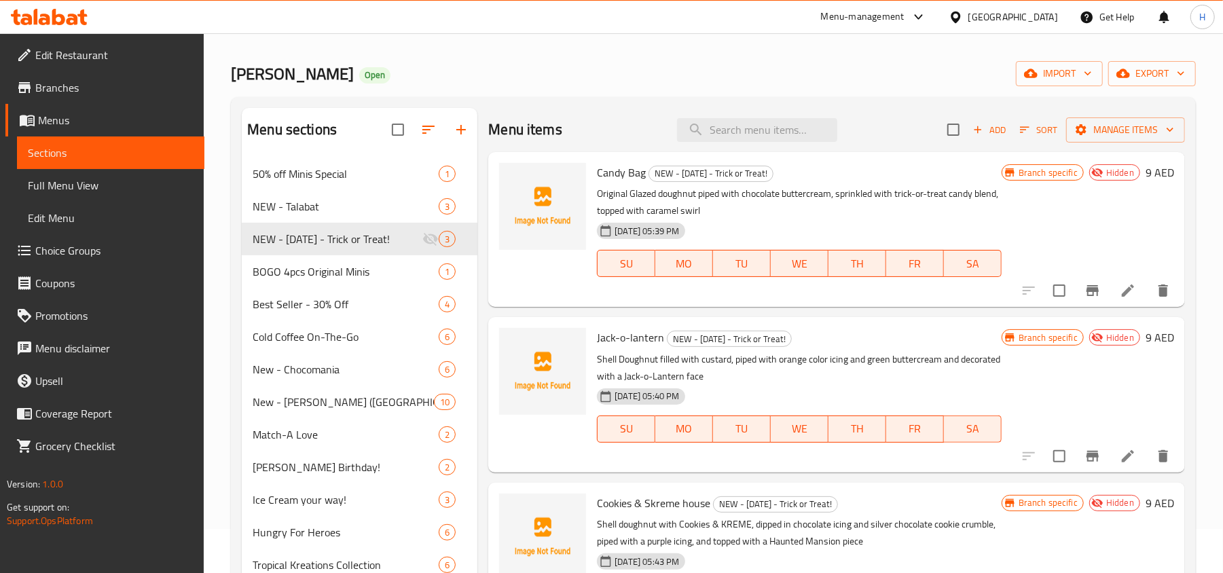
scroll to position [0, 0]
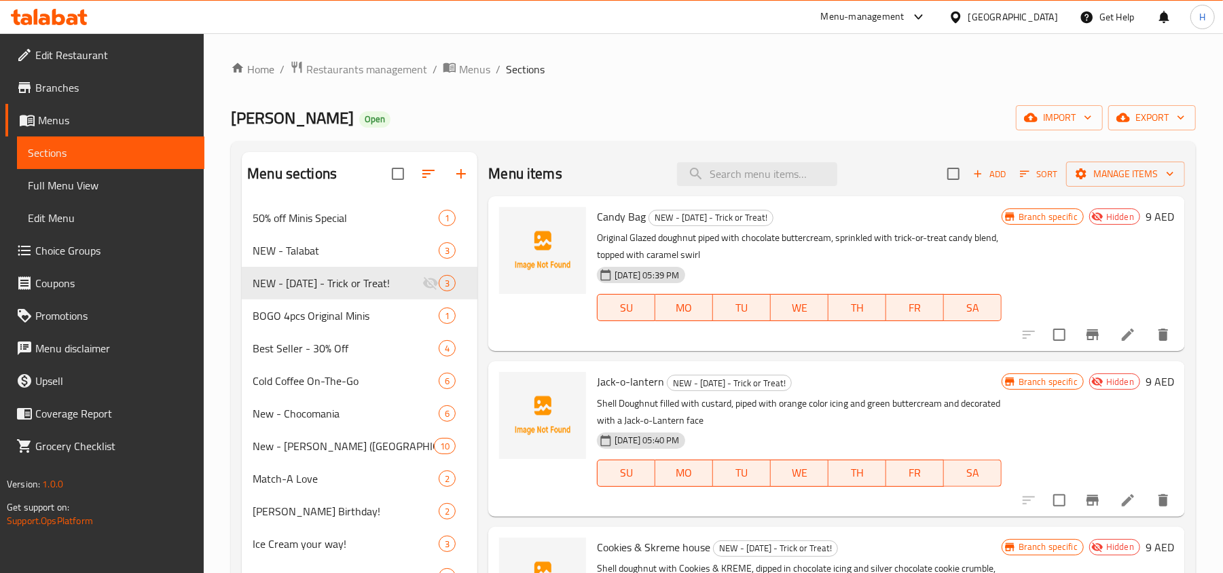
click at [992, 175] on span "Add" at bounding box center [989, 174] width 37 height 16
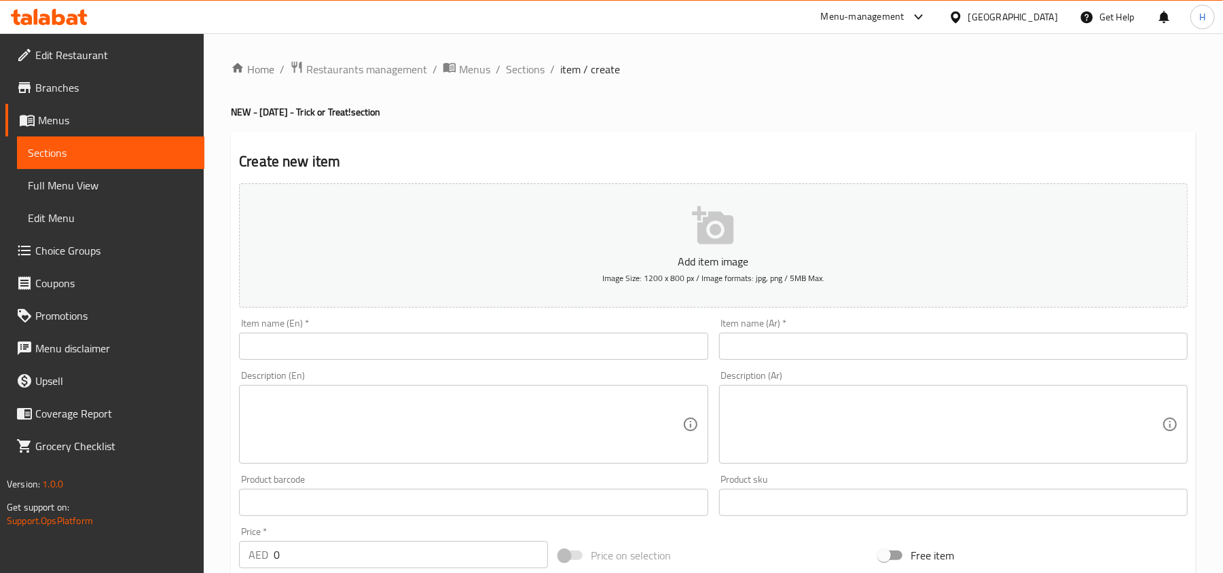
click at [334, 384] on div "Description (En) Description (En)" at bounding box center [473, 417] width 469 height 93
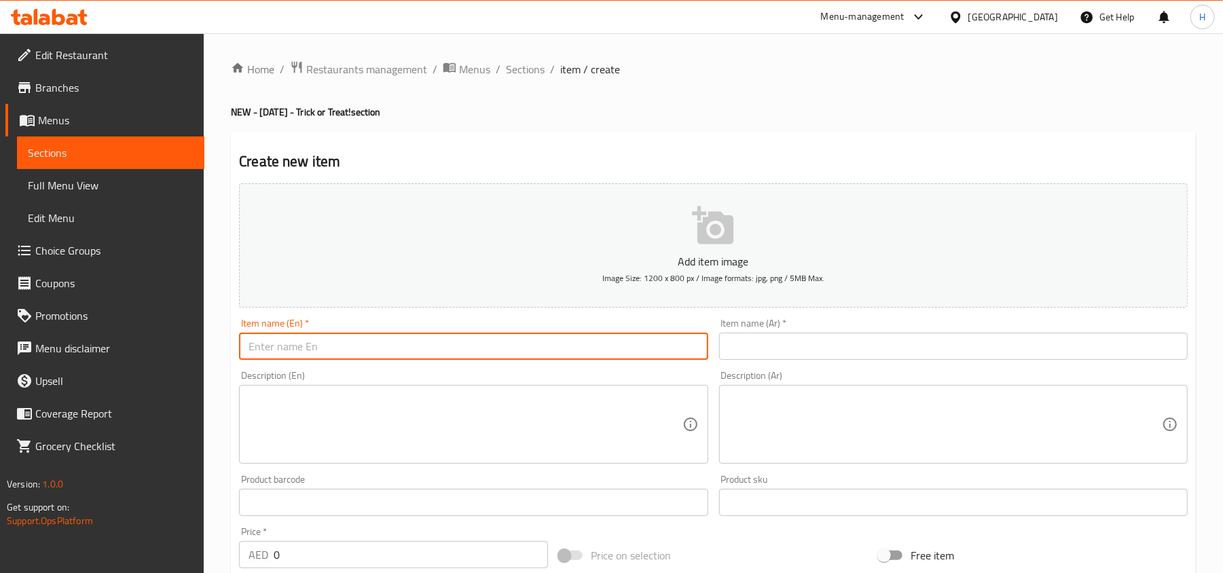
click at [340, 342] on input "text" at bounding box center [473, 346] width 469 height 27
paste input "Spooky Sprinkle"
type input "Spooky Sprinkle"
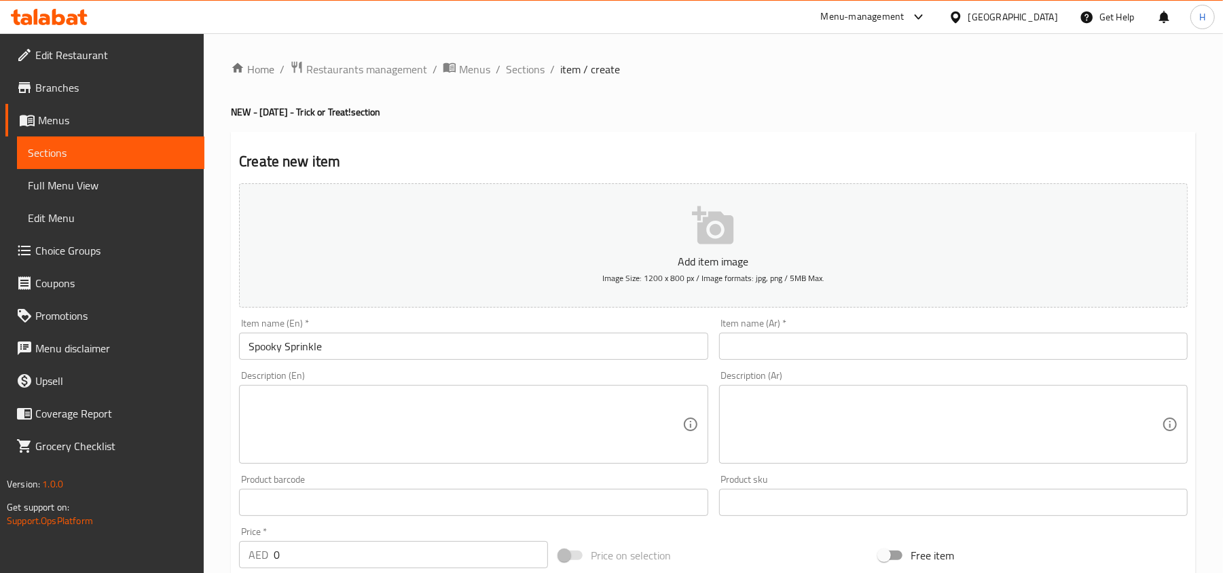
click at [924, 348] on input "text" at bounding box center [953, 346] width 469 height 27
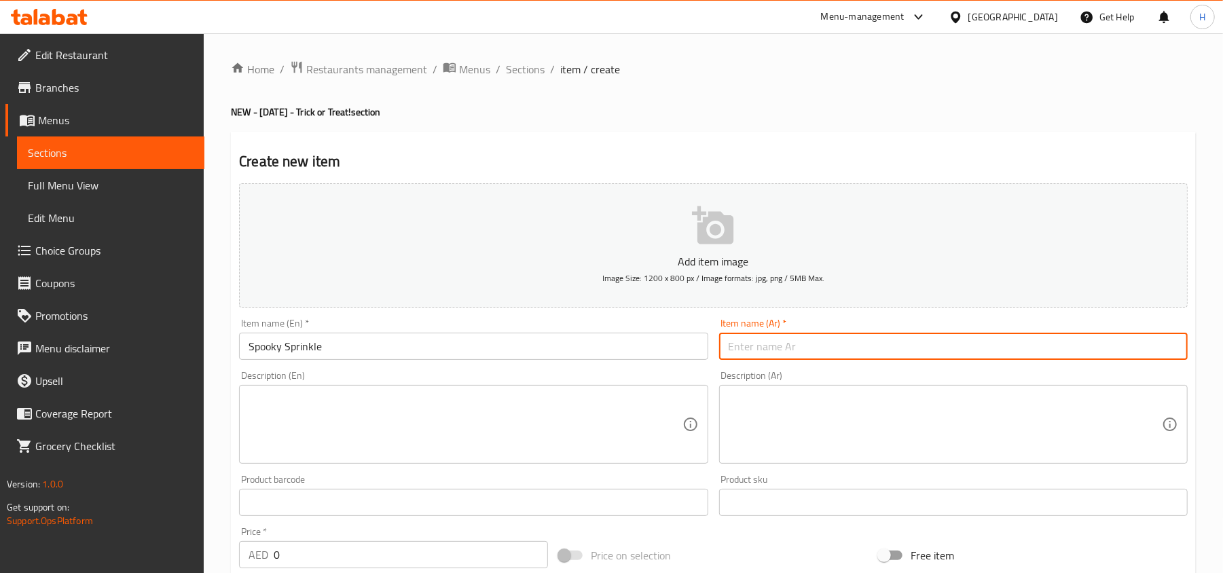
paste input "سبوكى سبرنكلز"
type input "سبوكى سبرنكلز"
click at [501, 340] on input "Spooky Sprinkle" at bounding box center [473, 346] width 469 height 27
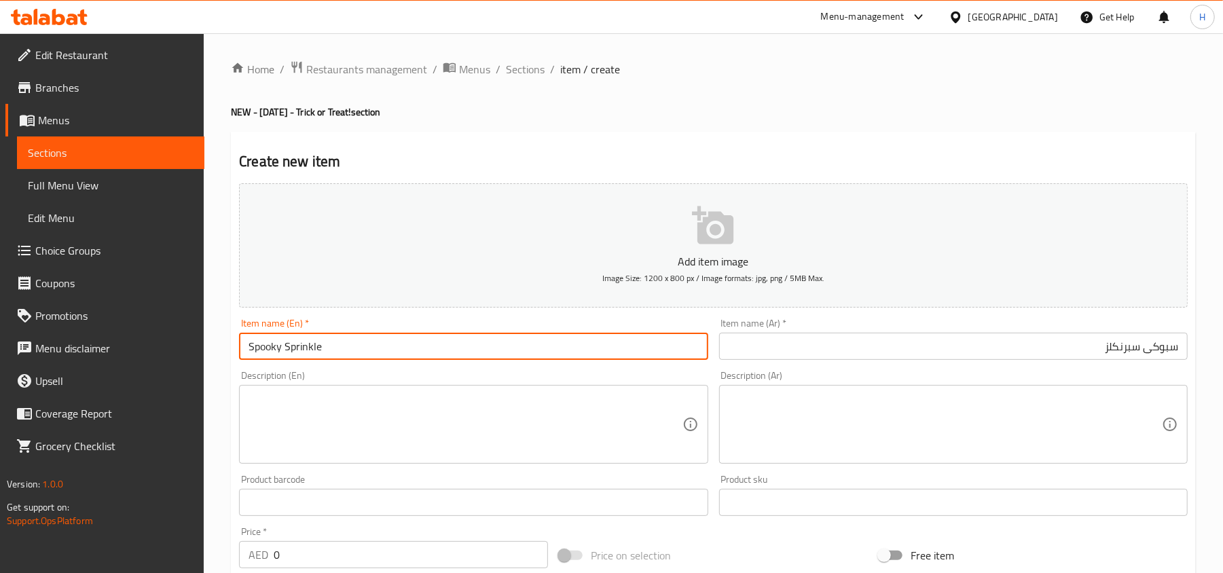
click at [357, 355] on input "Spooky Sprinkle" at bounding box center [473, 346] width 469 height 27
type input "Spooky Sprinkles"
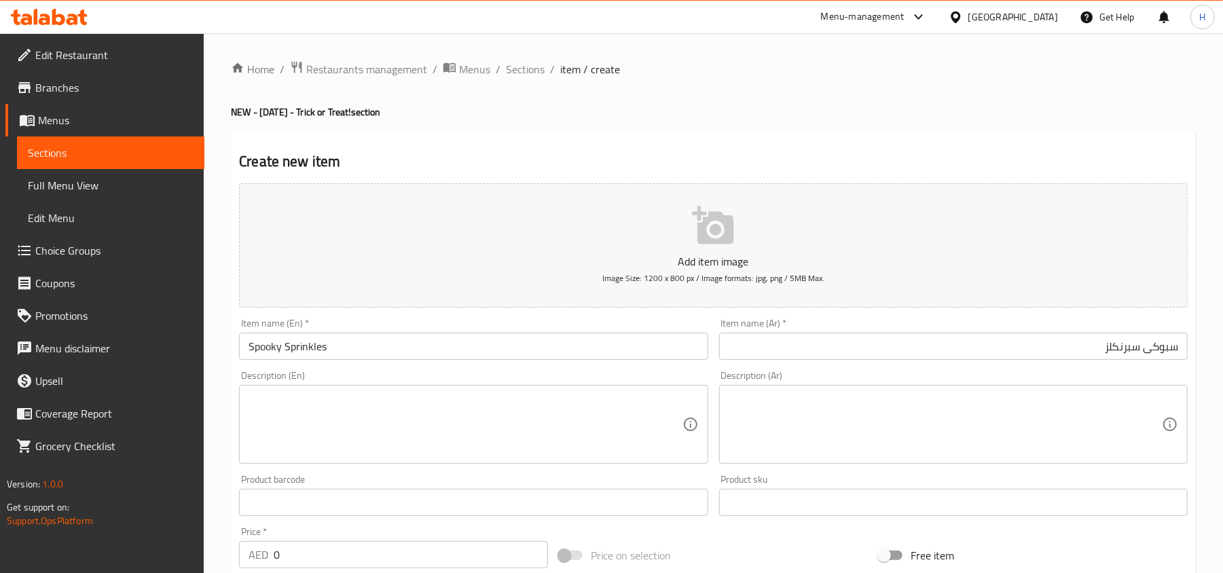
click at [556, 456] on textarea at bounding box center [465, 425] width 433 height 65
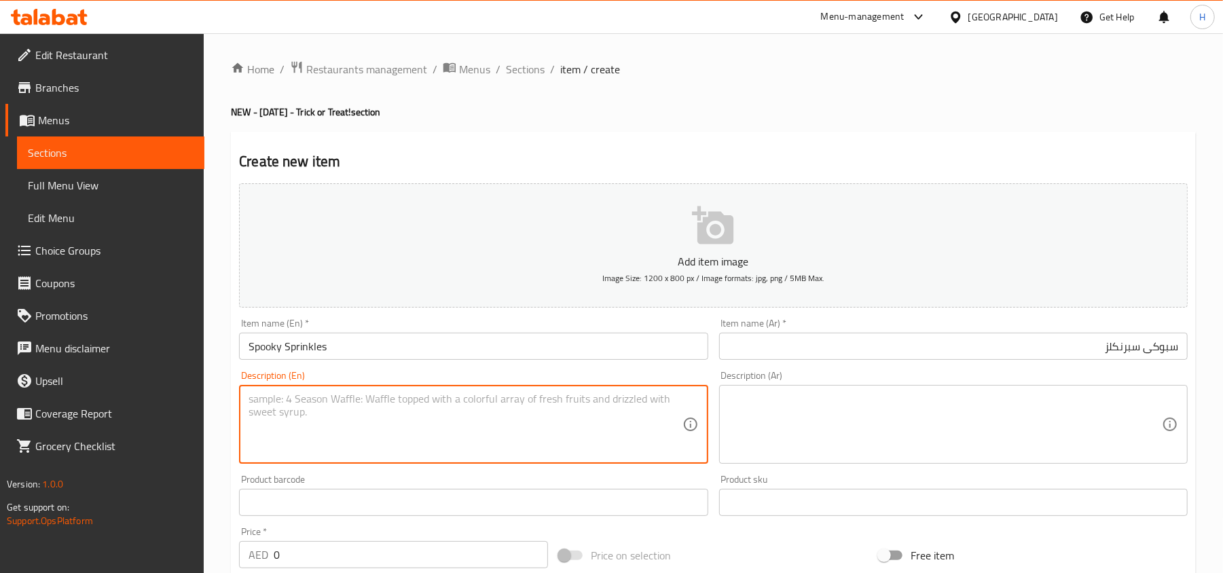
paste textarea "Original Glazed doughnut dipped in green icing and topped with ghostly Hallowee…"
type textarea "Original Glazed doughnut dipped in green icing and topped with ghostly Hallowee…"
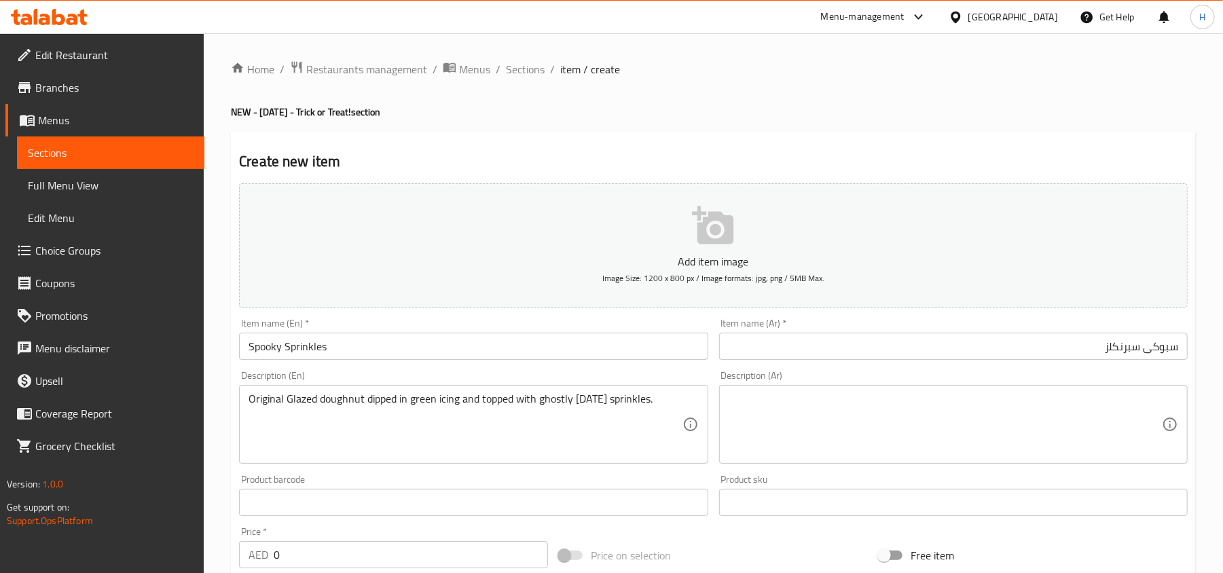
click at [867, 425] on textarea at bounding box center [945, 425] width 433 height 65
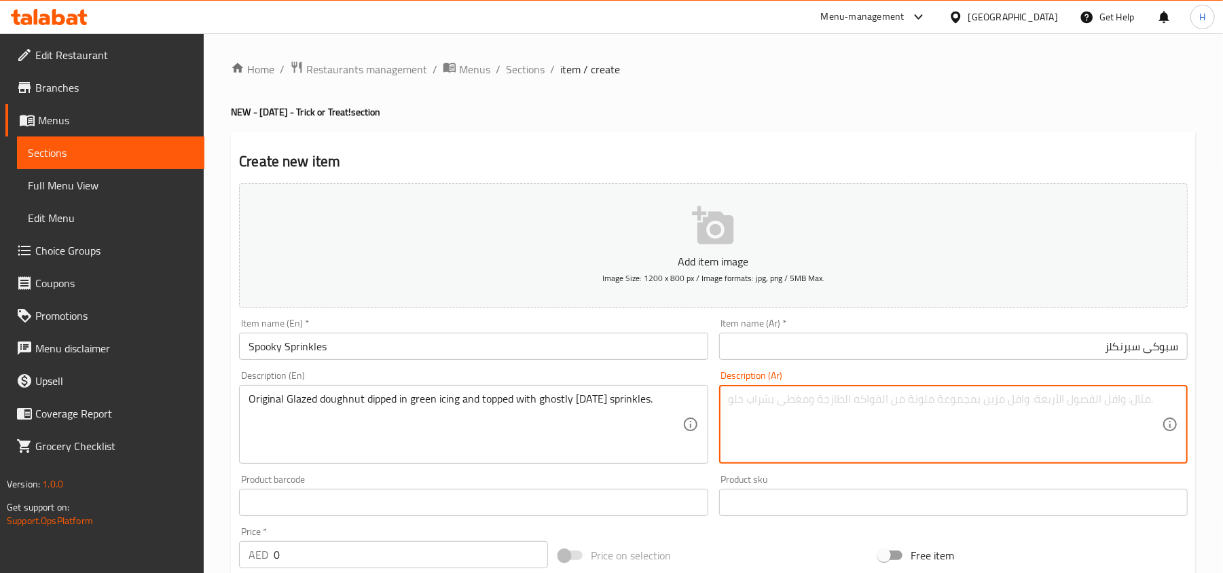
paste textarea "دونات اوريجنال جليزد مغطاة بايسنج اخضر ونصفها مغطى بسكاكر الهالوين"
type textarea "دونات اوريجنال جليزد مغطاة بايسنج اخضر ونصفها مغطى بسكاكر الهالوين"
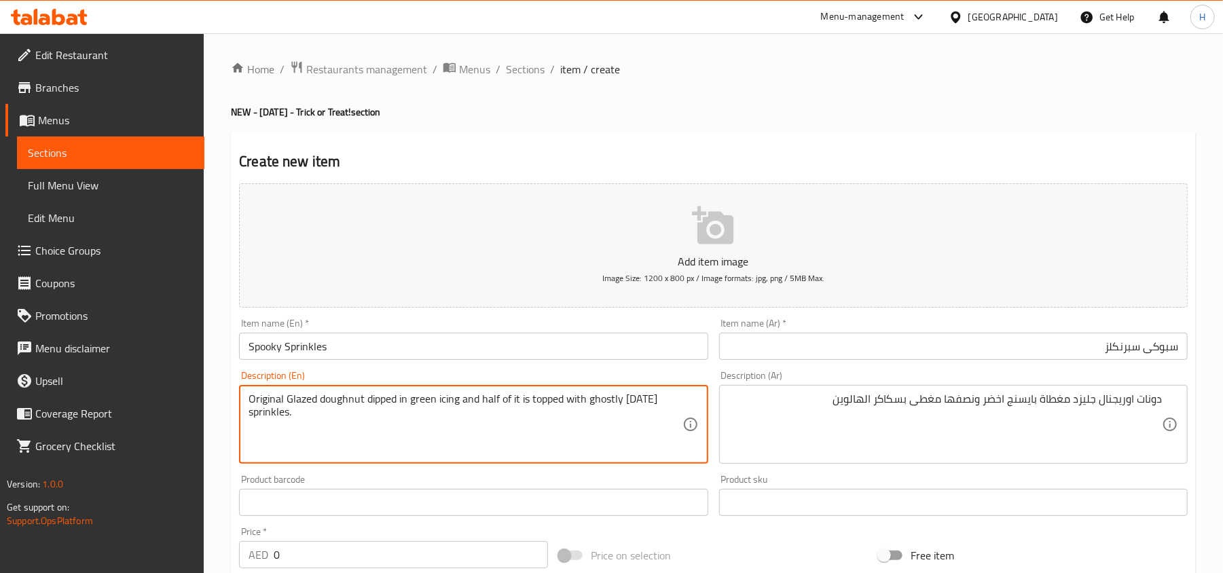
type textarea "Original Glazed doughnut dipped in green icing and half of it is topped with gh…"
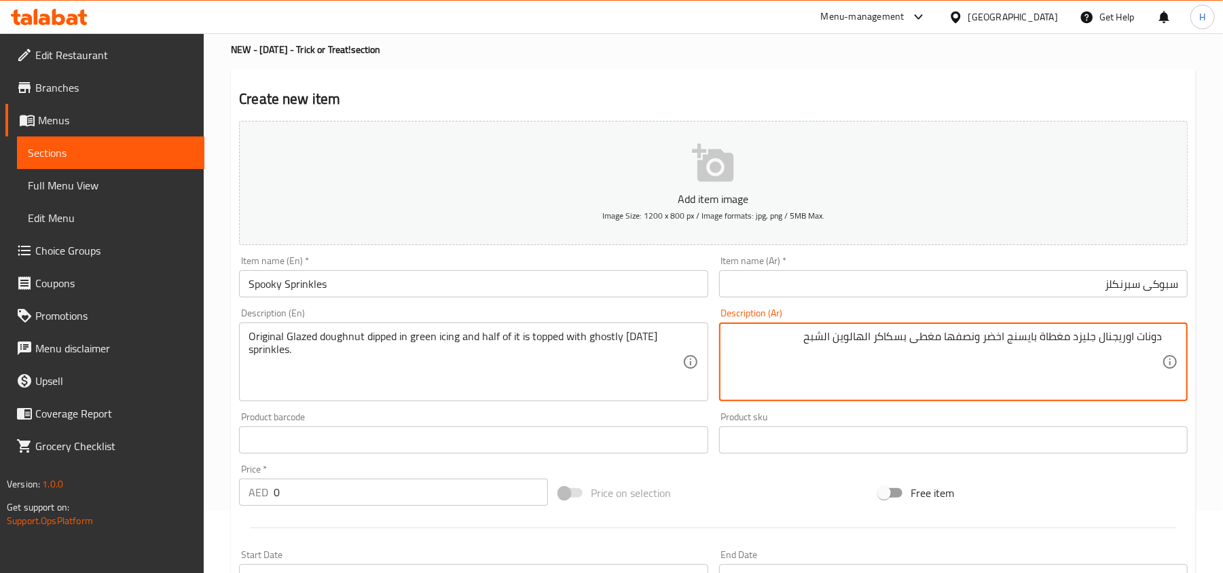
scroll to position [90, 0]
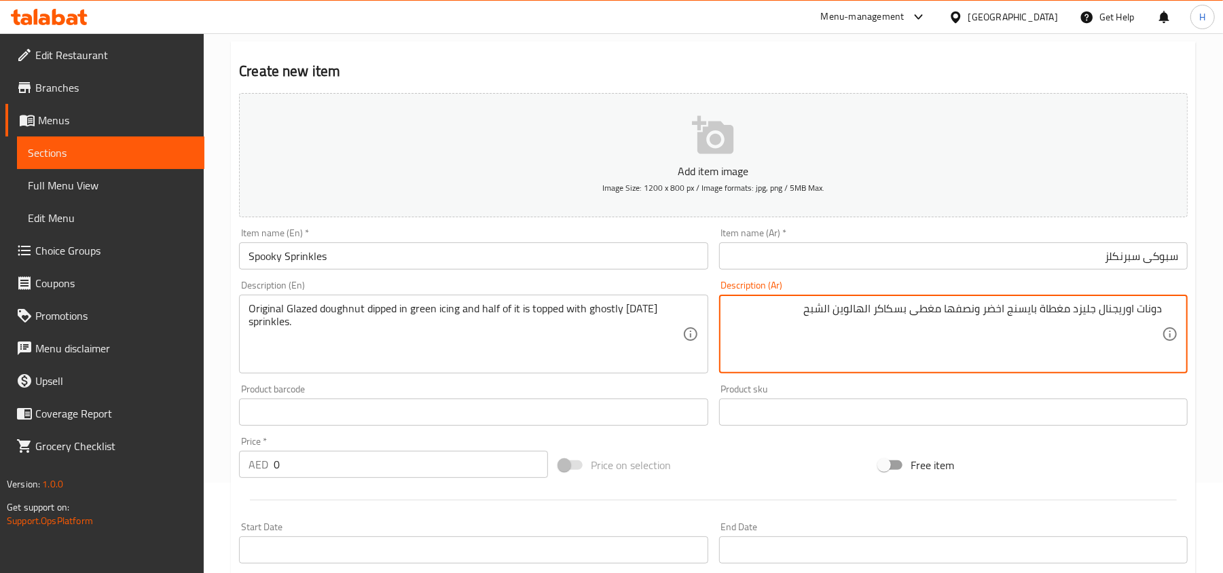
type textarea "دونات اوريجنال جليزد مغطاة بايسنج اخضر ونصفها مغطى بسكاكر الهالوين الشبح"
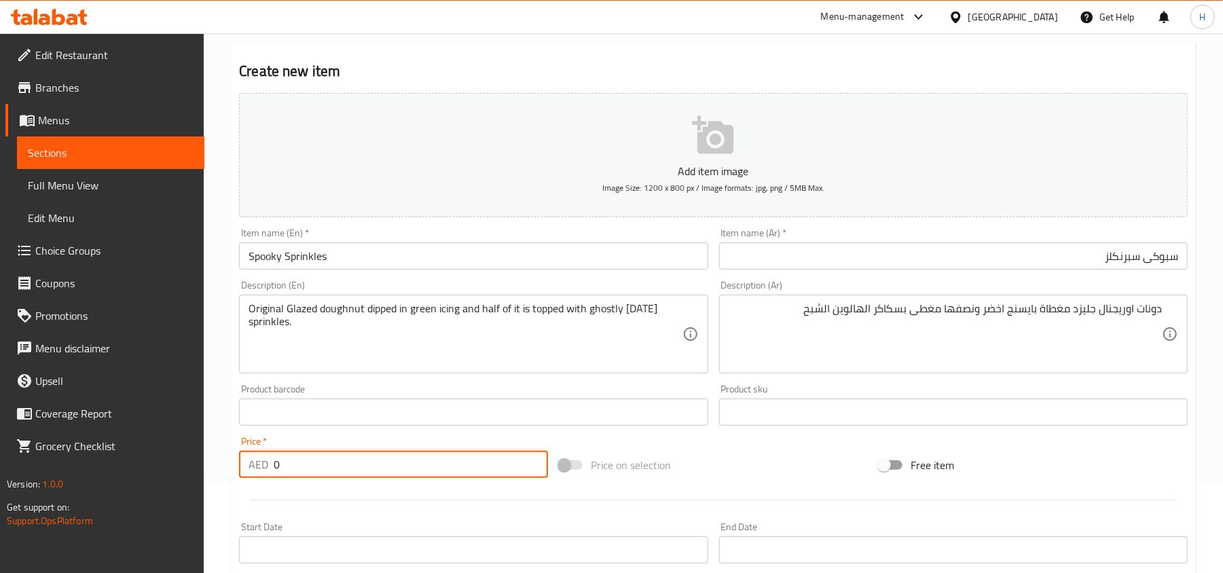
drag, startPoint x: 353, startPoint y: 462, endPoint x: 247, endPoint y: 466, distance: 106.0
click at [247, 466] on div "AED 0 Price *" at bounding box center [393, 464] width 309 height 27
type input "9"
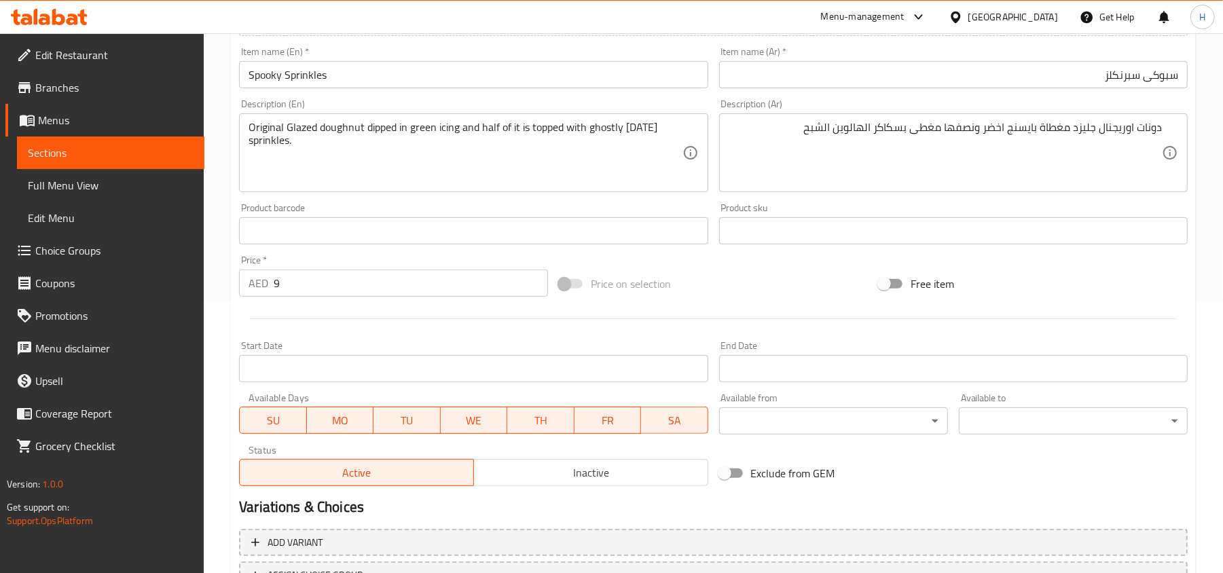
click at [595, 478] on span "Inactive" at bounding box center [590, 473] width 223 height 20
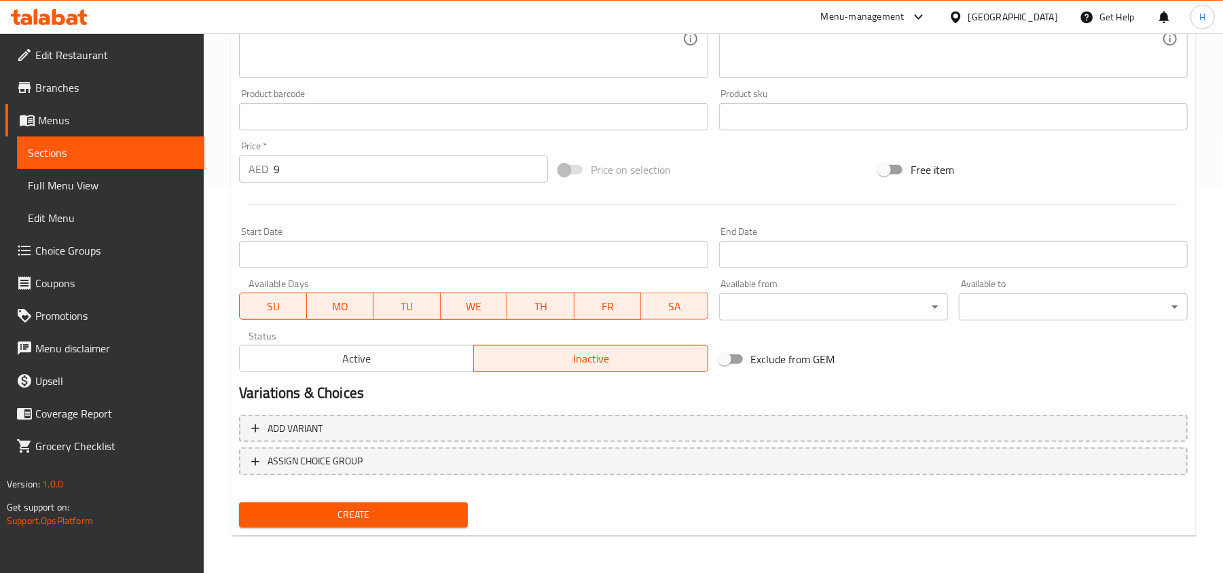
click at [452, 508] on span "Create" at bounding box center [353, 515] width 207 height 17
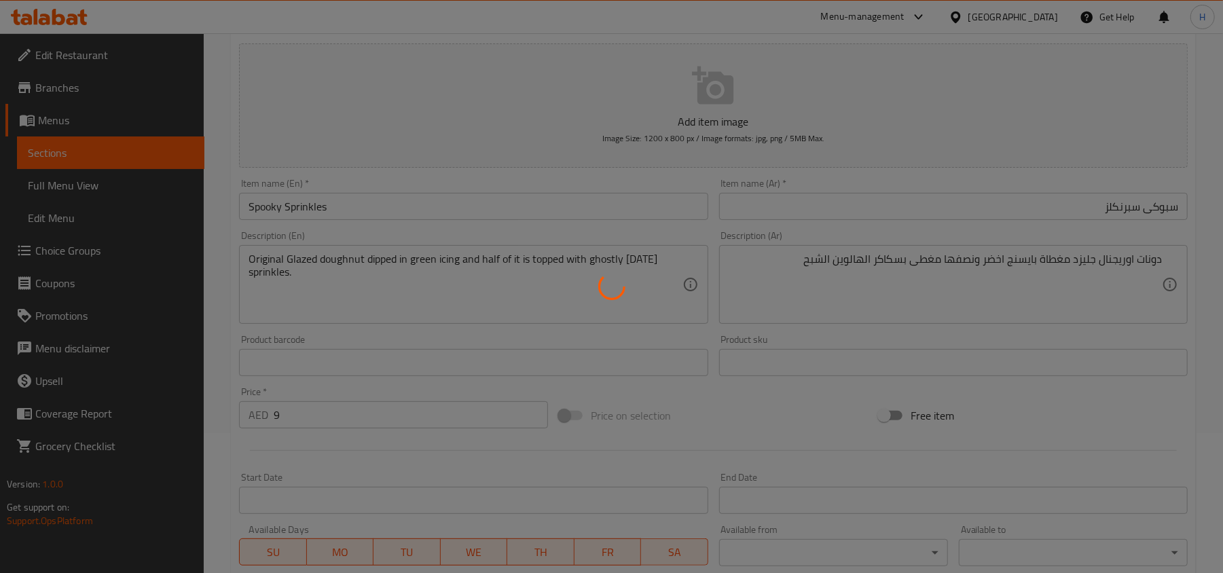
scroll to position [114, 0]
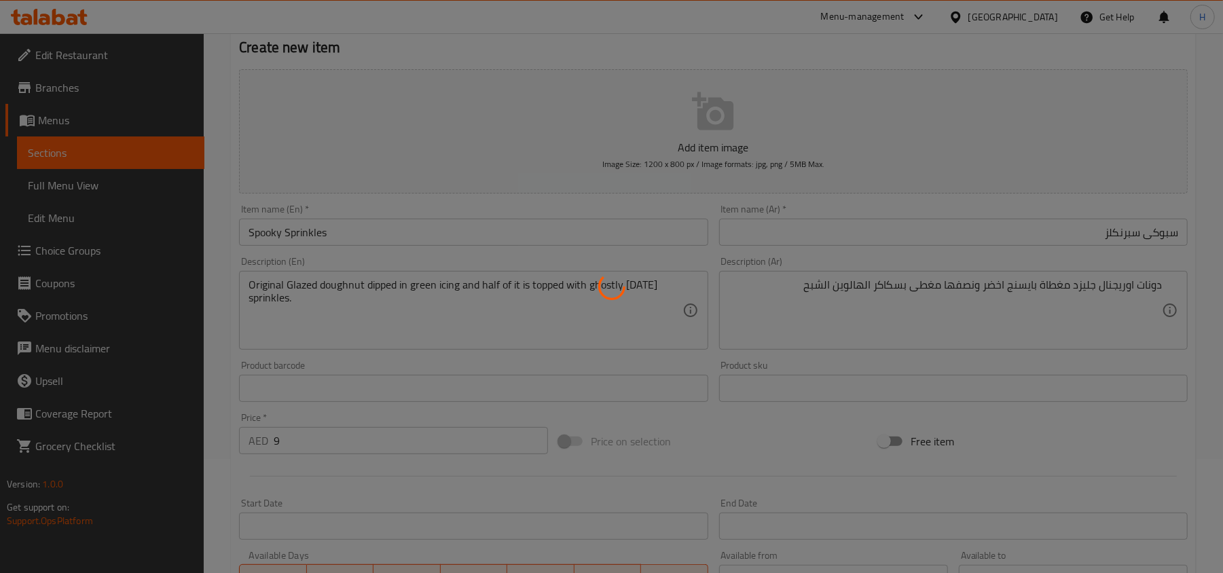
type input "0"
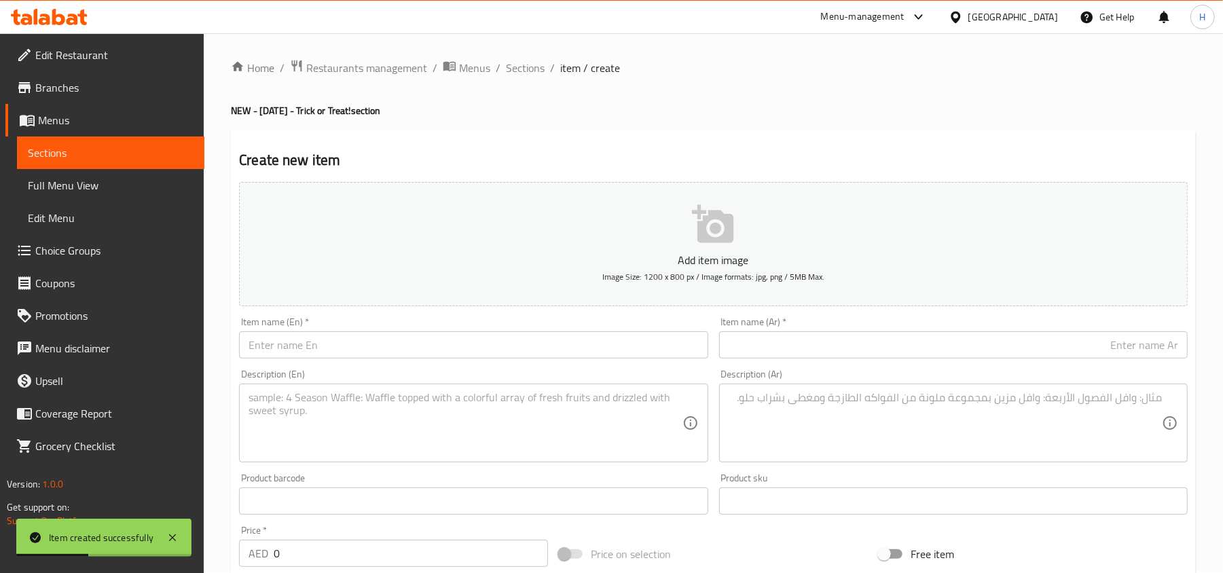
scroll to position [0, 0]
click at [532, 71] on span "Sections" at bounding box center [525, 69] width 39 height 16
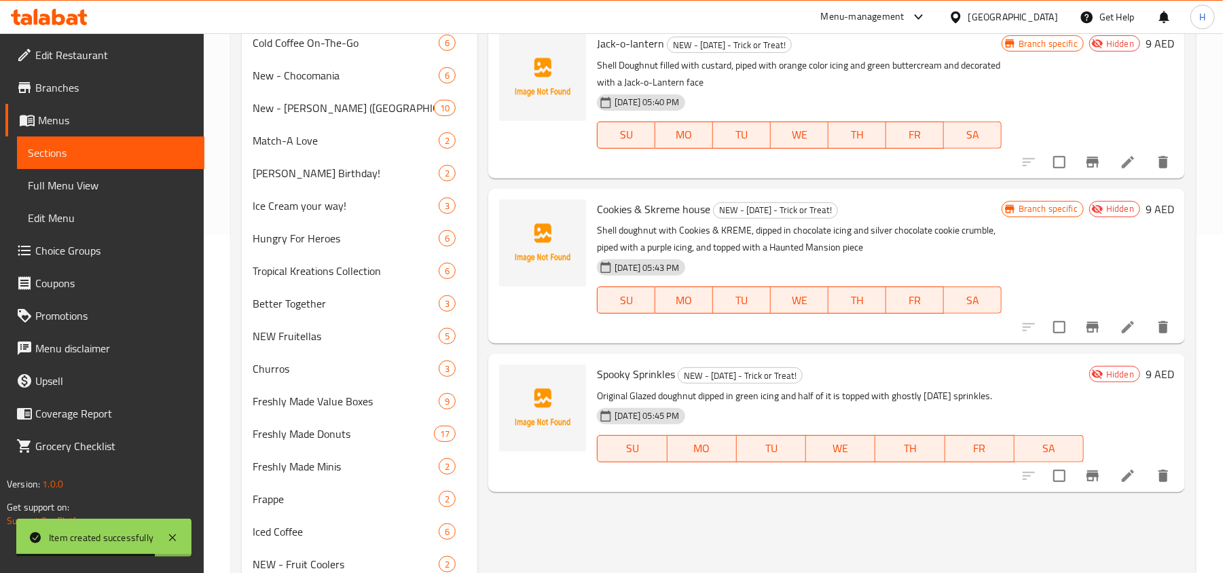
scroll to position [452, 0]
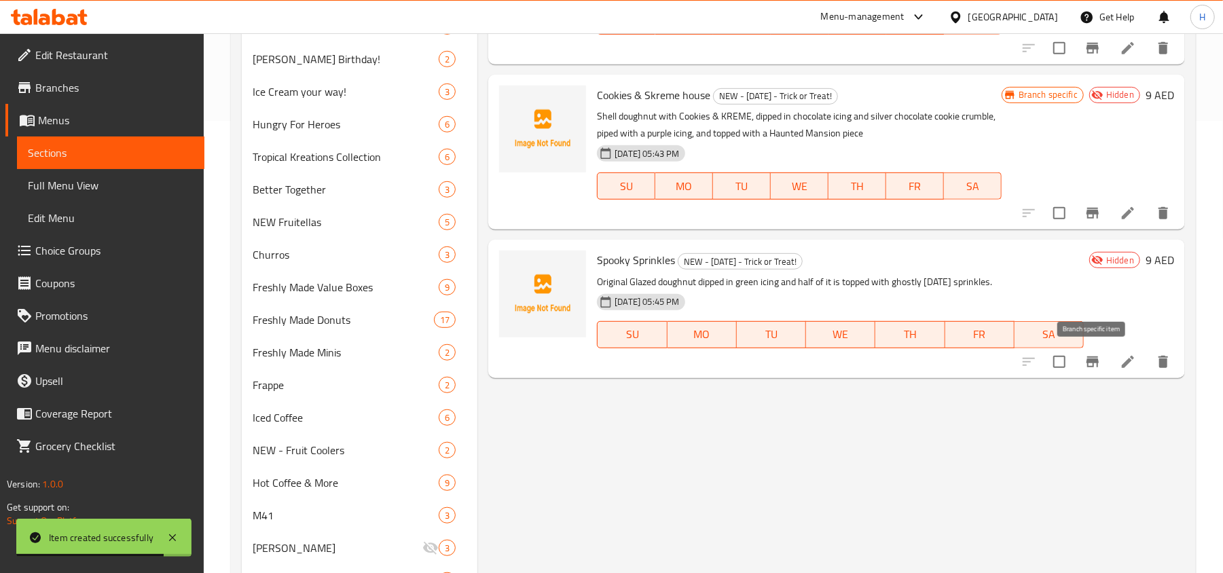
click at [1092, 370] on button "Branch-specific-item" at bounding box center [1092, 362] width 33 height 33
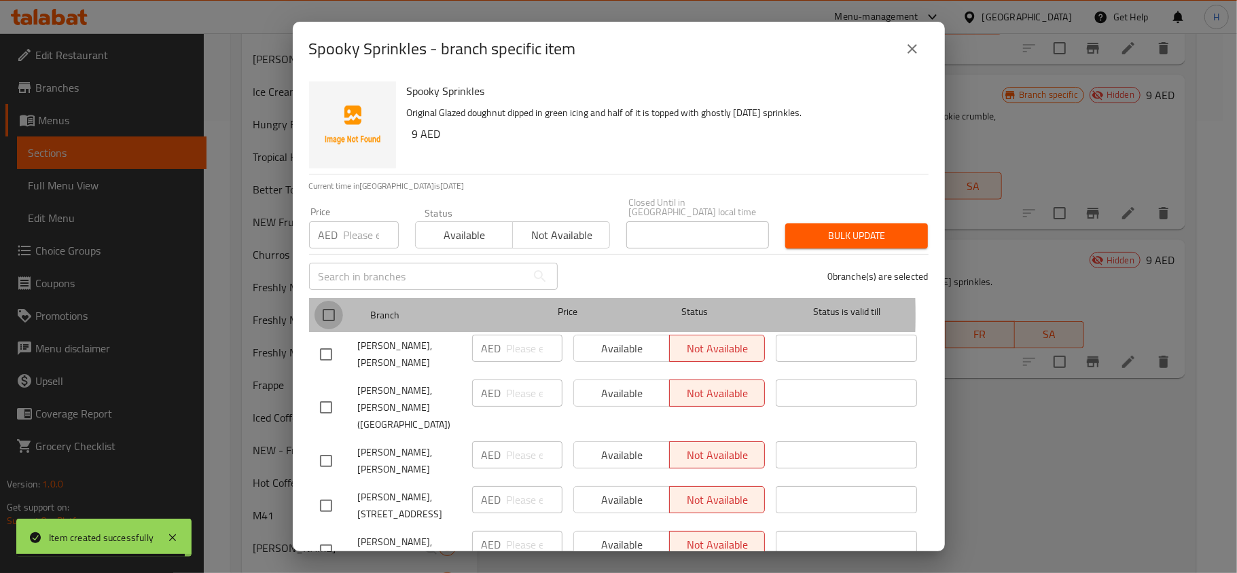
click at [333, 315] on input "checkbox" at bounding box center [328, 315] width 29 height 29
checkbox input "true"
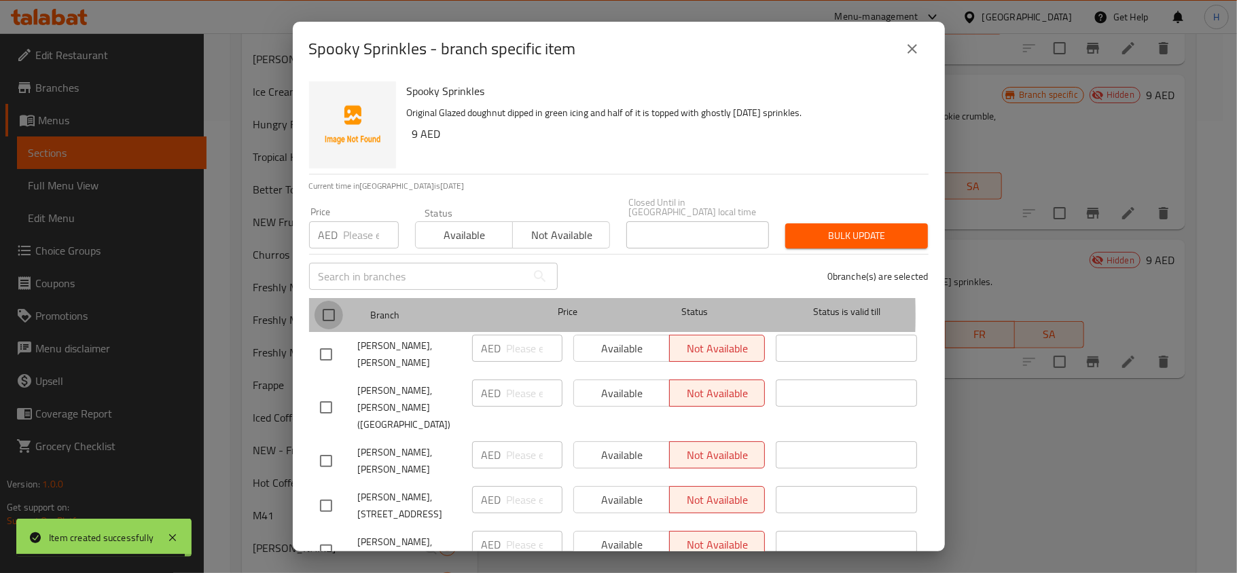
checkbox input "true"
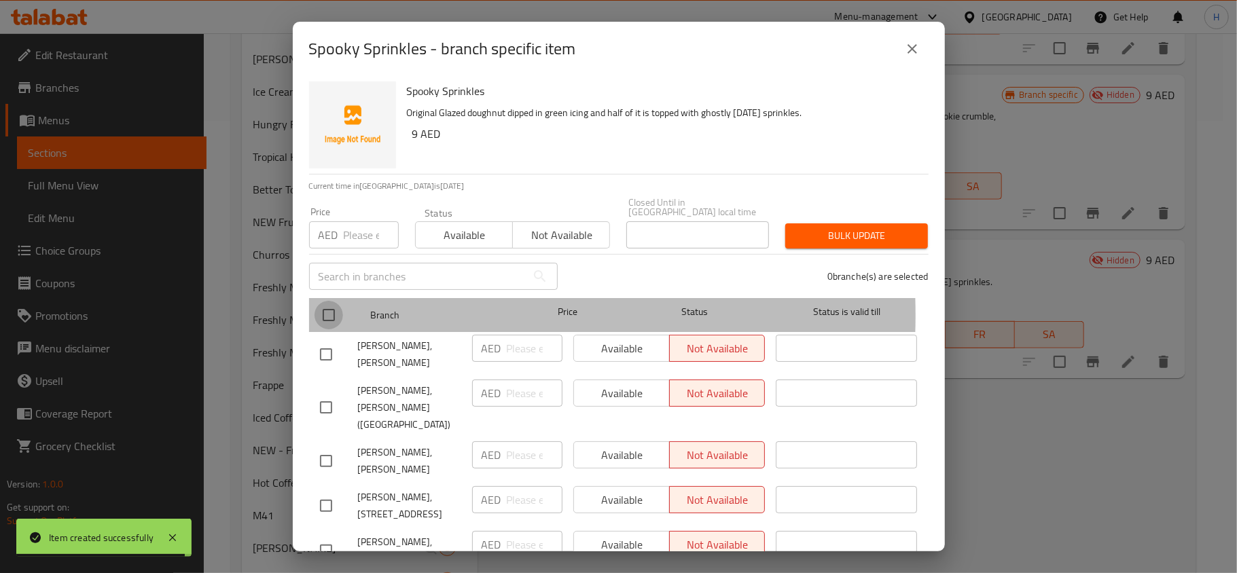
checkbox input "true"
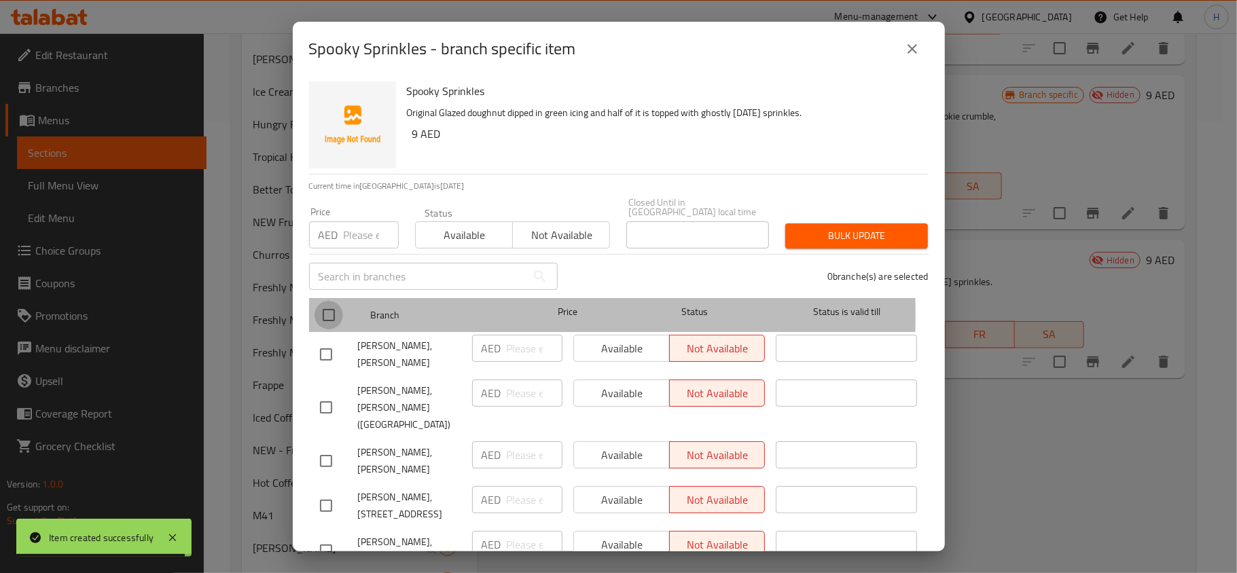
checkbox input "true"
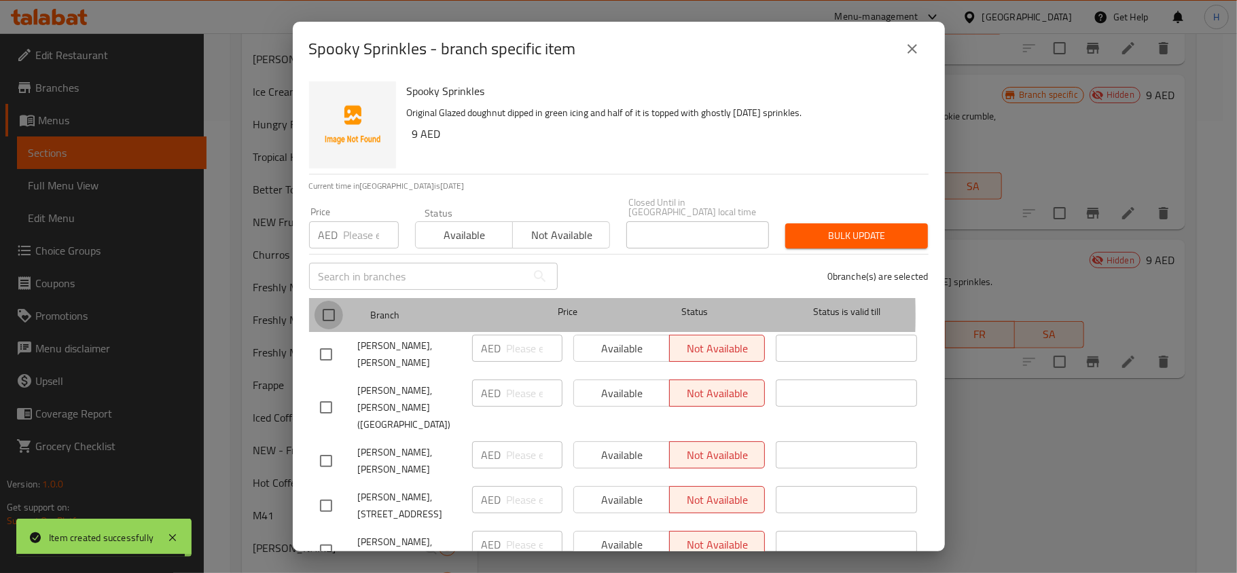
checkbox input "true"
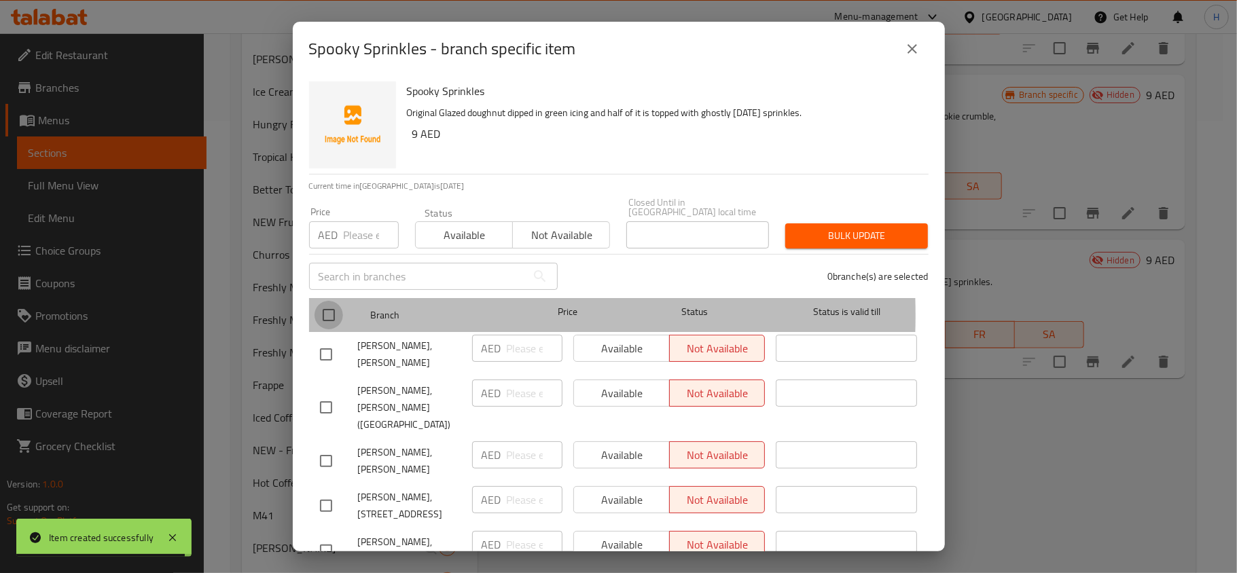
checkbox input "true"
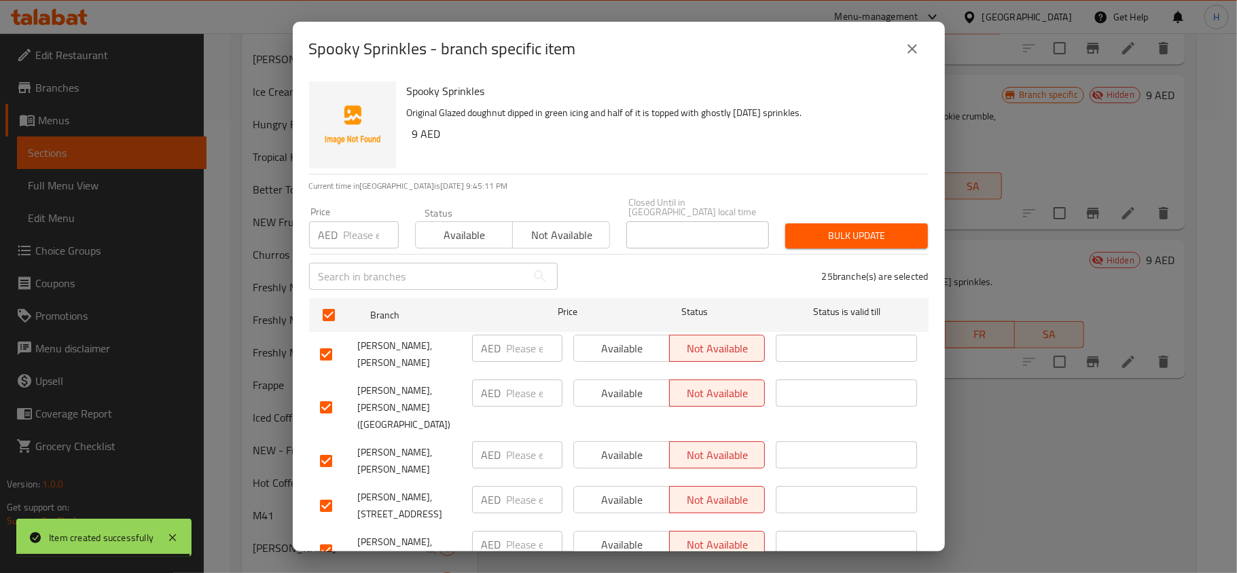
click at [369, 253] on div "Price AED Price" at bounding box center [354, 228] width 106 height 58
click at [362, 236] on input "number" at bounding box center [371, 234] width 55 height 27
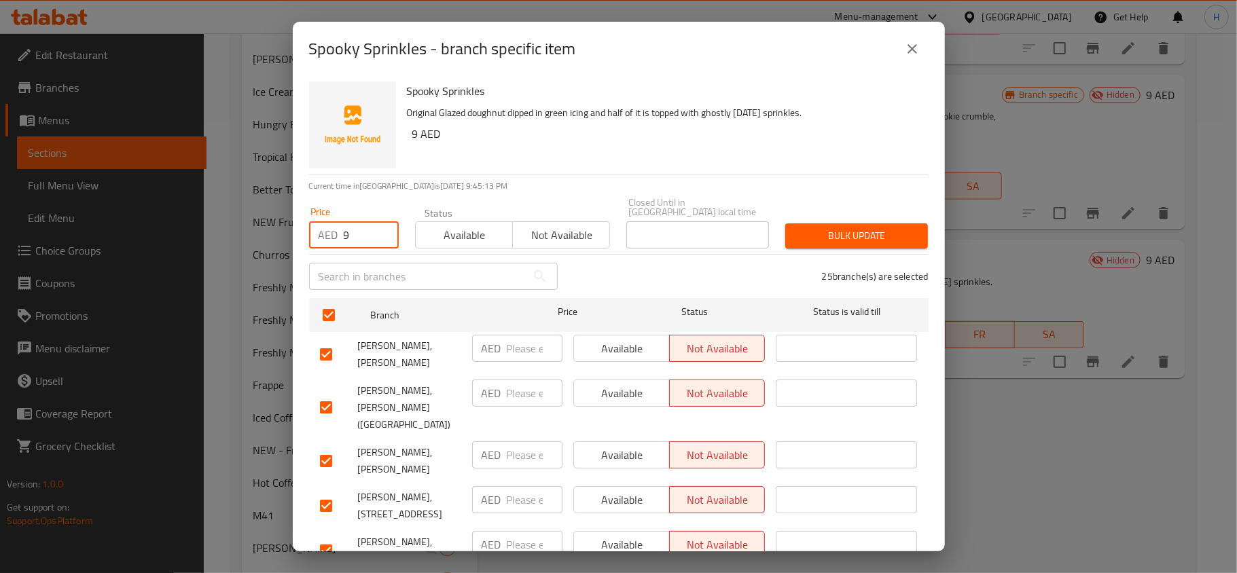
type input "9"
click at [587, 236] on span "Not available" at bounding box center [561, 235] width 86 height 20
click at [910, 232] on button "Bulk update" at bounding box center [856, 235] width 143 height 25
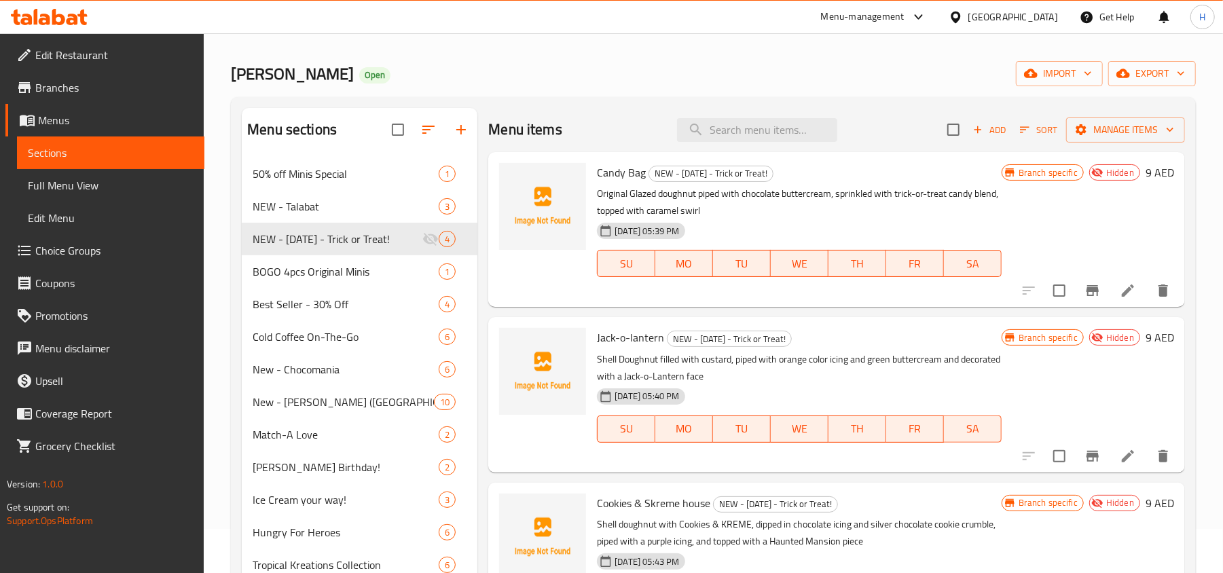
scroll to position [0, 0]
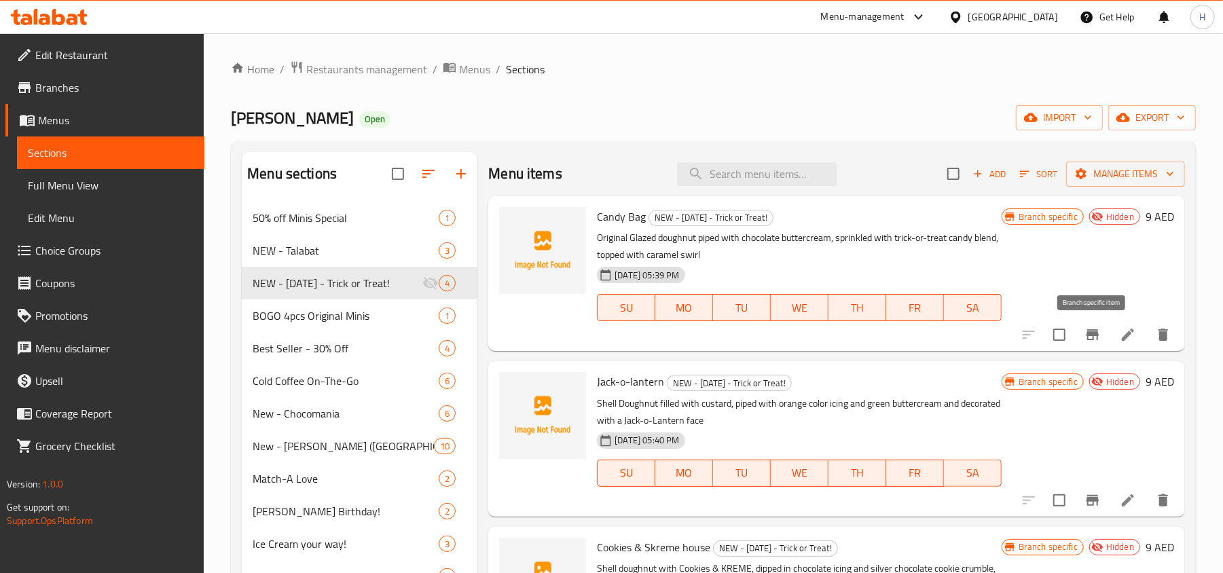
click at [1099, 346] on button "Branch-specific-item" at bounding box center [1092, 335] width 33 height 33
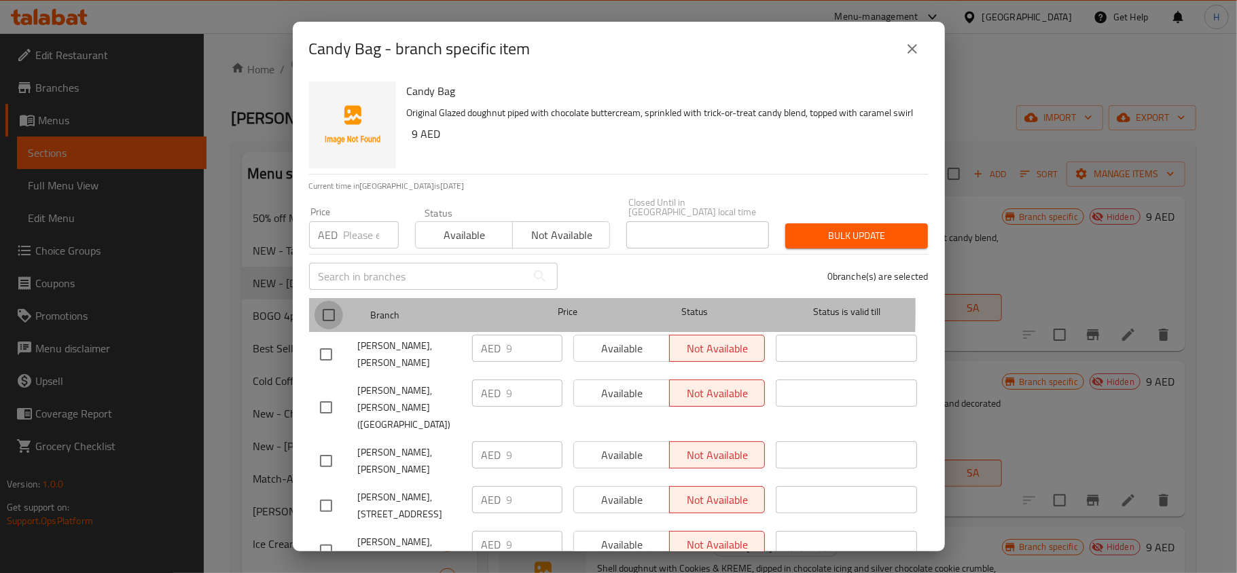
click at [326, 310] on input "checkbox" at bounding box center [328, 315] width 29 height 29
checkbox input "true"
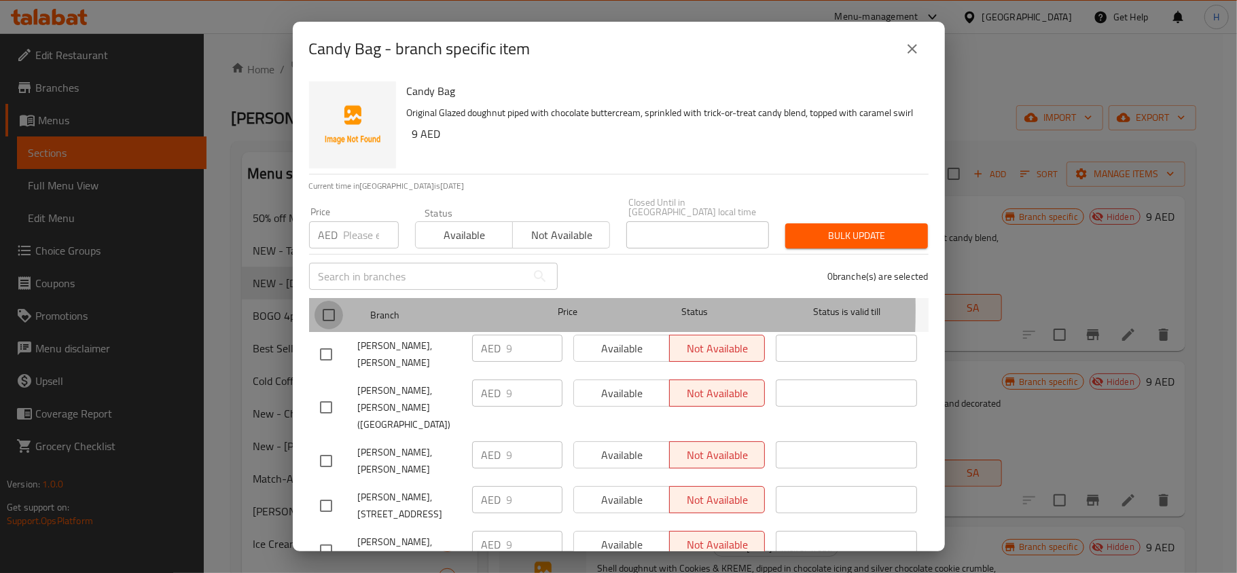
checkbox input "true"
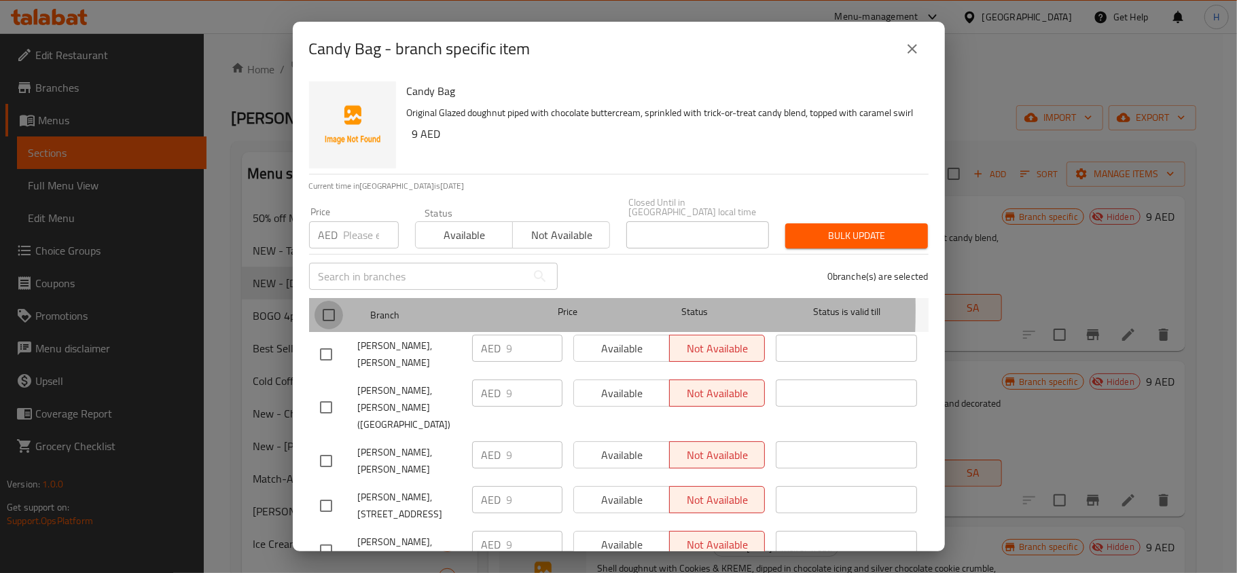
checkbox input "true"
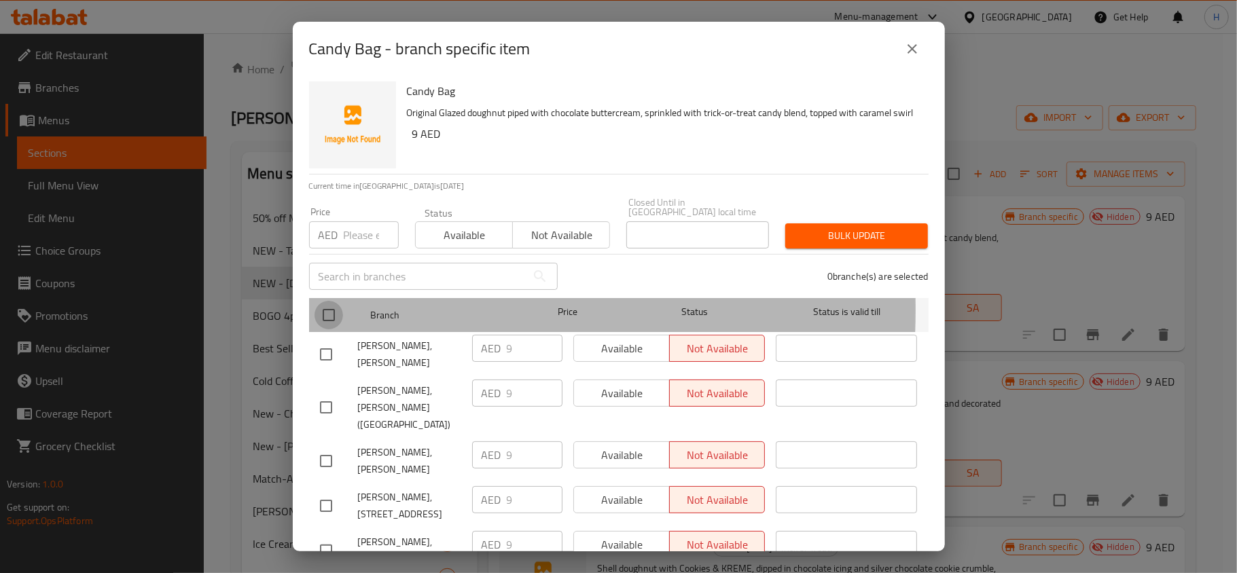
checkbox input "true"
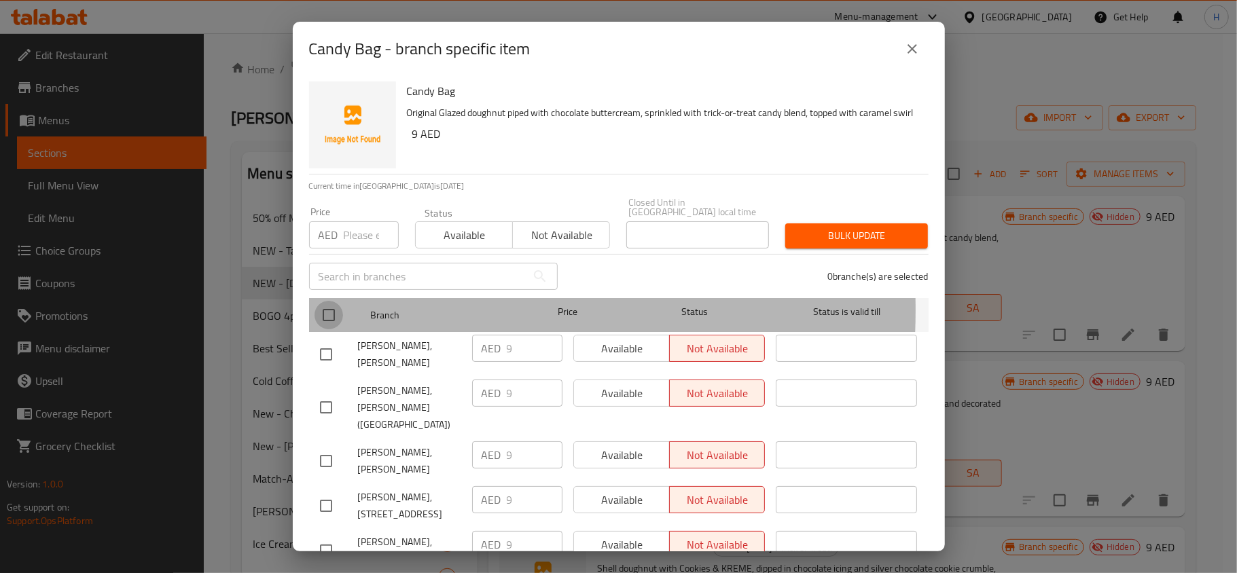
checkbox input "true"
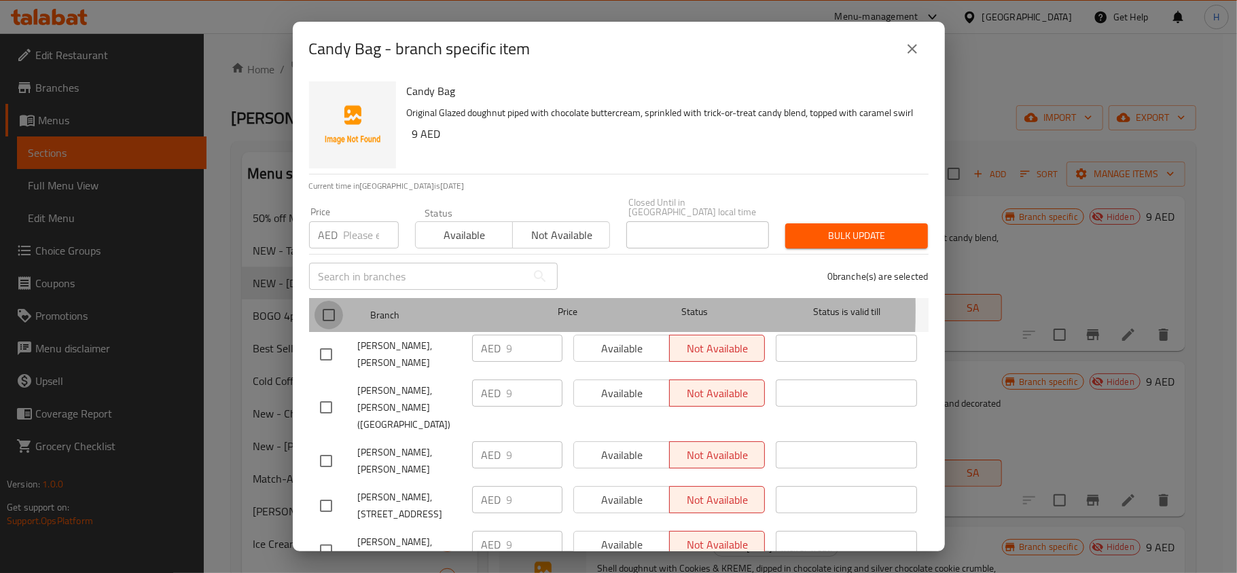
checkbox input "true"
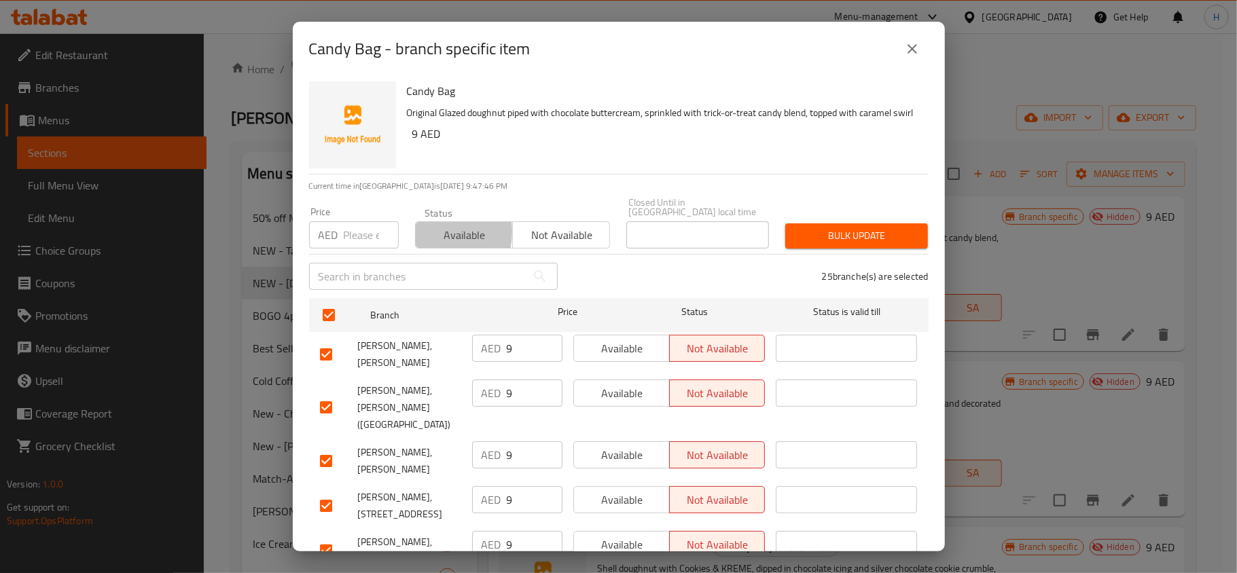
click at [430, 232] on span "Available" at bounding box center [464, 235] width 86 height 20
click at [785, 242] on button "Bulk update" at bounding box center [856, 235] width 143 height 25
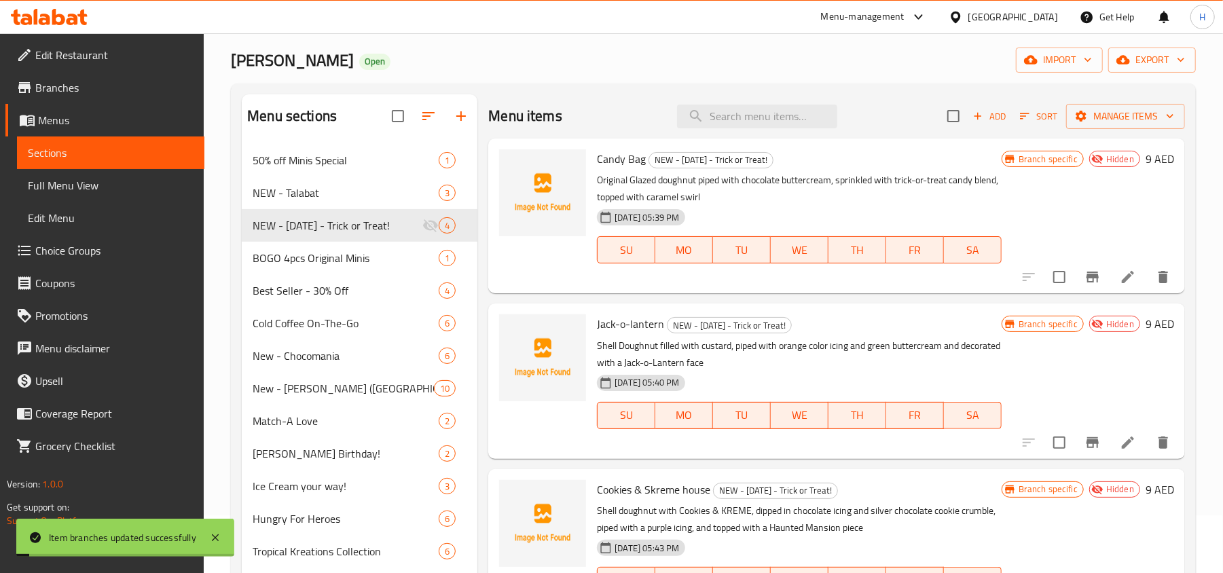
scroll to position [90, 0]
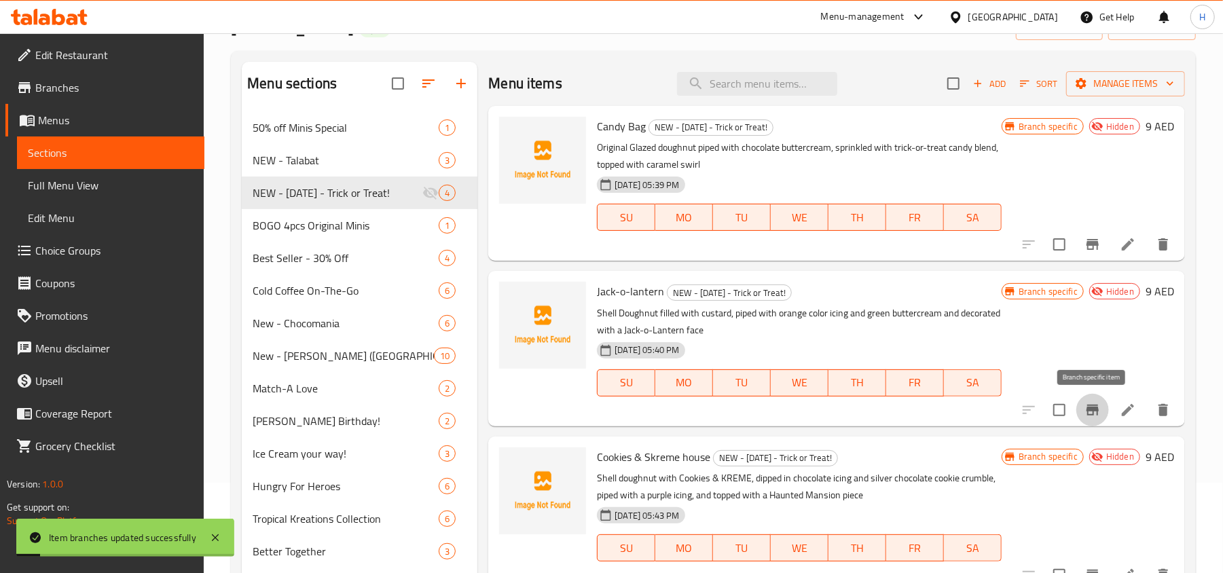
click at [1087, 414] on icon "Branch-specific-item" at bounding box center [1093, 410] width 16 height 16
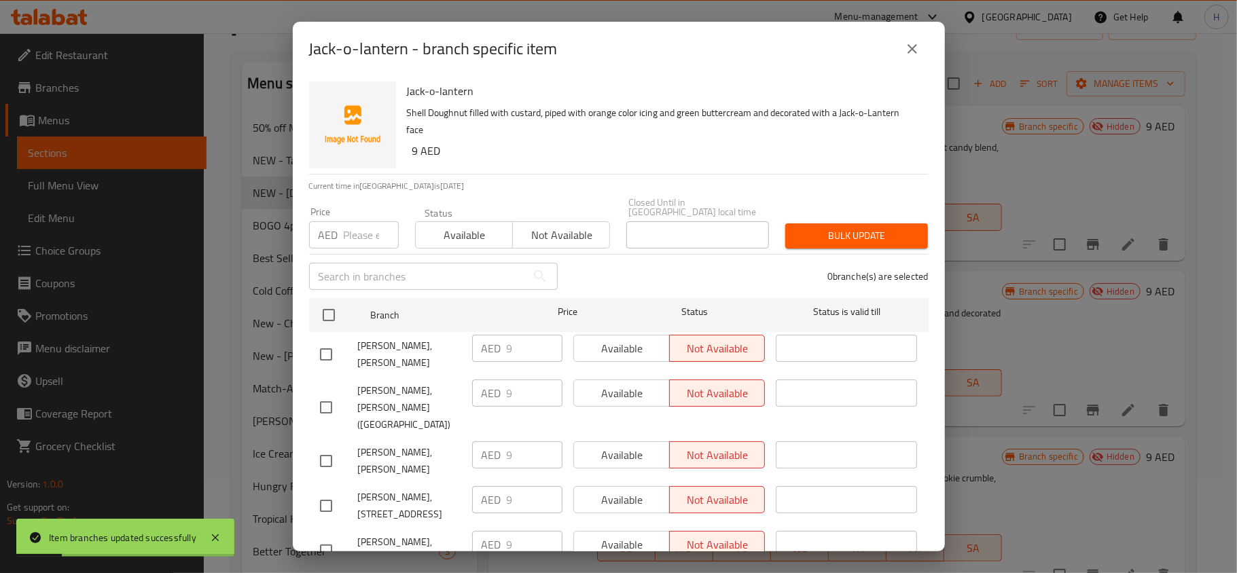
click at [324, 343] on input "checkbox" at bounding box center [326, 354] width 29 height 29
checkbox input "true"
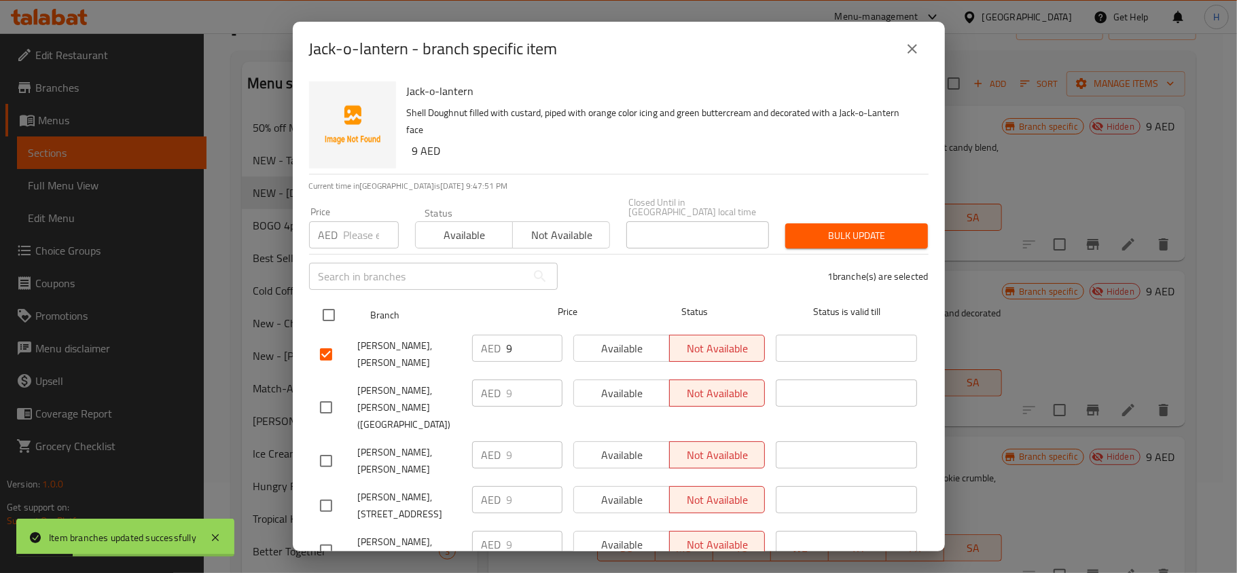
click at [326, 307] on input "checkbox" at bounding box center [328, 315] width 29 height 29
checkbox input "true"
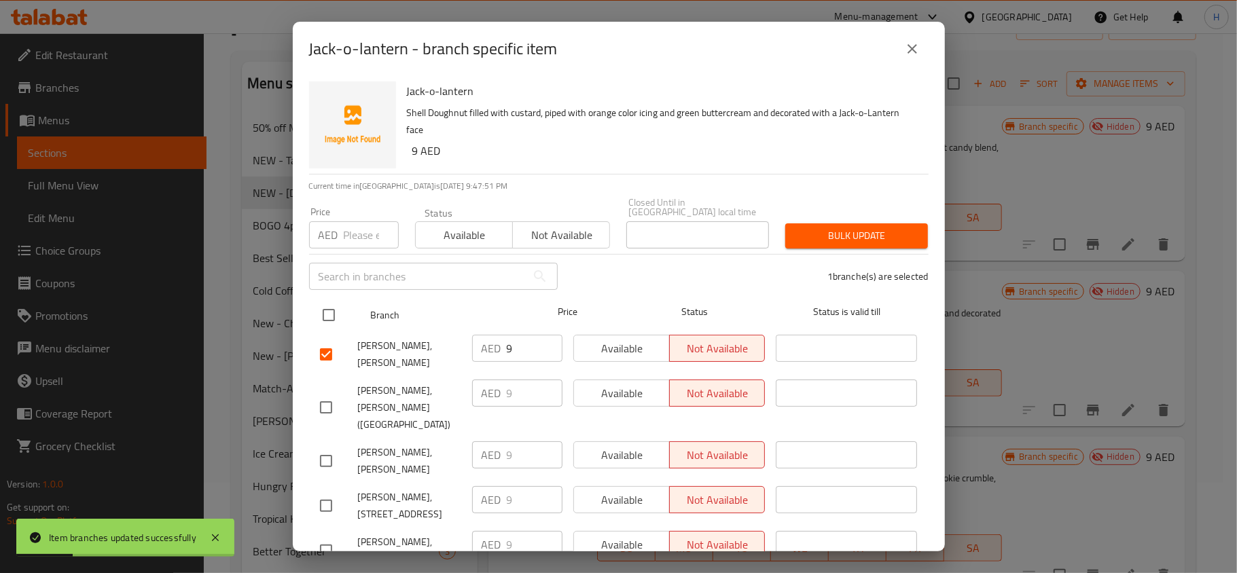
checkbox input "true"
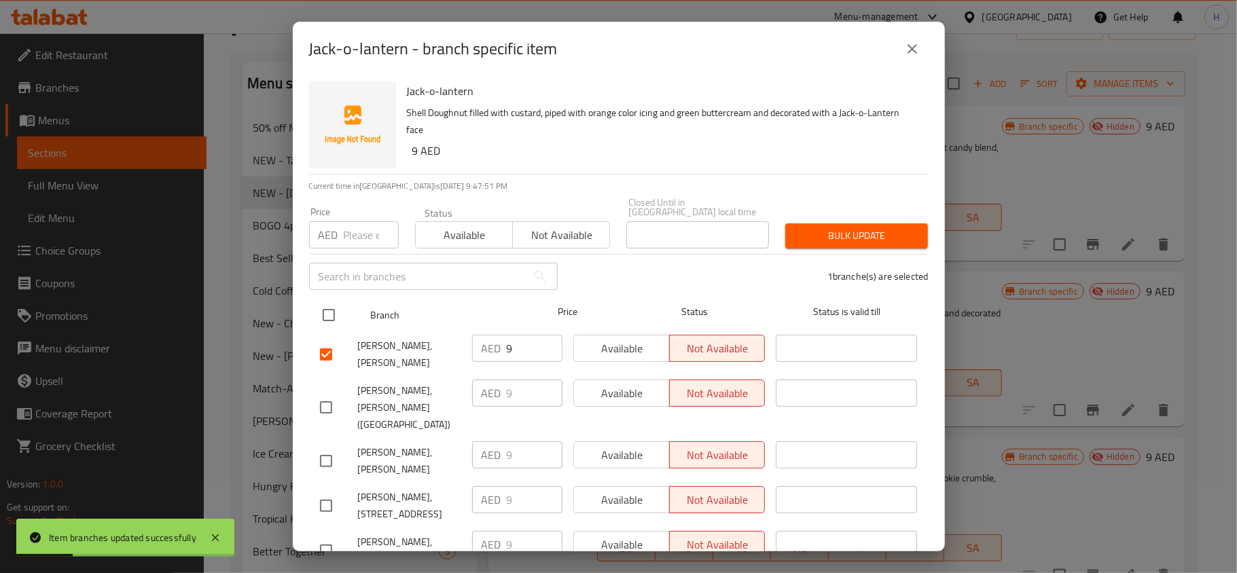
checkbox input "true"
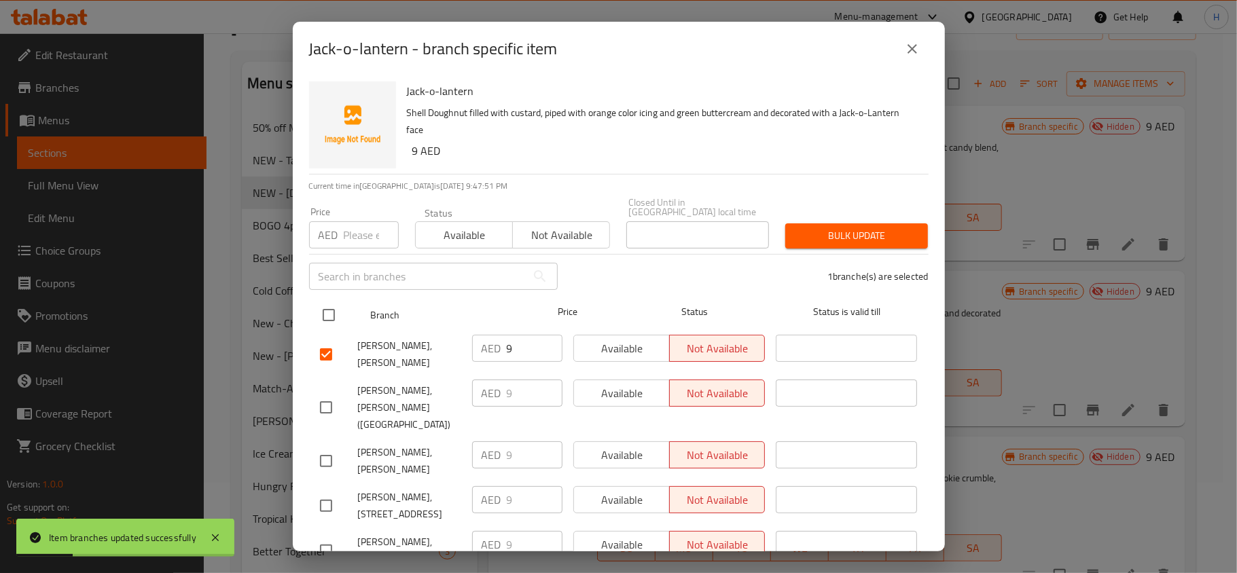
checkbox input "true"
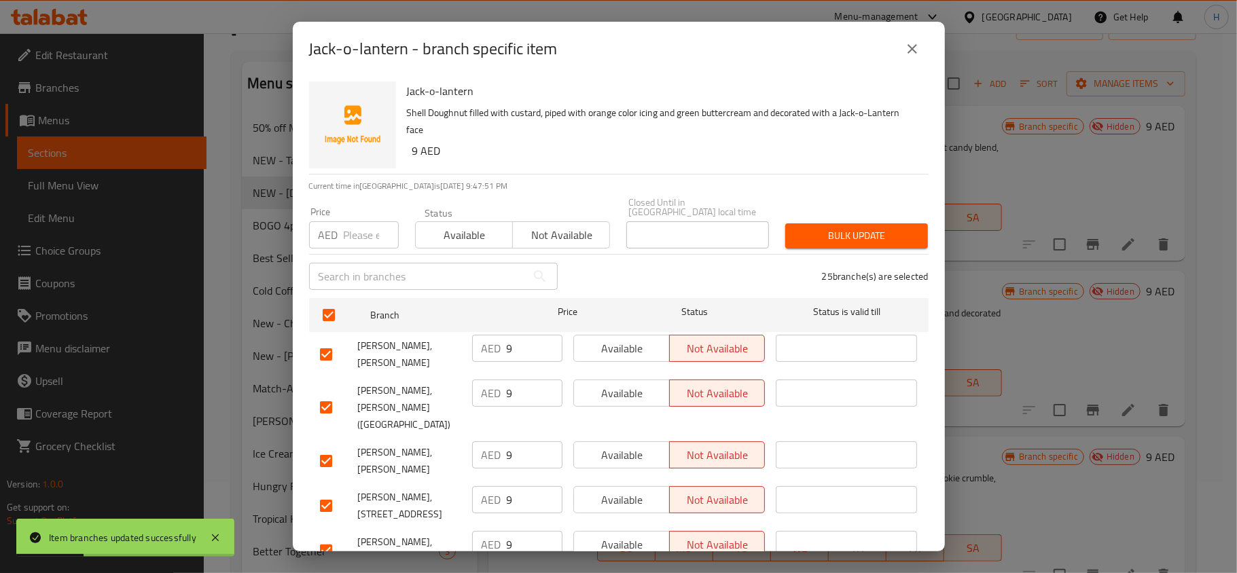
click at [457, 240] on span "Available" at bounding box center [464, 235] width 86 height 20
click at [785, 236] on button "Bulk update" at bounding box center [856, 235] width 143 height 25
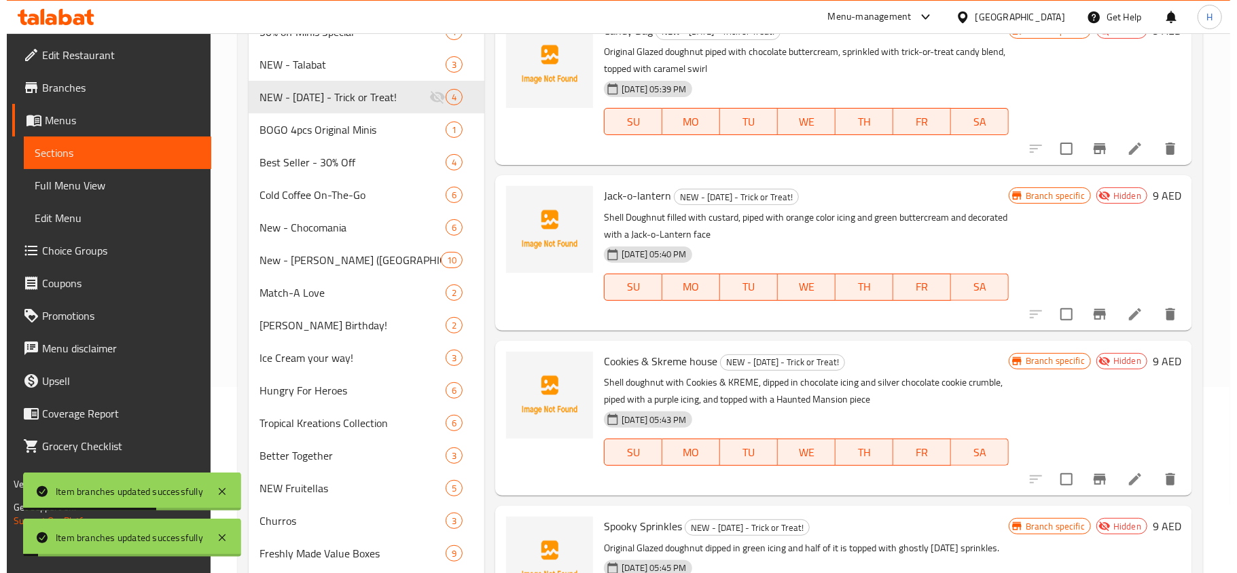
scroll to position [272, 0]
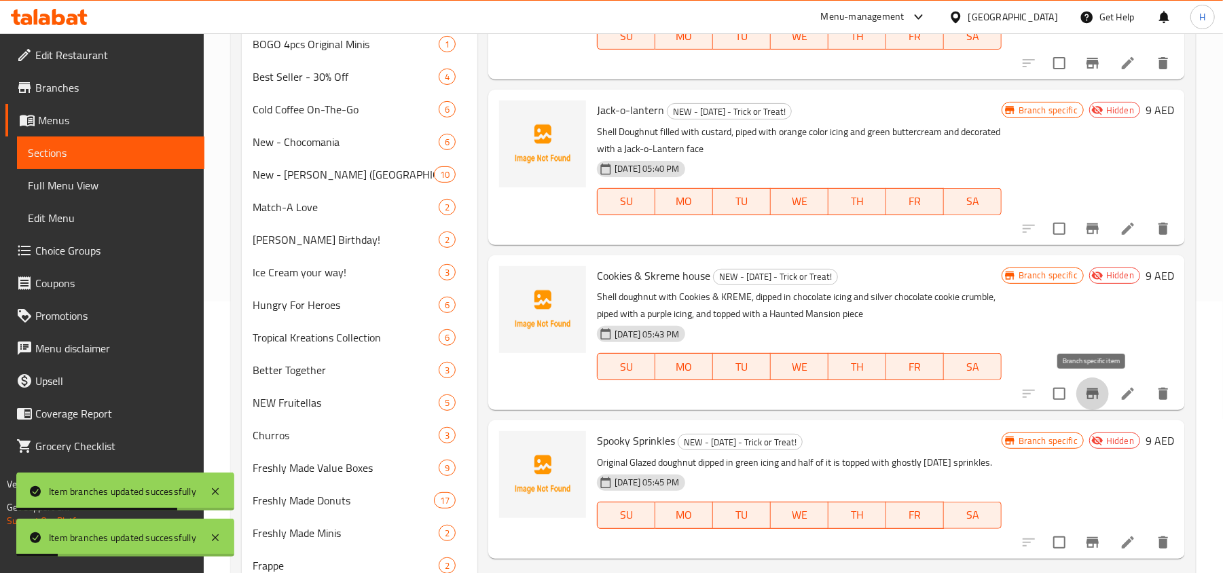
click at [1082, 393] on button "Branch-specific-item" at bounding box center [1092, 394] width 33 height 33
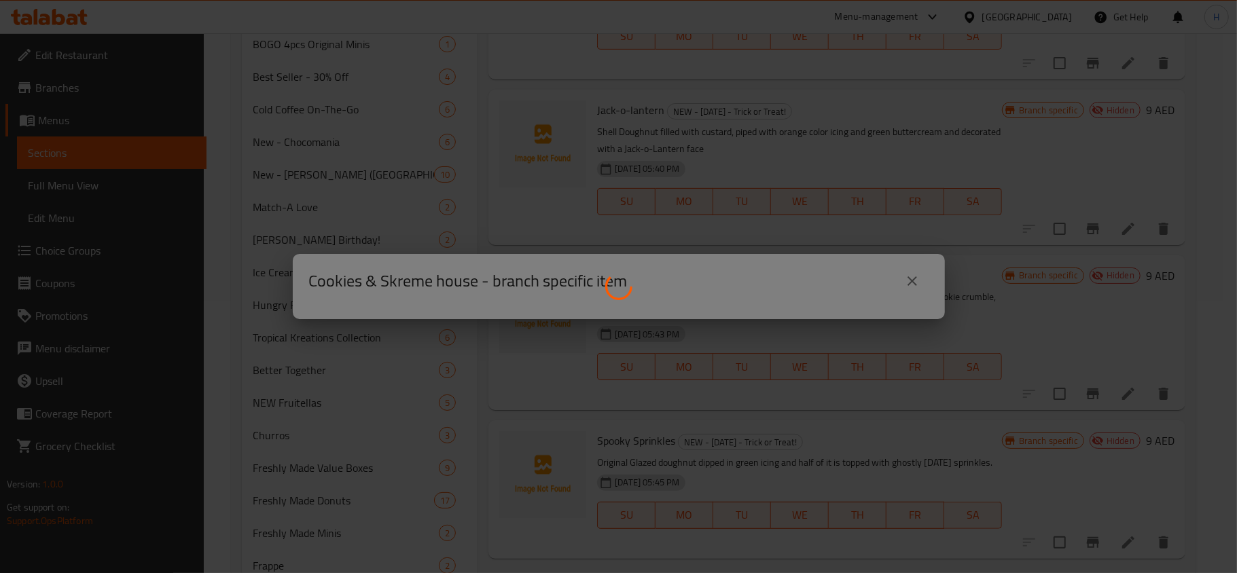
drag, startPoint x: 402, startPoint y: 462, endPoint x: 327, endPoint y: 280, distance: 196.7
click at [402, 462] on div at bounding box center [618, 286] width 1237 height 573
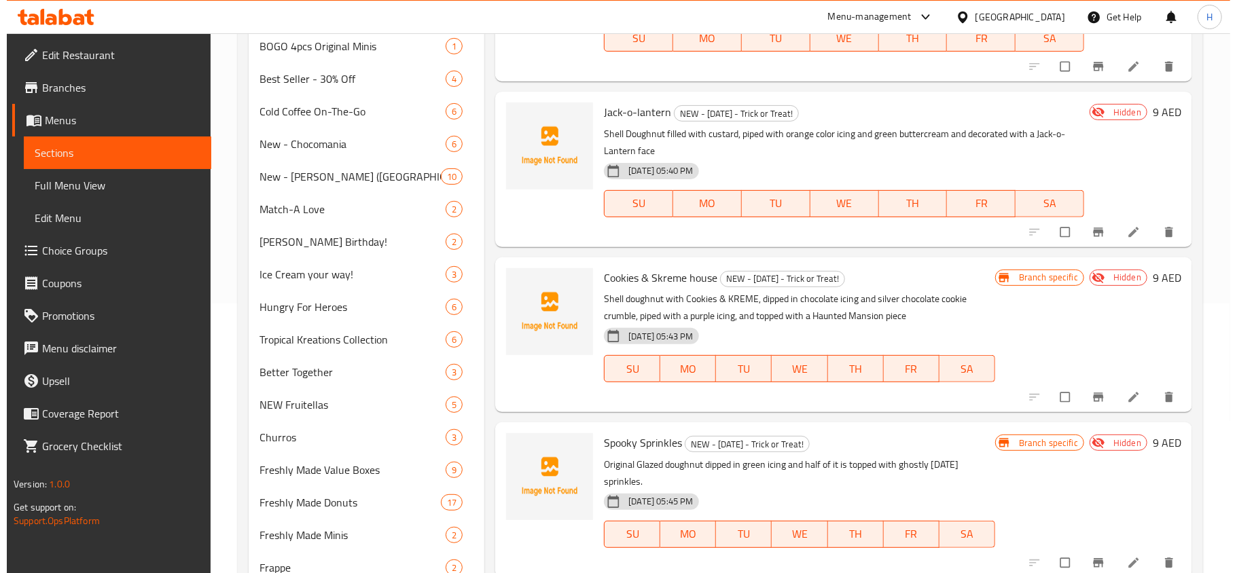
scroll to position [272, 0]
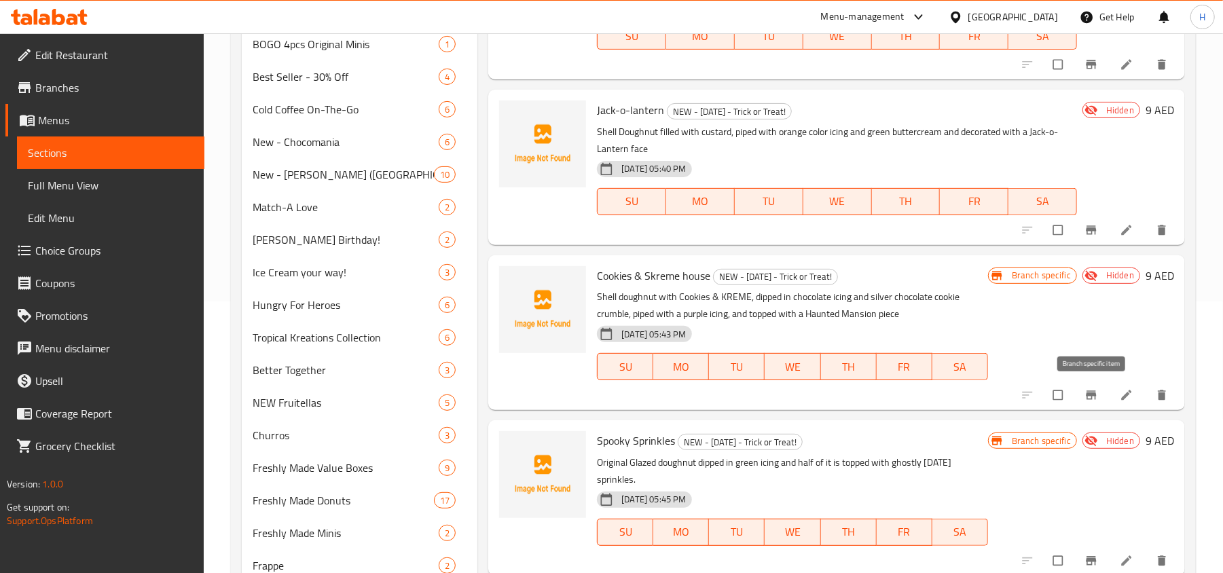
click at [1092, 403] on button "Branch-specific-item" at bounding box center [1092, 395] width 33 height 30
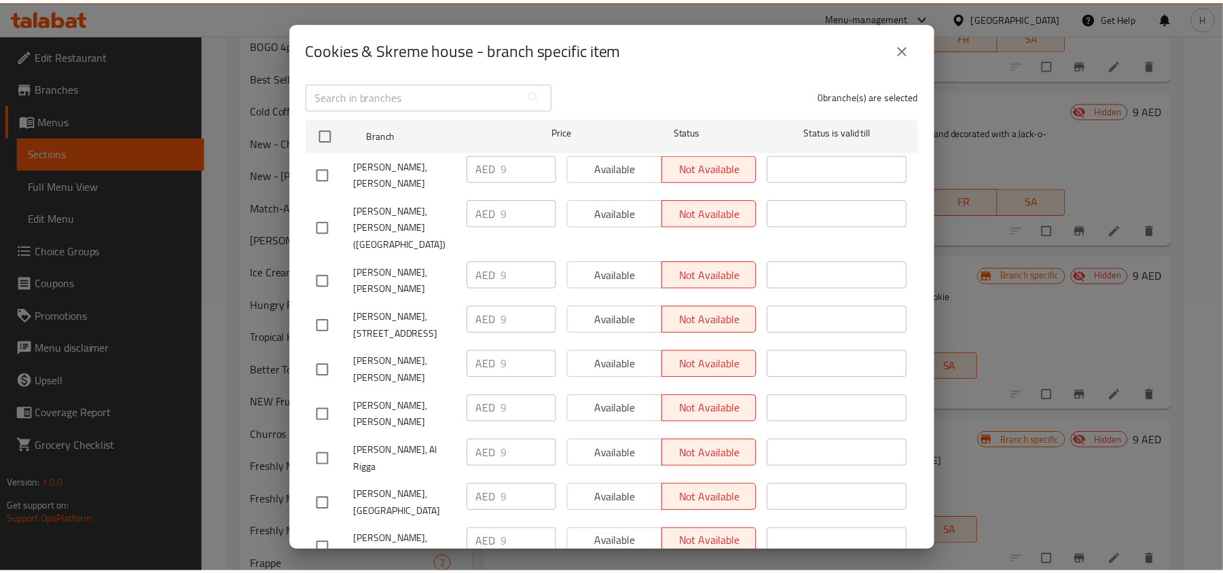
scroll to position [90, 0]
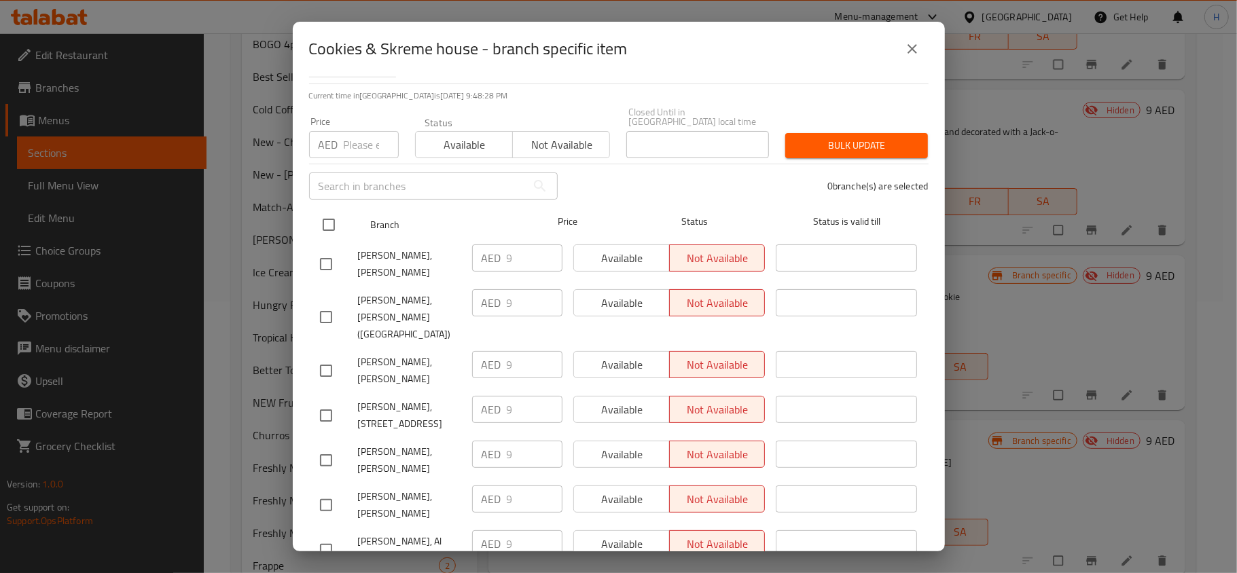
click at [324, 220] on input "checkbox" at bounding box center [328, 225] width 29 height 29
checkbox input "true"
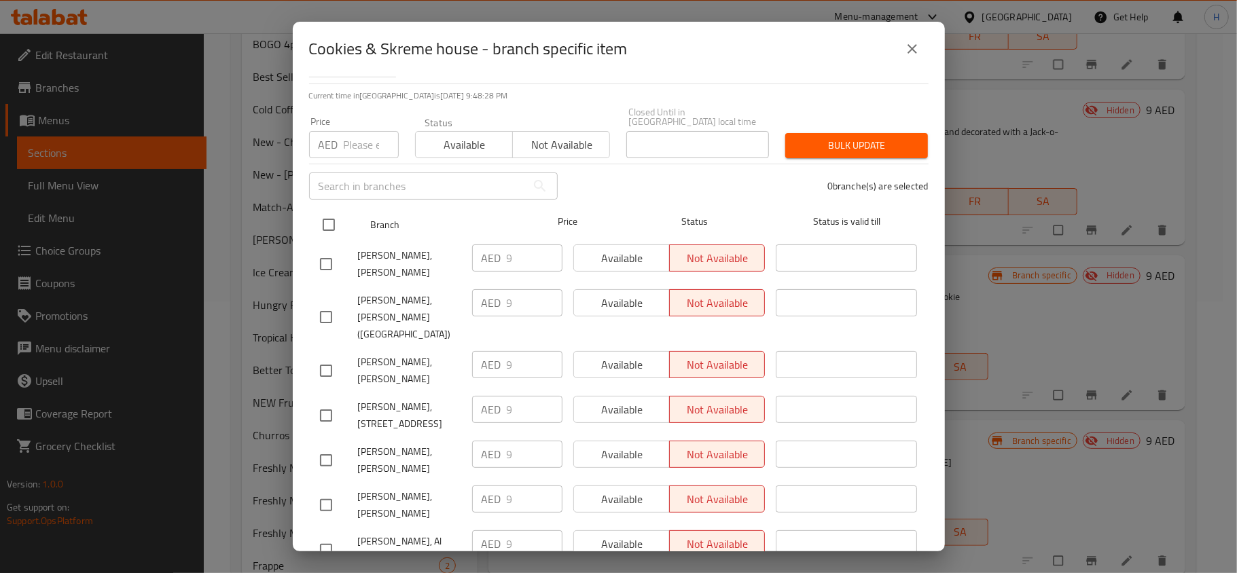
checkbox input "true"
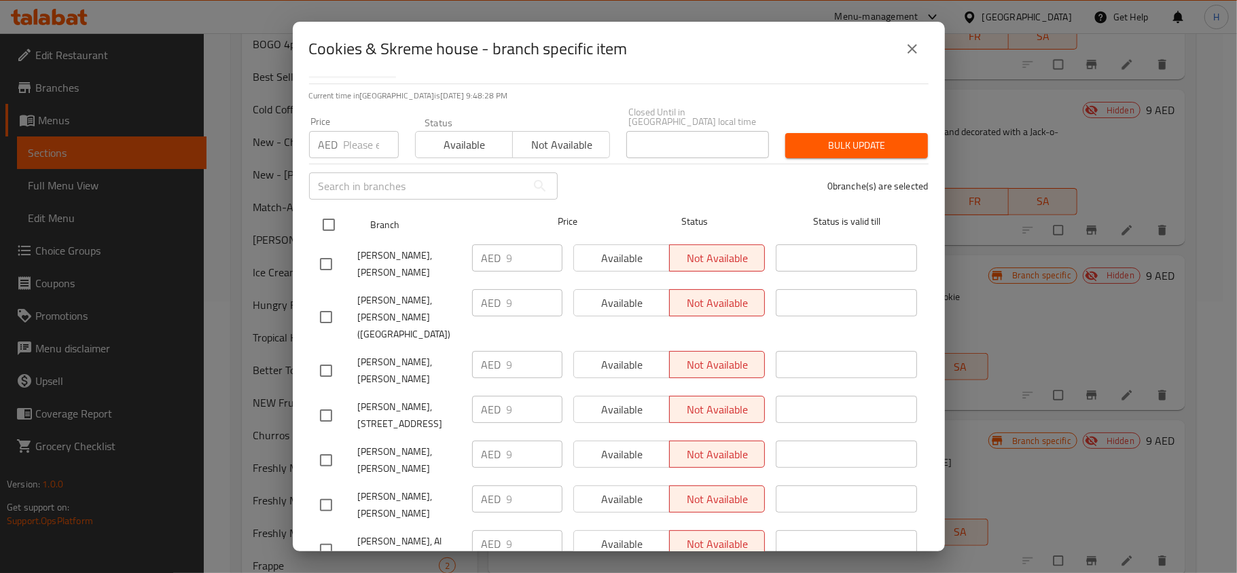
checkbox input "true"
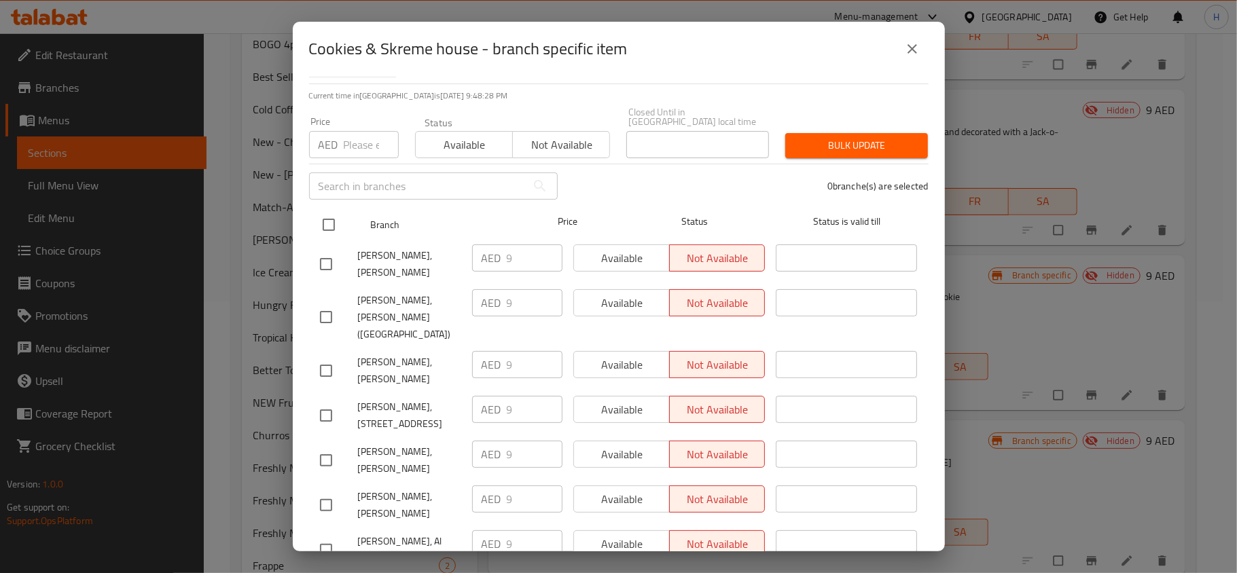
checkbox input "true"
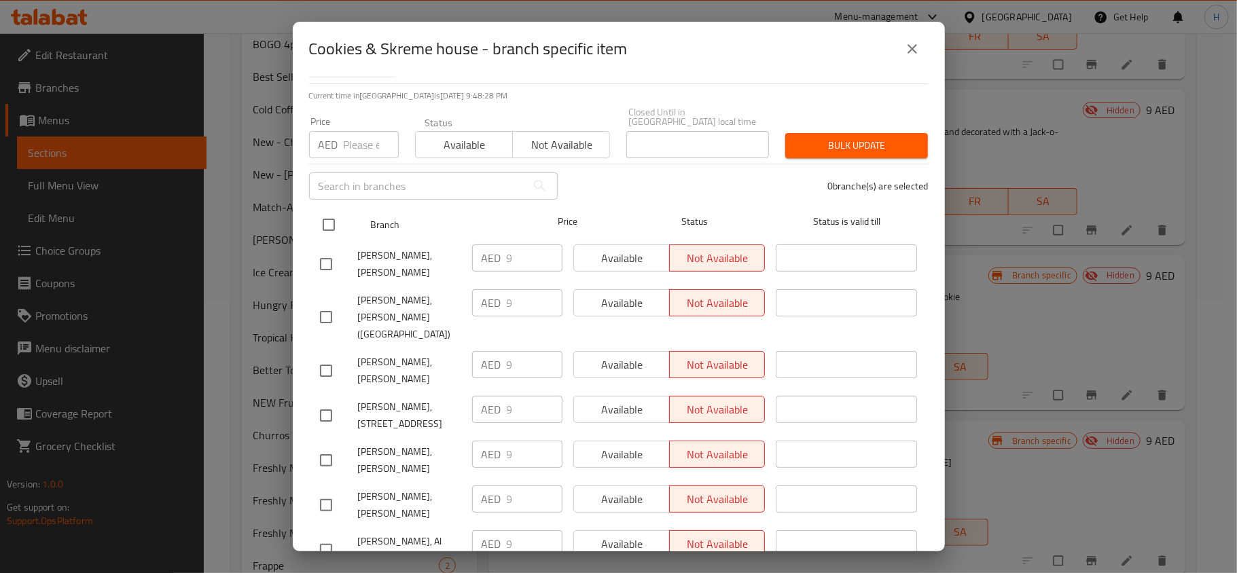
checkbox input "true"
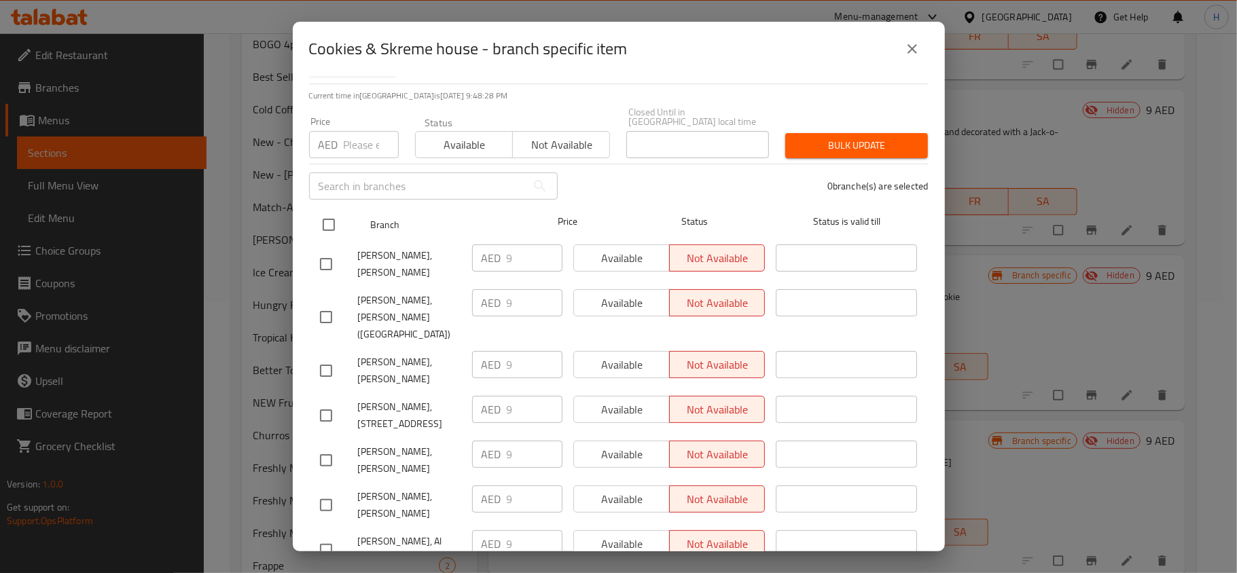
checkbox input "true"
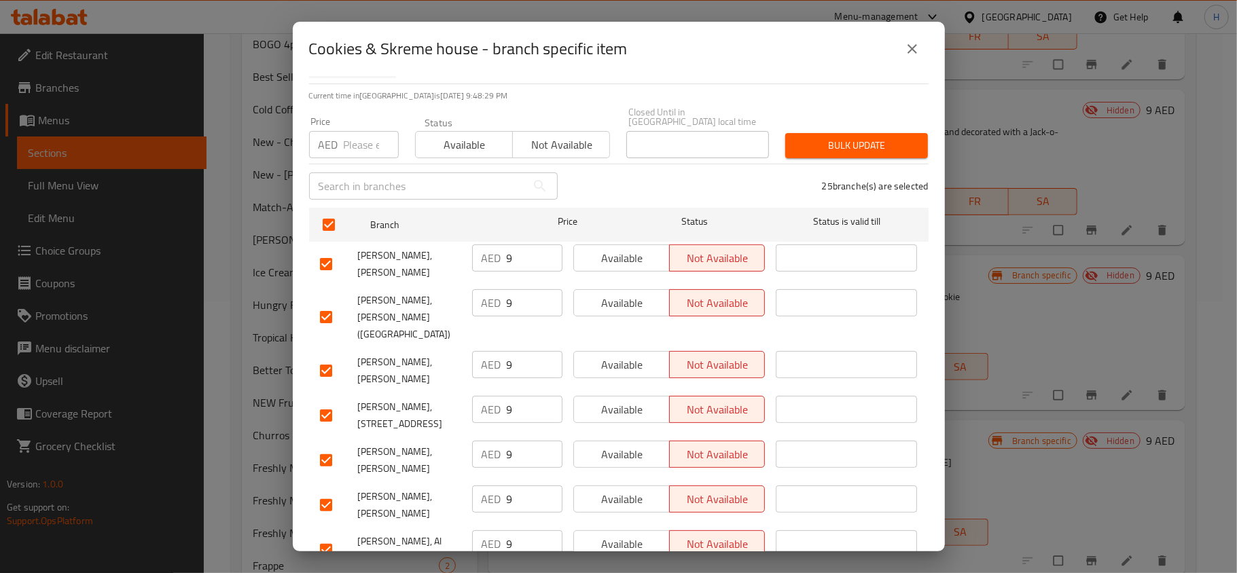
click at [424, 171] on div "​" at bounding box center [433, 185] width 265 height 43
click at [441, 155] on button "Available" at bounding box center [464, 144] width 98 height 27
click at [803, 141] on span "Bulk update" at bounding box center [856, 145] width 121 height 17
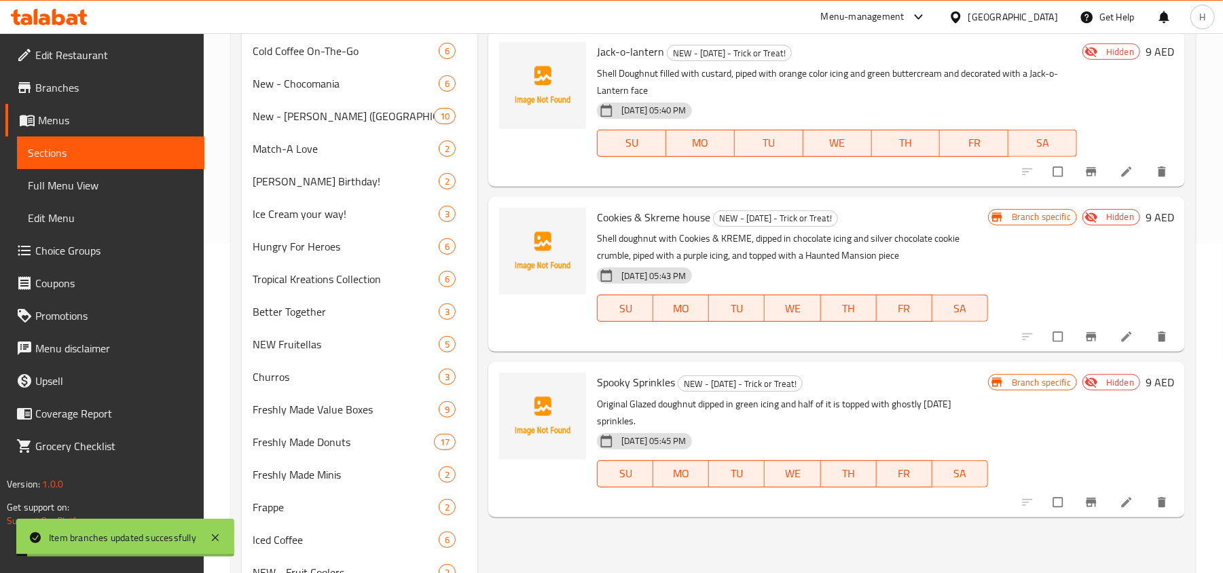
scroll to position [452, 0]
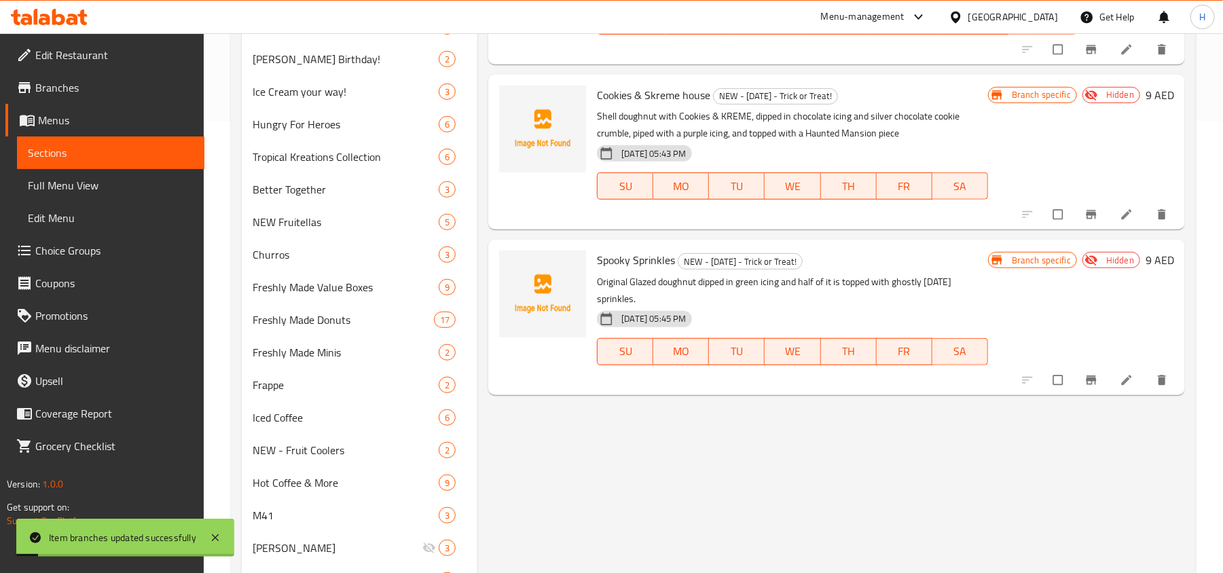
click at [1091, 379] on icon "Branch-specific-item" at bounding box center [1091, 380] width 10 height 9
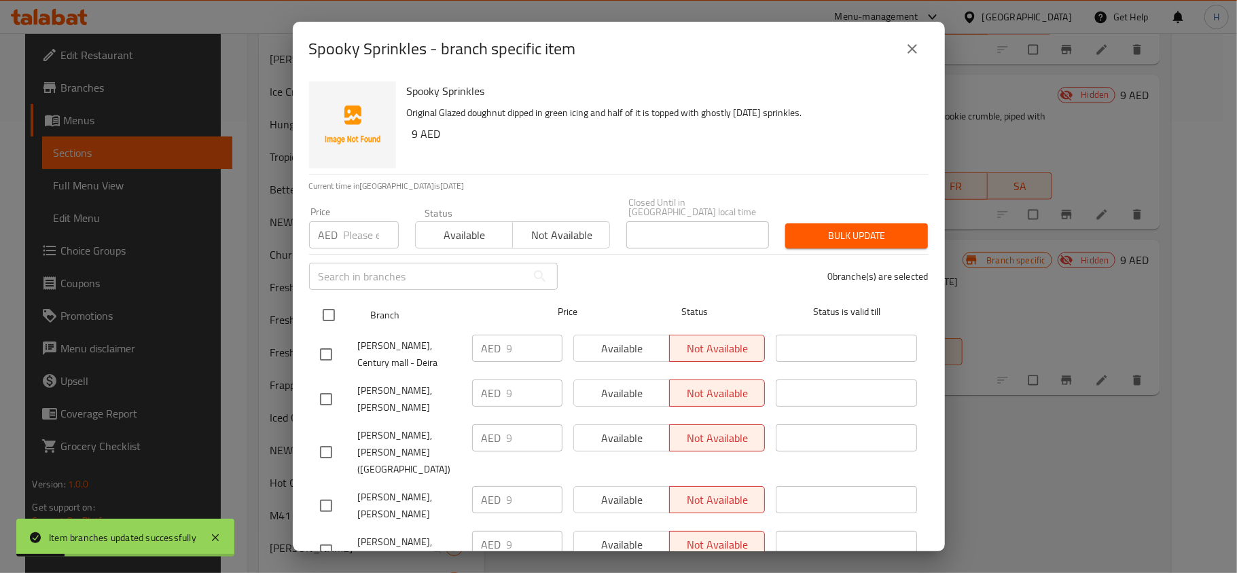
click at [331, 316] on input "checkbox" at bounding box center [328, 315] width 29 height 29
checkbox input "true"
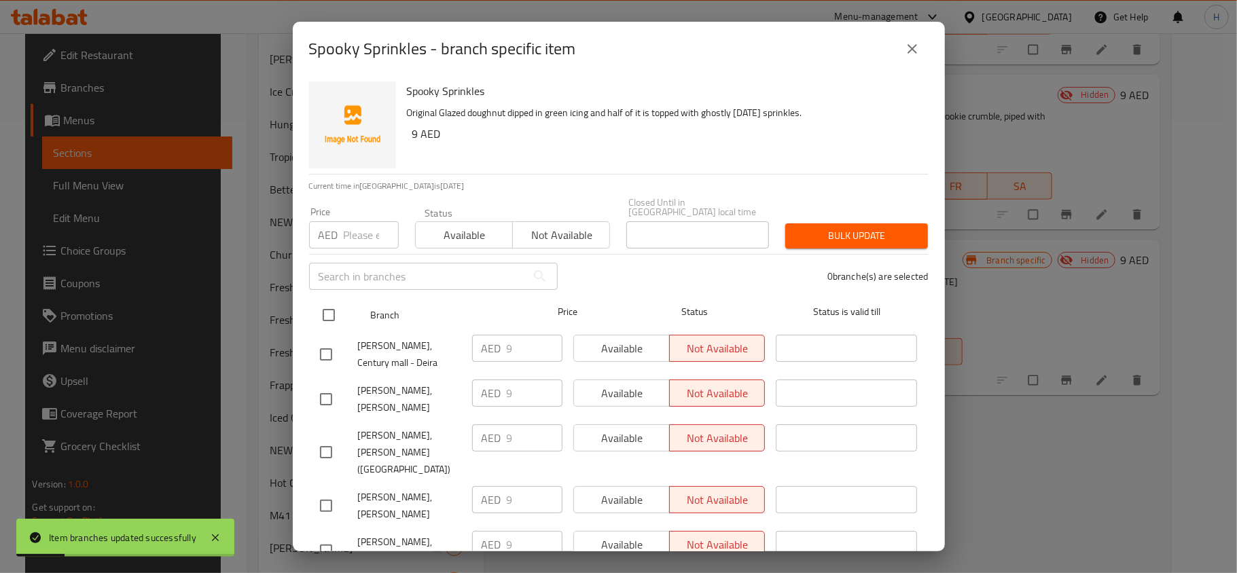
checkbox input "true"
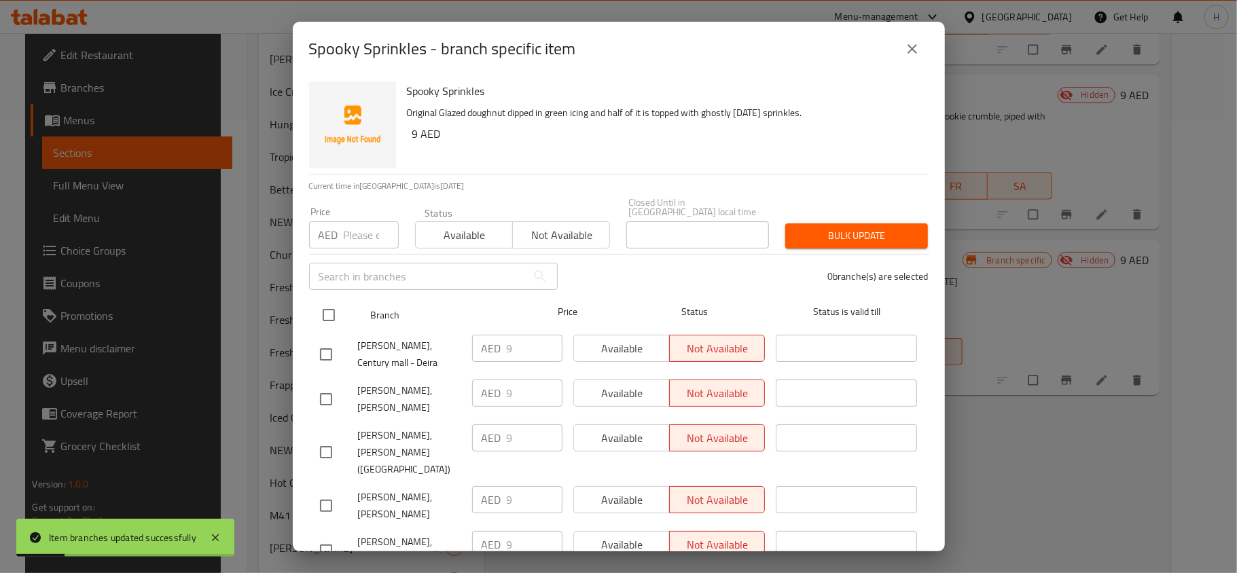
checkbox input "true"
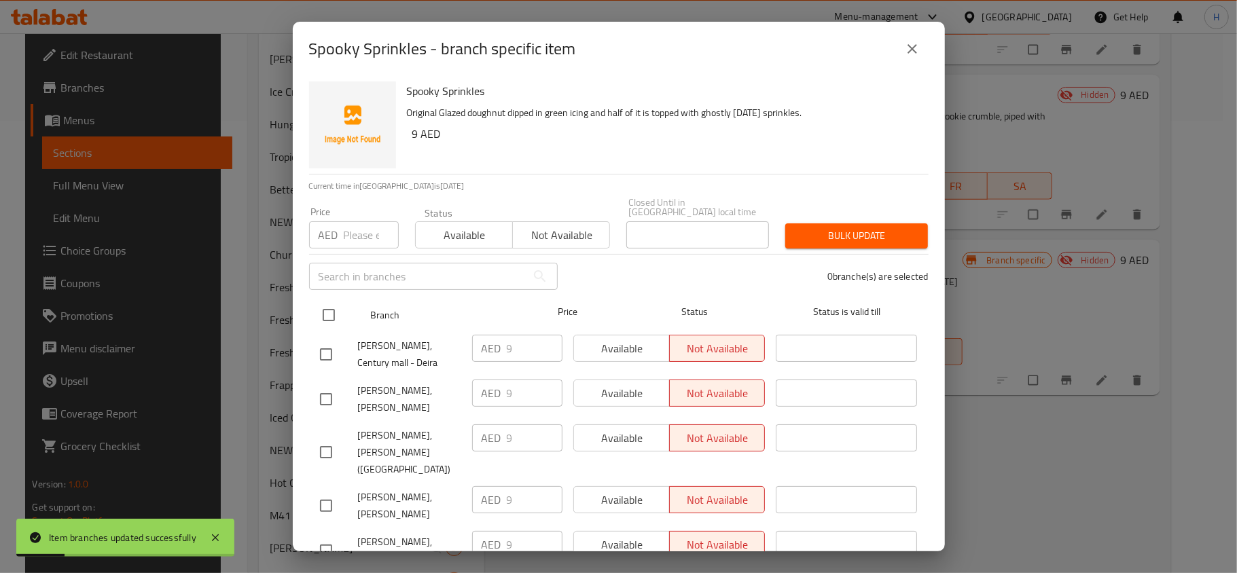
checkbox input "true"
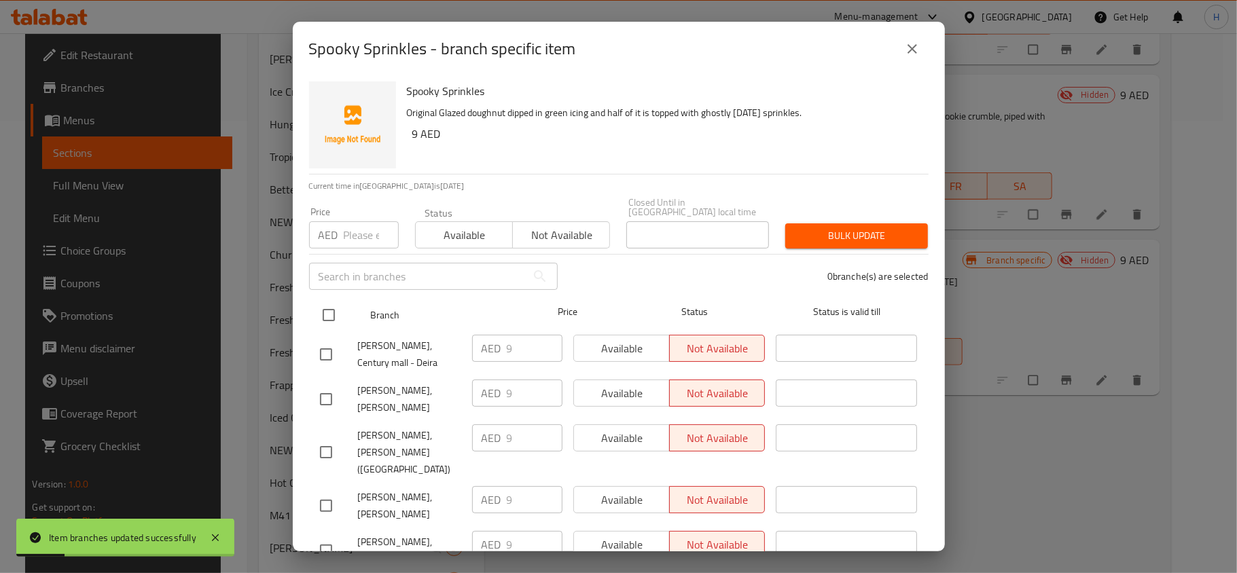
checkbox input "true"
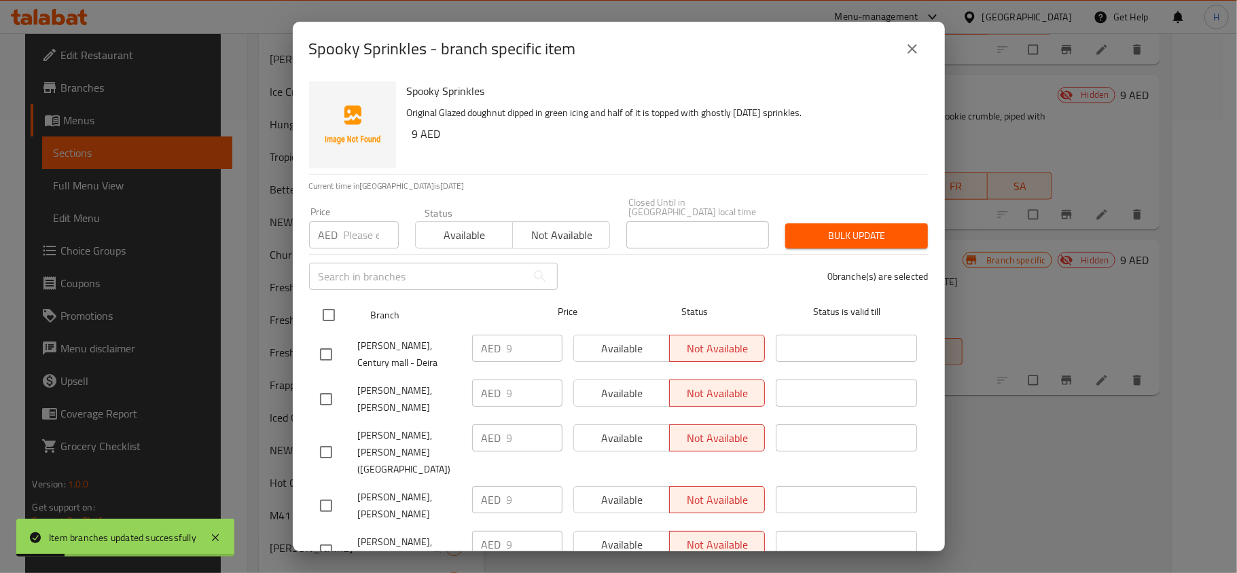
checkbox input "true"
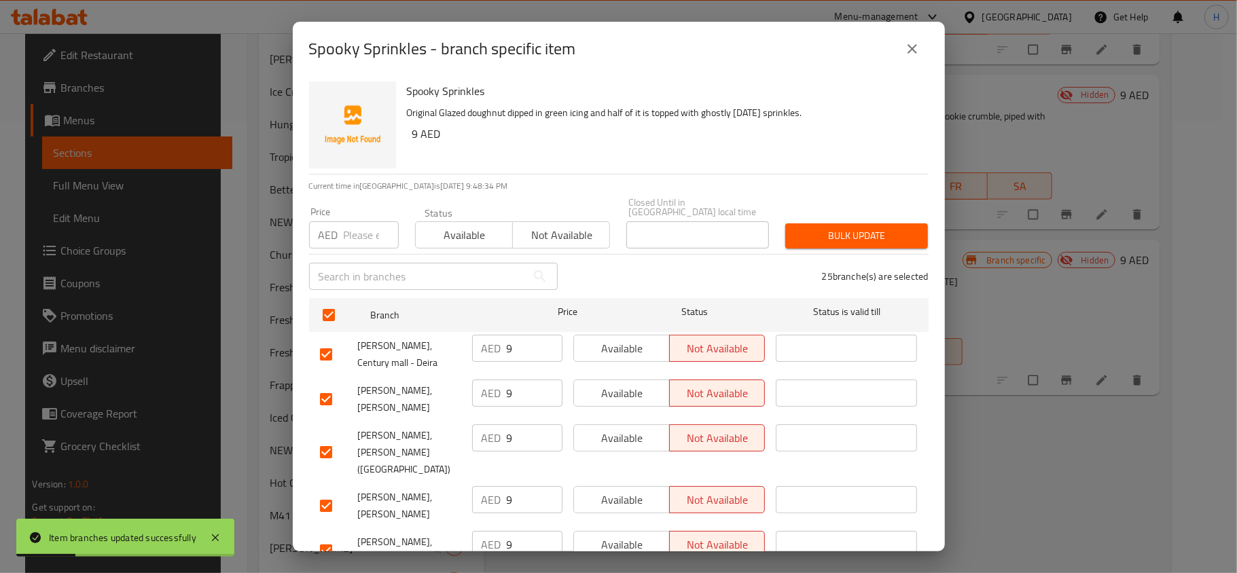
click at [433, 246] on button "Available" at bounding box center [464, 234] width 98 height 27
click at [815, 249] on div "Bulk update" at bounding box center [856, 235] width 159 height 41
click at [816, 252] on div "25 branche(s) are selected" at bounding box center [751, 276] width 371 height 49
click at [820, 239] on span "Bulk update" at bounding box center [856, 236] width 121 height 17
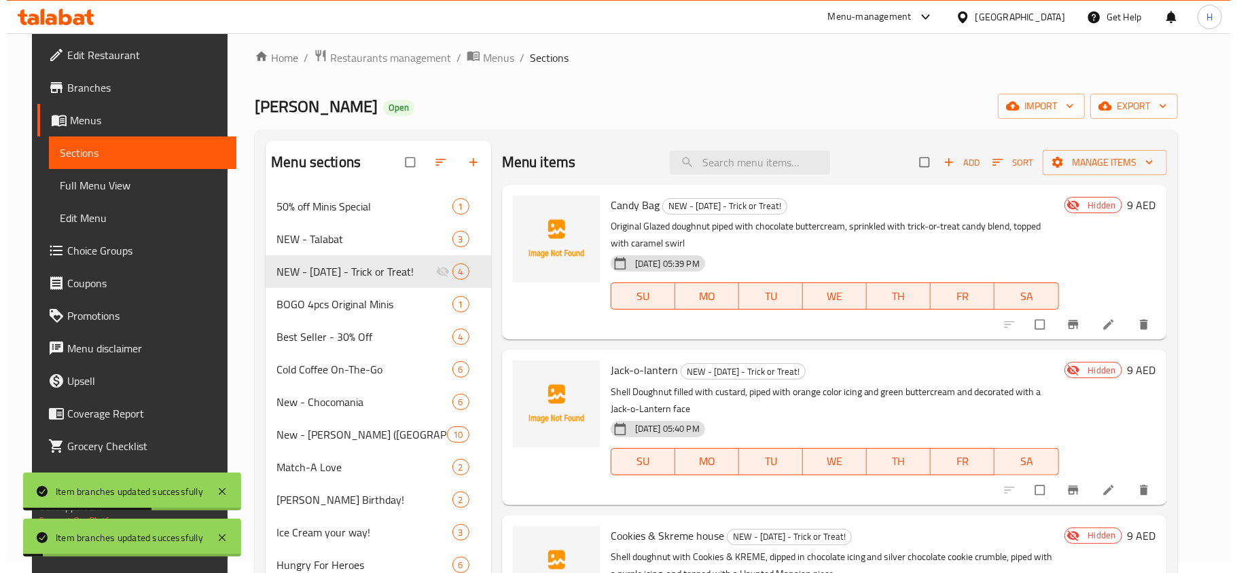
scroll to position [0, 0]
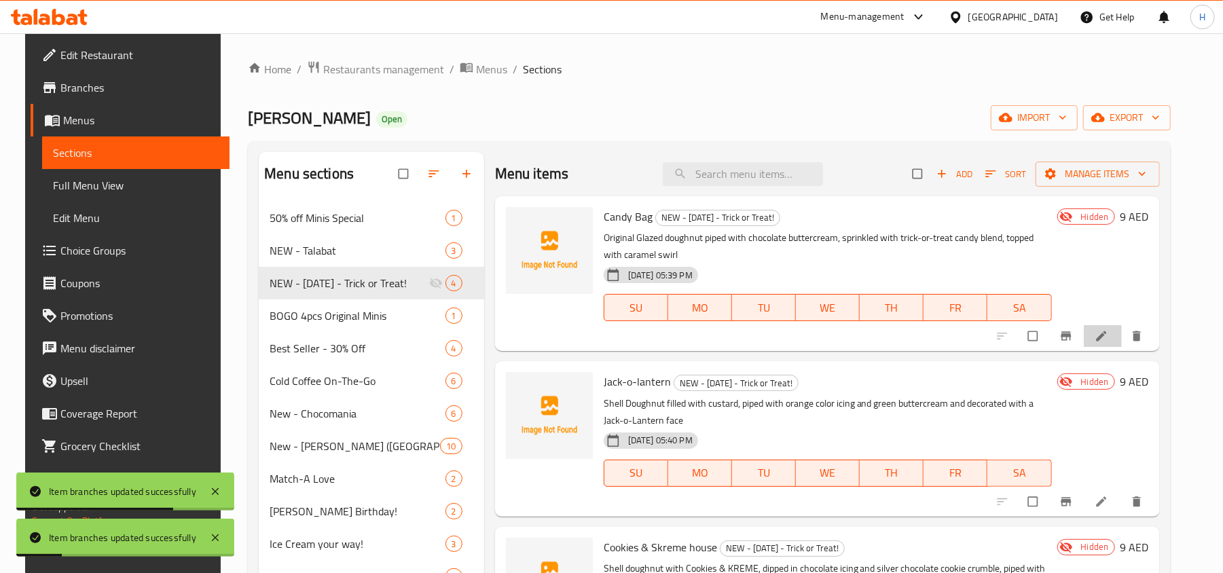
click at [1118, 332] on li at bounding box center [1103, 336] width 38 height 22
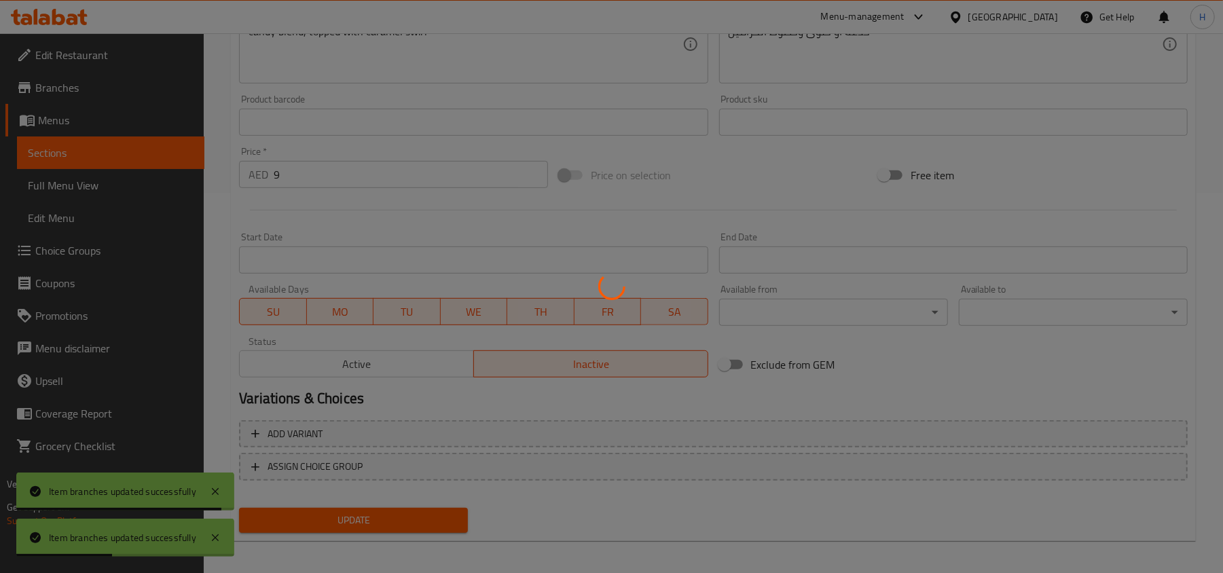
scroll to position [386, 0]
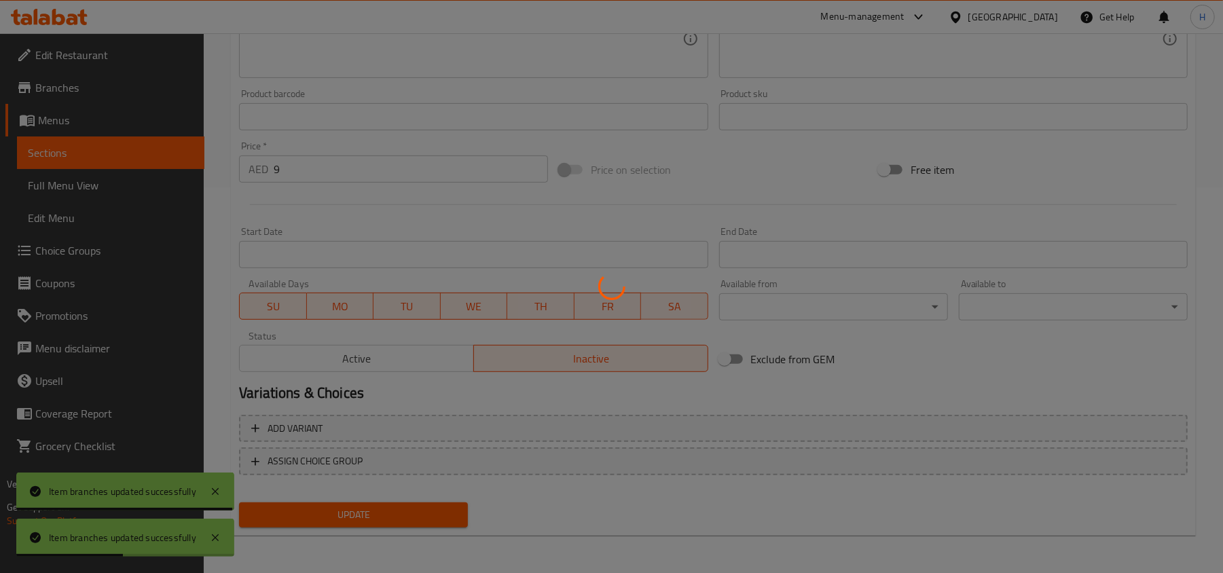
click at [447, 364] on div at bounding box center [611, 286] width 1223 height 573
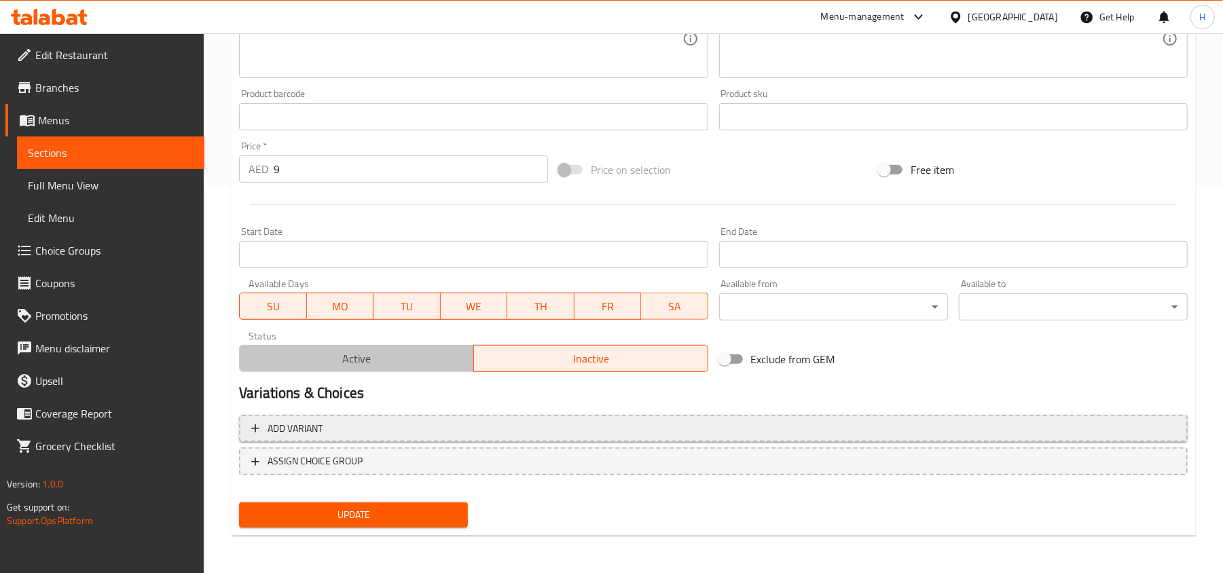
drag, startPoint x: 391, startPoint y: 355, endPoint x: 398, endPoint y: 425, distance: 71.0
click at [391, 355] on span "Active" at bounding box center [356, 359] width 223 height 20
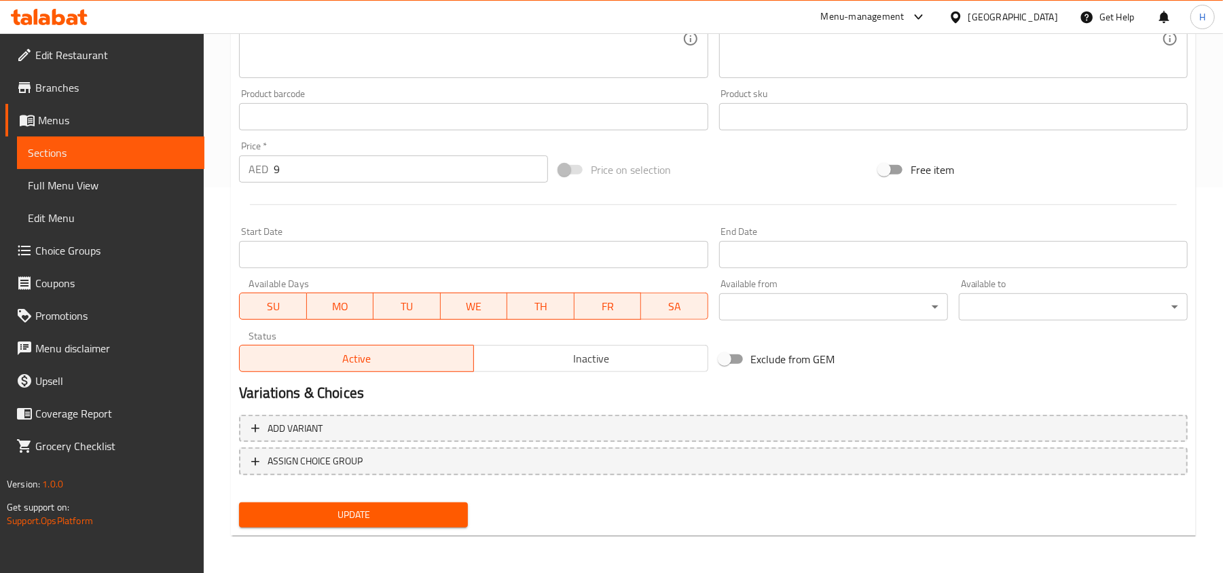
click at [421, 490] on nav at bounding box center [713, 486] width 949 height 11
click at [427, 507] on span "Update" at bounding box center [353, 515] width 207 height 17
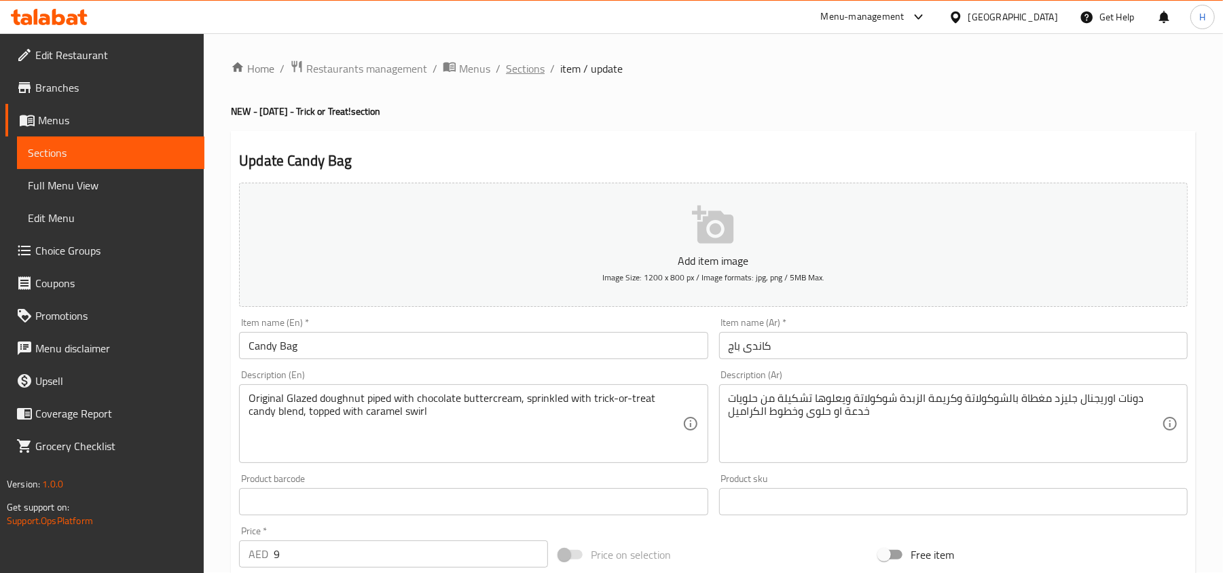
scroll to position [0, 0]
click at [506, 71] on span "Sections" at bounding box center [525, 69] width 39 height 16
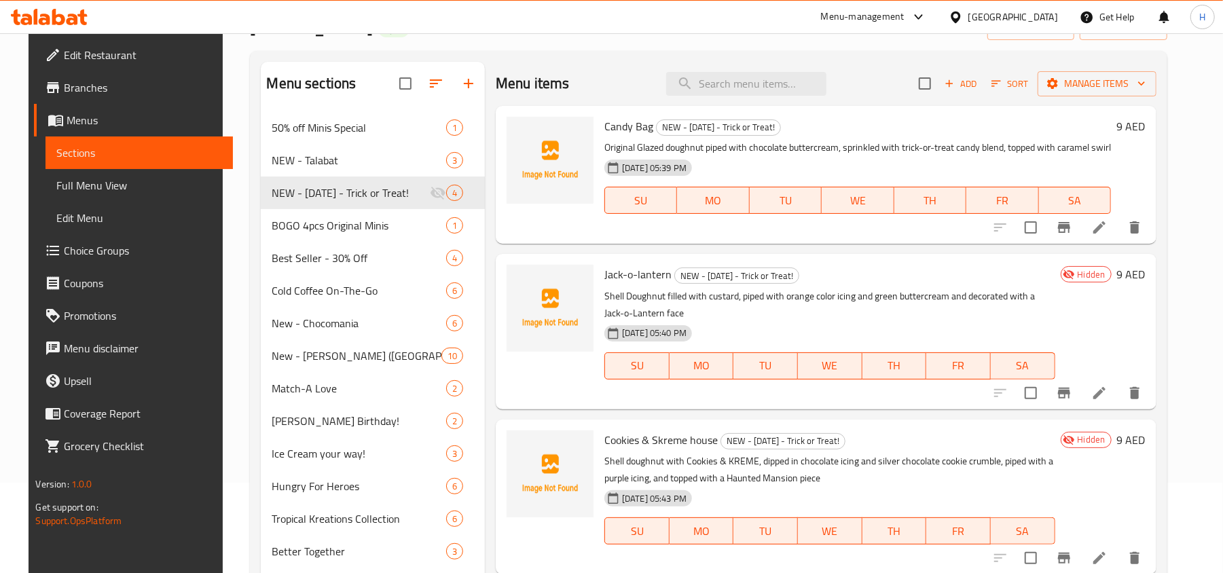
scroll to position [181, 0]
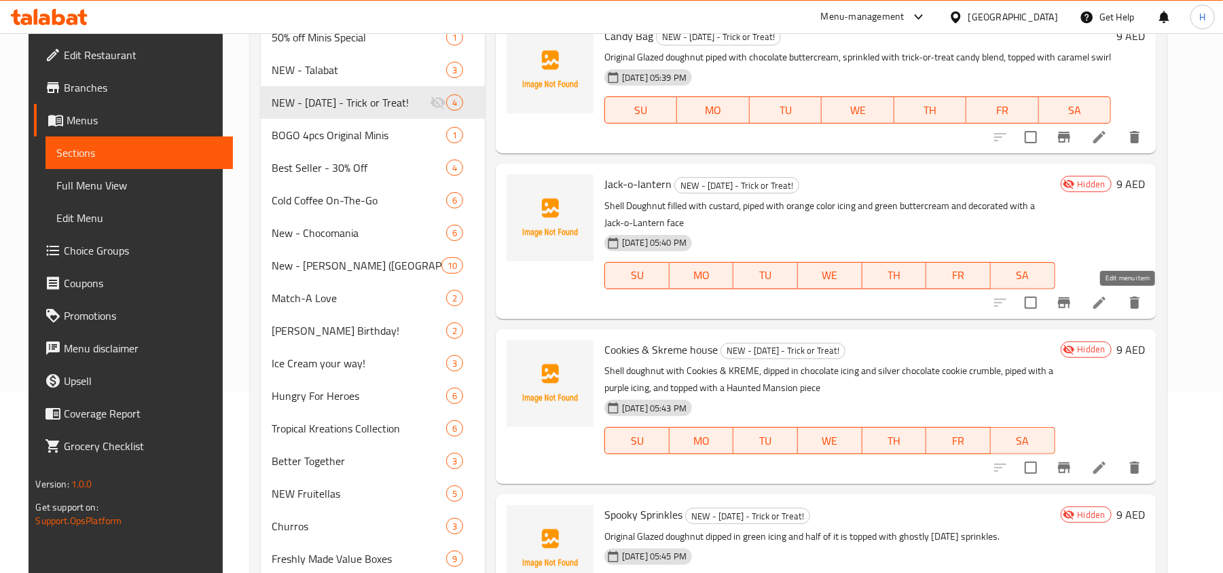
click at [1106, 304] on icon at bounding box center [1099, 303] width 12 height 12
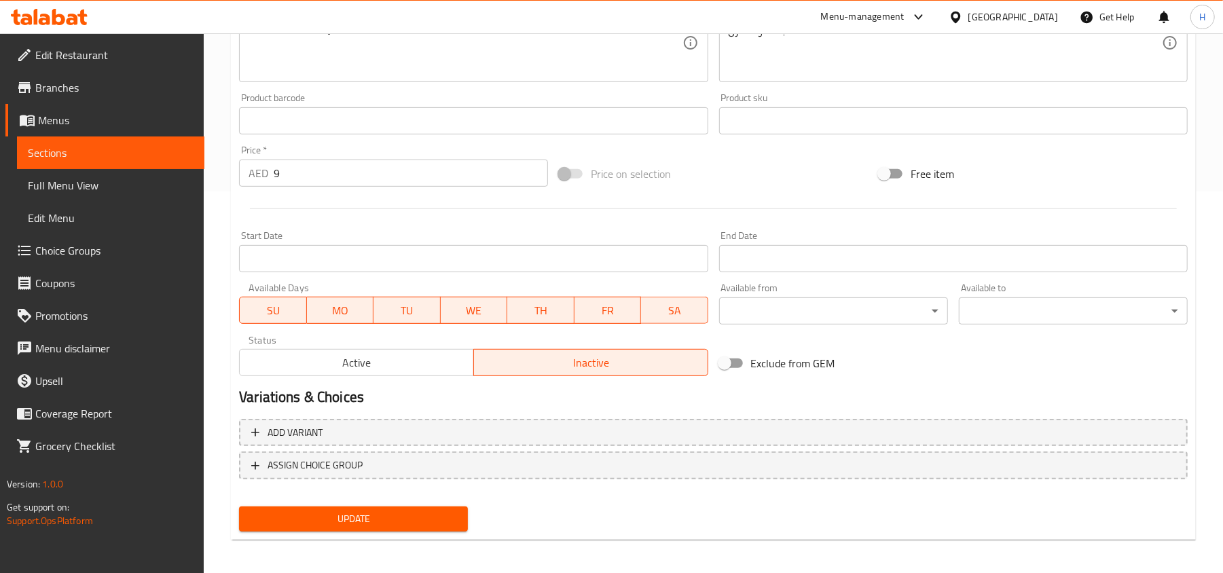
scroll to position [386, 0]
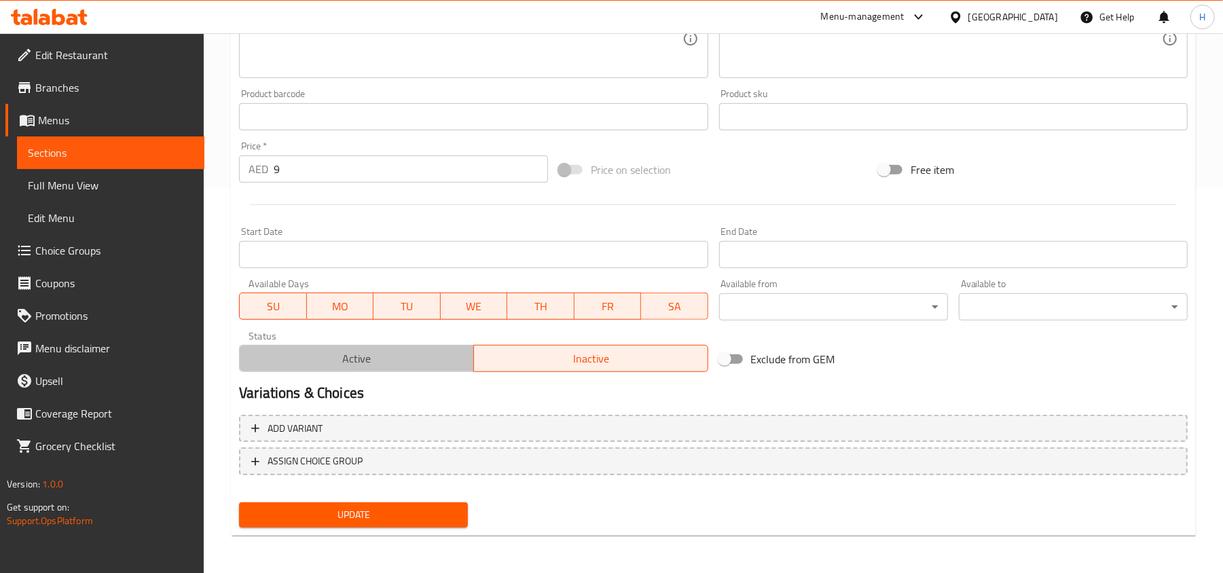
click at [353, 369] on span "Active" at bounding box center [356, 359] width 223 height 20
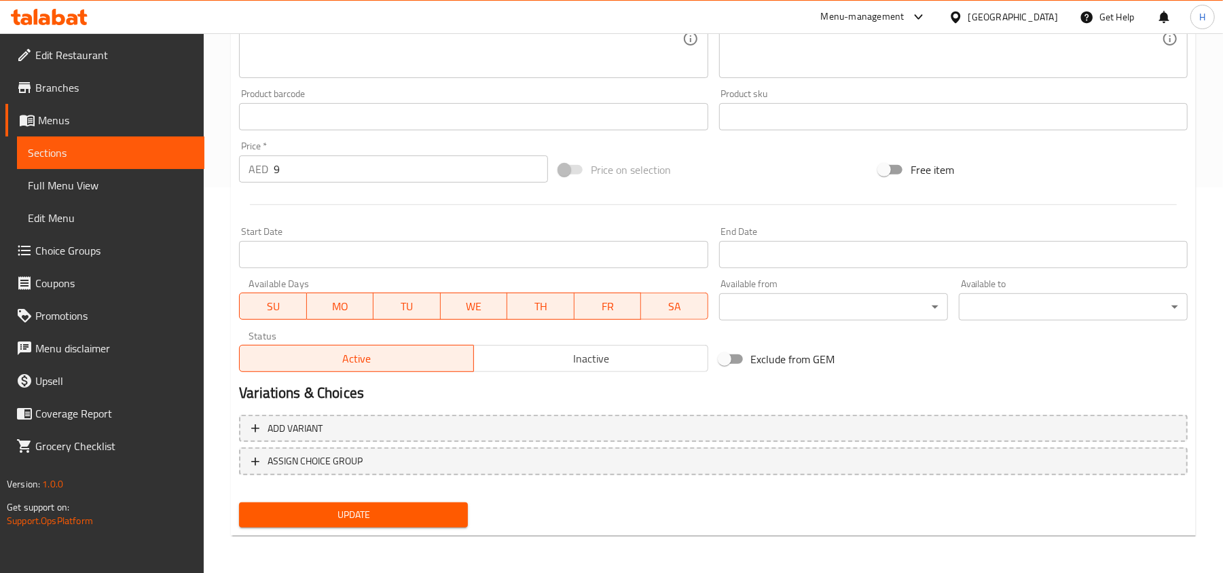
click at [400, 495] on div "Add variant ASSIGN CHOICE GROUP" at bounding box center [714, 454] width 960 height 88
click at [420, 509] on span "Update" at bounding box center [353, 515] width 207 height 17
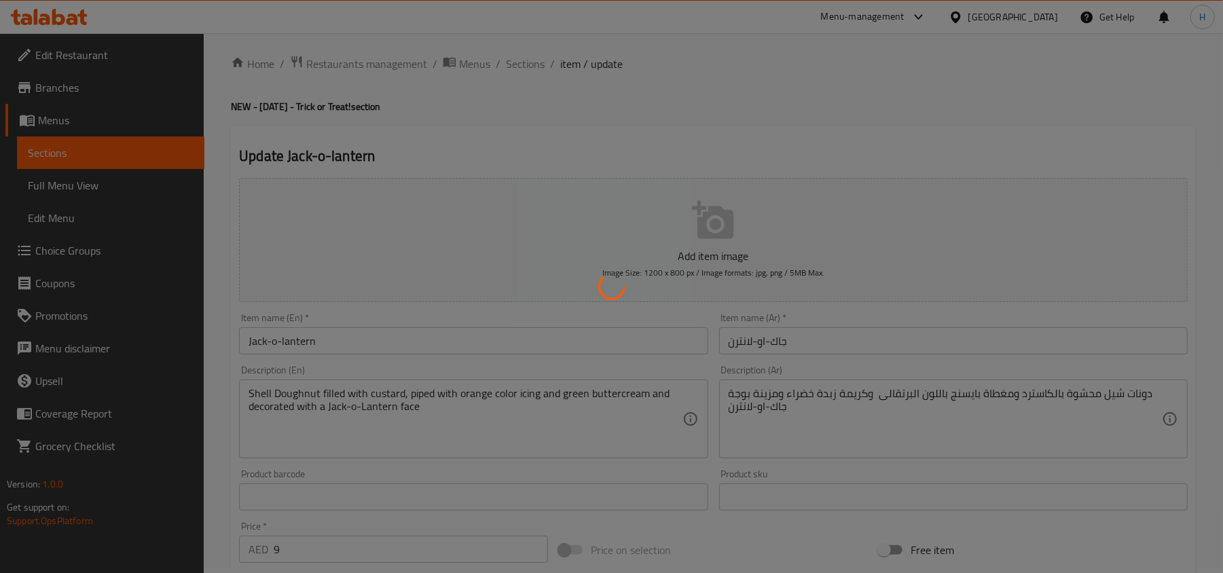
scroll to position [0, 0]
click at [530, 75] on div at bounding box center [611, 286] width 1223 height 573
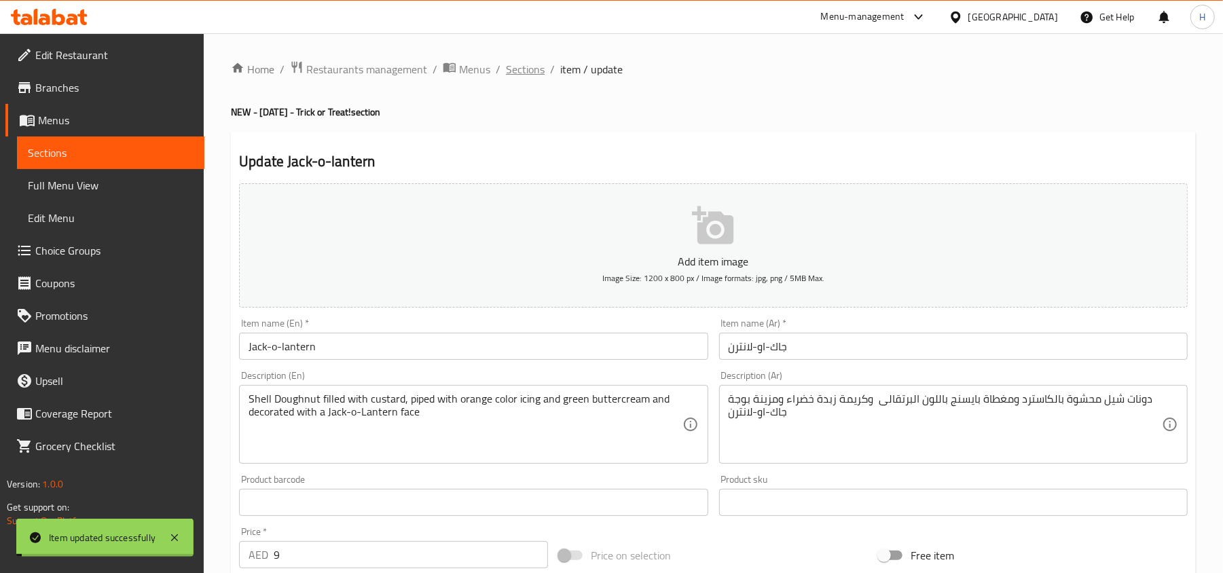
click at [530, 75] on span "Sections" at bounding box center [525, 69] width 39 height 16
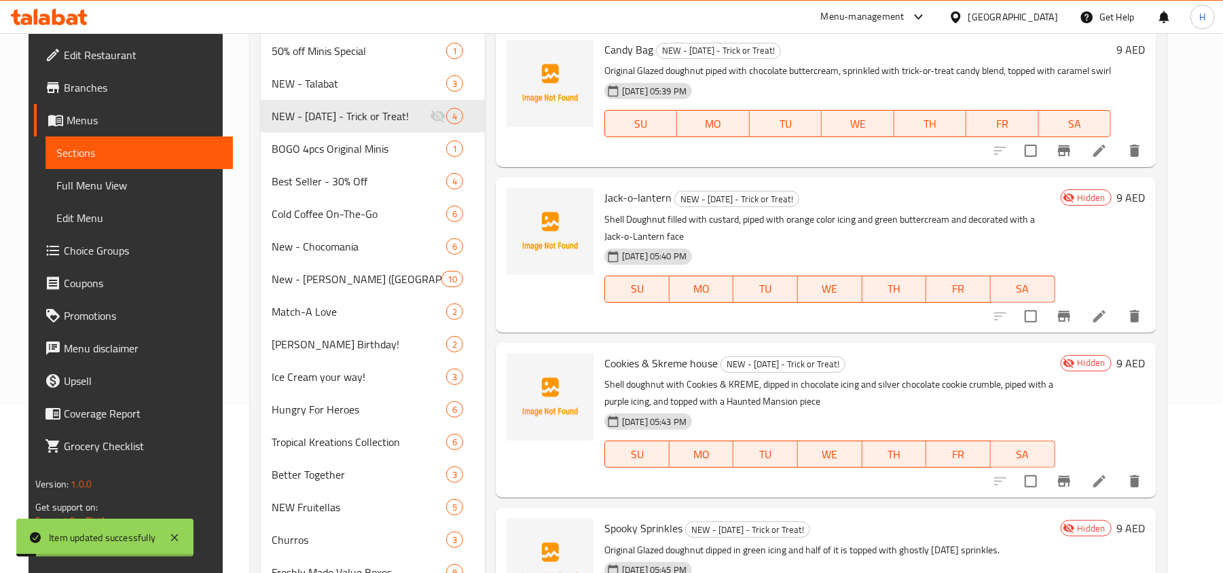
scroll to position [181, 0]
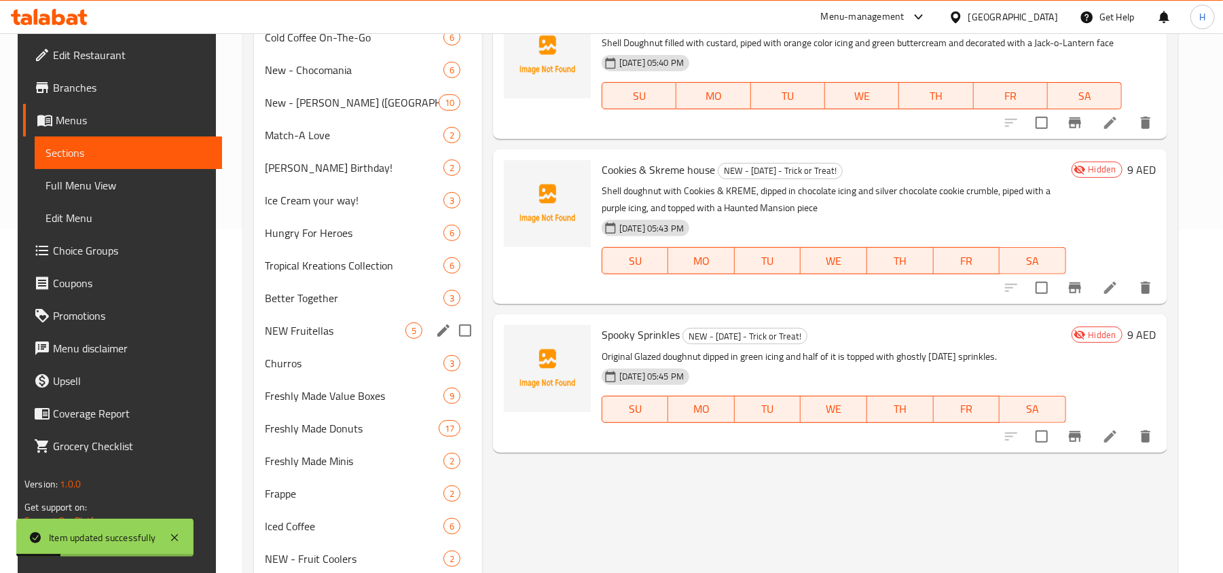
scroll to position [362, 0]
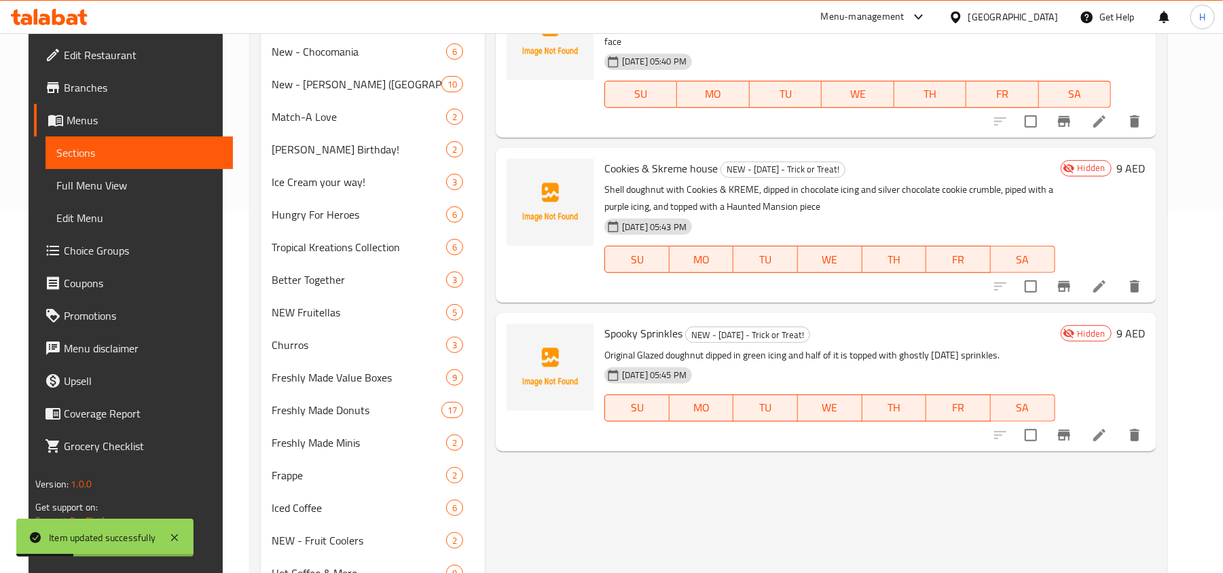
click at [1119, 277] on li at bounding box center [1100, 286] width 38 height 24
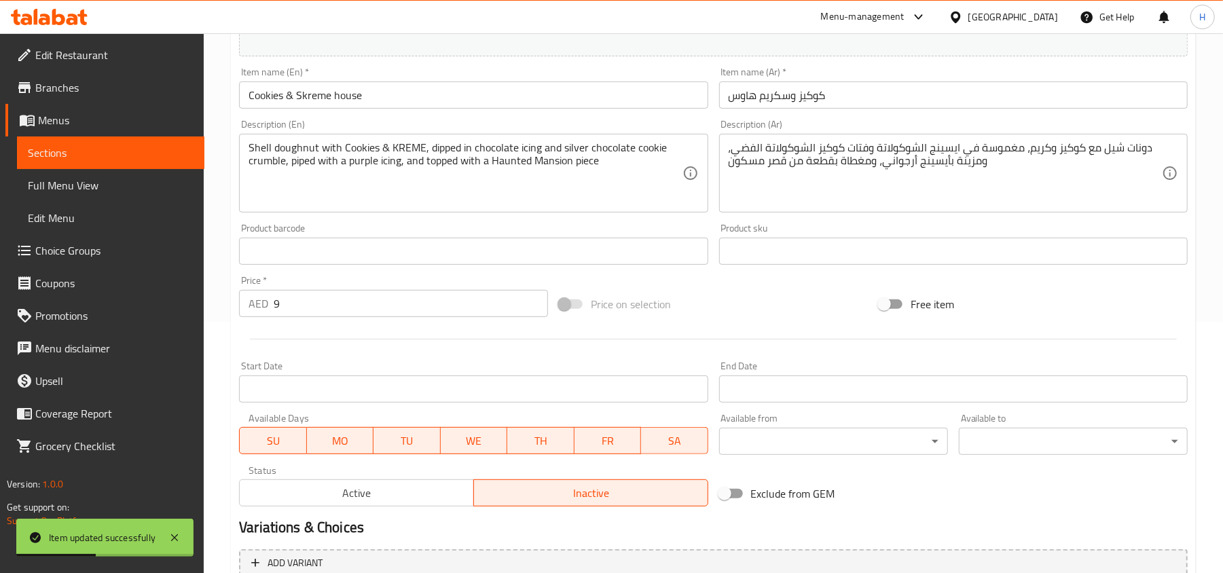
scroll to position [362, 0]
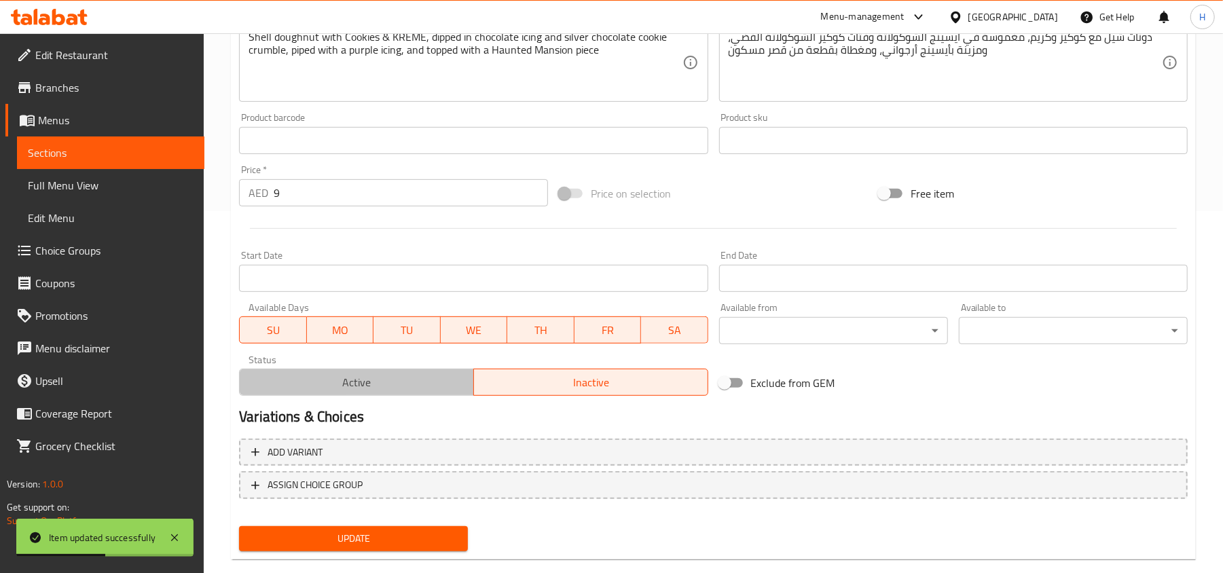
click at [380, 371] on button "Active" at bounding box center [356, 382] width 235 height 27
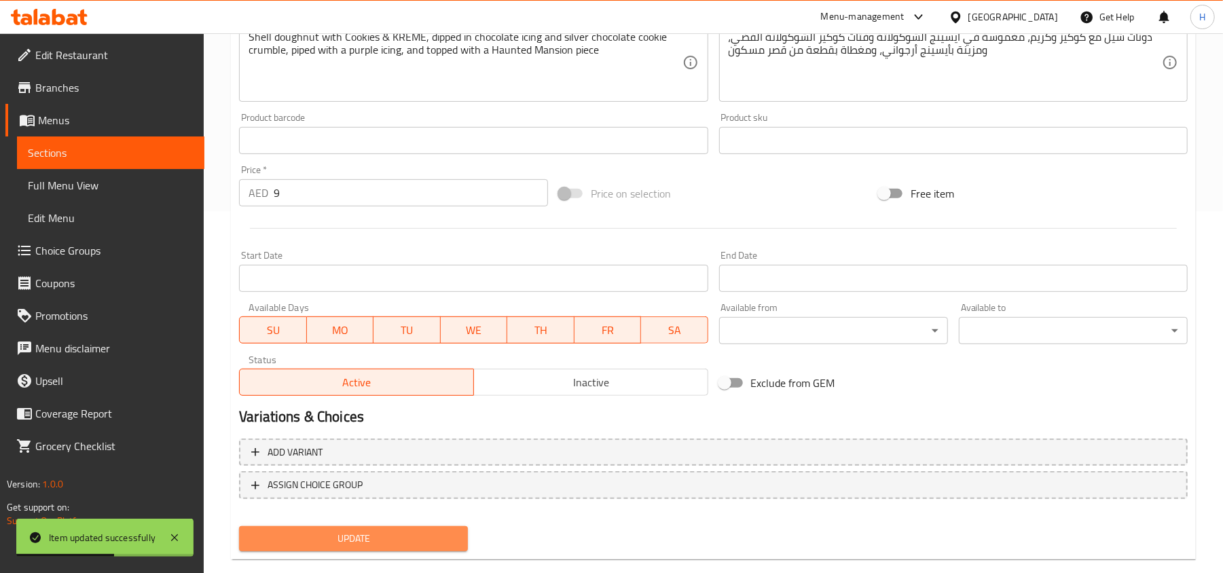
click at [397, 549] on button "Update" at bounding box center [353, 538] width 229 height 25
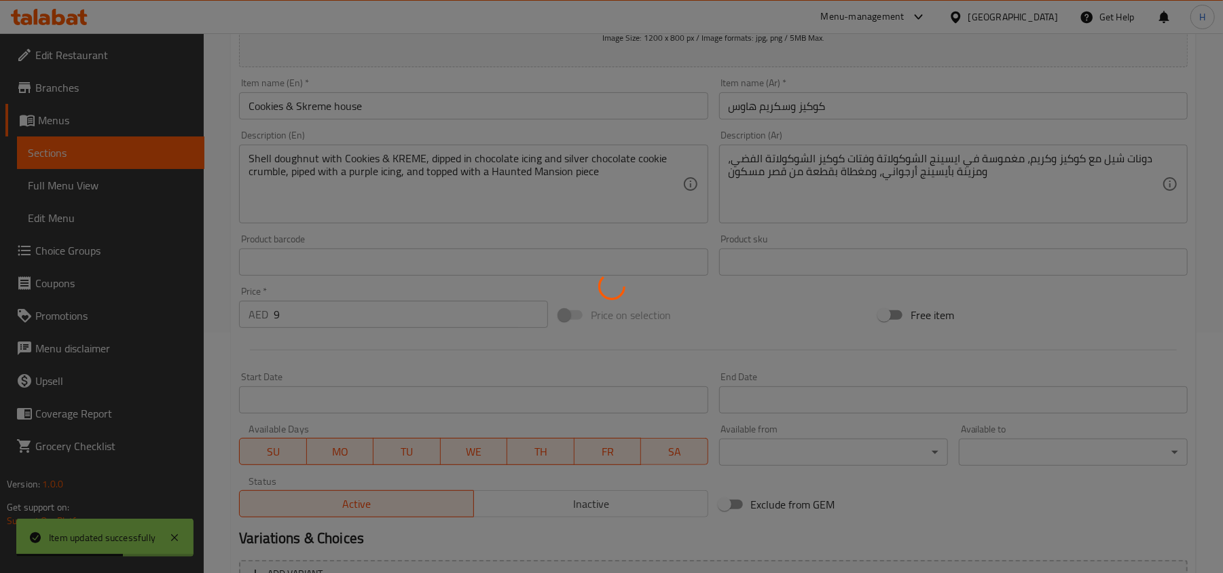
scroll to position [0, 0]
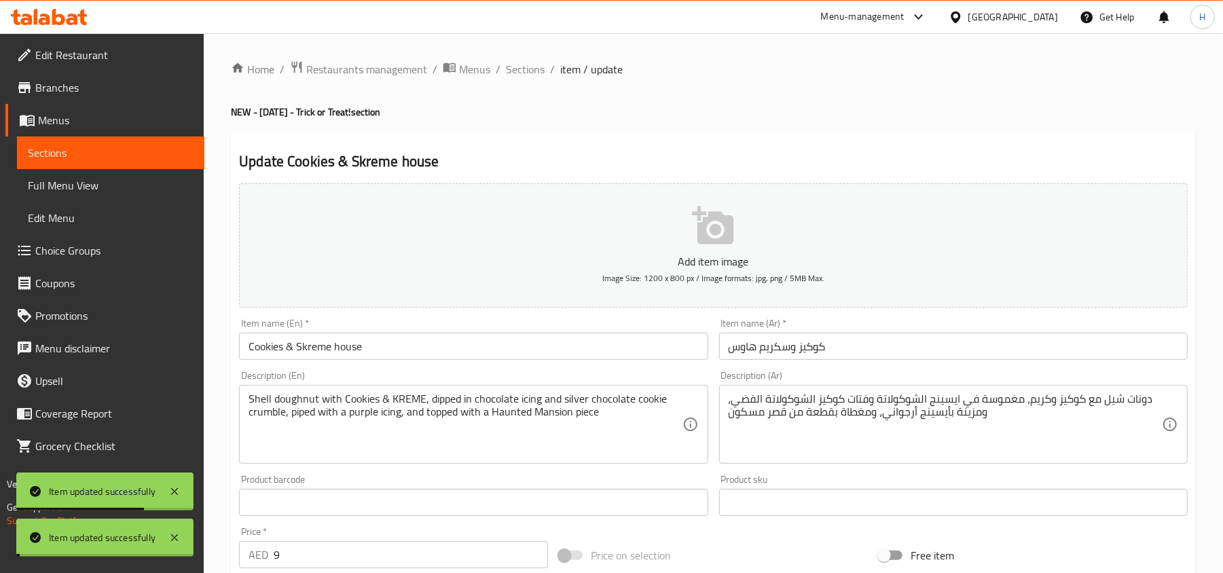
click at [525, 76] on span "Sections" at bounding box center [525, 69] width 39 height 16
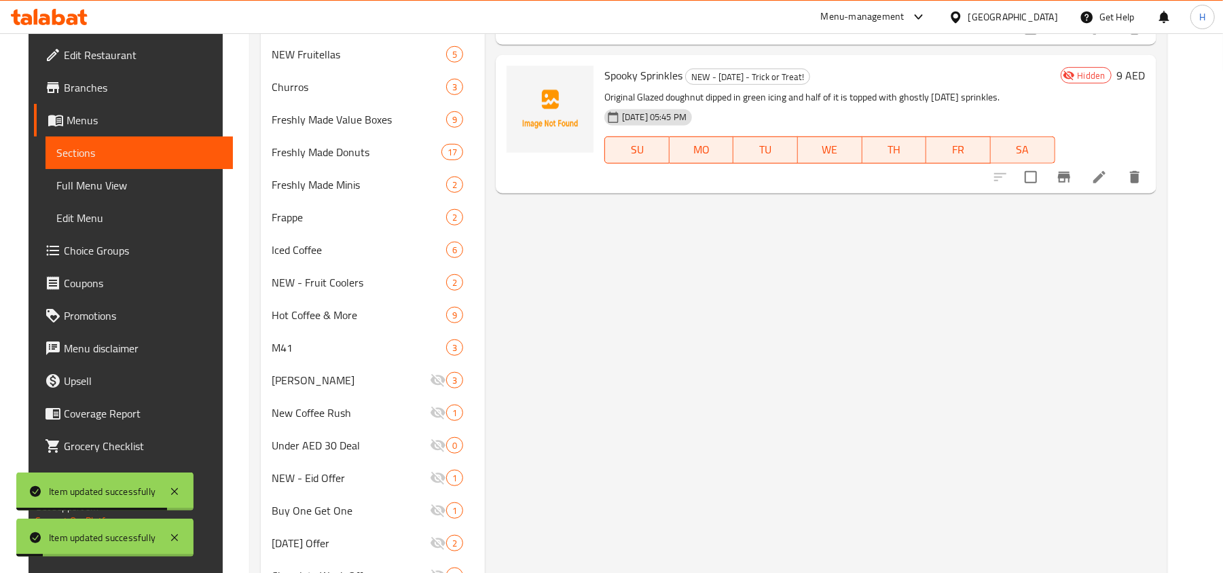
scroll to position [724, 0]
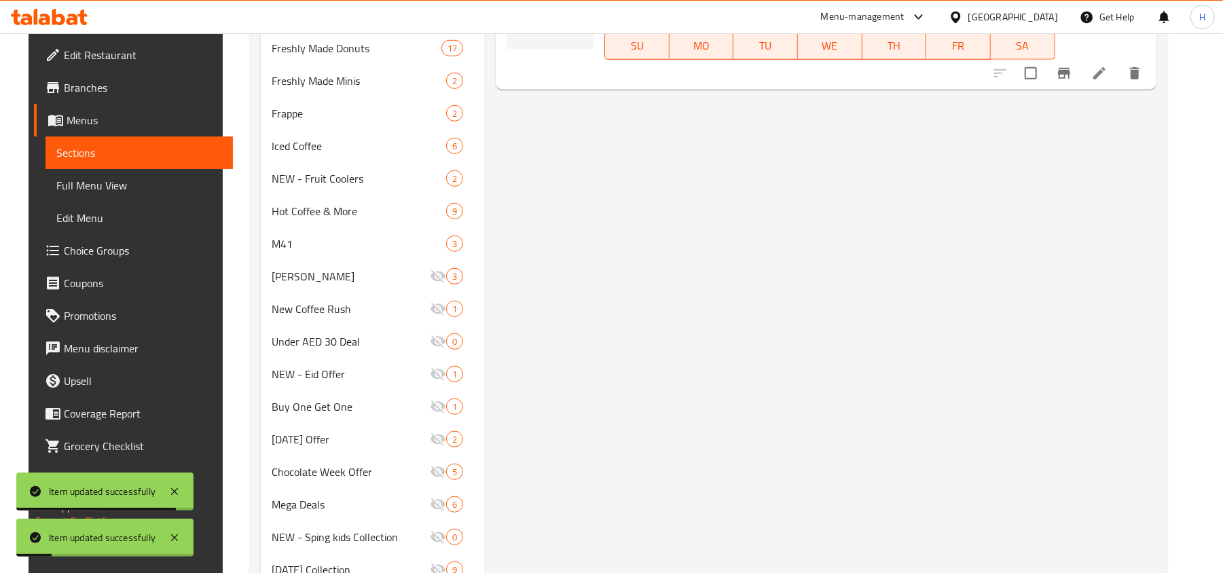
click at [1108, 65] on icon at bounding box center [1099, 73] width 16 height 16
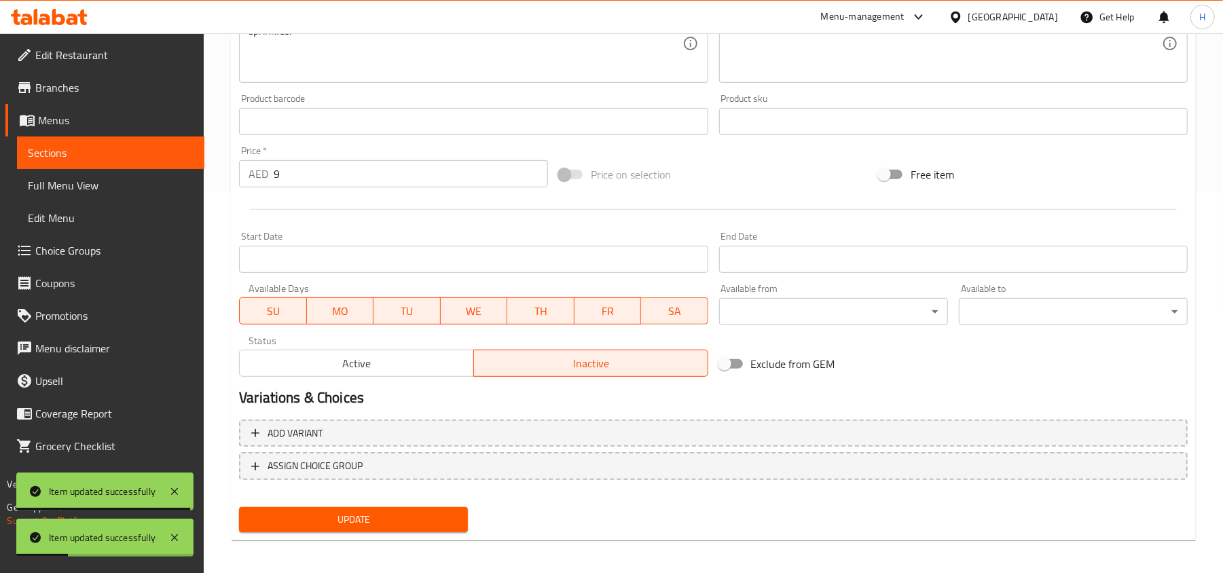
scroll to position [386, 0]
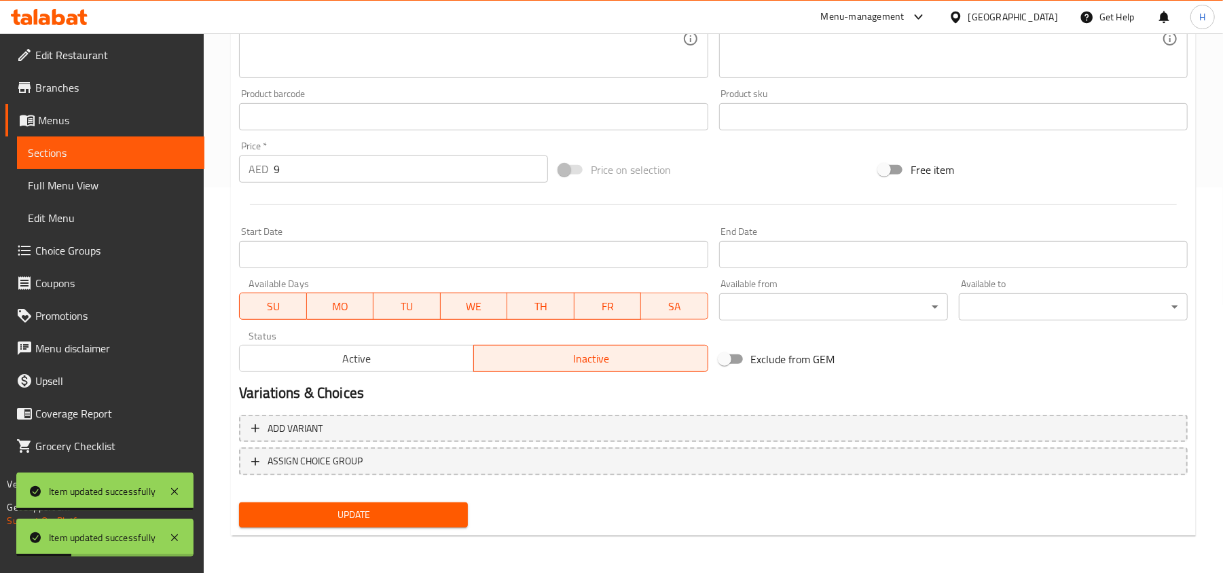
click at [308, 364] on span "Active" at bounding box center [356, 359] width 223 height 20
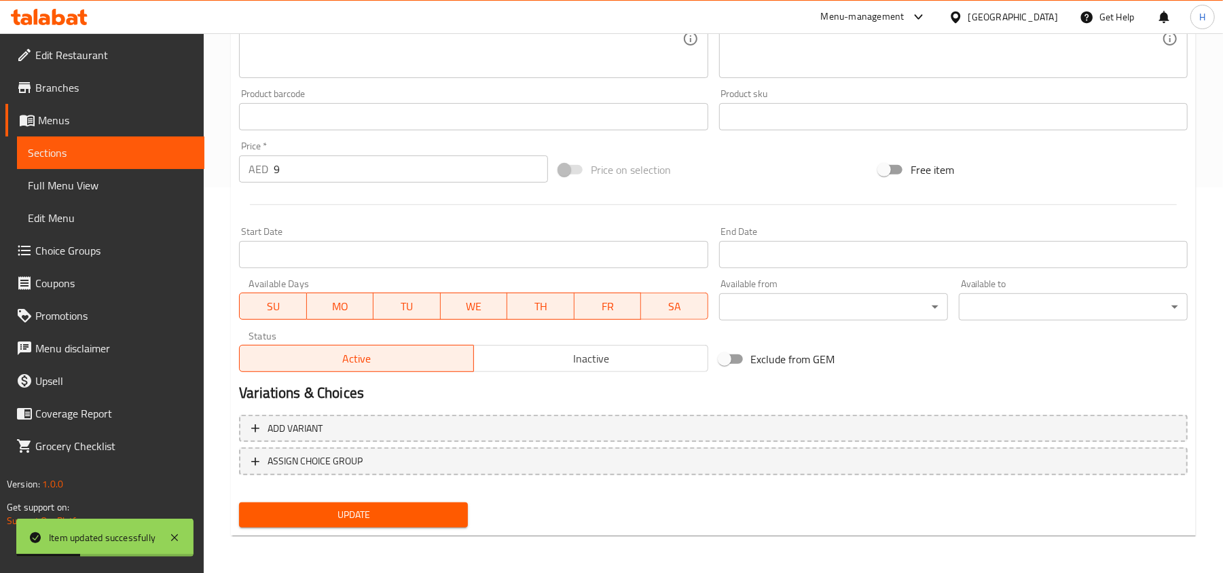
click at [373, 519] on span "Update" at bounding box center [353, 515] width 207 height 17
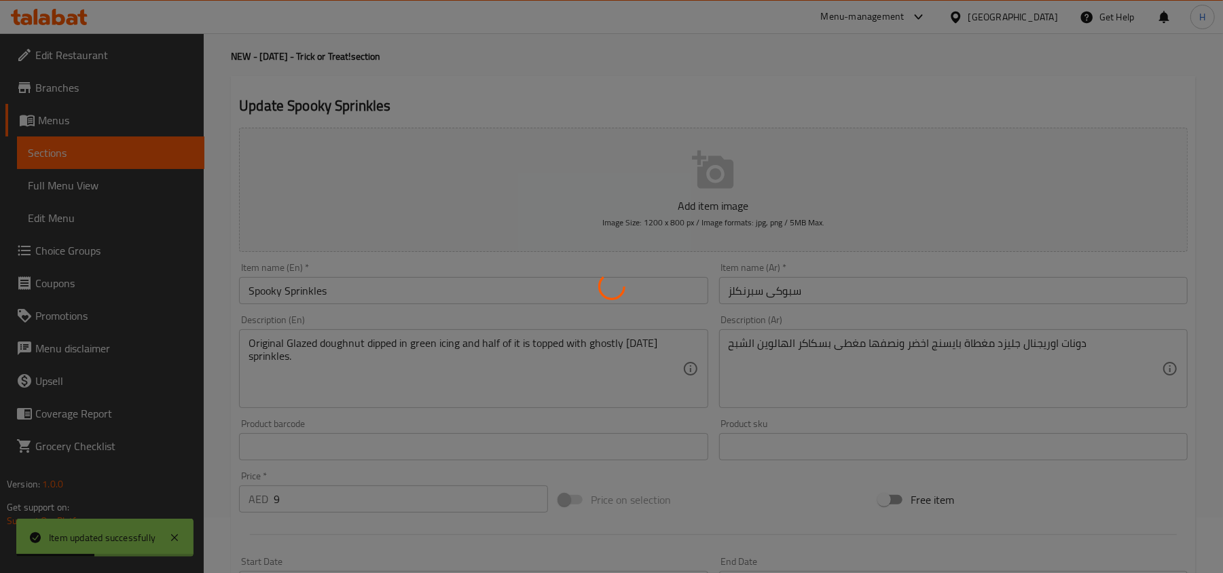
scroll to position [0, 0]
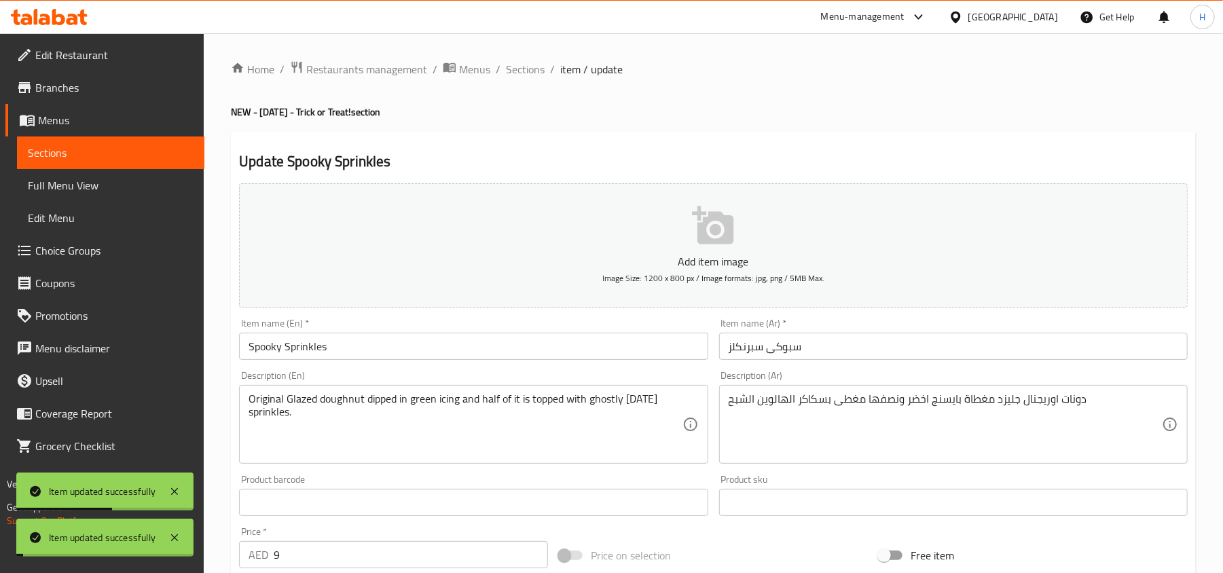
click at [522, 80] on div "Home / Restaurants management / Menus / Sections / item / update NEW - [DATE] -…" at bounding box center [713, 496] width 965 height 872
click at [516, 72] on span "Sections" at bounding box center [525, 69] width 39 height 16
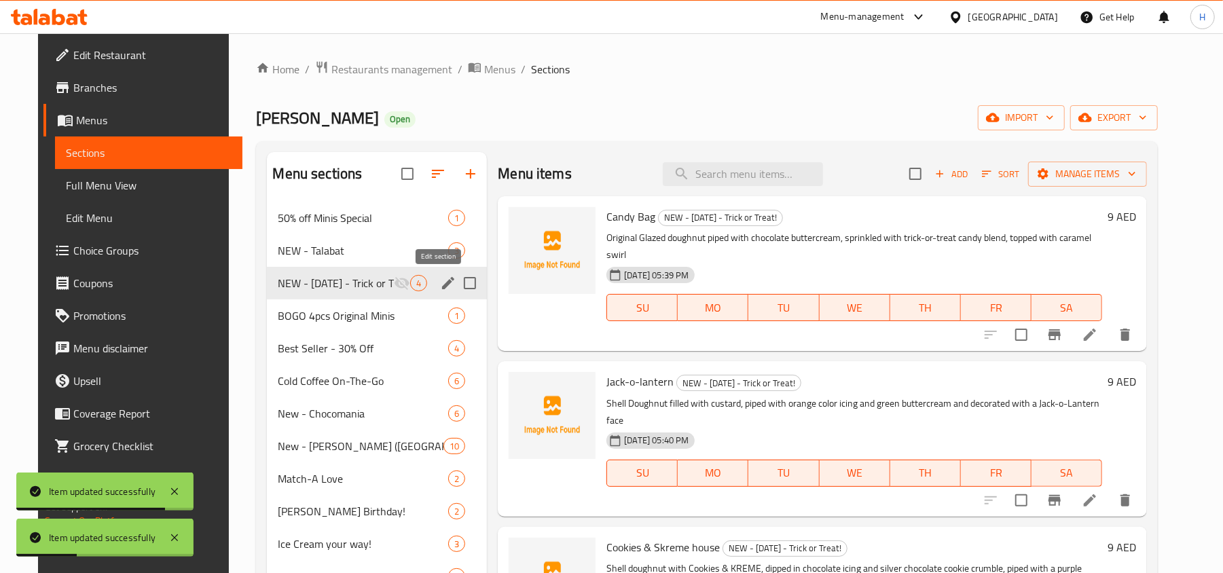
click at [440, 283] on icon "edit" at bounding box center [448, 283] width 16 height 16
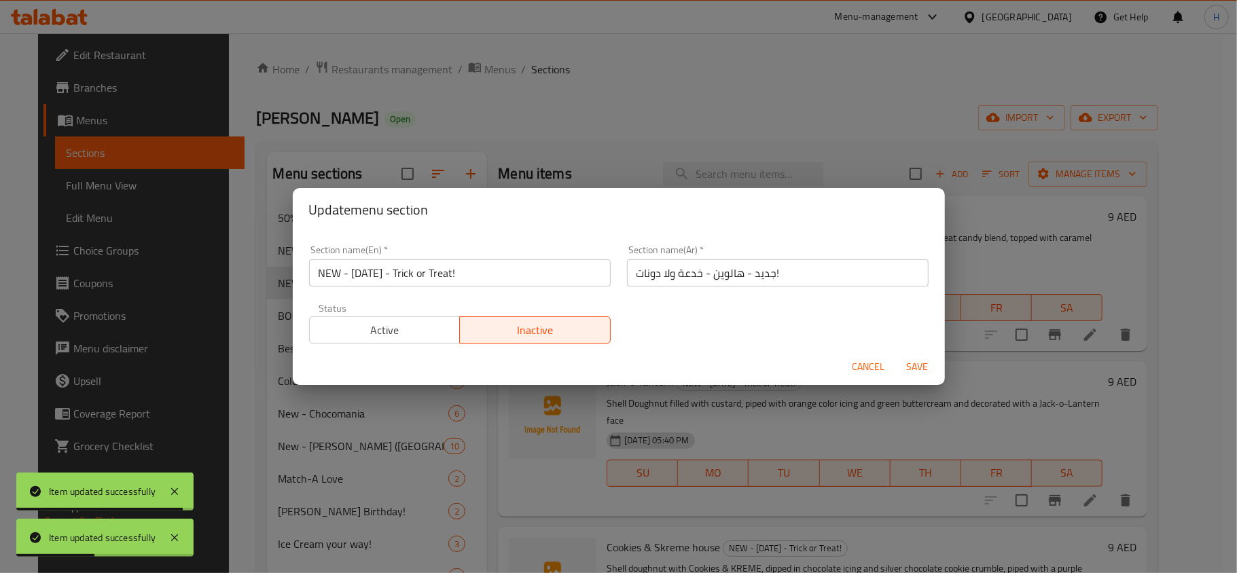
click at [409, 321] on span "Active" at bounding box center [385, 331] width 140 height 20
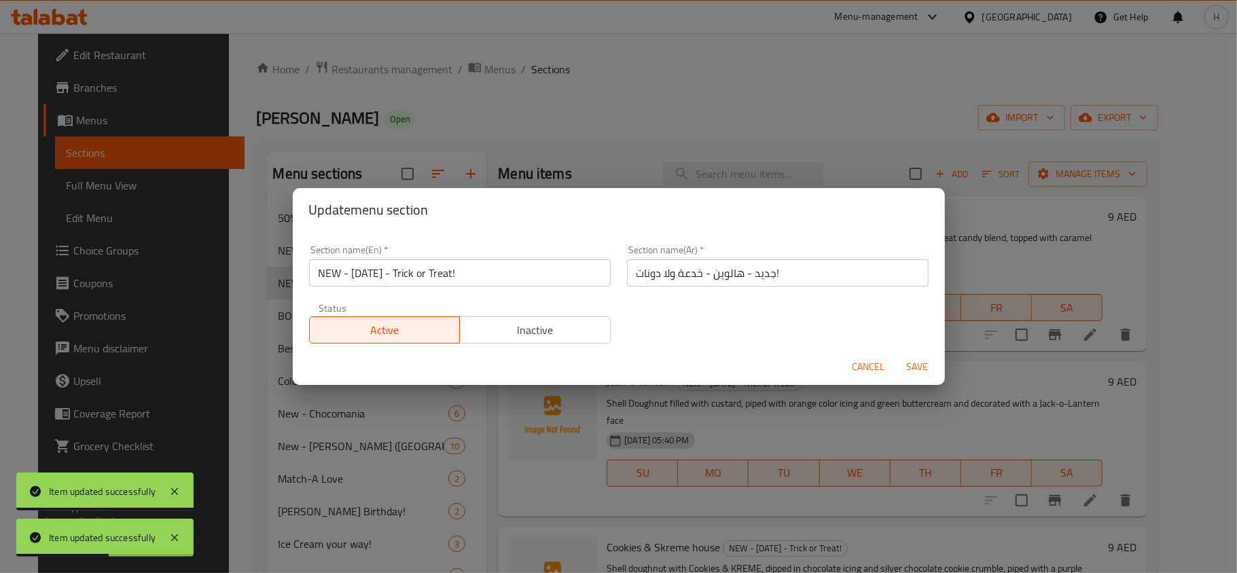
click at [908, 362] on span "Save" at bounding box center [917, 367] width 33 height 17
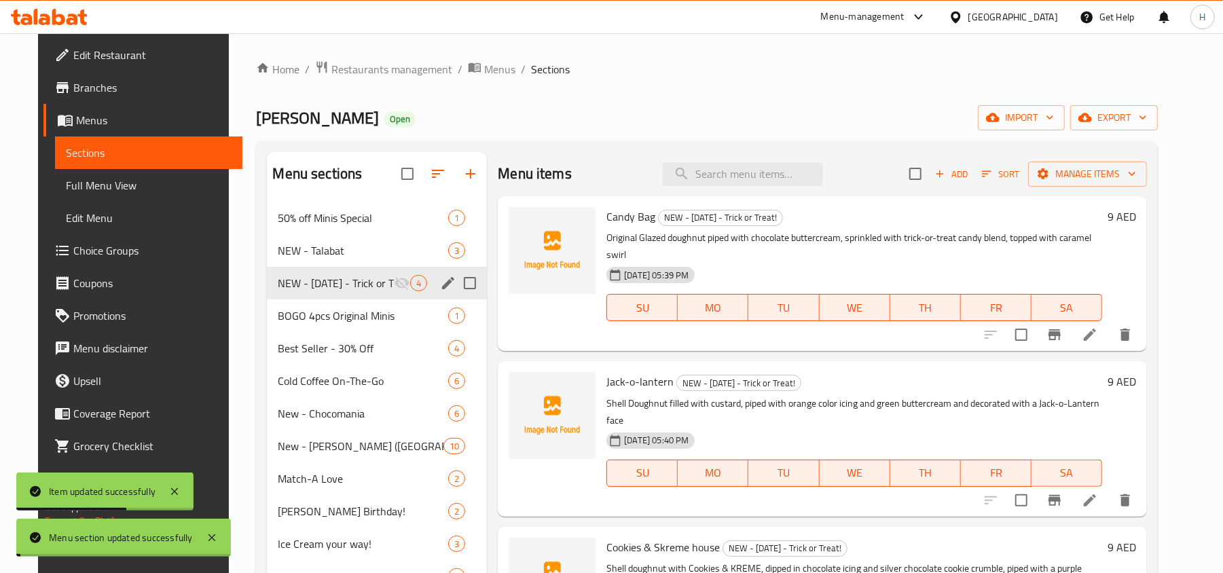
click at [107, 182] on span "Full Menu View" at bounding box center [149, 185] width 166 height 16
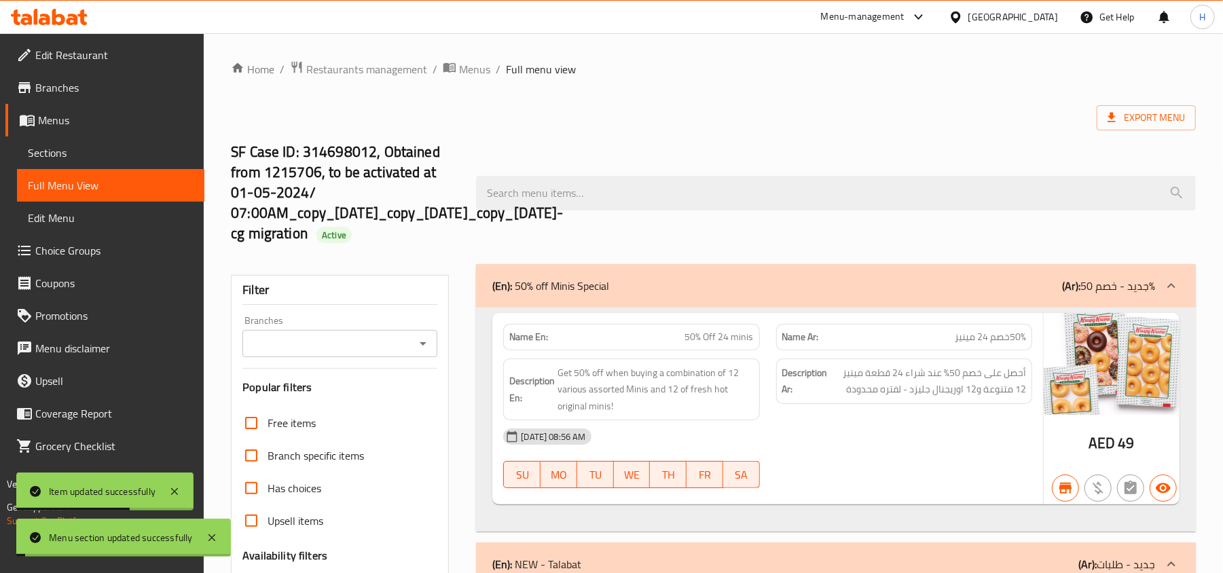
checkbox input "false"
checkbox input "true"
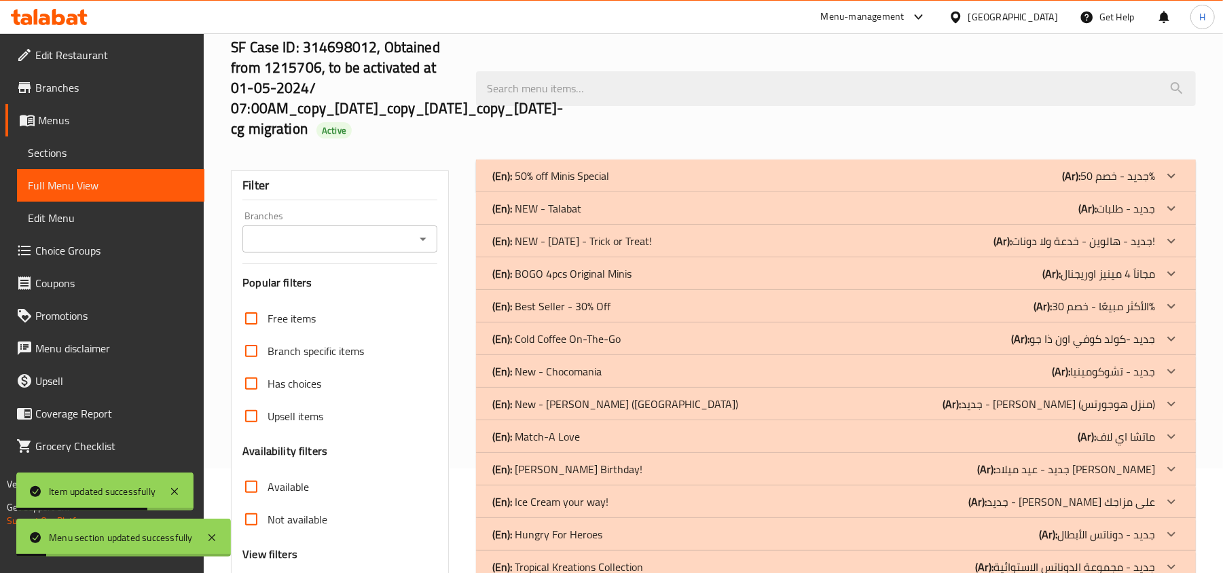
scroll to position [90, 0]
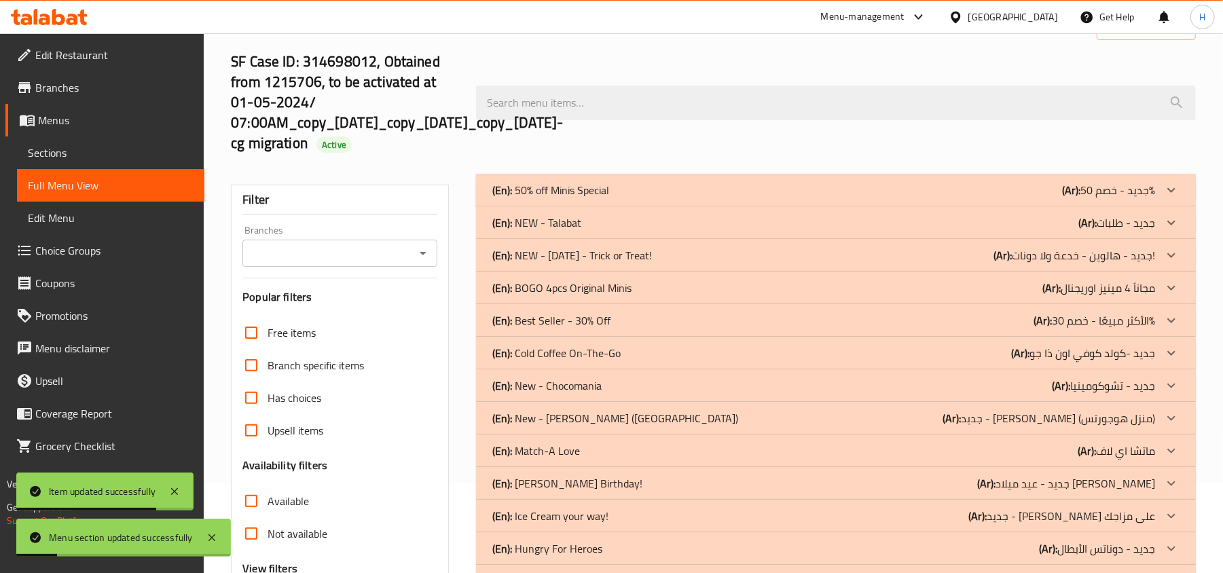
click at [672, 251] on div "(En): NEW - [DATE] - Trick or Treat! (Ar): جديد - هالوين - خدعة ولا دونات!" at bounding box center [823, 255] width 663 height 16
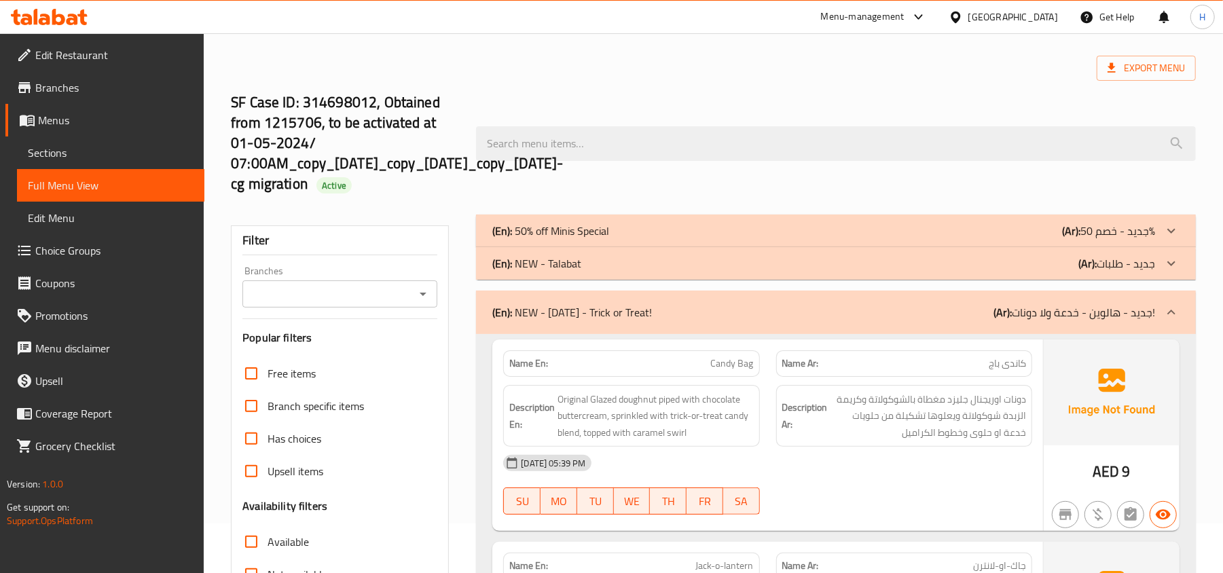
scroll to position [0, 0]
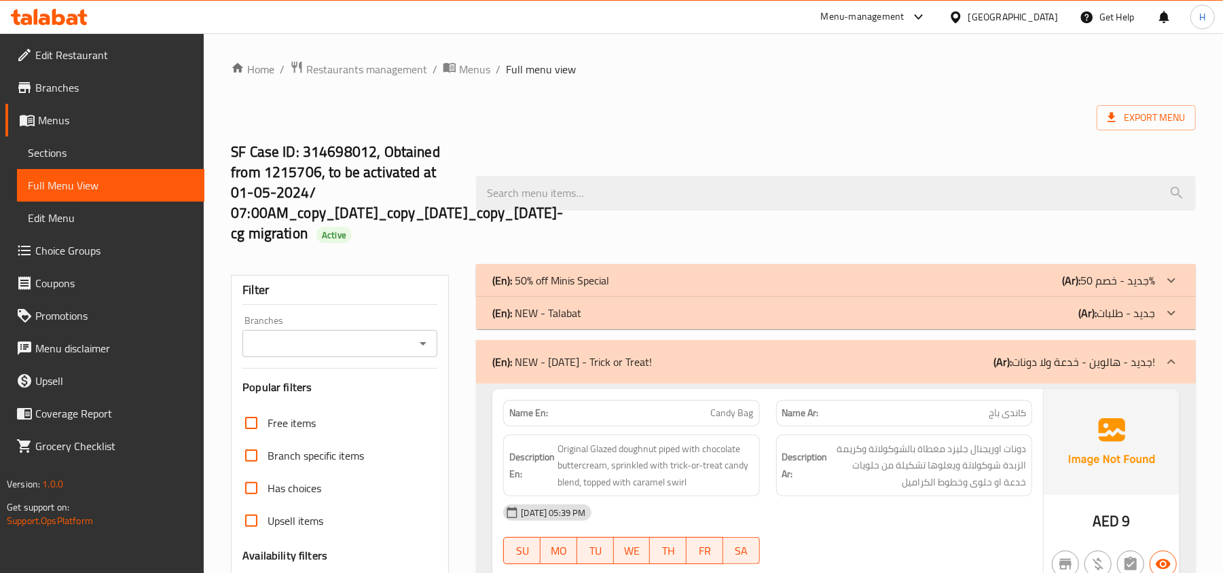
click at [72, 145] on span "Sections" at bounding box center [111, 153] width 166 height 16
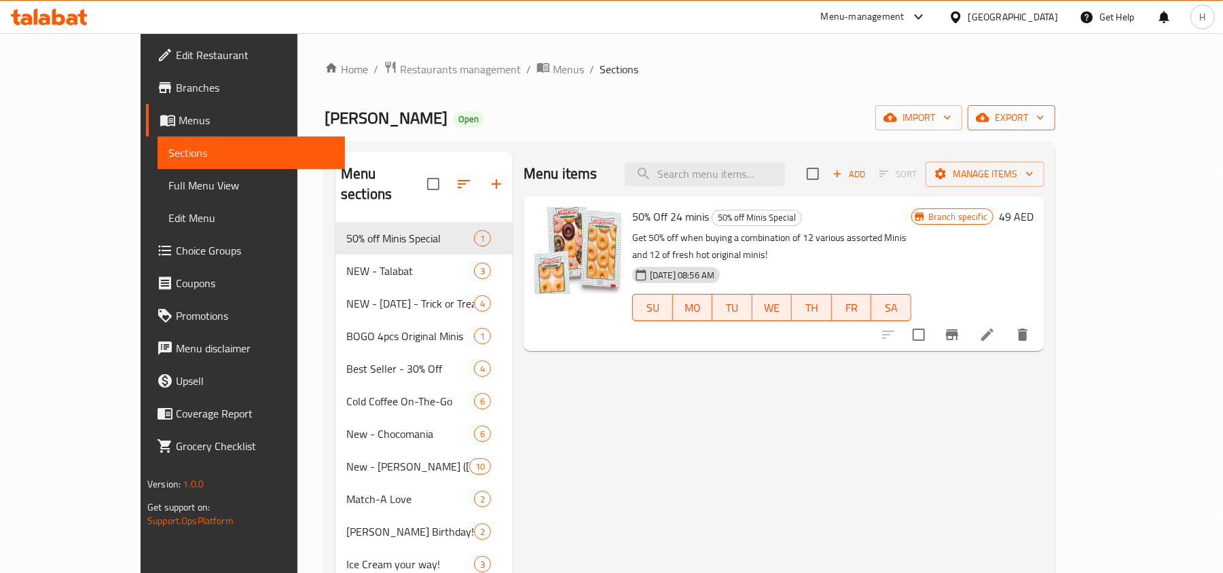
click at [1055, 128] on button "export" at bounding box center [1012, 117] width 88 height 25
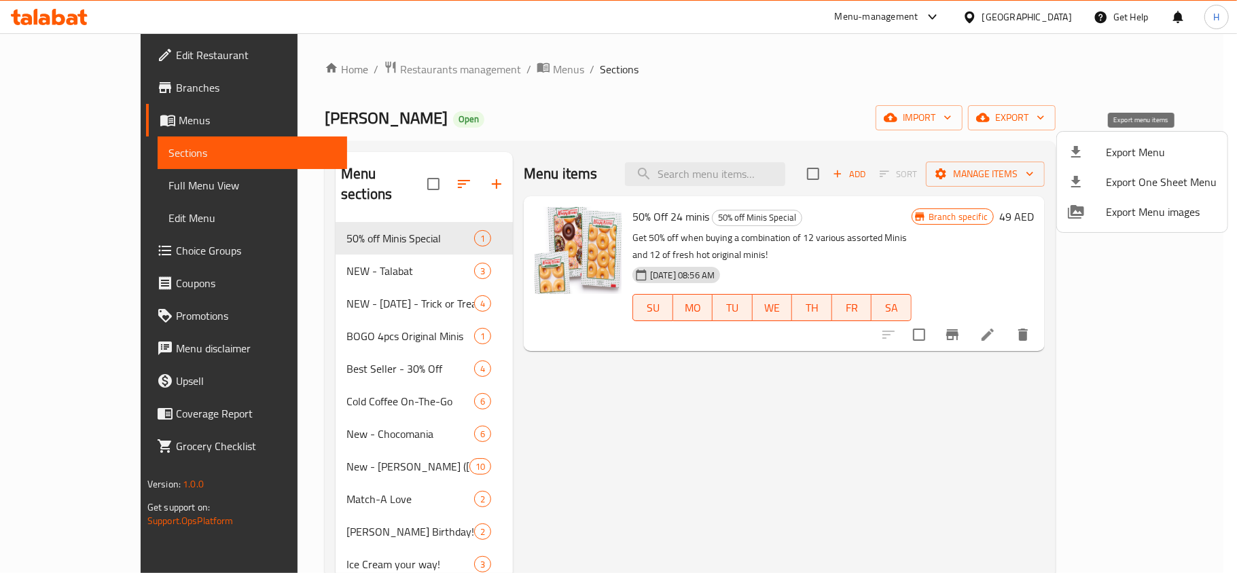
click at [1112, 160] on span "Export Menu" at bounding box center [1161, 152] width 111 height 16
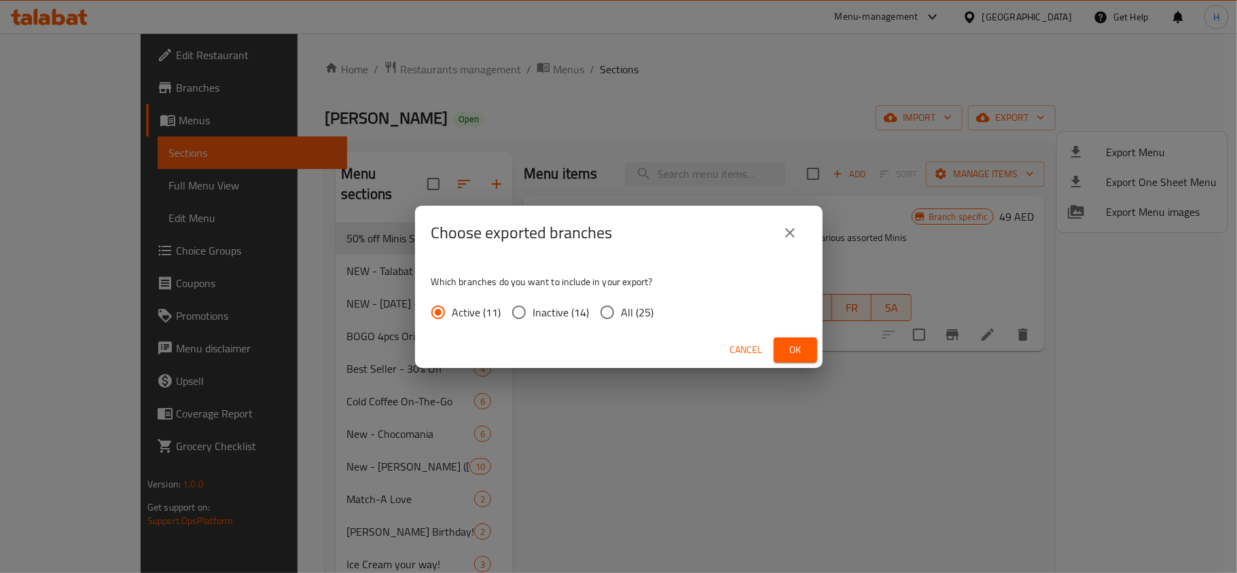
click at [593, 300] on input "All (25)" at bounding box center [607, 312] width 29 height 29
radio input "true"
click at [801, 345] on span "Ok" at bounding box center [795, 350] width 22 height 17
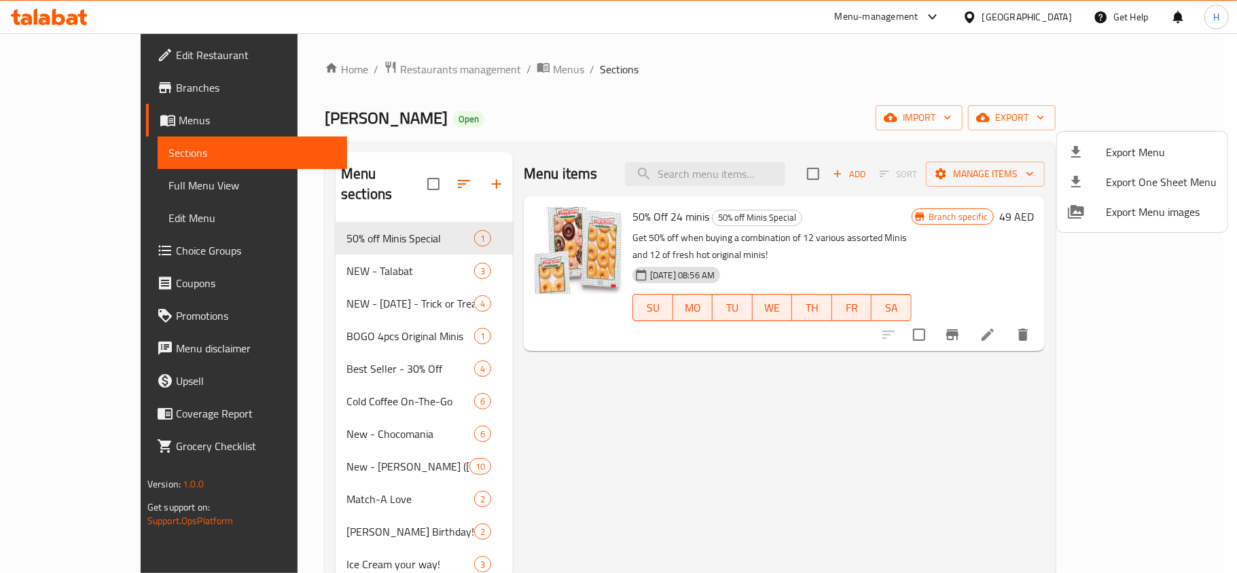
click at [111, 91] on div at bounding box center [618, 286] width 1237 height 573
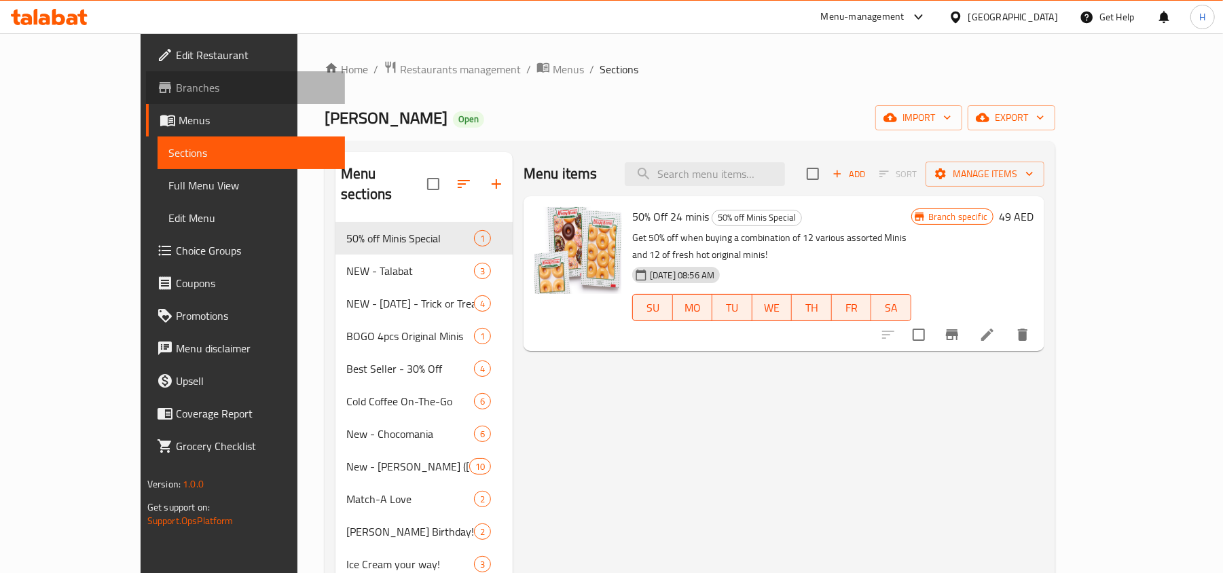
click at [176, 91] on span "Branches" at bounding box center [255, 87] width 158 height 16
